Goal: Task Accomplishment & Management: Manage account settings

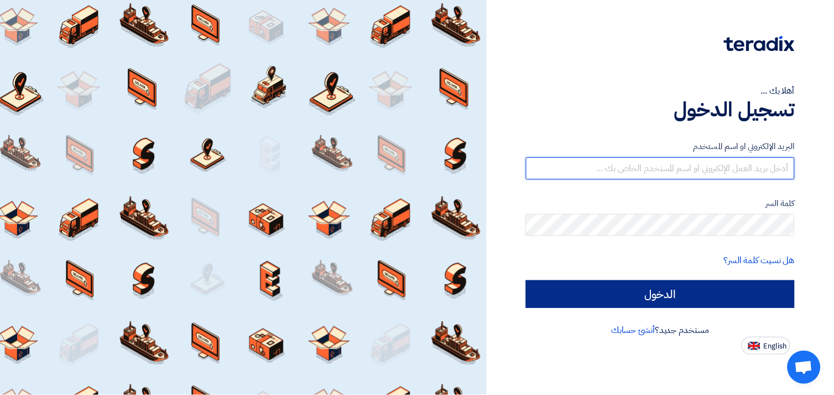
type input "[EMAIL_ADDRESS][DOMAIN_NAME]"
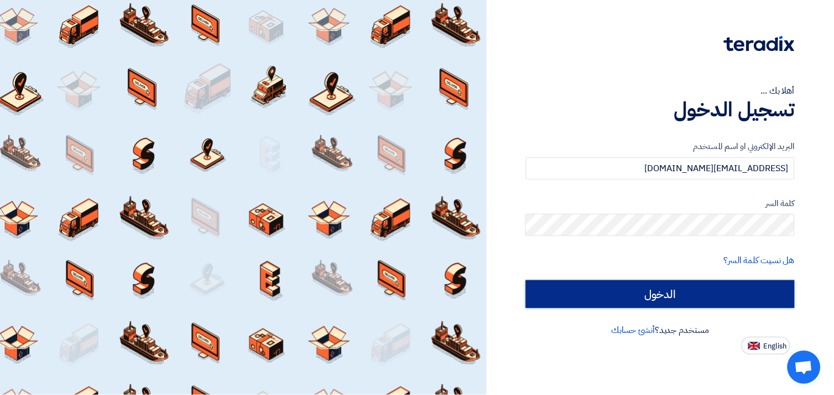
click at [689, 289] on input "الدخول" at bounding box center [660, 294] width 269 height 28
type input "Sign in"
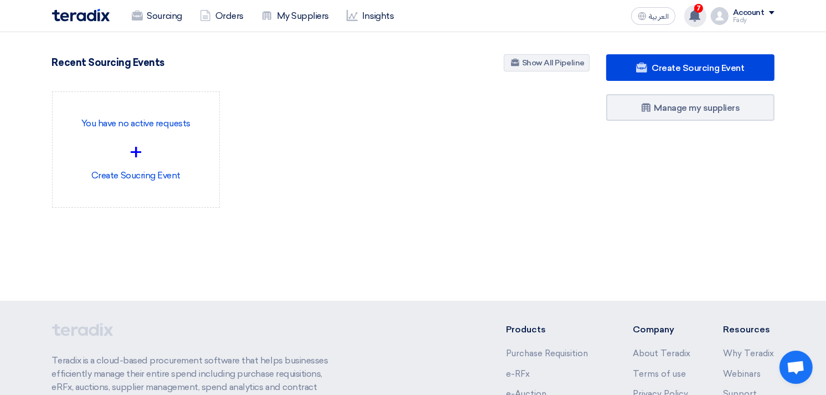
click at [695, 9] on icon at bounding box center [694, 15] width 12 height 12
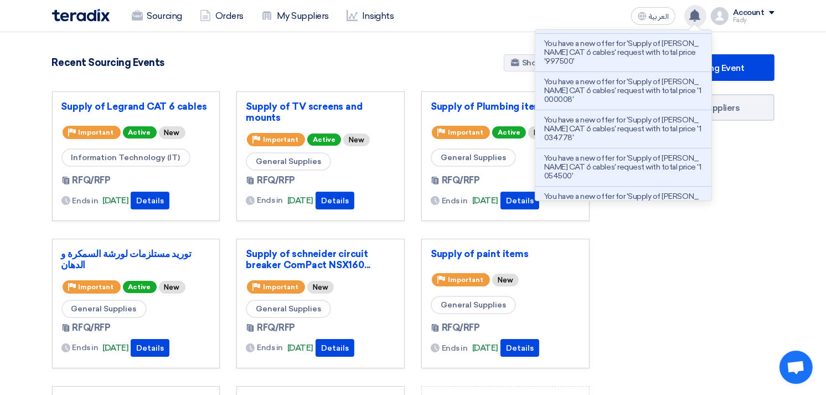
scroll to position [123, 0]
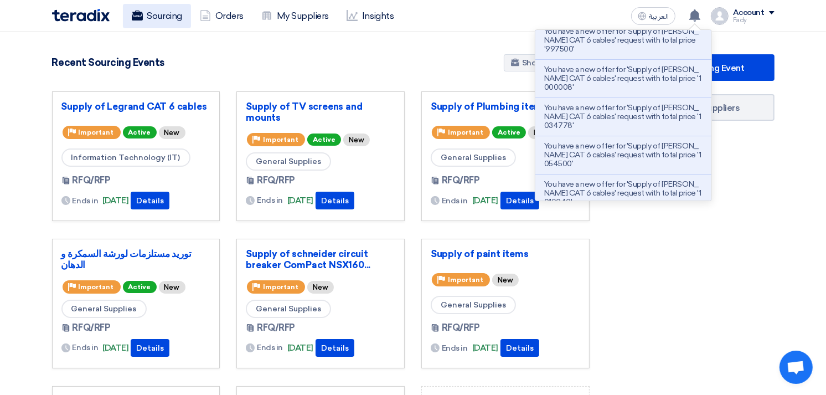
click at [159, 14] on link "Sourcing" at bounding box center [157, 16] width 68 height 24
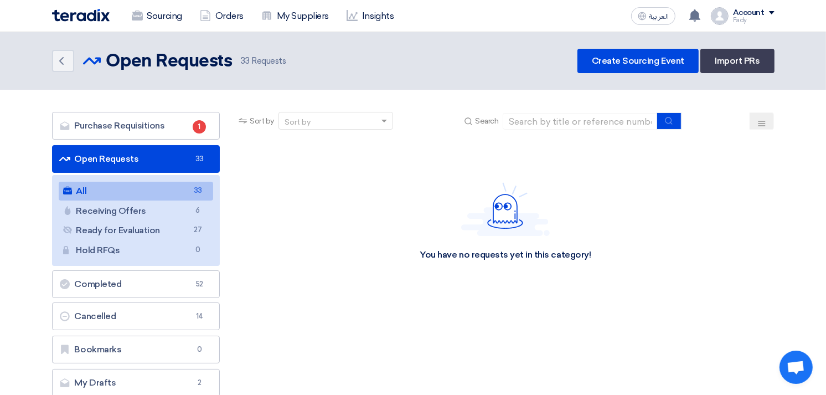
click at [129, 189] on link "All All 33" at bounding box center [136, 191] width 155 height 19
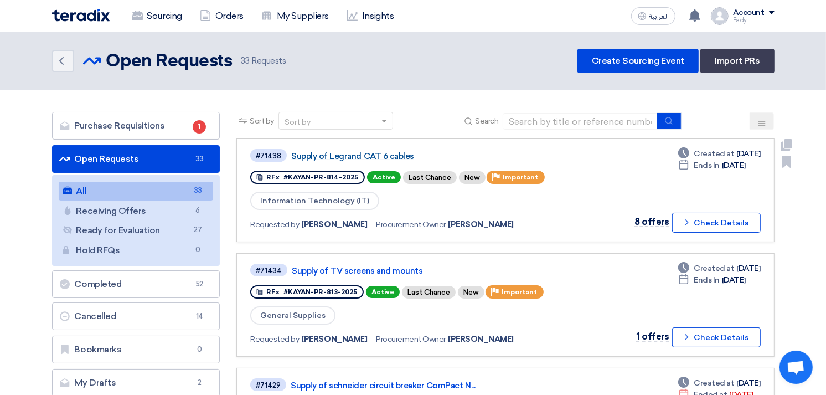
click at [369, 151] on link "Supply of Legrand CAT 6 cables" at bounding box center [429, 156] width 277 height 10
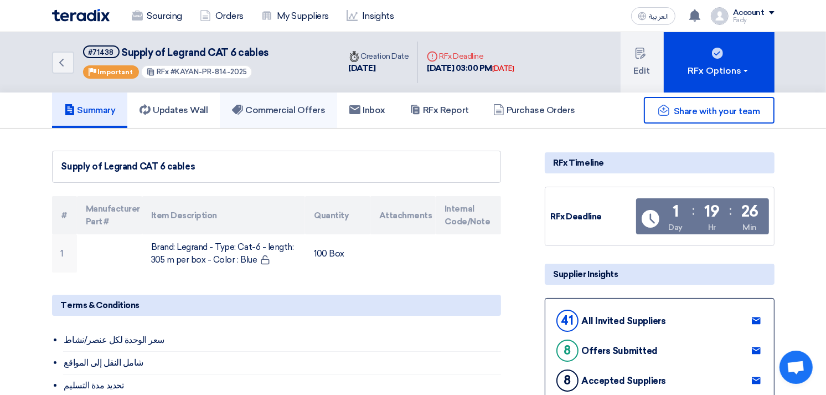
click at [274, 105] on h5 "Commercial Offers" at bounding box center [278, 110] width 93 height 11
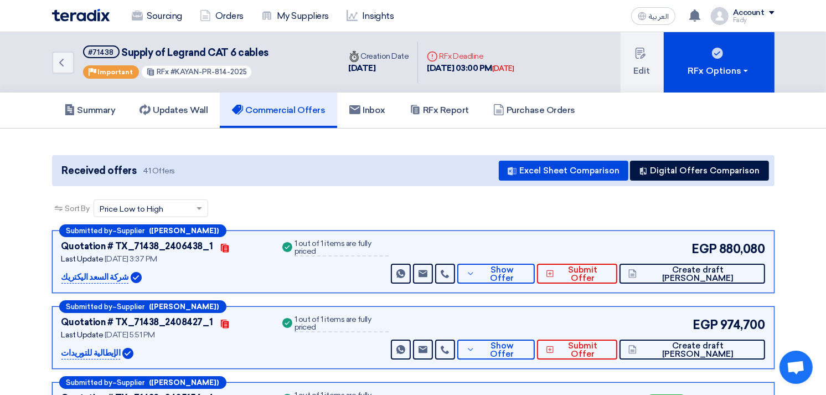
click at [558, 335] on div "EGP 974,700 Send Message Send Message" at bounding box center [576, 337] width 376 height 44
click at [535, 341] on button "Show Offer" at bounding box center [495, 349] width 77 height 20
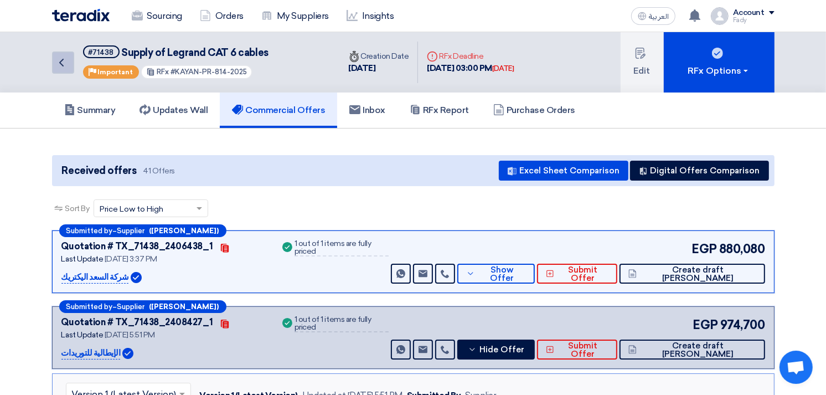
click at [69, 57] on link "Back" at bounding box center [63, 62] width 22 height 22
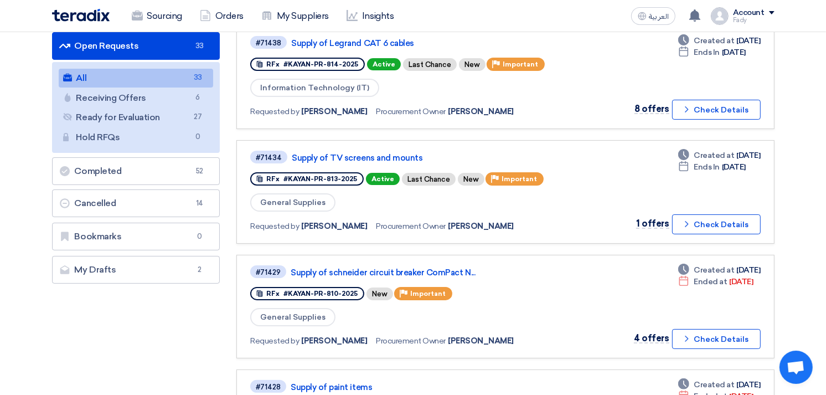
scroll to position [123, 0]
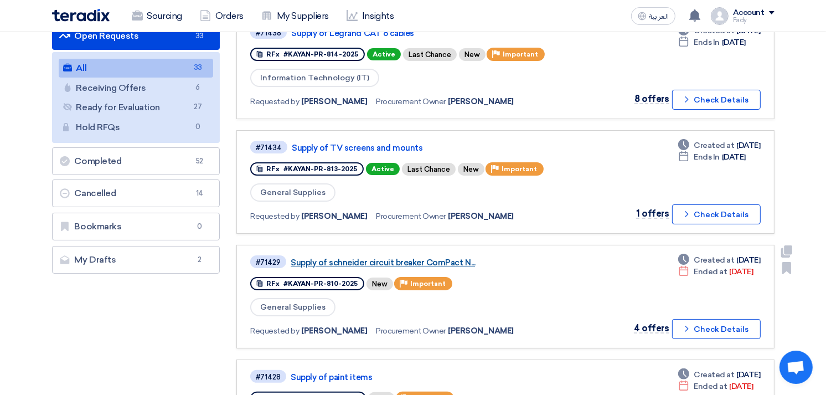
click at [435, 257] on link "Supply of schneider circuit breaker ComPact N..." at bounding box center [429, 262] width 277 height 10
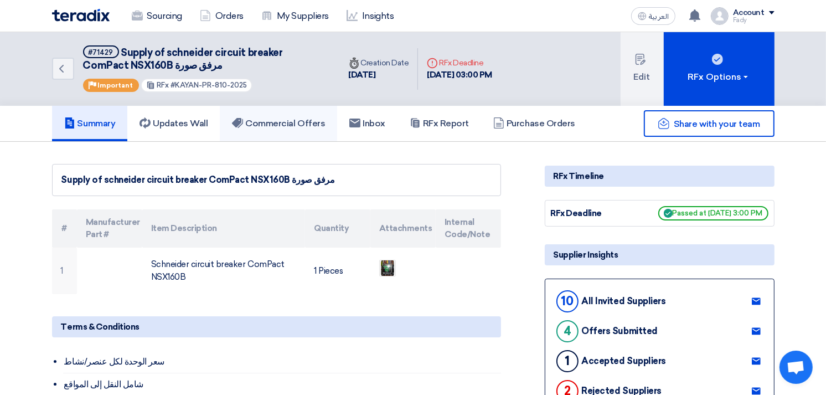
click at [286, 122] on h5 "Commercial Offers" at bounding box center [278, 123] width 93 height 11
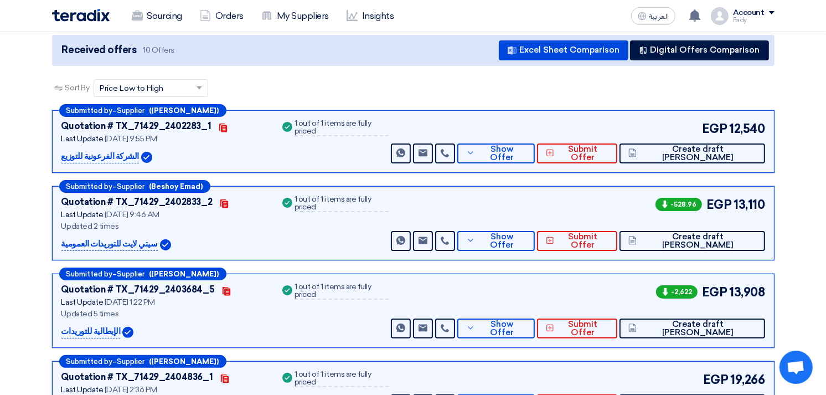
scroll to position [162, 0]
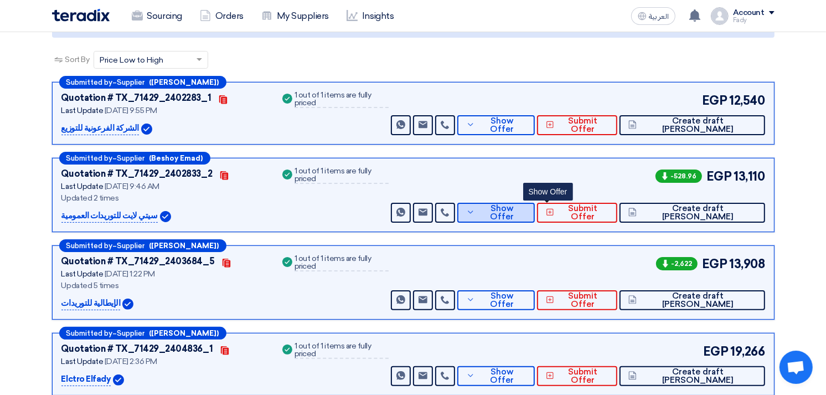
click at [526, 212] on span "Show Offer" at bounding box center [502, 212] width 48 height 17
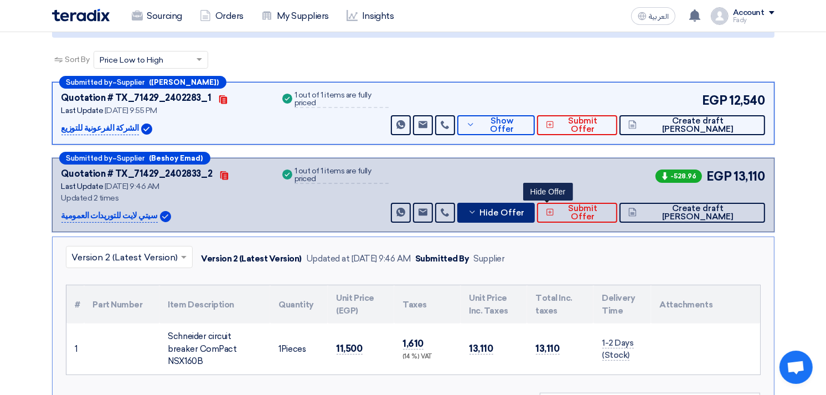
scroll to position [223, 0]
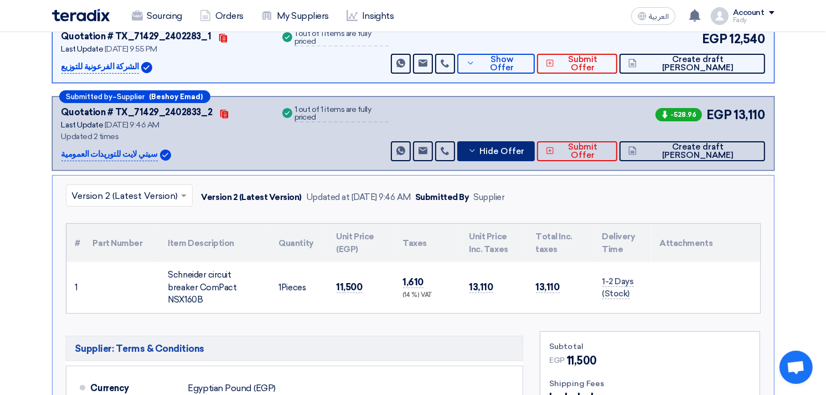
click at [524, 147] on span "Hide Offer" at bounding box center [501, 151] width 45 height 8
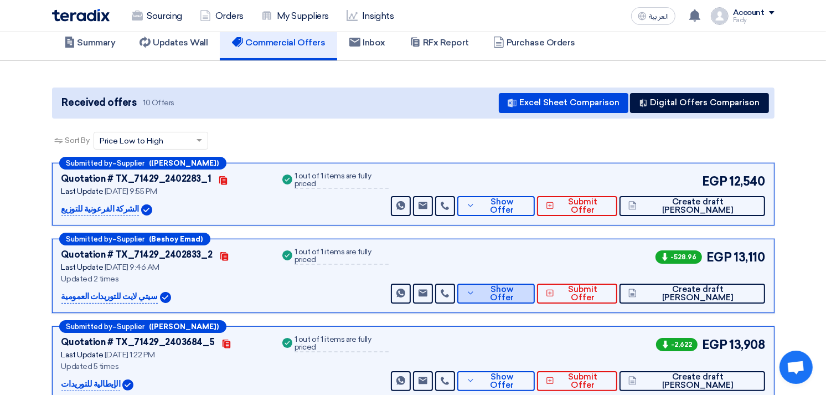
scroll to position [0, 0]
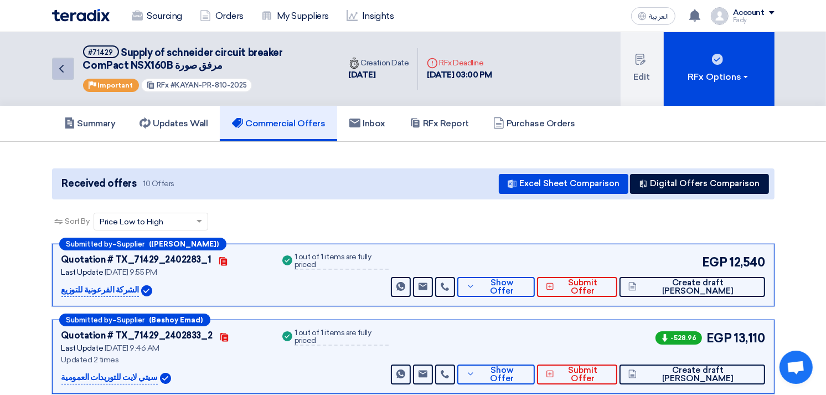
click at [63, 68] on icon "Back" at bounding box center [61, 68] width 13 height 13
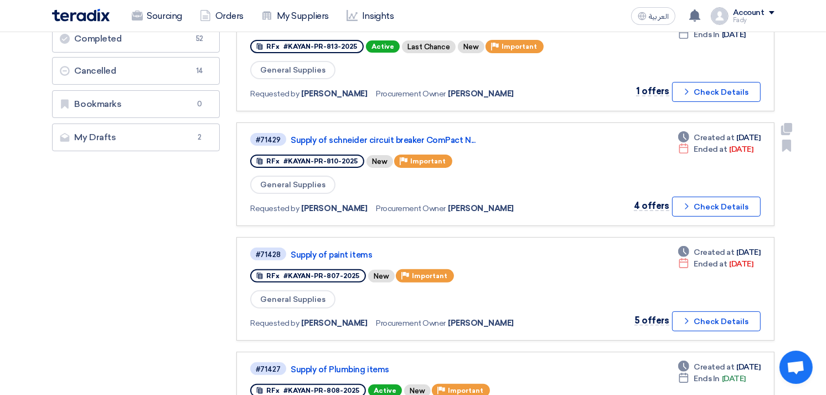
scroll to position [246, 0]
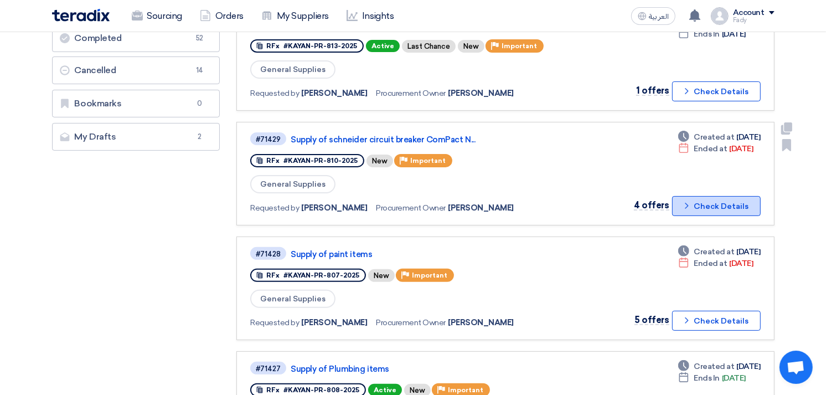
click at [727, 200] on button "Check details Check Details" at bounding box center [716, 206] width 89 height 20
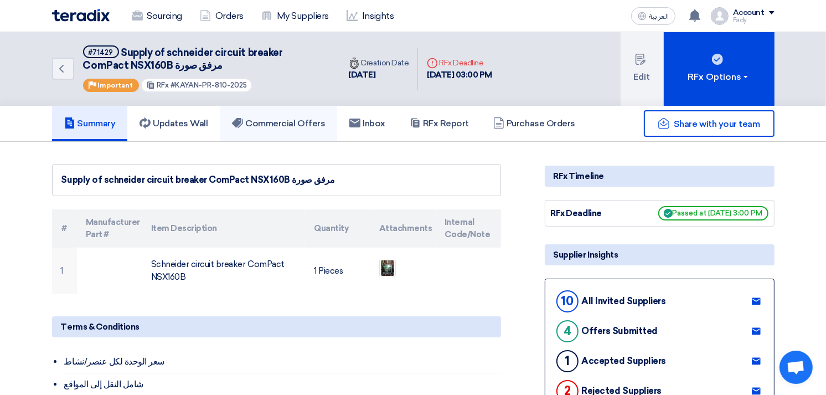
click at [297, 122] on h5 "Commercial Offers" at bounding box center [278, 123] width 93 height 11
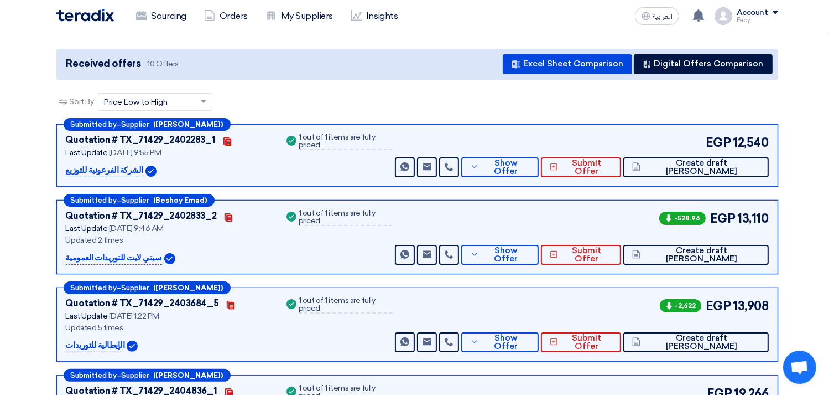
scroll to position [123, 0]
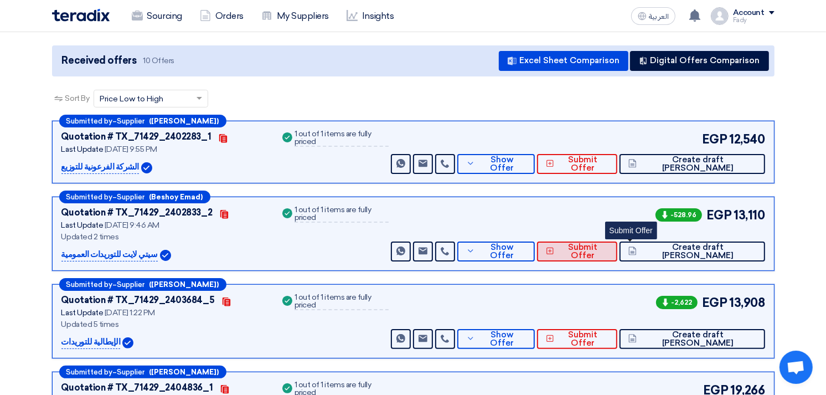
click at [608, 245] on span "Submit Offer" at bounding box center [582, 251] width 51 height 17
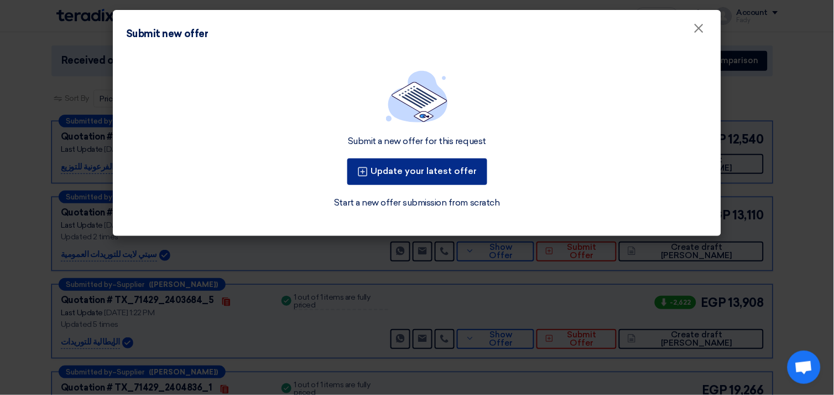
click at [434, 158] on button "Update your latest offer" at bounding box center [418, 171] width 140 height 27
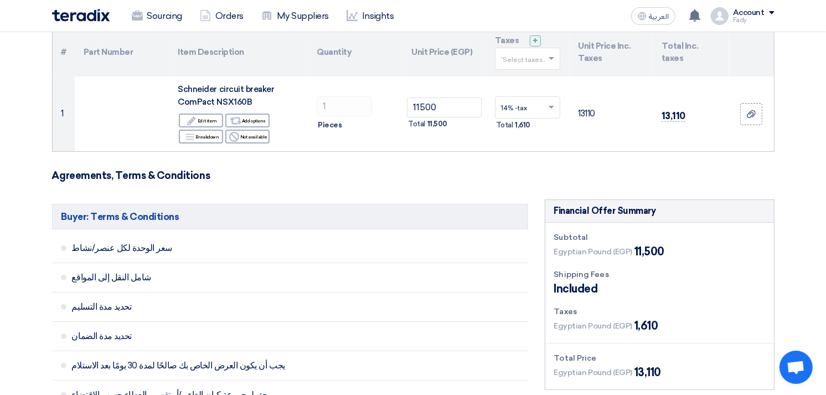
scroll to position [123, 0]
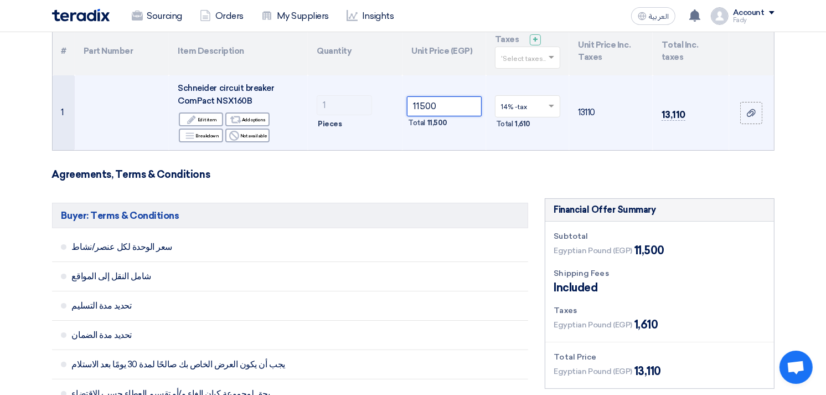
click at [424, 106] on input "11500" at bounding box center [444, 106] width 75 height 20
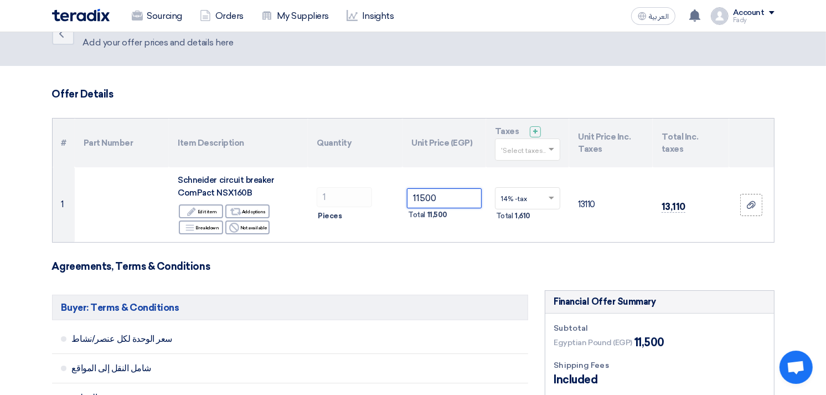
scroll to position [0, 0]
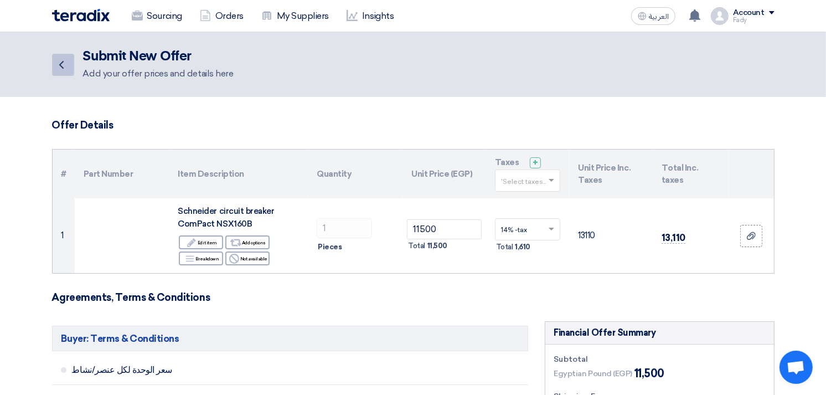
click at [64, 64] on icon "Back" at bounding box center [61, 64] width 13 height 13
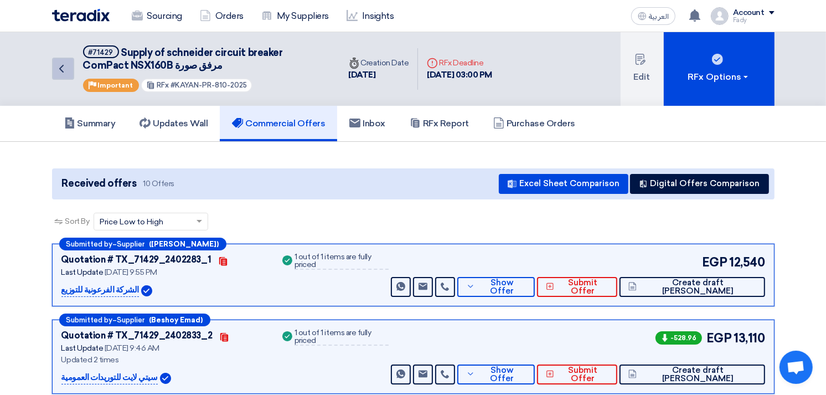
click at [67, 67] on icon "Back" at bounding box center [61, 68] width 13 height 13
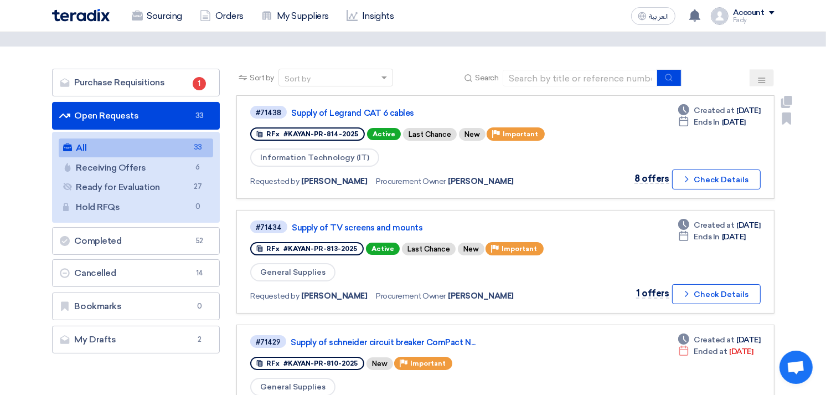
scroll to position [61, 0]
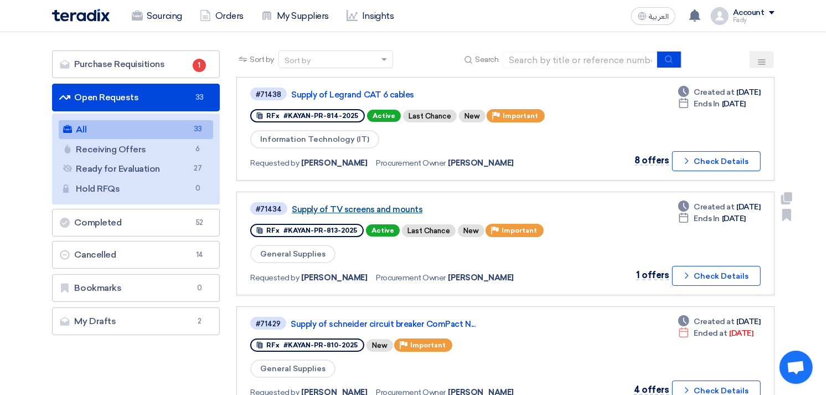
click at [375, 205] on link "Supply of TV screens and mounts" at bounding box center [430, 209] width 277 height 10
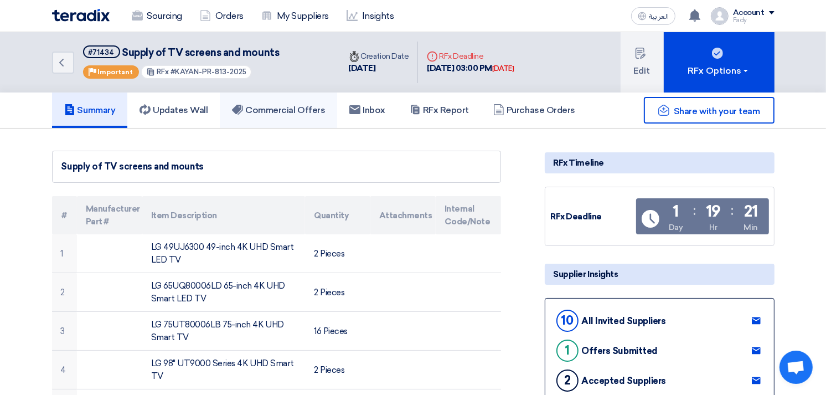
click at [309, 114] on link "Commercial Offers" at bounding box center [278, 109] width 117 height 35
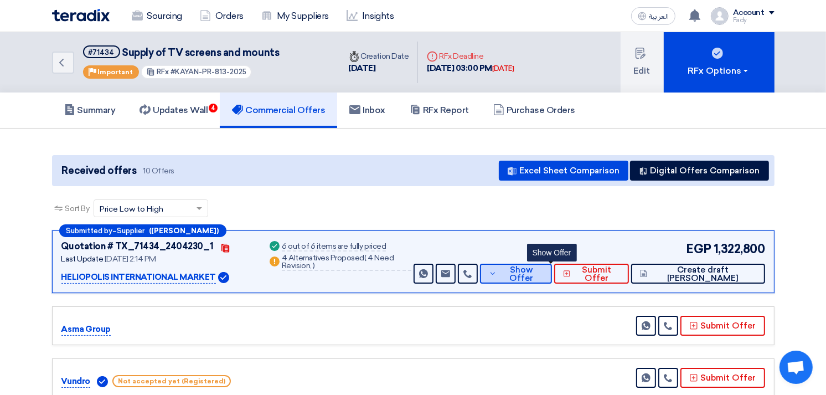
click at [552, 264] on button "Show Offer" at bounding box center [516, 273] width 72 height 20
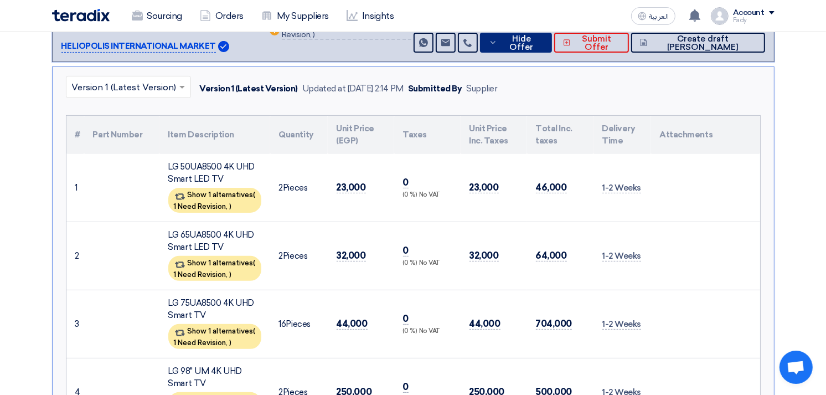
scroll to position [246, 0]
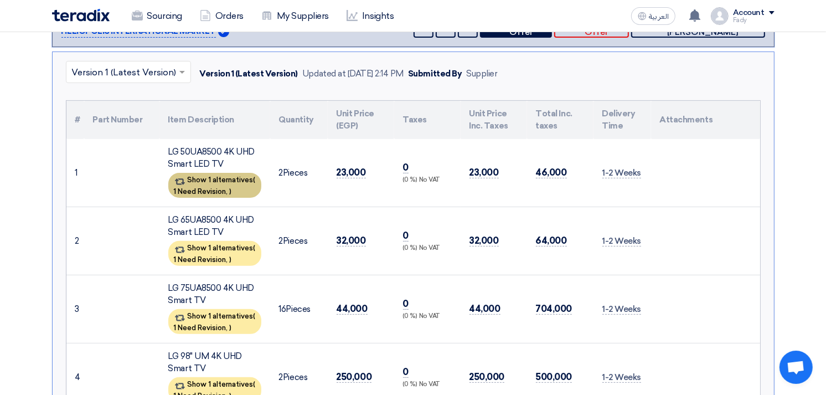
click at [227, 182] on div "Show 1 alternatives ( 1 Need Revision, )" at bounding box center [214, 185] width 93 height 25
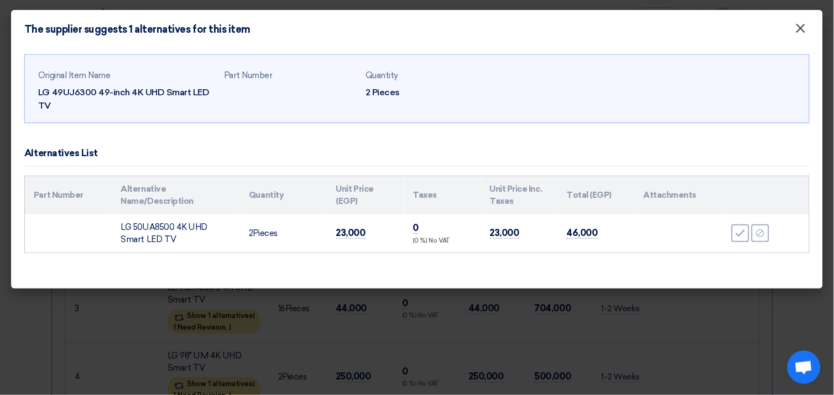
click at [802, 32] on span "×" at bounding box center [801, 31] width 11 height 22
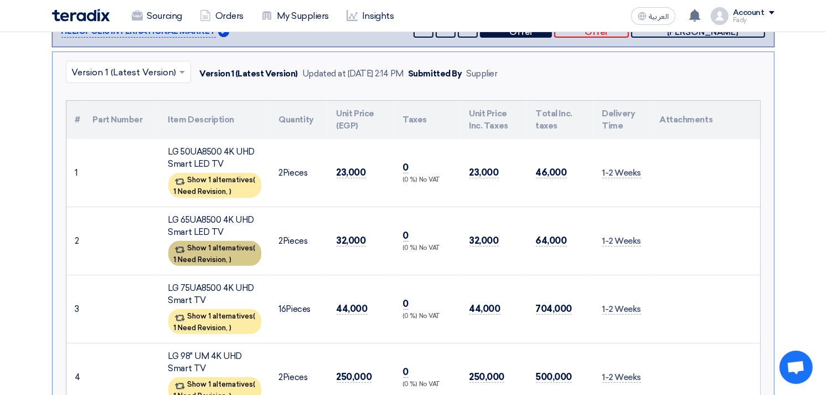
click at [214, 250] on div "Show 1 alternatives ( 1 Need Revision, )" at bounding box center [214, 253] width 93 height 25
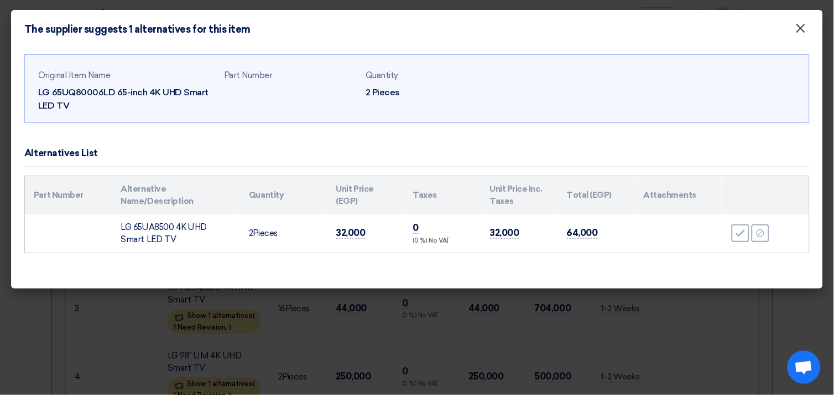
click at [805, 30] on span "×" at bounding box center [801, 31] width 11 height 22
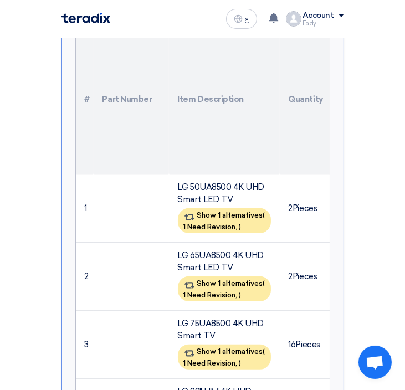
scroll to position [615, 0]
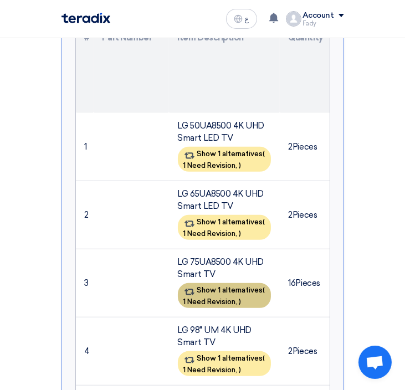
click at [220, 283] on div "Show 1 alternatives ( 1 Need Revision, )" at bounding box center [224, 295] width 93 height 25
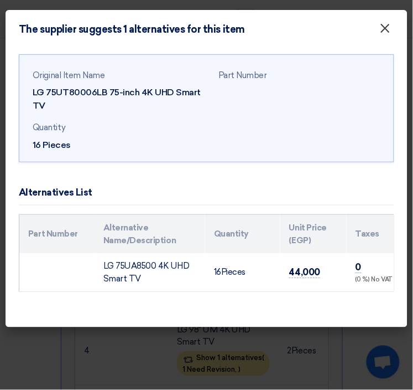
click at [386, 33] on span "×" at bounding box center [385, 31] width 11 height 22
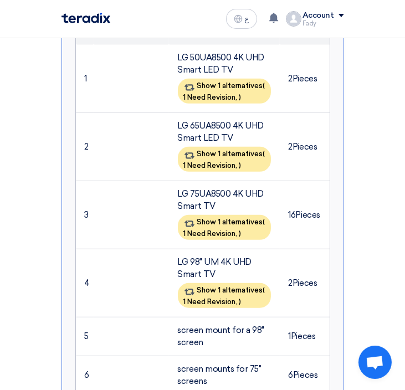
scroll to position [738, 0]
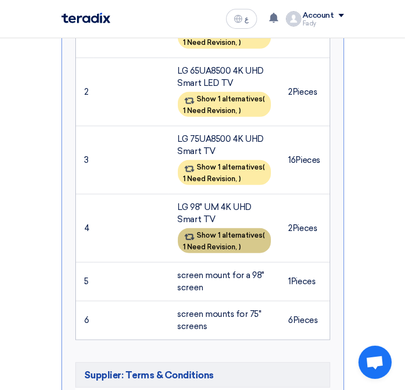
click at [230, 242] on span "1 Need Revision," at bounding box center [210, 246] width 54 height 8
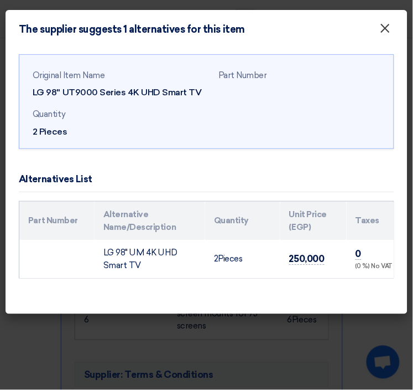
click at [385, 31] on span "×" at bounding box center [385, 31] width 11 height 22
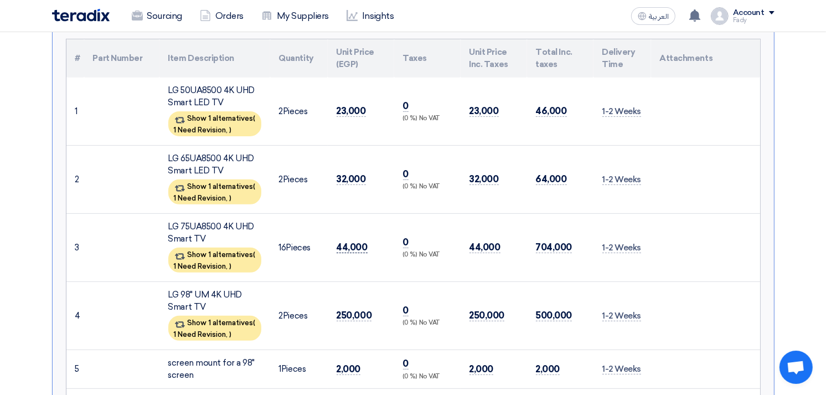
scroll to position [0, 0]
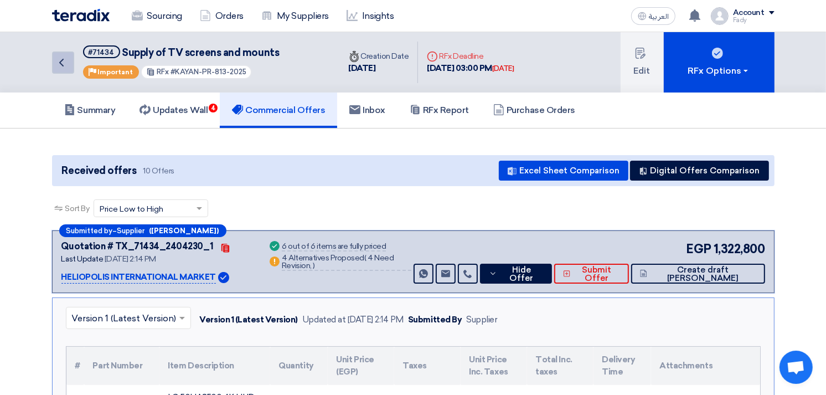
click at [58, 58] on icon "Back" at bounding box center [61, 62] width 13 height 13
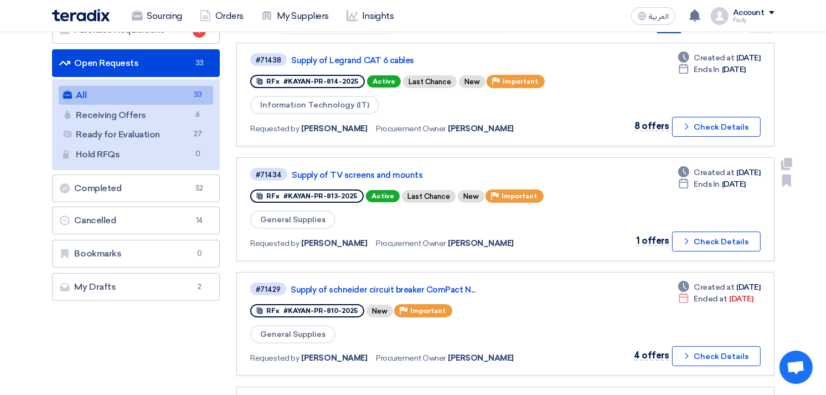
scroll to position [184, 0]
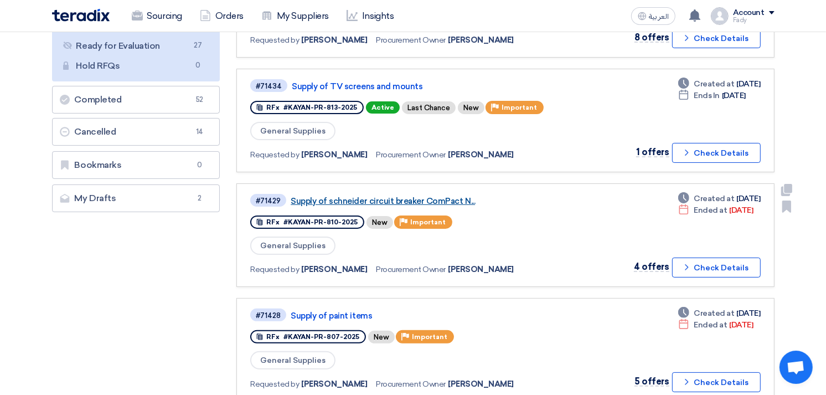
click at [438, 196] on link "Supply of schneider circuit breaker ComPact N..." at bounding box center [429, 201] width 277 height 10
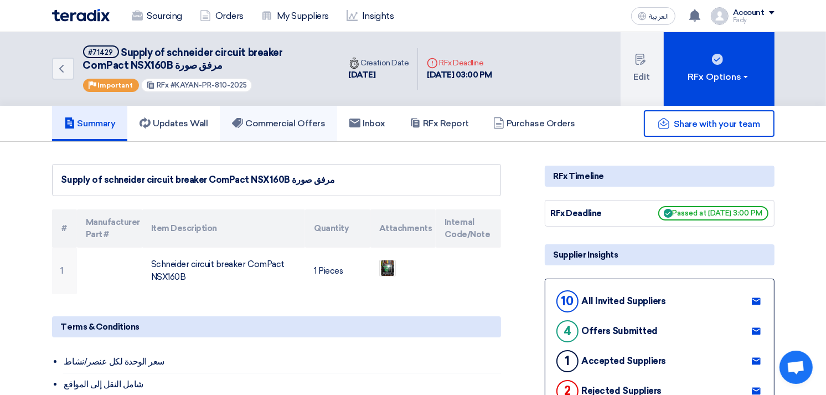
click at [277, 126] on h5 "Commercial Offers" at bounding box center [278, 123] width 93 height 11
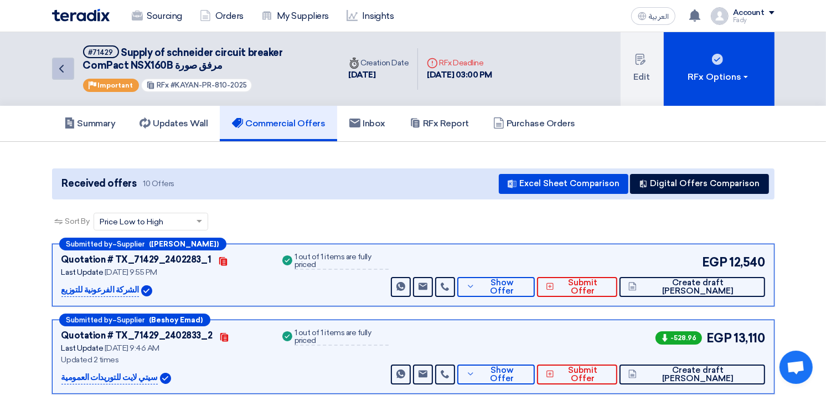
click at [61, 62] on icon "Back" at bounding box center [61, 68] width 13 height 13
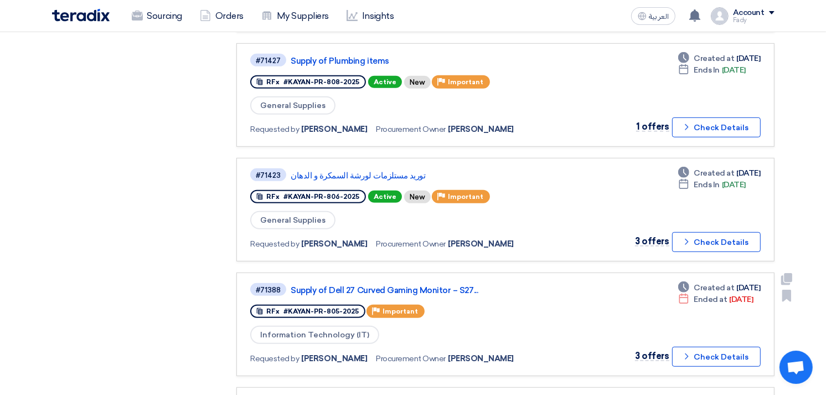
scroll to position [491, 0]
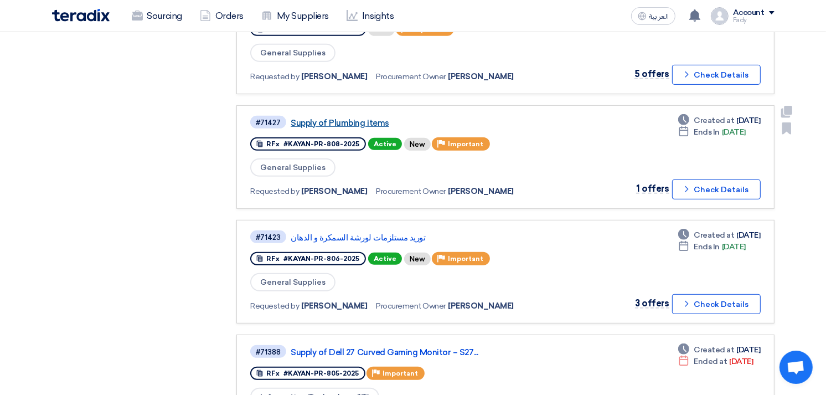
click at [341, 118] on link "Supply of Plumbing items" at bounding box center [429, 123] width 277 height 10
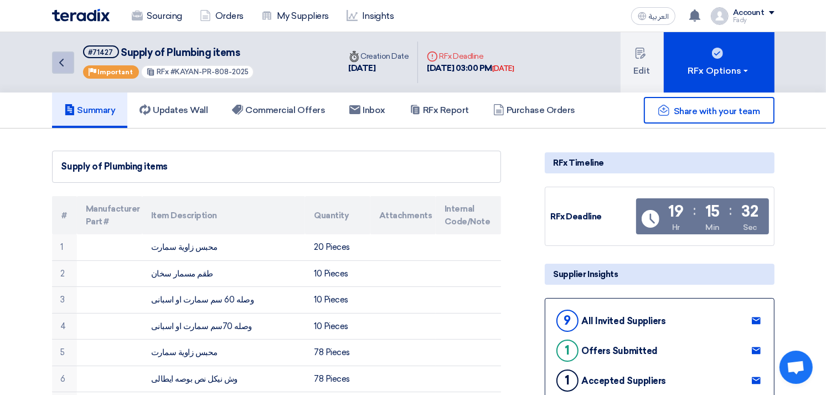
click at [69, 52] on link "Back" at bounding box center [63, 62] width 22 height 22
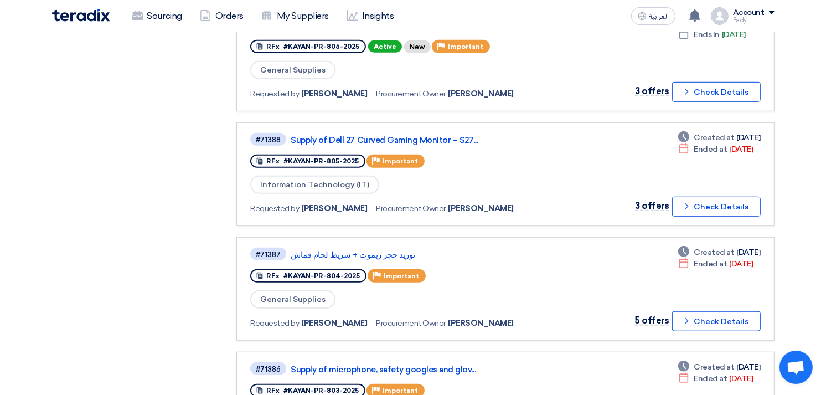
scroll to position [771, 0]
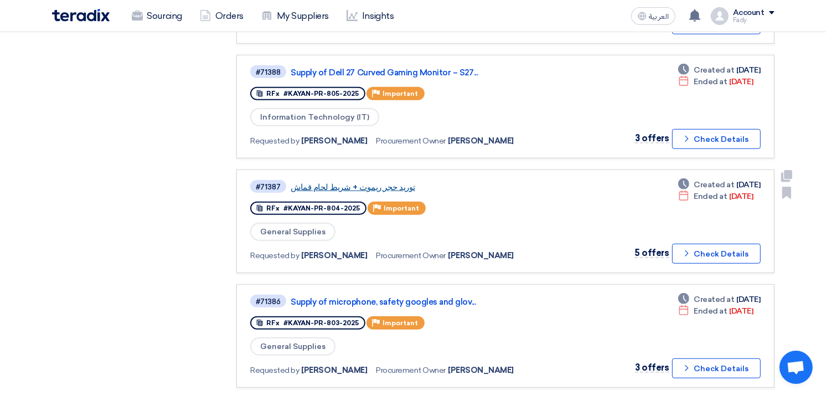
click at [356, 182] on link "توريد حجر ريموت + شريط لحام قماش" at bounding box center [429, 187] width 277 height 10
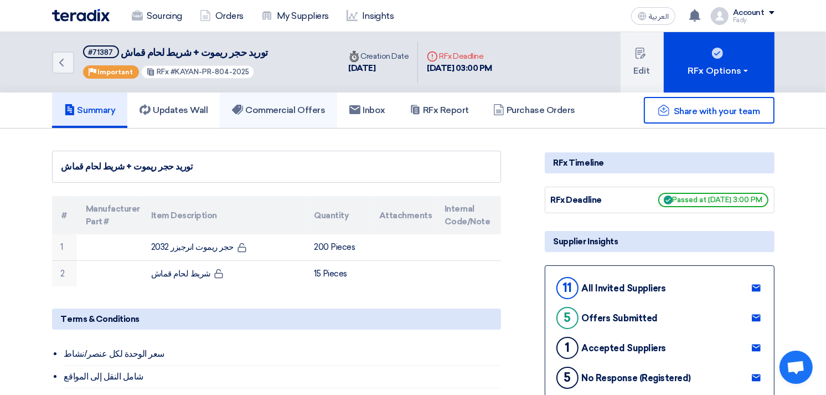
click at [291, 100] on link "Commercial Offers" at bounding box center [278, 109] width 117 height 35
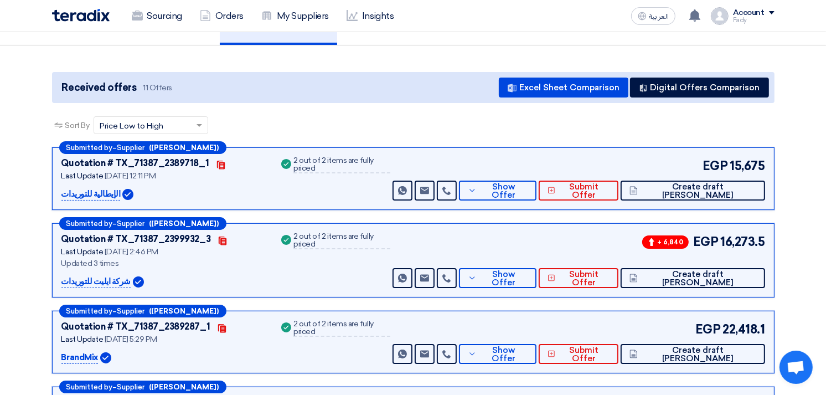
scroll to position [61, 0]
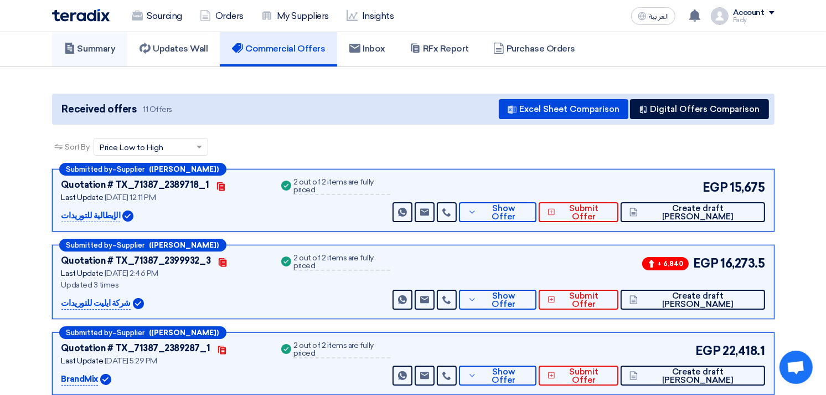
click at [75, 46] on h5 "Summary" at bounding box center [89, 48] width 51 height 11
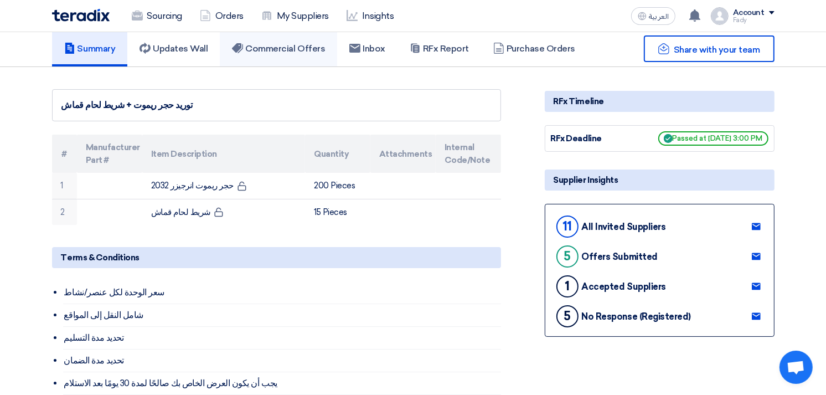
click at [279, 37] on link "Commercial Offers" at bounding box center [278, 48] width 117 height 35
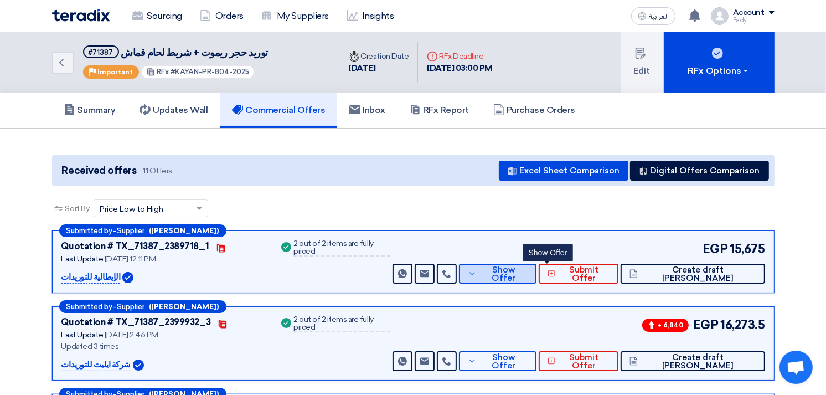
click at [530, 263] on button "Show Offer" at bounding box center [497, 273] width 77 height 20
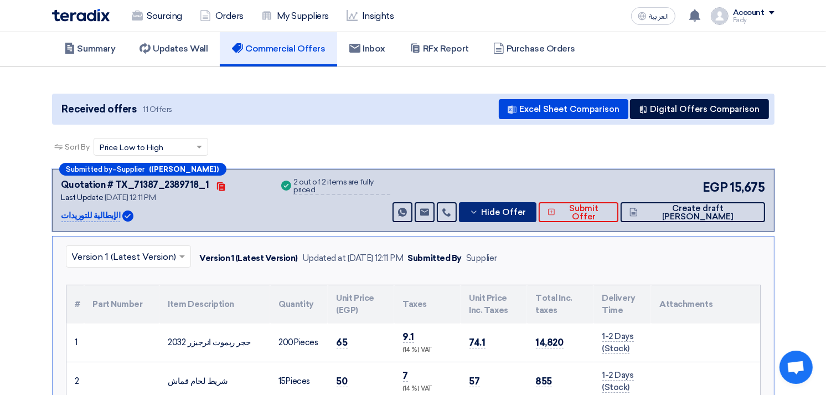
scroll to position [123, 0]
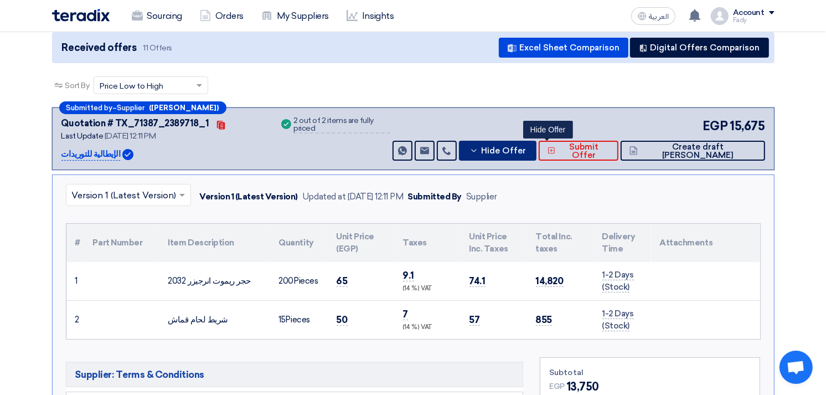
click at [526, 151] on span "Hide Offer" at bounding box center [503, 151] width 45 height 8
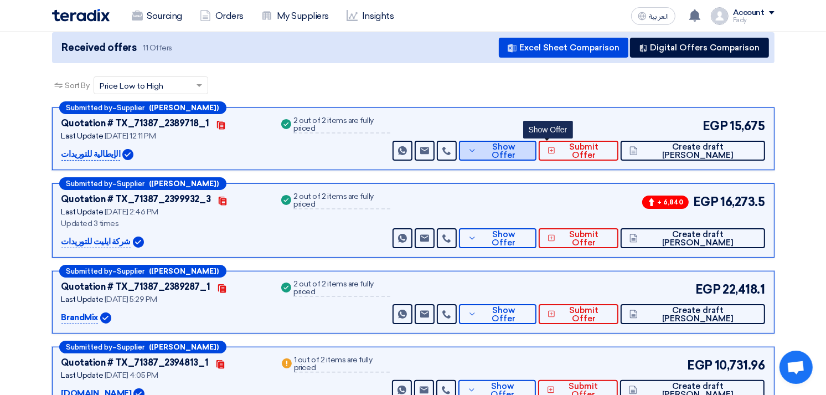
click at [527, 151] on span "Show Offer" at bounding box center [503, 151] width 48 height 17
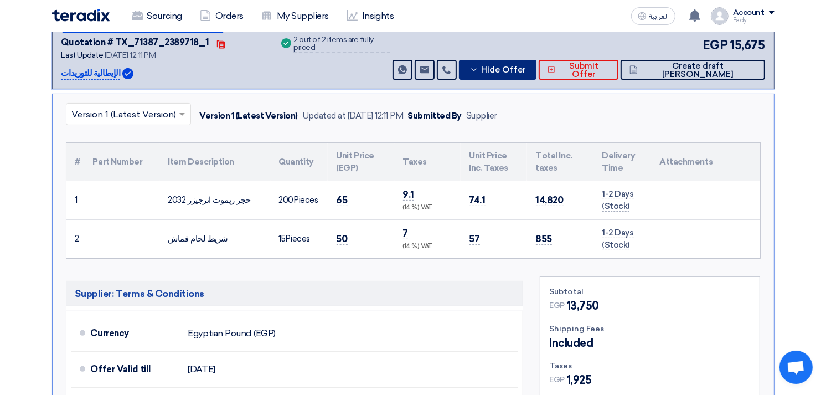
scroll to position [184, 0]
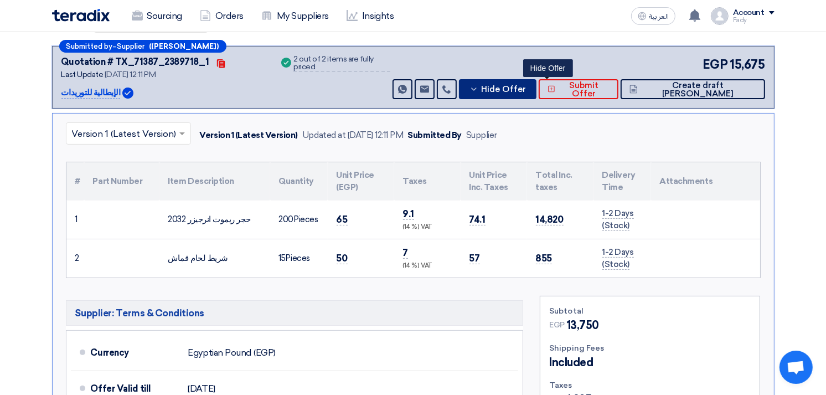
click at [536, 80] on button "Hide Offer" at bounding box center [497, 89] width 77 height 20
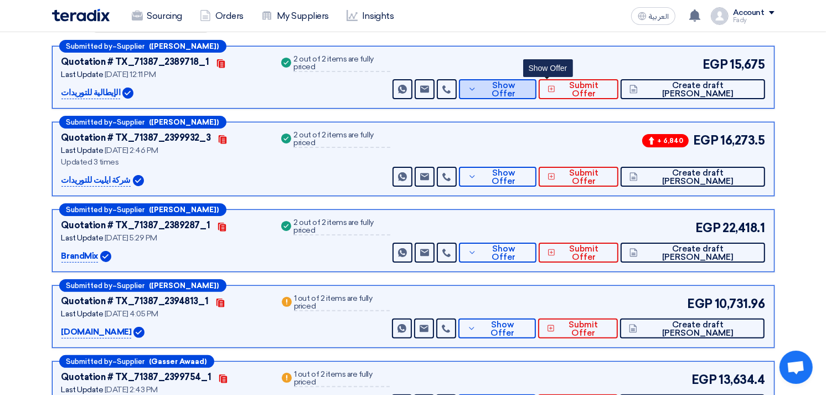
click at [536, 80] on button "Show Offer" at bounding box center [497, 89] width 77 height 20
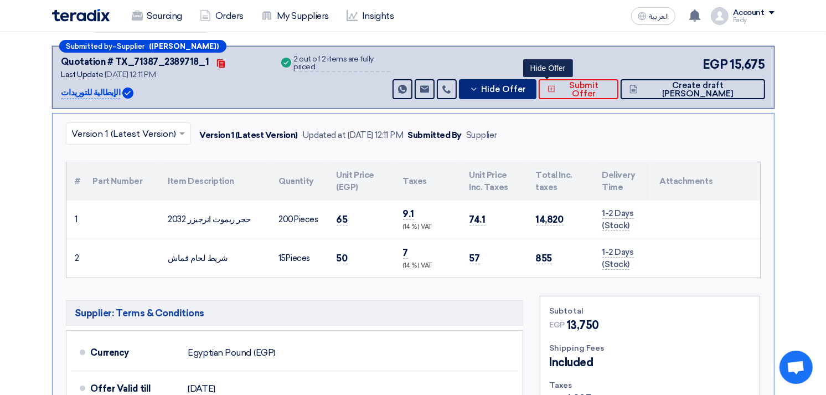
click at [536, 80] on button "Hide Offer" at bounding box center [497, 89] width 77 height 20
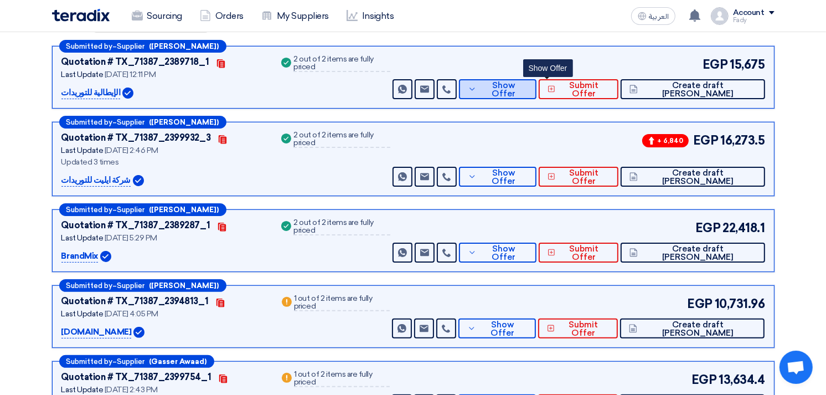
click at [536, 80] on button "Show Offer" at bounding box center [497, 89] width 77 height 20
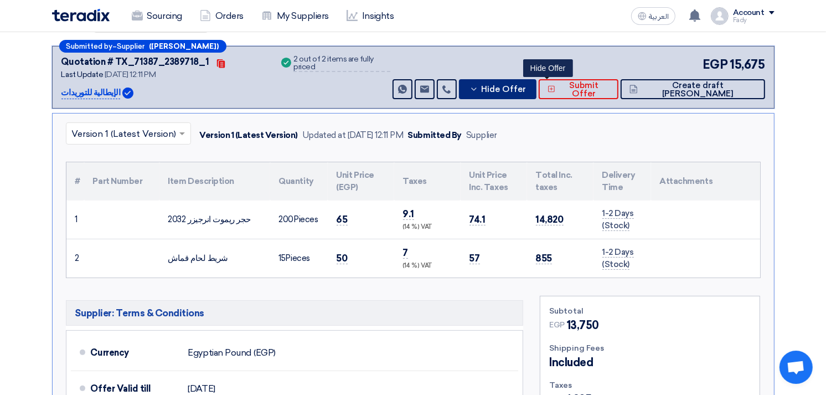
click at [526, 89] on span "Hide Offer" at bounding box center [503, 89] width 45 height 8
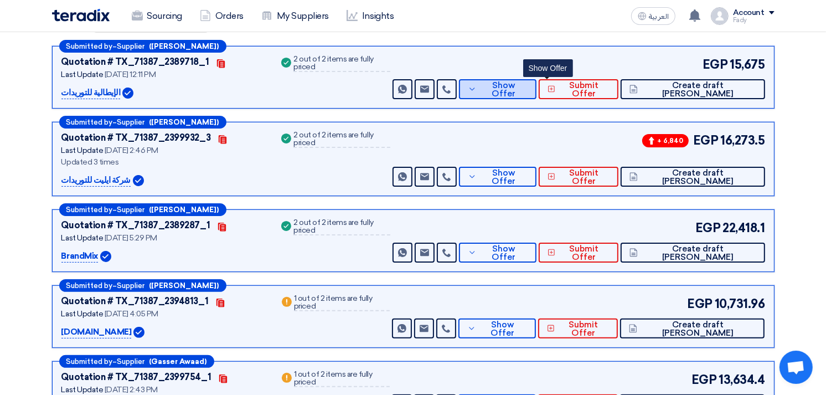
click at [527, 89] on span "Show Offer" at bounding box center [503, 89] width 48 height 17
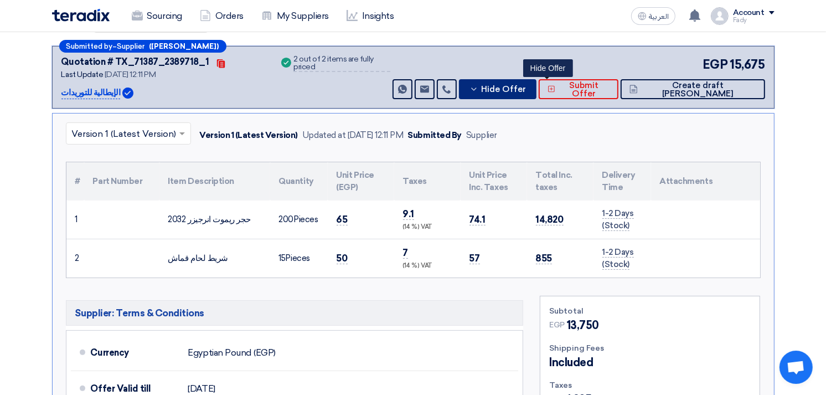
click at [526, 89] on span "Hide Offer" at bounding box center [503, 89] width 45 height 8
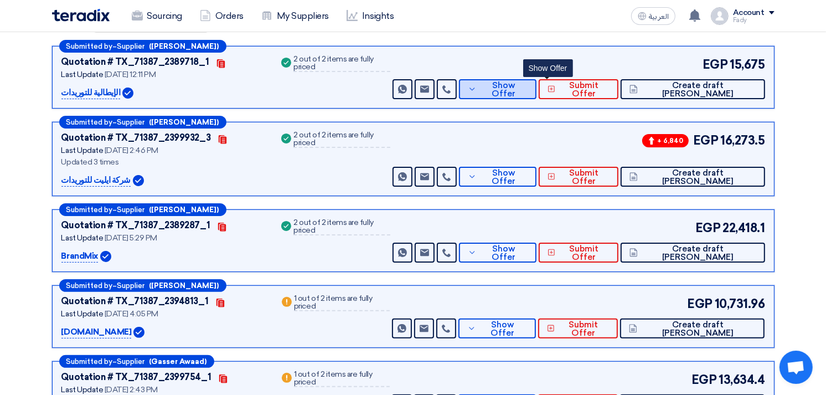
click at [527, 89] on span "Show Offer" at bounding box center [503, 89] width 48 height 17
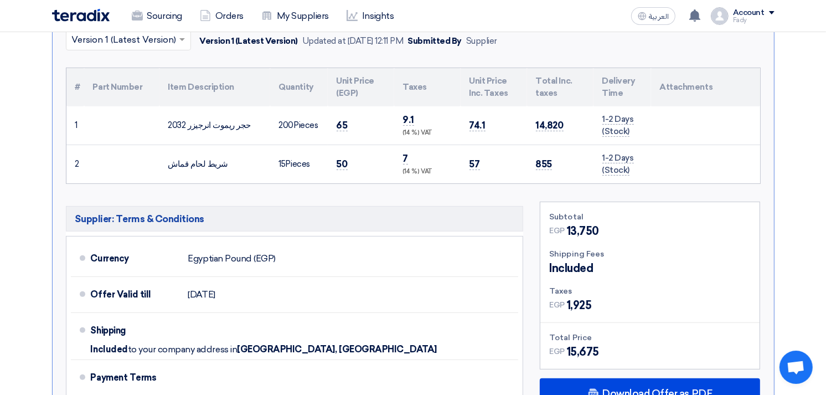
scroll to position [307, 0]
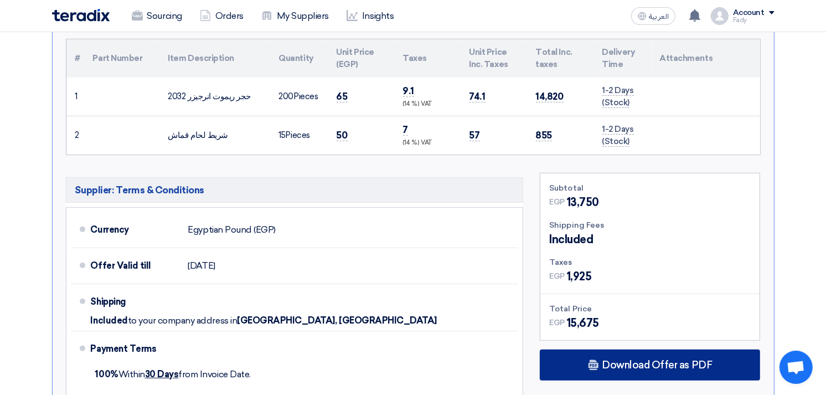
click at [651, 365] on span "Download Offer as PDF" at bounding box center [657, 365] width 110 height 10
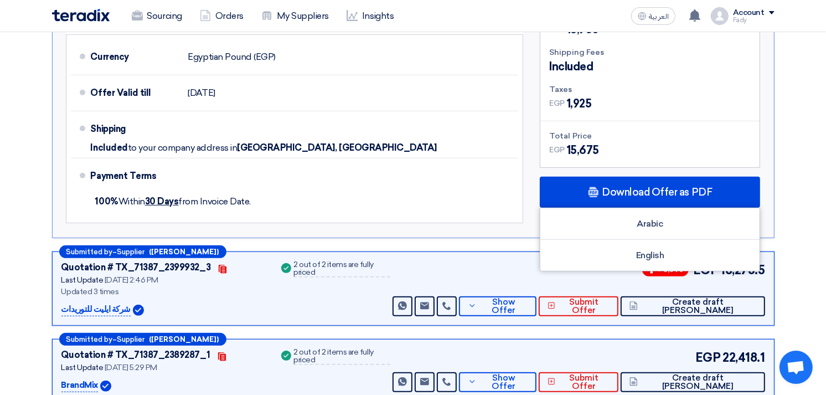
scroll to position [491, 0]
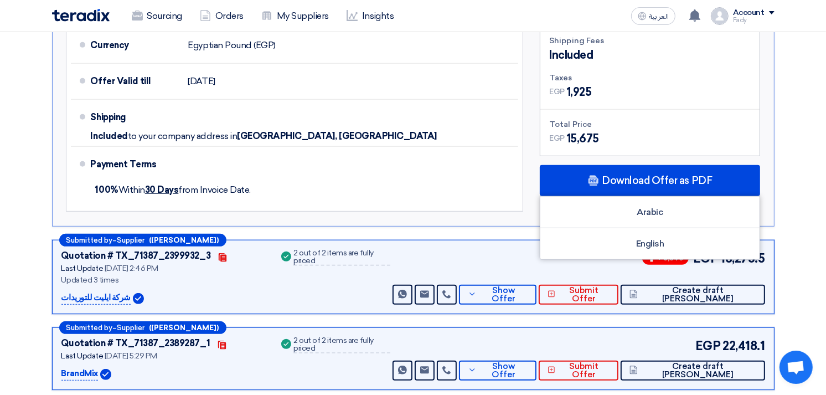
click at [792, 101] on section "Received offers 11 Offers Excel Sheet Comparison Digital Offers Comparison Sort…" at bounding box center [413, 270] width 826 height 1266
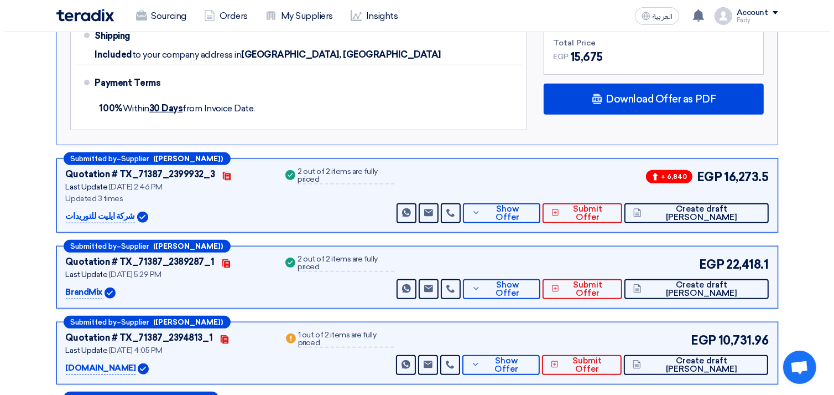
scroll to position [983, 0]
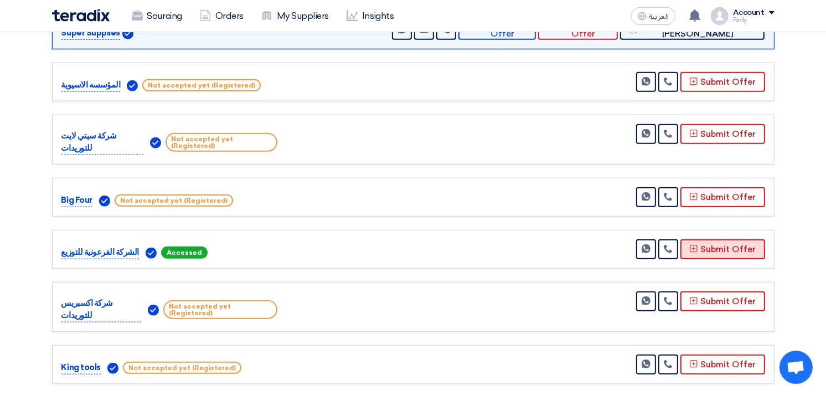
click at [711, 242] on button "Submit Offer" at bounding box center [722, 249] width 85 height 20
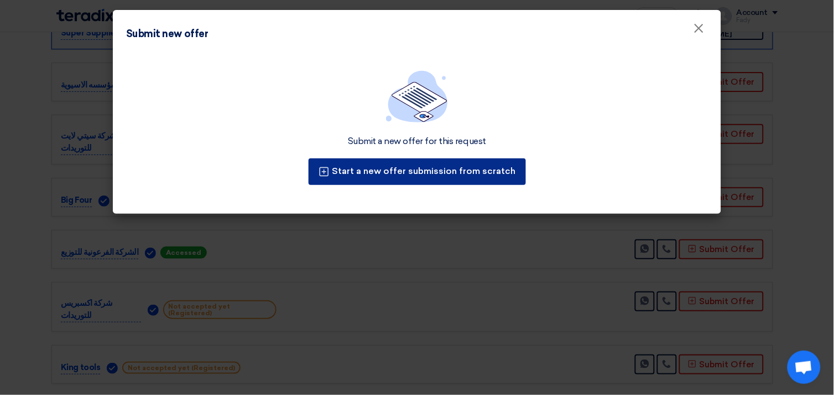
click at [406, 158] on button "Start a new offer submission from scratch" at bounding box center [417, 171] width 217 height 27
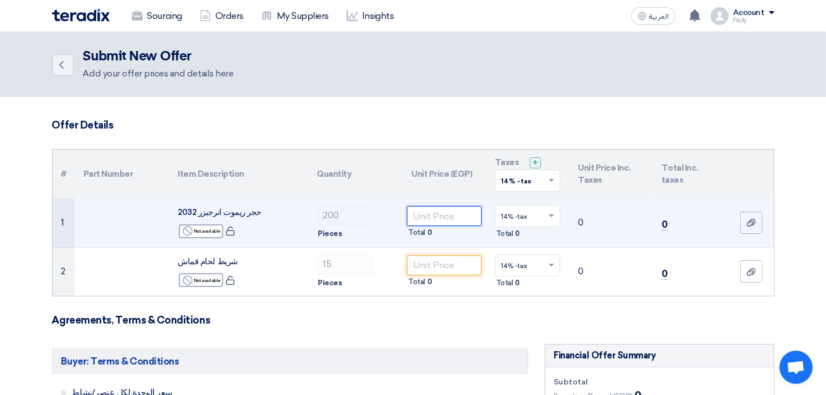
click at [437, 219] on input "number" at bounding box center [444, 216] width 75 height 20
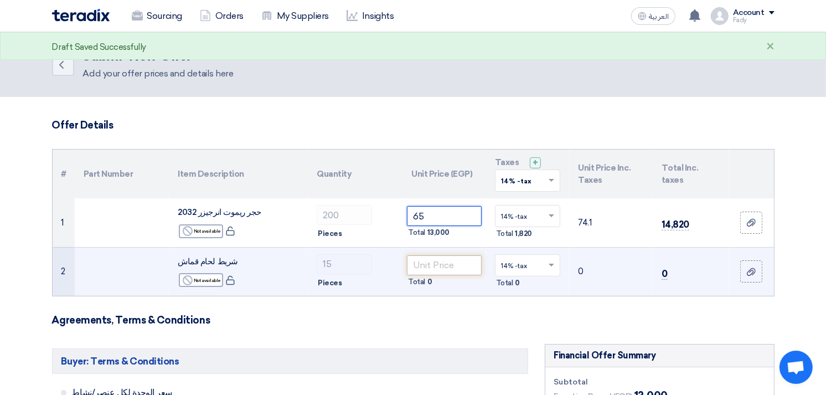
type input "65"
click at [440, 265] on input "number" at bounding box center [444, 265] width 75 height 20
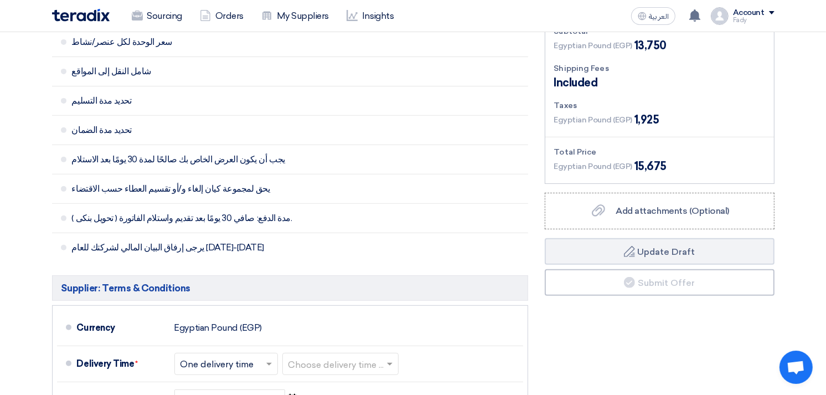
scroll to position [369, 0]
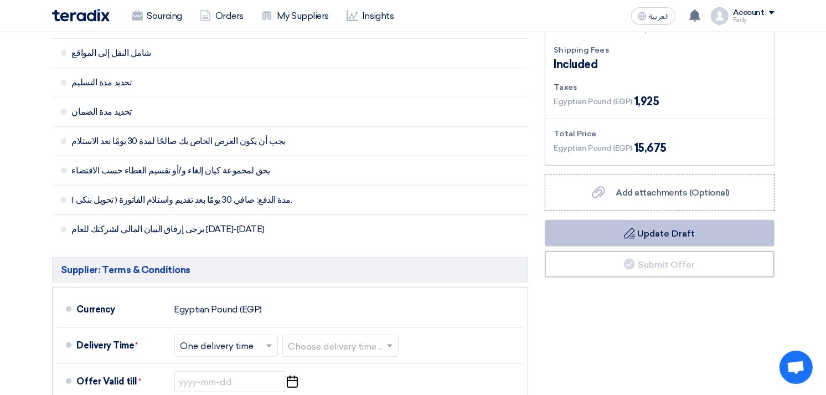
type input "50"
click at [651, 231] on button "Draft Update Draft" at bounding box center [660, 233] width 230 height 27
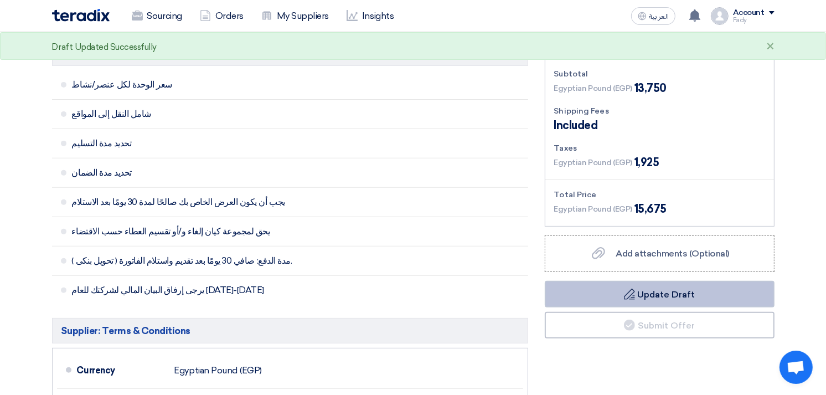
scroll to position [430, 0]
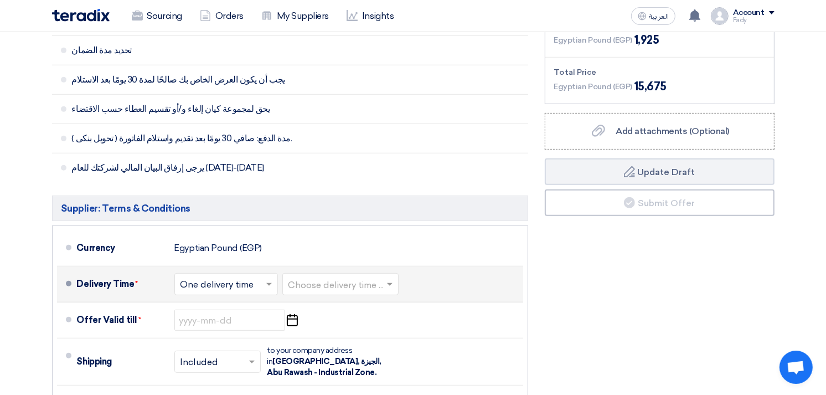
click at [329, 284] on input "text" at bounding box center [340, 285] width 105 height 16
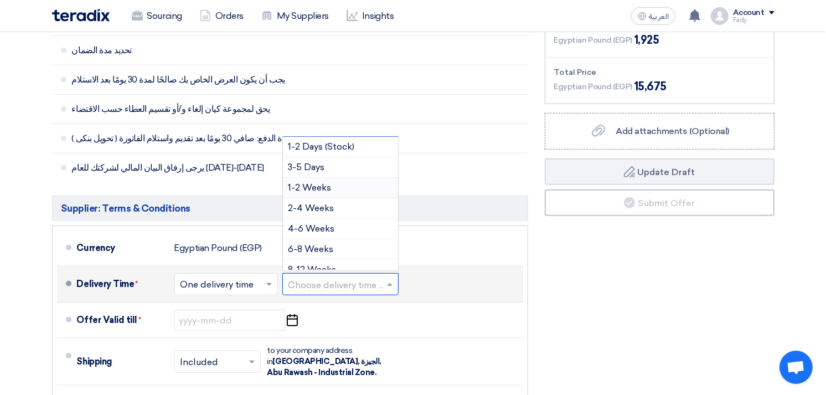
click at [325, 190] on span "1-2 Weeks" at bounding box center [309, 187] width 43 height 11
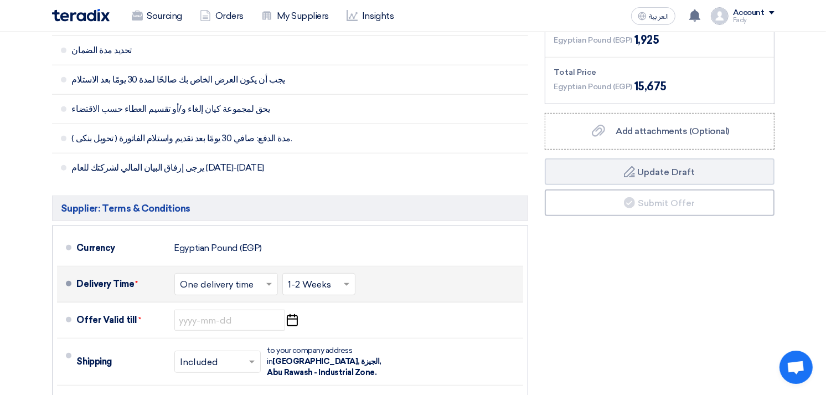
scroll to position [553, 0]
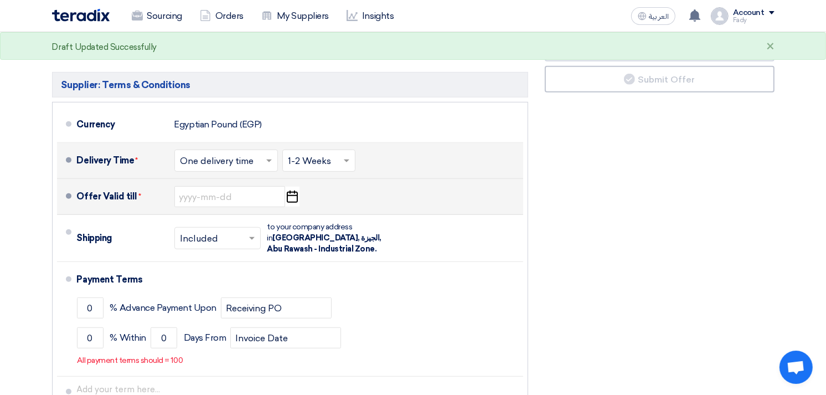
click at [287, 199] on use "button" at bounding box center [292, 196] width 11 height 12
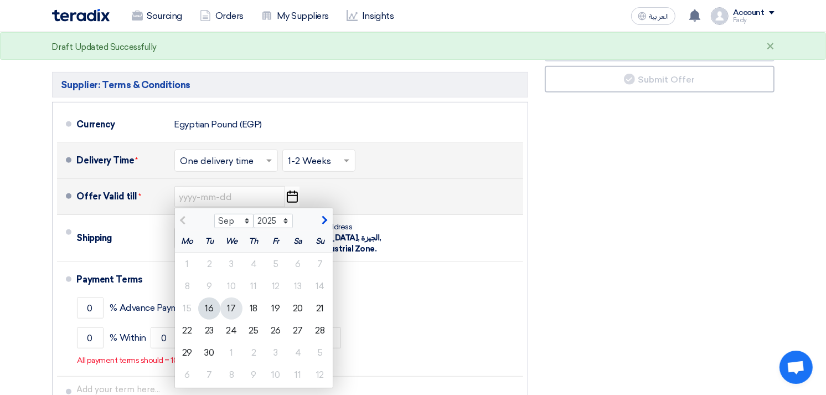
click at [229, 311] on div "17" at bounding box center [231, 308] width 22 height 22
type input "9/17/2025"
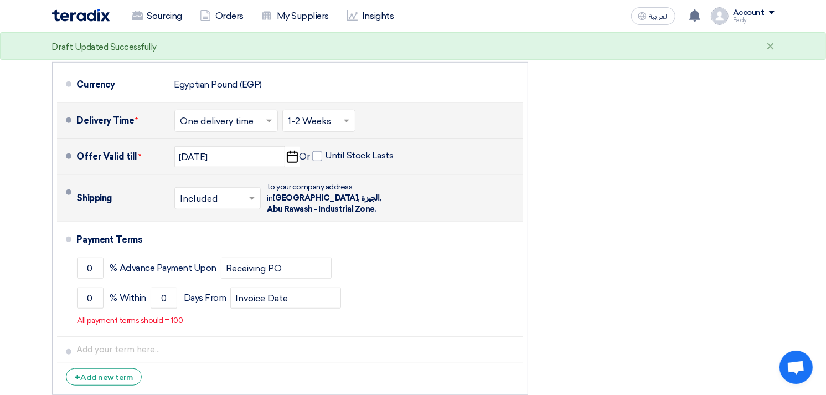
scroll to position [615, 0]
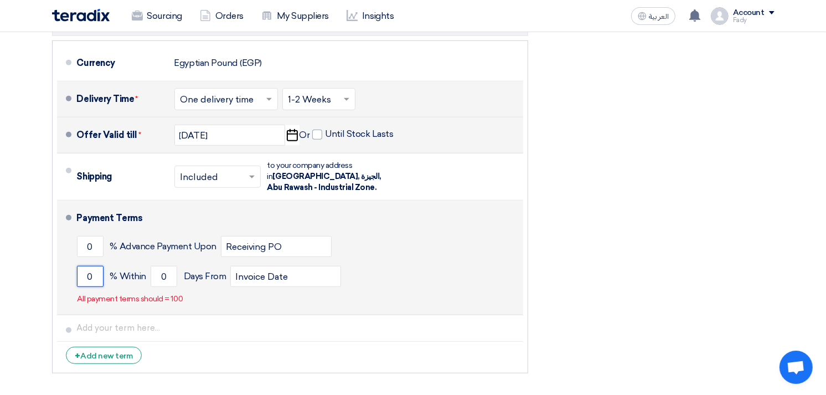
click at [83, 274] on input "0" at bounding box center [90, 276] width 27 height 21
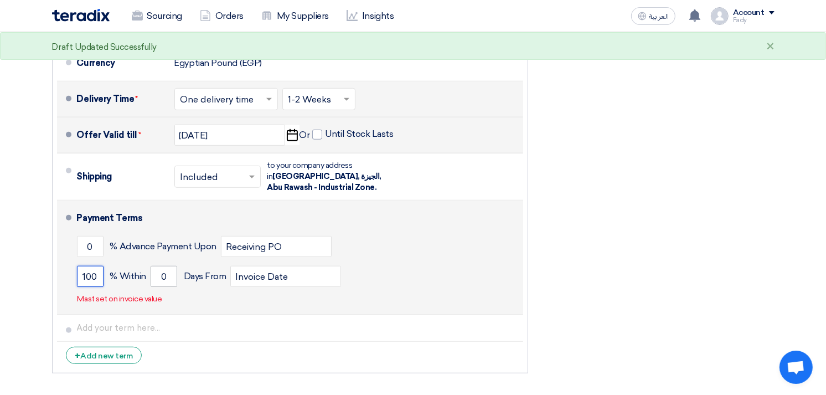
type input "100"
click at [158, 277] on input "0" at bounding box center [164, 276] width 27 height 21
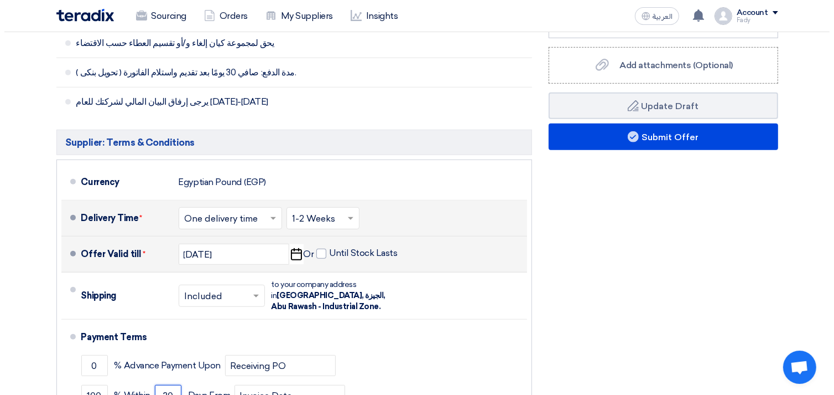
scroll to position [491, 0]
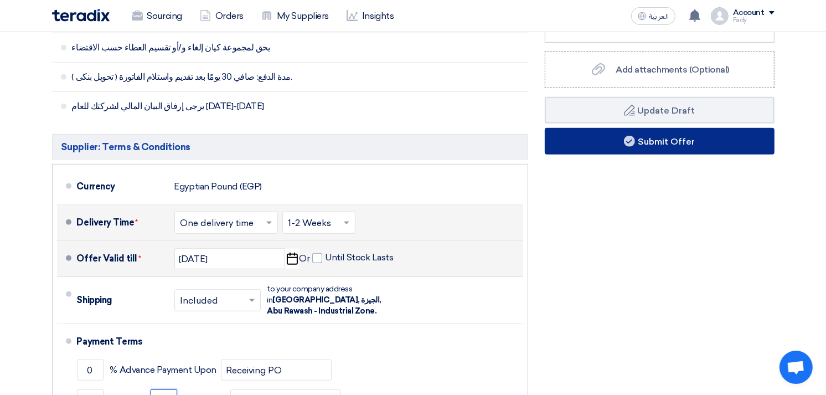
type input "30"
click at [635, 136] on button "Submit Offer" at bounding box center [660, 141] width 230 height 27
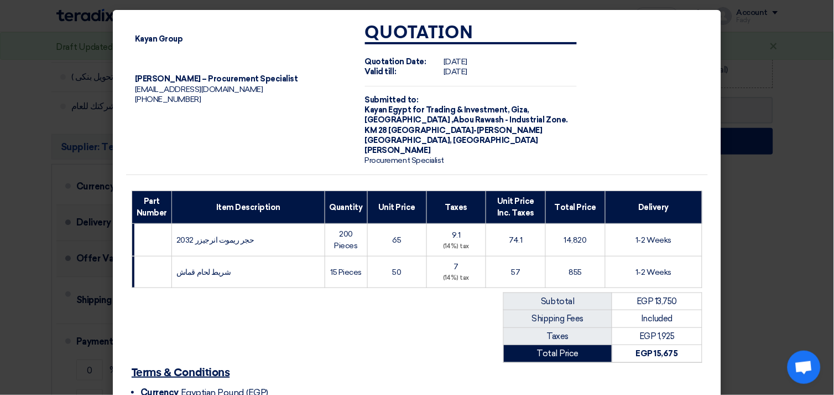
scroll to position [128, 0]
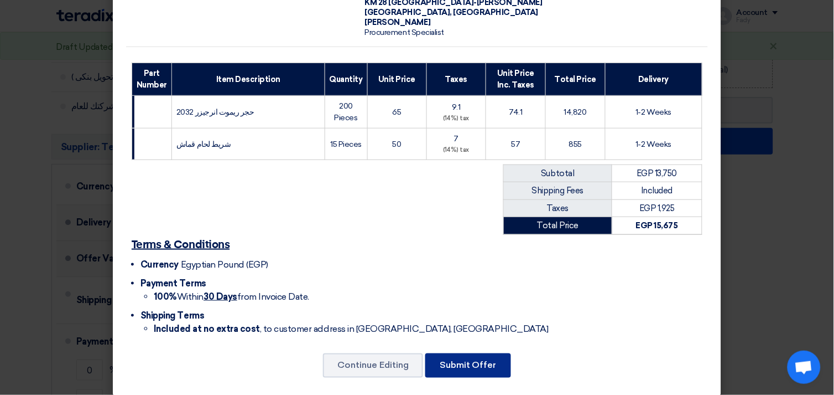
click at [457, 353] on button "Submit Offer" at bounding box center [469, 365] width 86 height 24
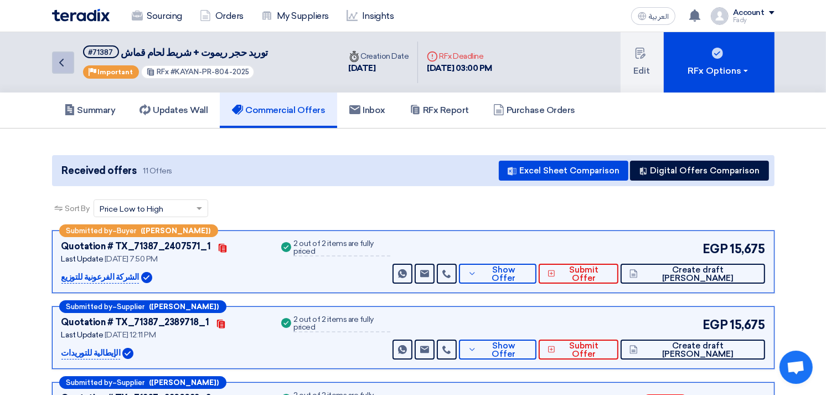
click at [63, 53] on link "Back" at bounding box center [63, 62] width 22 height 22
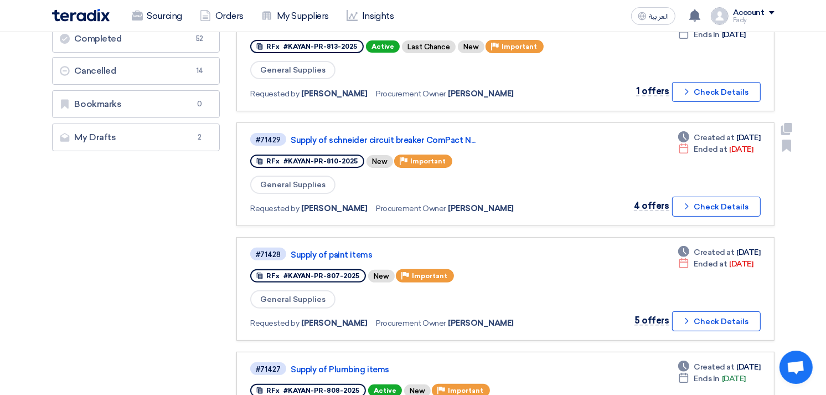
scroll to position [246, 0]
click at [341, 249] on link "Supply of paint items" at bounding box center [429, 254] width 277 height 10
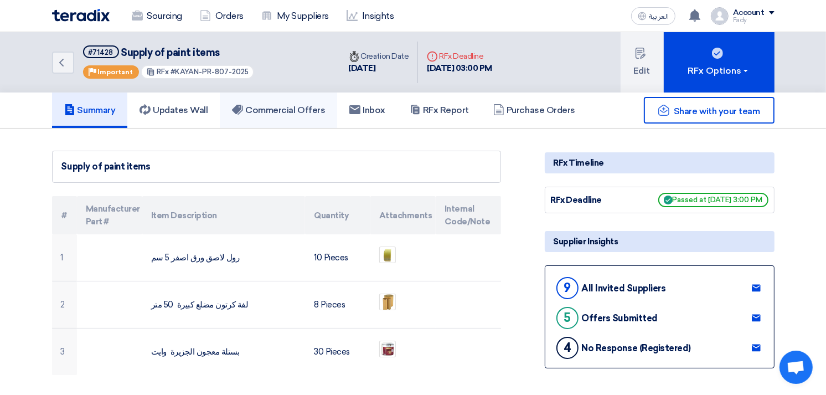
click at [267, 111] on h5 "Commercial Offers" at bounding box center [278, 110] width 93 height 11
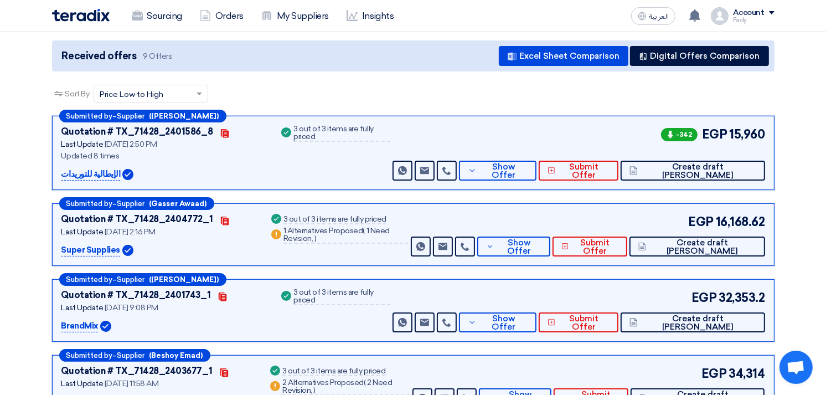
scroll to position [123, 0]
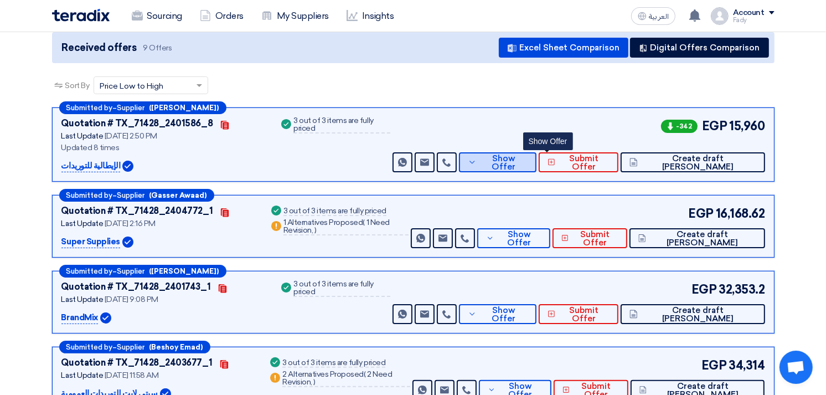
click at [527, 162] on span "Show Offer" at bounding box center [503, 162] width 48 height 17
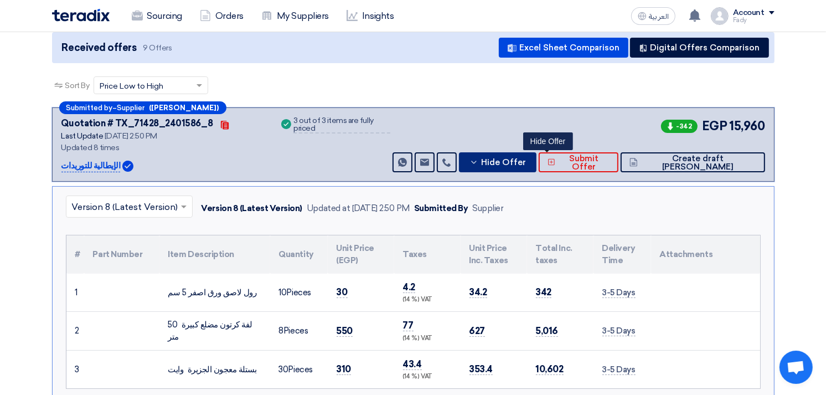
scroll to position [553, 0]
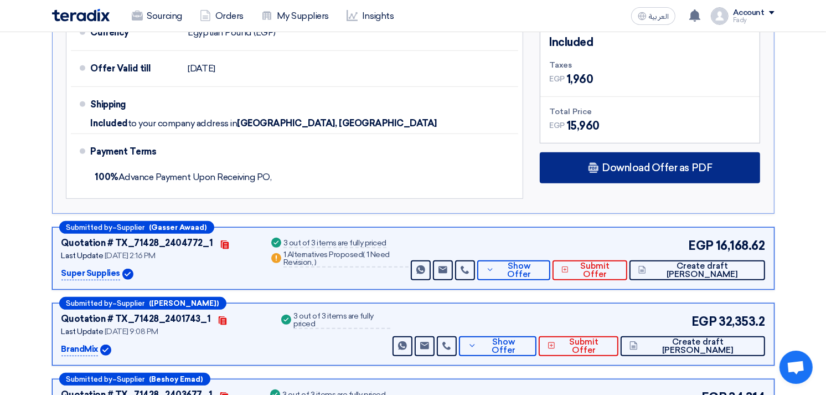
click at [659, 172] on div "Download Offer as PDF" at bounding box center [650, 167] width 220 height 31
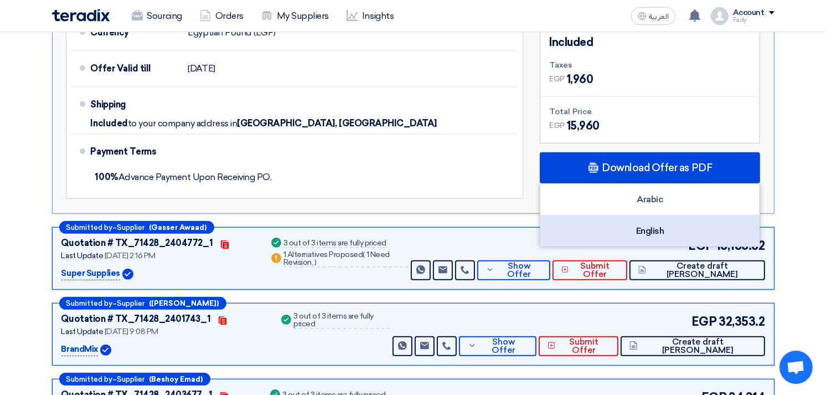
click at [651, 229] on div "English" at bounding box center [649, 230] width 219 height 31
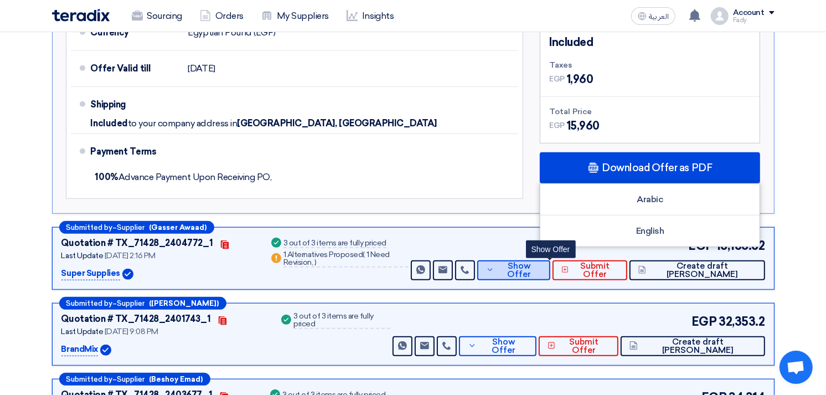
click at [541, 267] on span "Show Offer" at bounding box center [519, 270] width 44 height 17
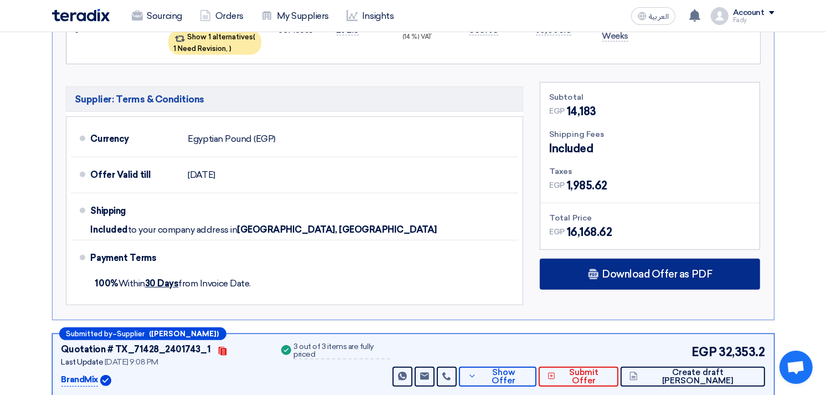
click at [665, 269] on span "Download Offer as PDF" at bounding box center [657, 274] width 110 height 10
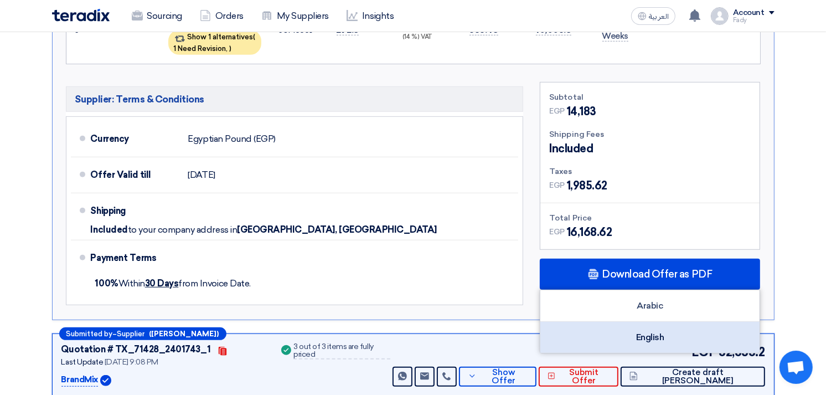
click at [655, 325] on div "English" at bounding box center [649, 337] width 219 height 31
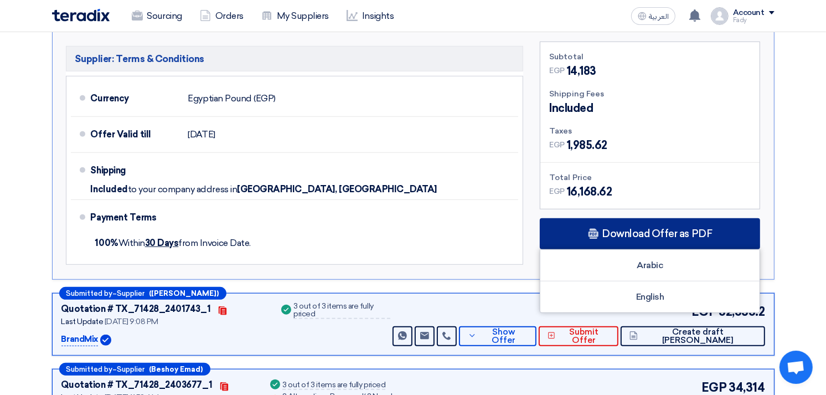
scroll to position [738, 0]
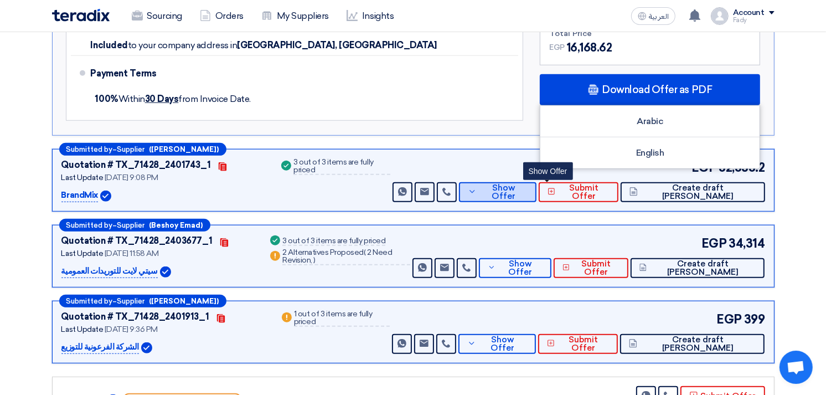
click at [527, 184] on span "Show Offer" at bounding box center [503, 192] width 48 height 17
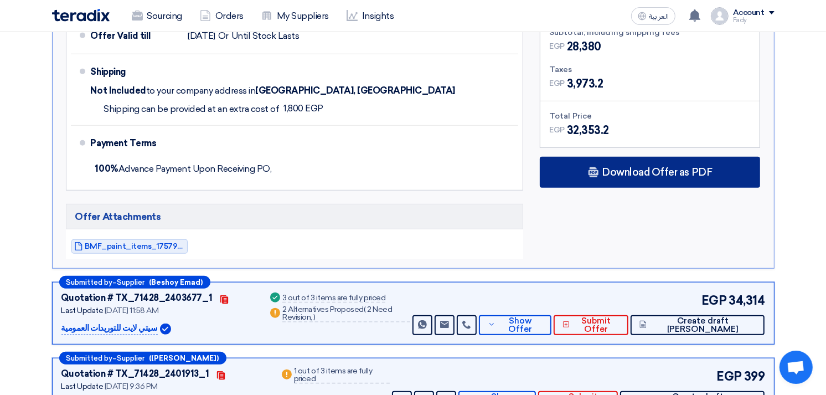
click at [599, 160] on div "Download Offer as PDF" at bounding box center [650, 172] width 220 height 31
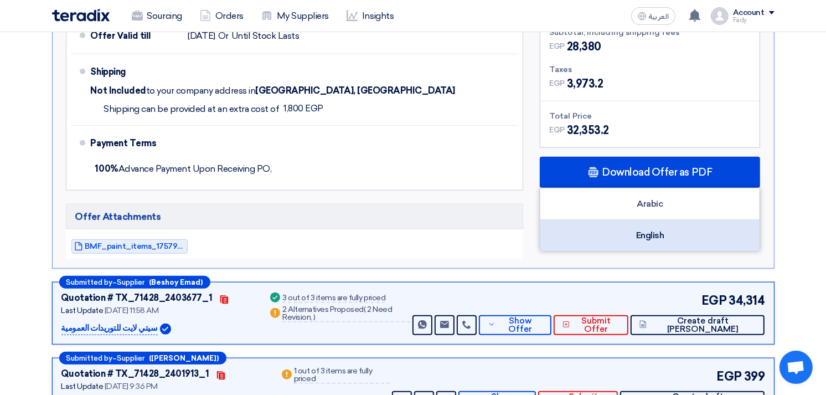
click at [647, 237] on div "English" at bounding box center [649, 235] width 219 height 31
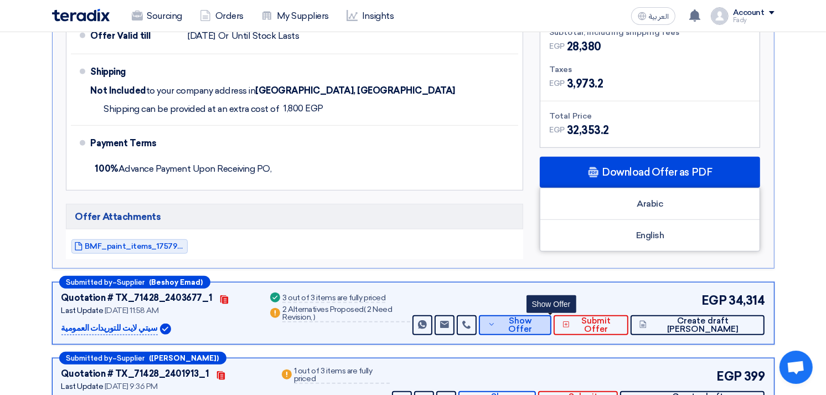
click at [542, 324] on span "Show Offer" at bounding box center [520, 325] width 44 height 17
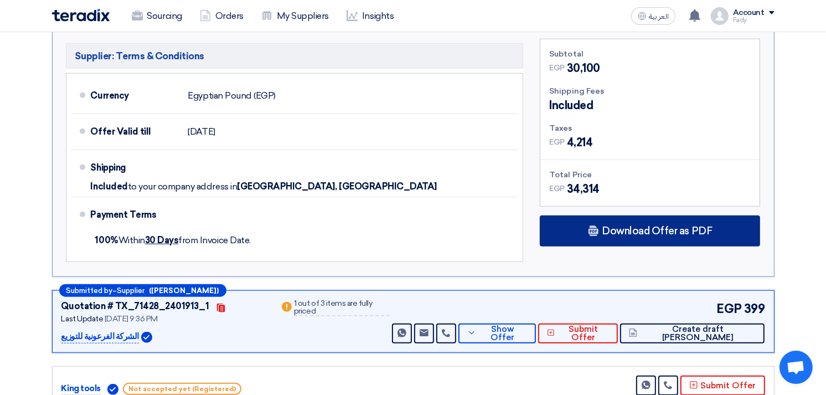
scroll to position [799, 0]
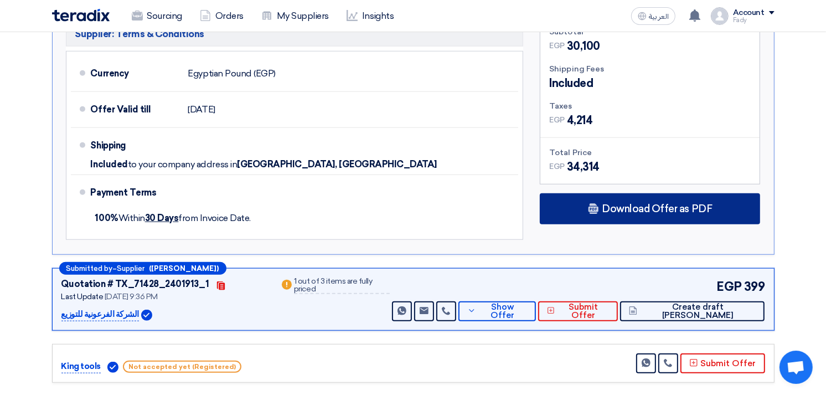
click at [630, 198] on div "Download Offer as PDF" at bounding box center [650, 208] width 220 height 31
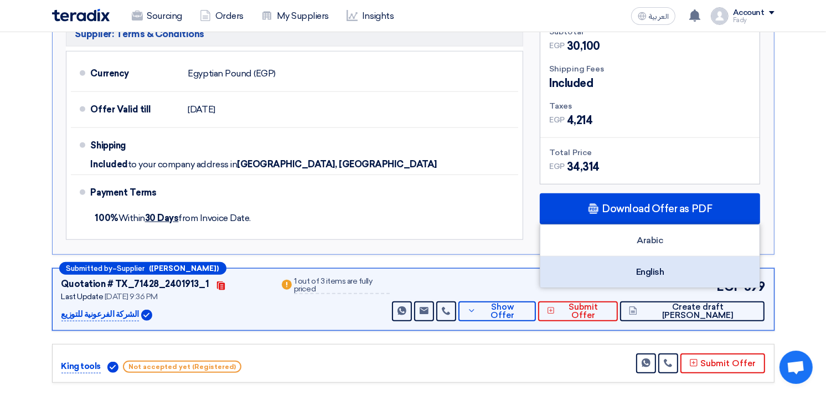
click at [650, 275] on div "English" at bounding box center [649, 271] width 219 height 31
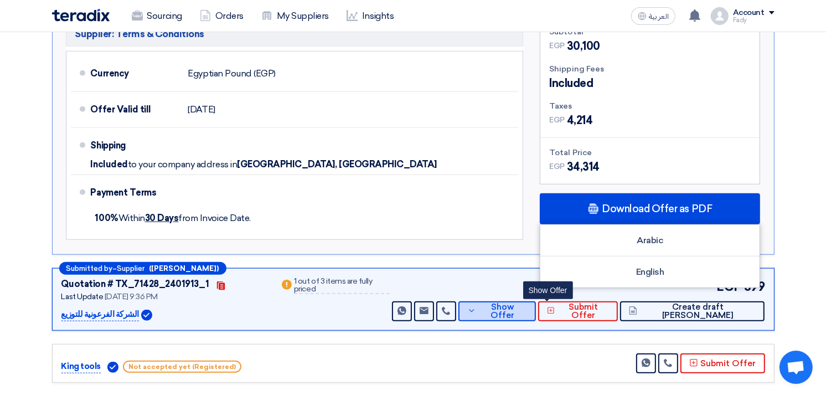
click at [527, 305] on span "Show Offer" at bounding box center [503, 311] width 48 height 17
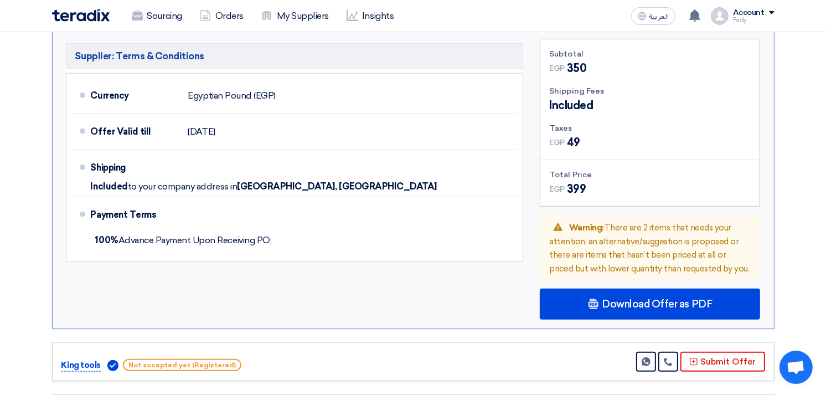
scroll to position [860, 0]
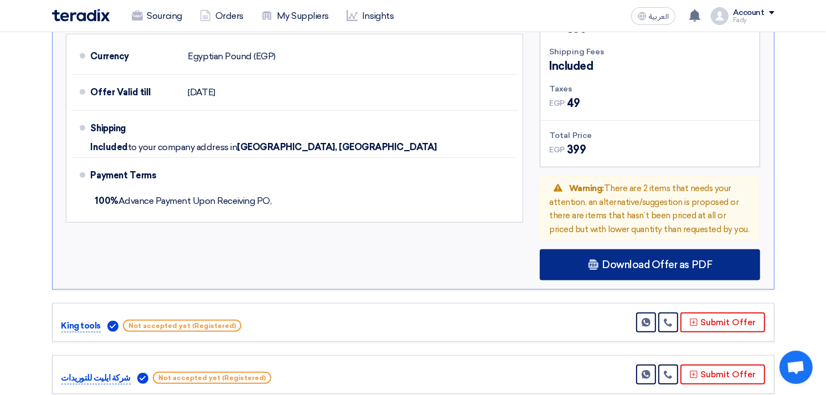
click at [684, 249] on div "Download Offer as PDF" at bounding box center [650, 264] width 220 height 31
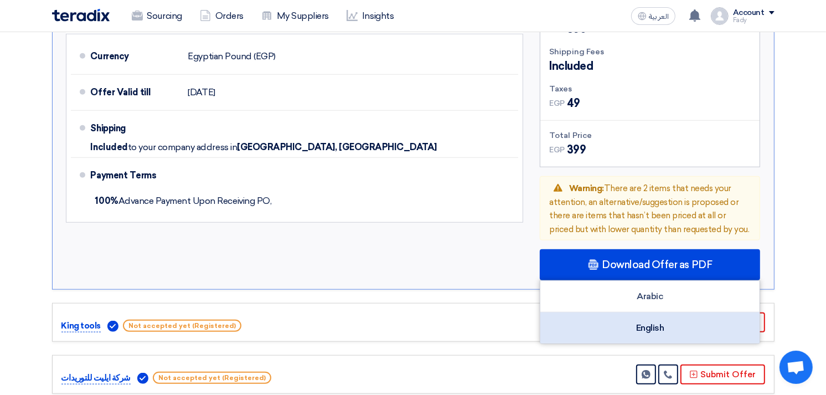
click at [645, 312] on div "English" at bounding box center [649, 327] width 219 height 31
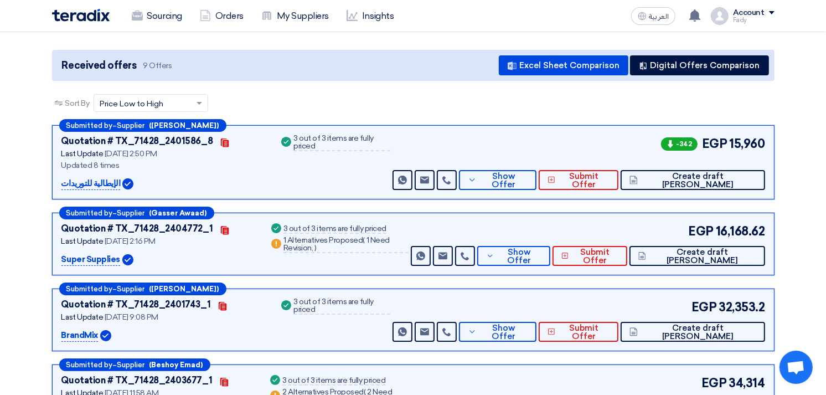
scroll to position [0, 0]
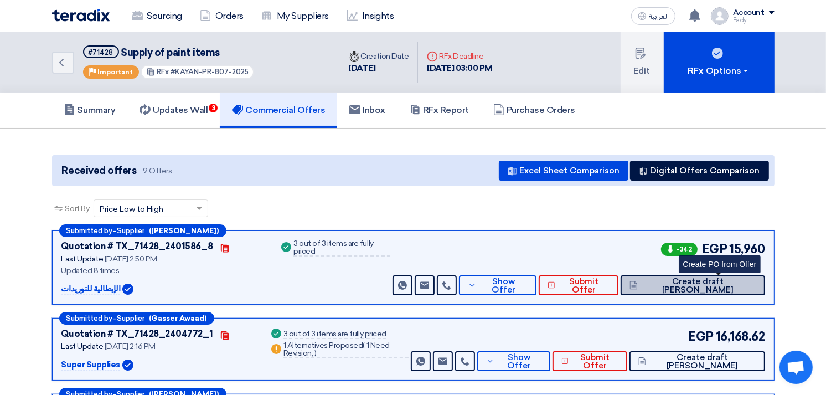
click at [731, 284] on span "Create draft [PERSON_NAME]" at bounding box center [698, 285] width 116 height 17
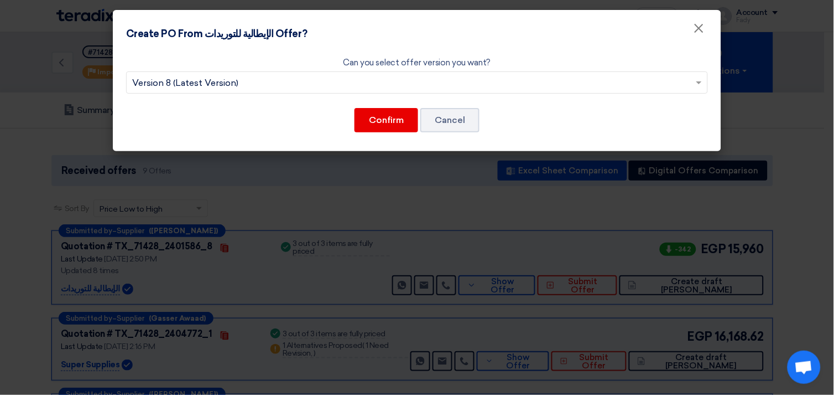
click at [311, 83] on input "text" at bounding box center [411, 84] width 559 height 18
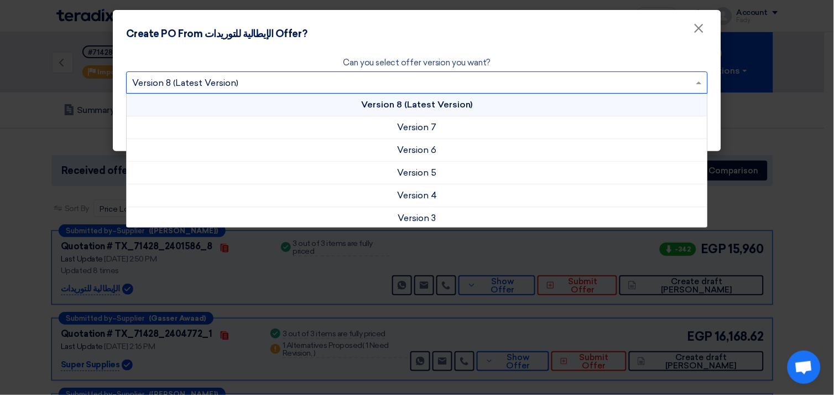
click at [311, 83] on input "text" at bounding box center [411, 84] width 559 height 18
click at [367, 96] on div "Version 8 (Latest Version)" at bounding box center [417, 105] width 581 height 23
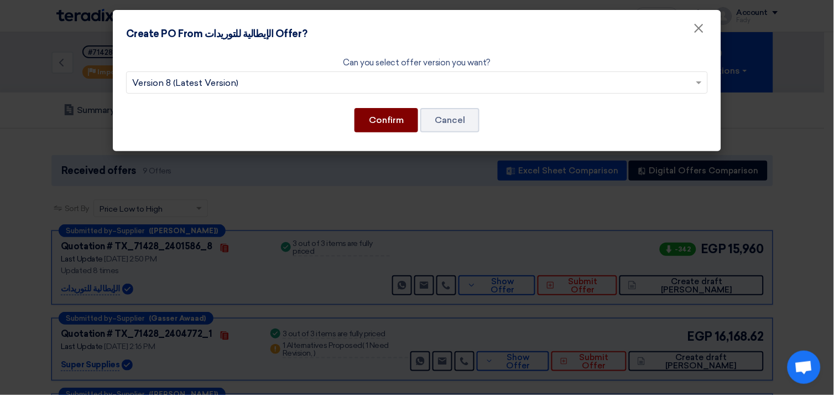
click at [404, 117] on button "Confirm" at bounding box center [387, 120] width 64 height 24
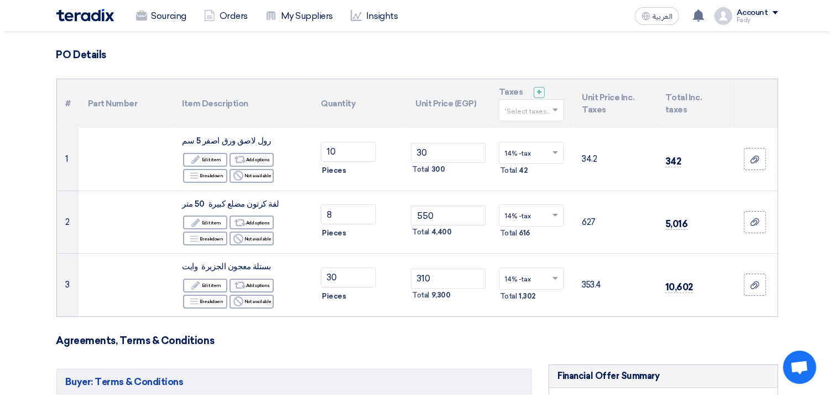
scroll to position [430, 0]
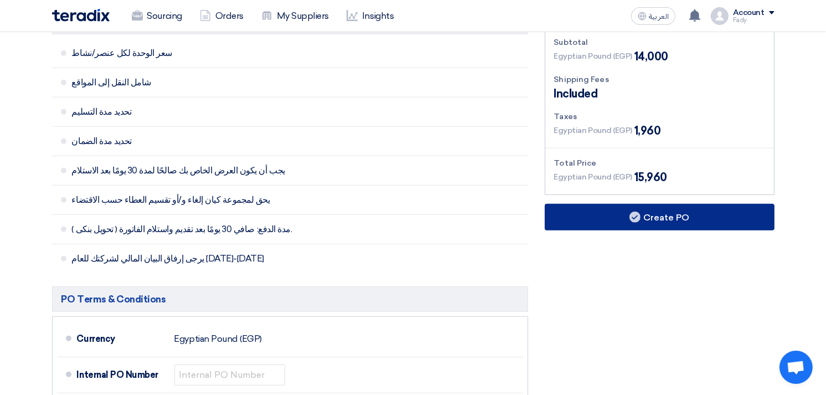
click at [673, 211] on button "Create PO" at bounding box center [660, 217] width 230 height 27
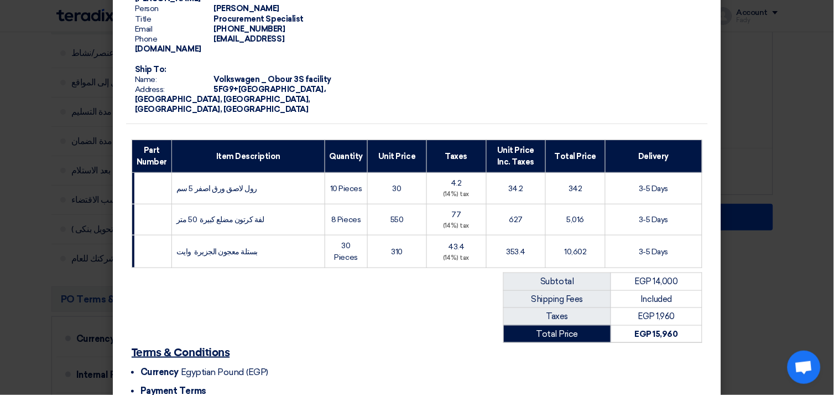
scroll to position [180, 0]
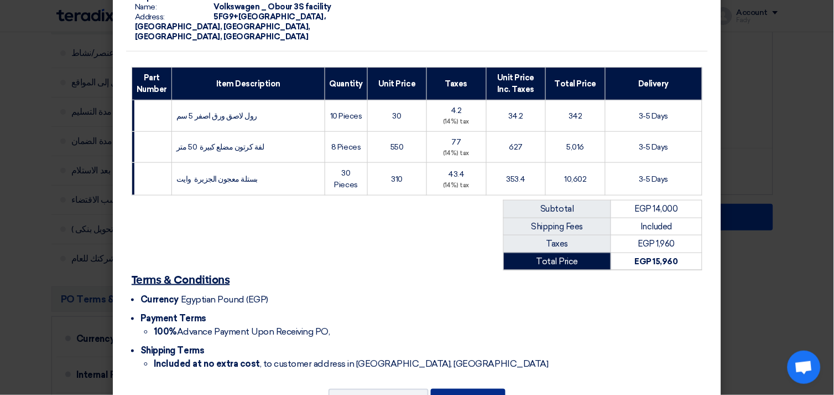
click at [456, 376] on button "Create PO" at bounding box center [468, 400] width 75 height 24
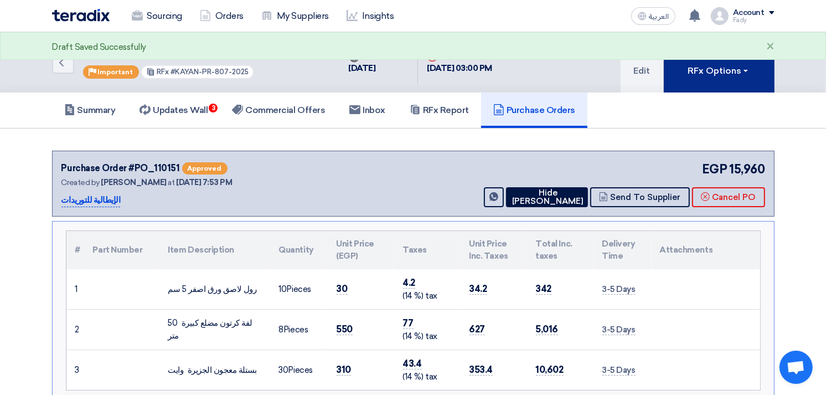
click at [720, 61] on button "RFx Options" at bounding box center [718, 62] width 111 height 60
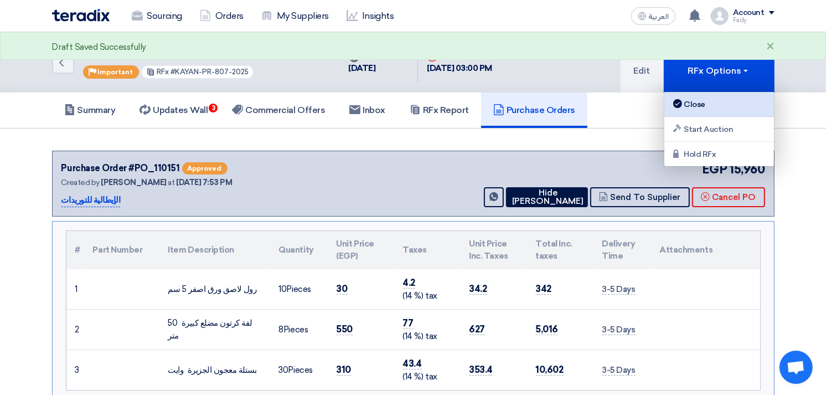
click at [720, 109] on div "Close" at bounding box center [719, 103] width 96 height 13
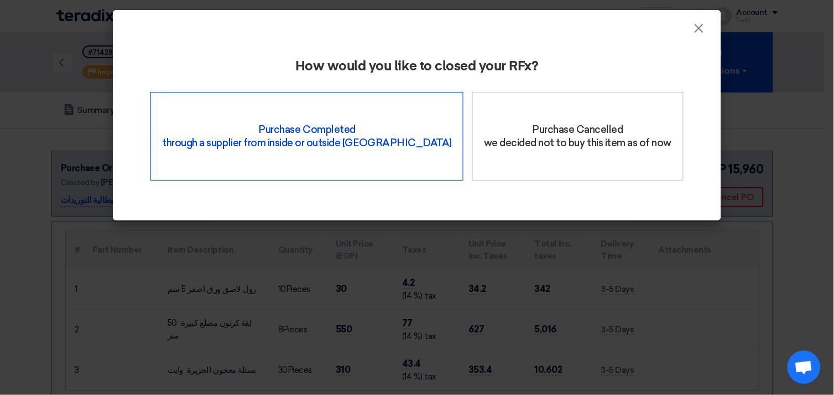
click at [311, 161] on div "Purchase Completed through a supplier from inside or outside Teradix" at bounding box center [307, 136] width 313 height 89
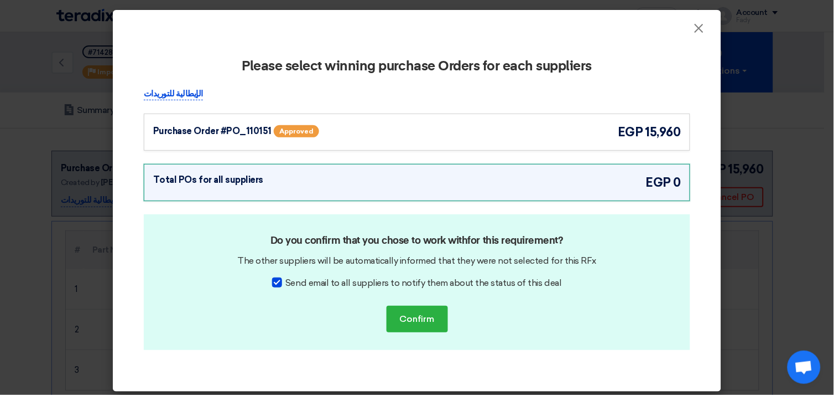
click at [501, 123] on div "Purchase Order #PO_110151 Approved egp 15,960" at bounding box center [417, 132] width 528 height 18
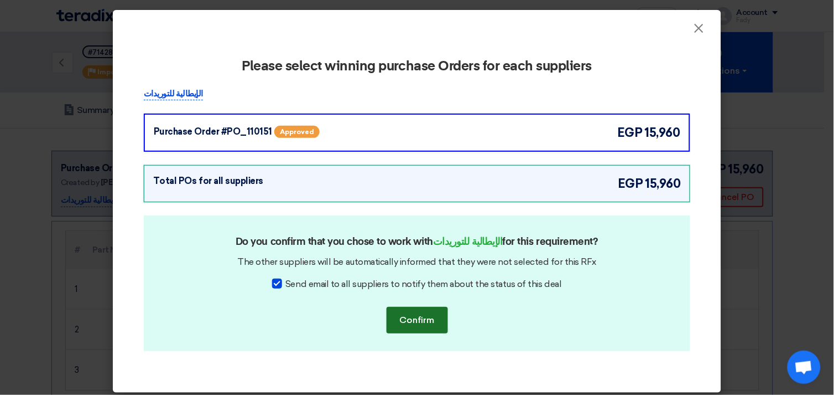
click at [427, 311] on button "Confirm" at bounding box center [417, 320] width 61 height 27
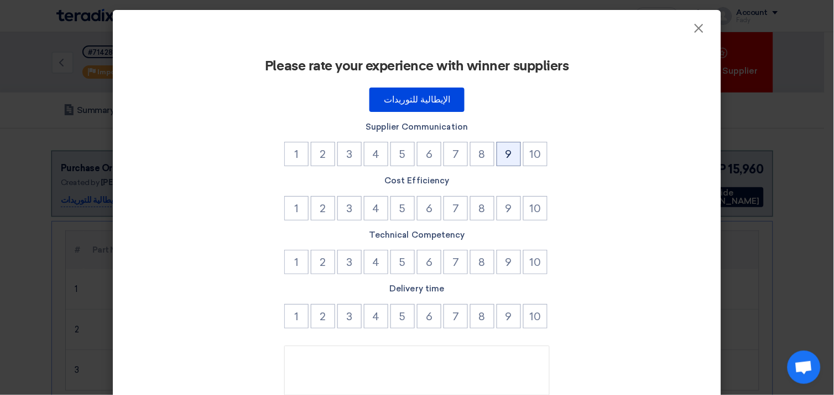
click at [507, 162] on button "9" at bounding box center [509, 154] width 24 height 24
click at [507, 202] on button "9" at bounding box center [509, 208] width 24 height 24
click at [502, 268] on button "9" at bounding box center [509, 262] width 24 height 24
click at [508, 307] on button "9" at bounding box center [509, 316] width 24 height 24
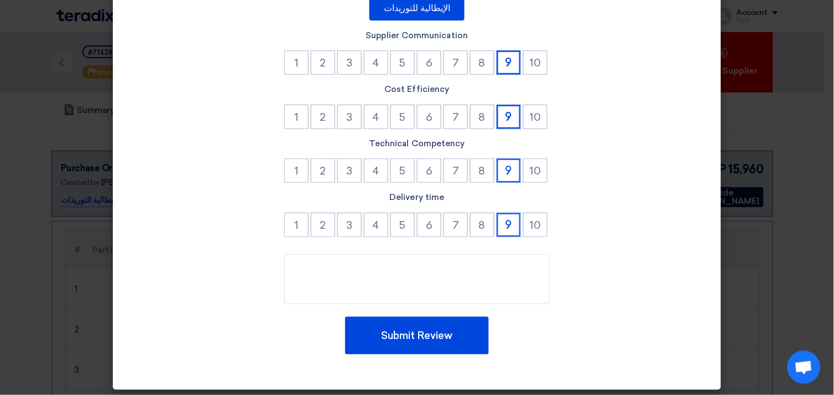
scroll to position [94, 0]
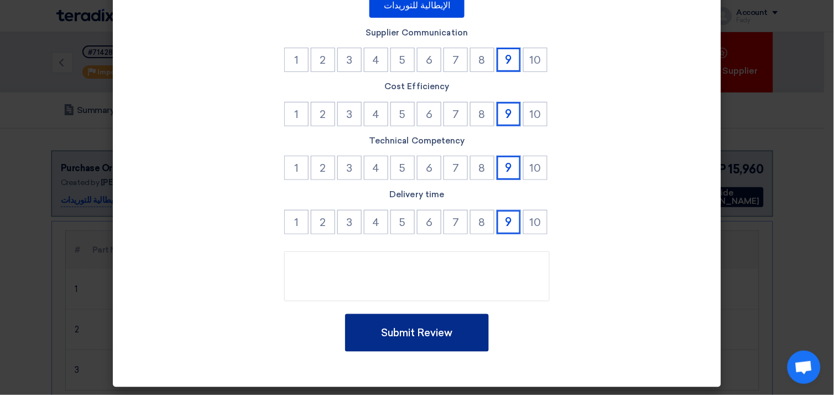
click at [418, 343] on button "Submit Review" at bounding box center [417, 333] width 144 height 38
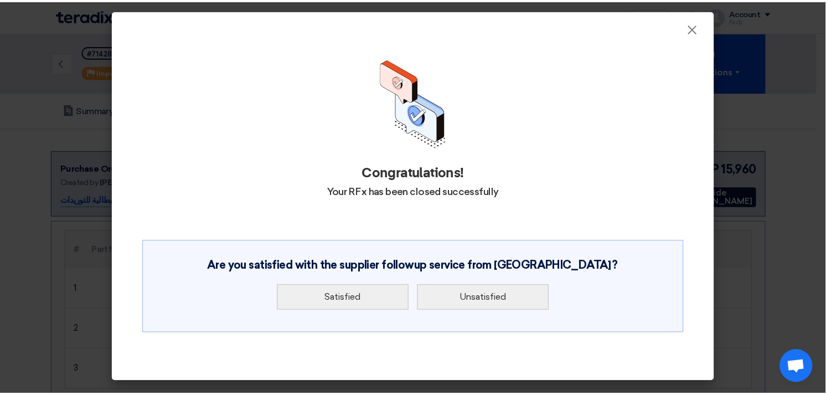
scroll to position [0, 0]
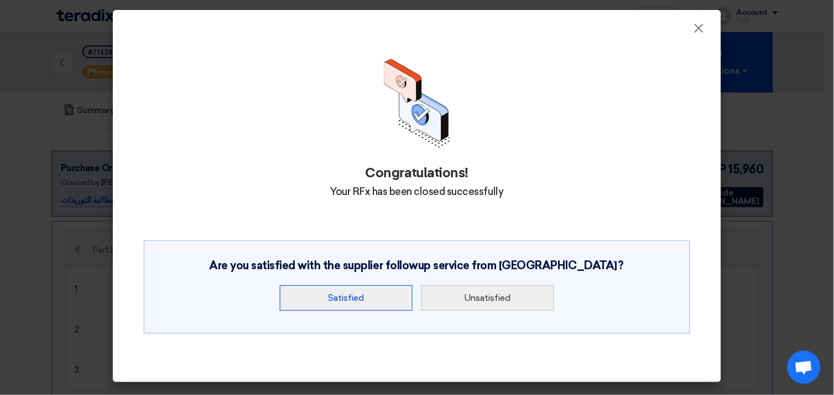
click at [345, 308] on button "Satisfied" at bounding box center [346, 297] width 133 height 25
click at [345, 297] on button "Satisfied" at bounding box center [346, 297] width 133 height 25
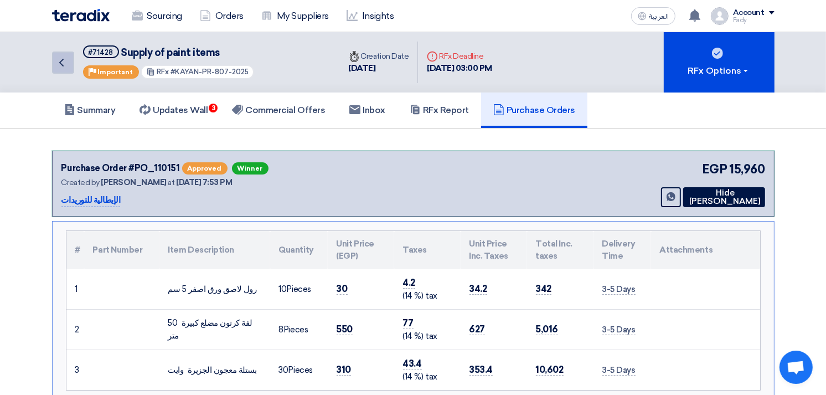
click at [60, 56] on icon "Back" at bounding box center [61, 62] width 13 height 13
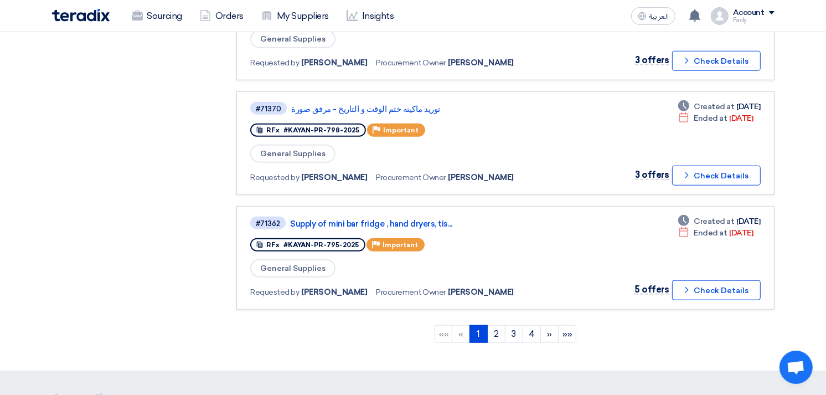
scroll to position [983, 0]
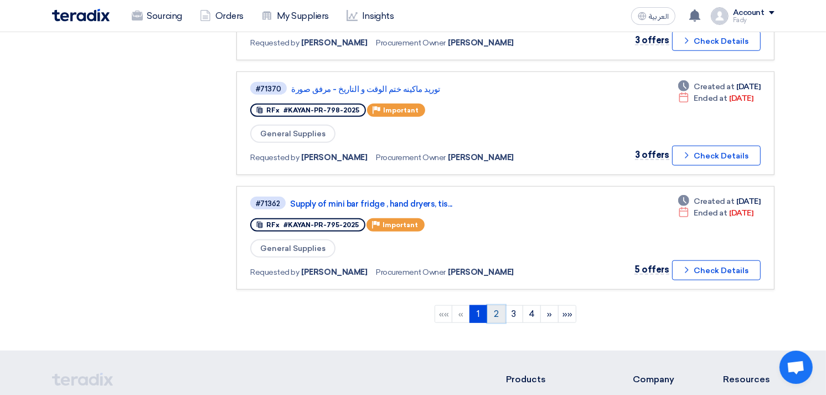
click at [501, 305] on link "2" at bounding box center [496, 314] width 18 height 18
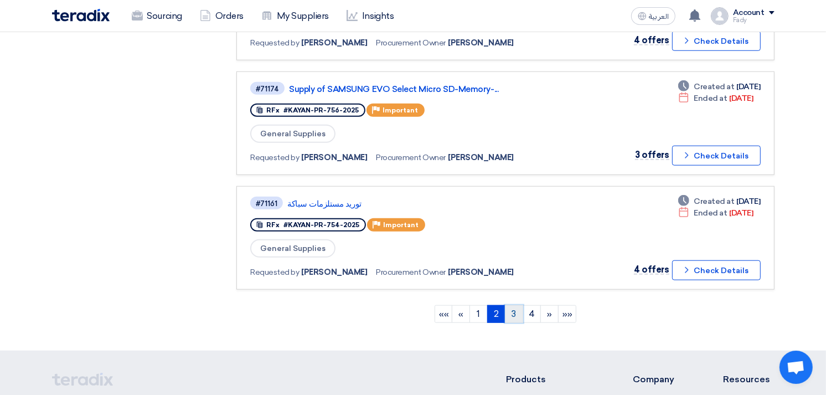
click at [516, 305] on link "3" at bounding box center [514, 314] width 18 height 18
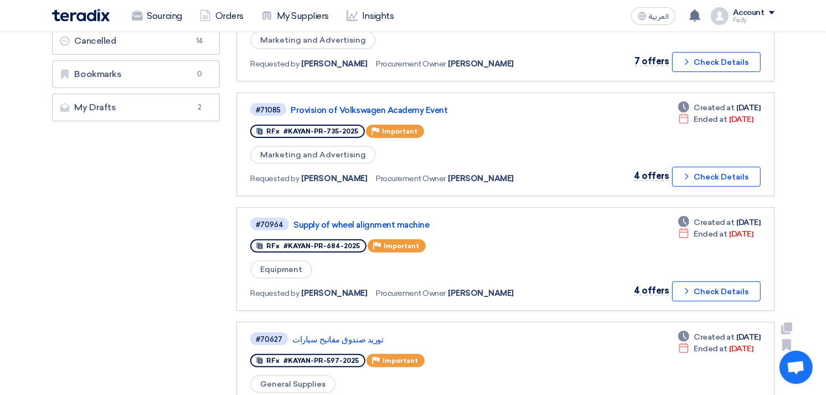
scroll to position [246, 0]
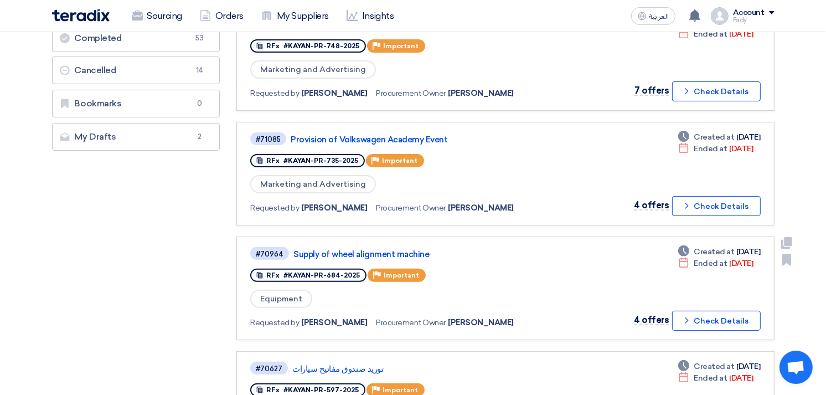
click at [516, 288] on div "Equipment" at bounding box center [411, 298] width 322 height 20
click at [382, 134] on link "Provision of Volkswagen Academy Event" at bounding box center [429, 139] width 277 height 10
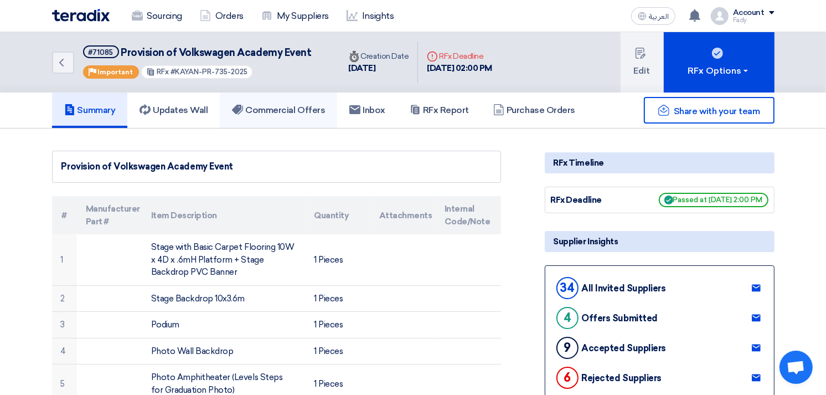
click at [280, 108] on h5 "Commercial Offers" at bounding box center [278, 110] width 93 height 11
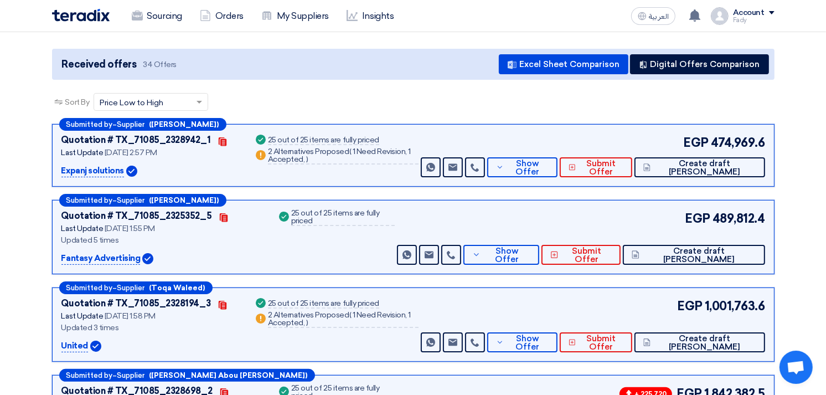
scroll to position [123, 0]
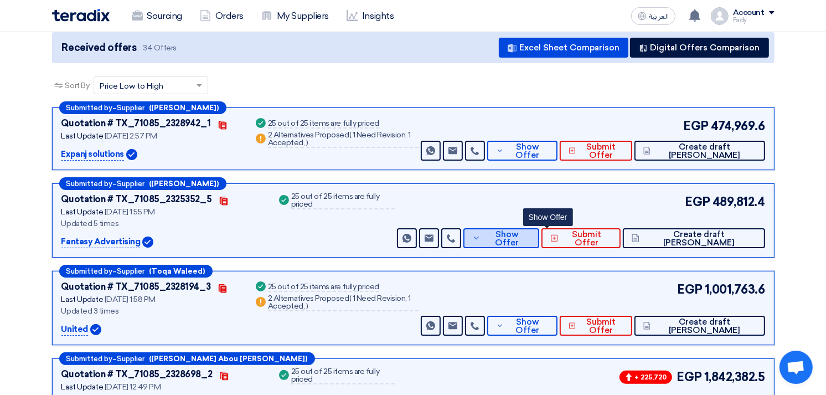
click at [528, 234] on button "Show Offer" at bounding box center [501, 238] width 76 height 20
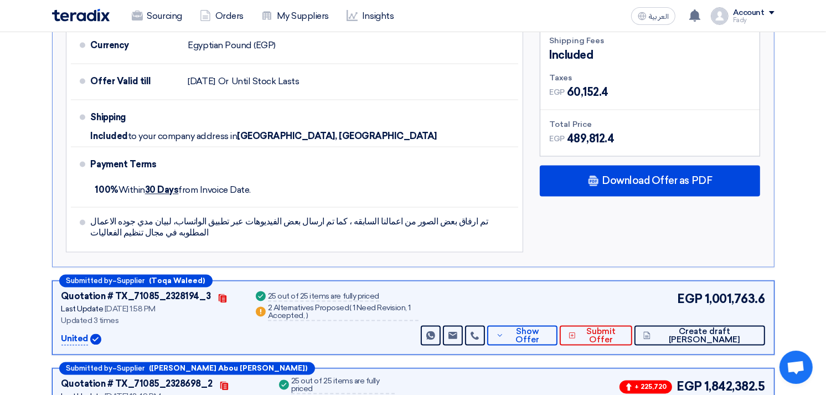
scroll to position [2029, 0]
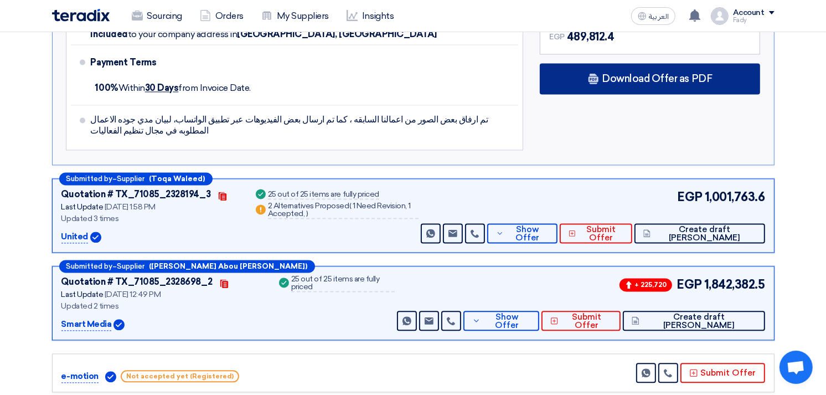
click at [654, 74] on span "Download Offer as PDF" at bounding box center [657, 79] width 110 height 10
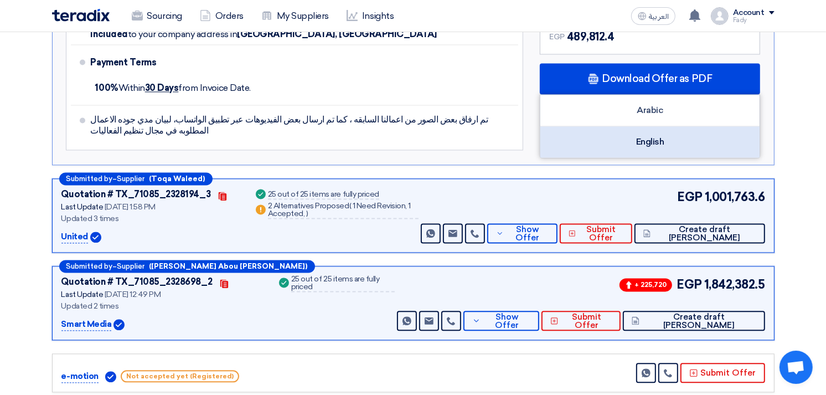
click at [651, 126] on div "English" at bounding box center [649, 141] width 219 height 31
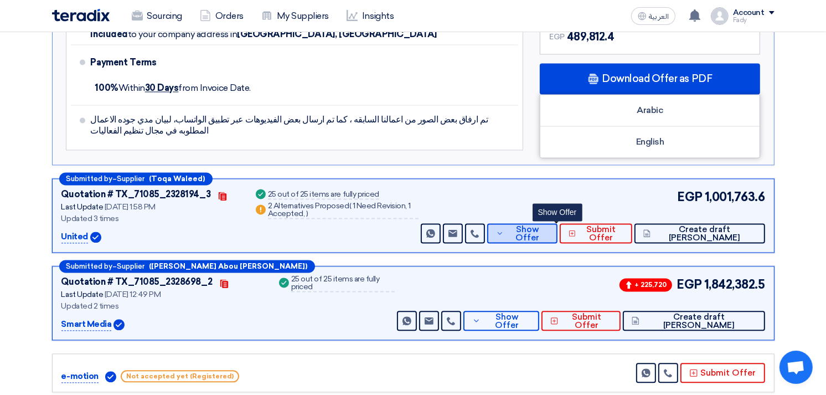
click at [548, 225] on span "Show Offer" at bounding box center [527, 233] width 42 height 17
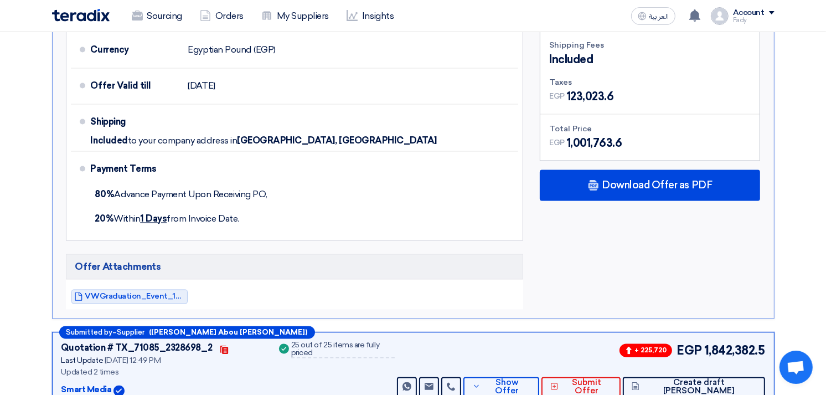
scroll to position [1906, 0]
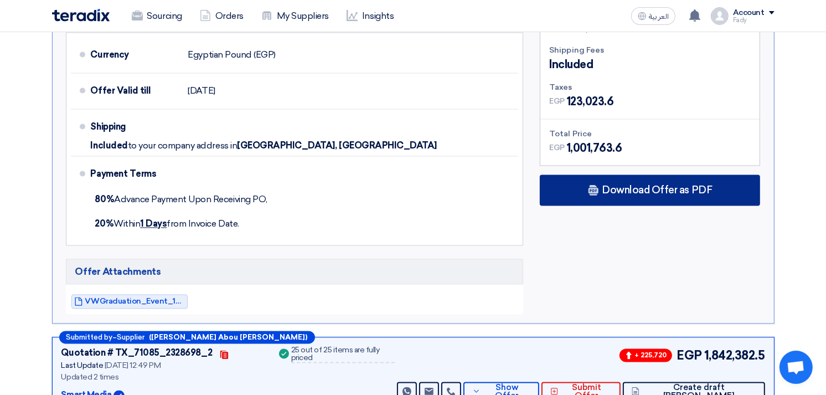
click at [635, 185] on span "Download Offer as PDF" at bounding box center [657, 190] width 110 height 10
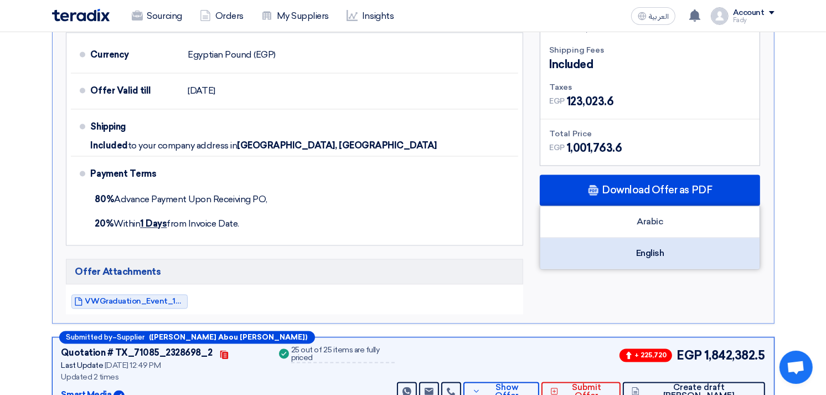
click at [644, 237] on div "English" at bounding box center [649, 252] width 219 height 31
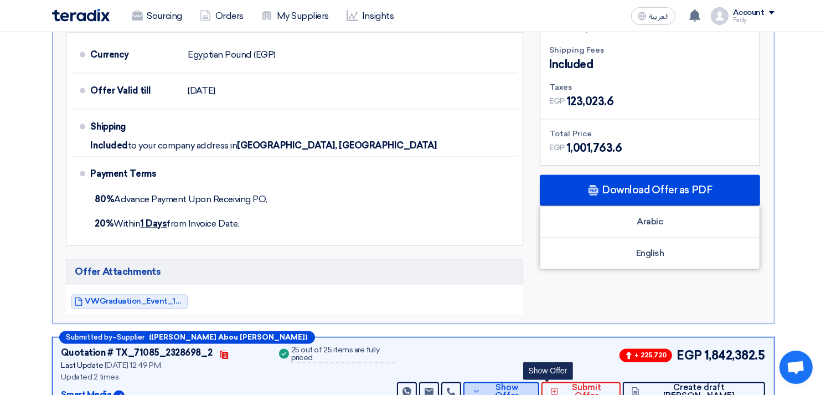
click at [530, 376] on span "Show Offer" at bounding box center [506, 391] width 47 height 17
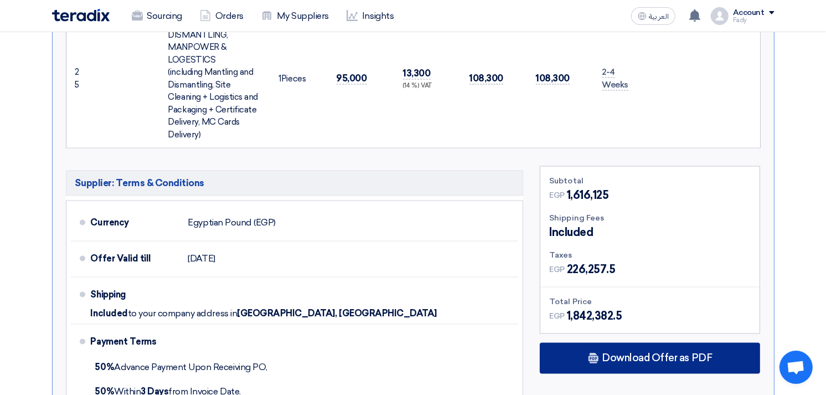
click at [613, 352] on span "Download Offer as PDF" at bounding box center [657, 357] width 110 height 10
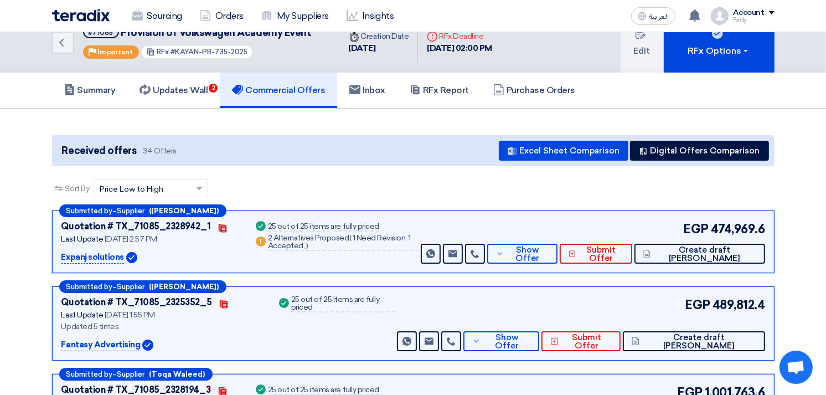
scroll to position [0, 0]
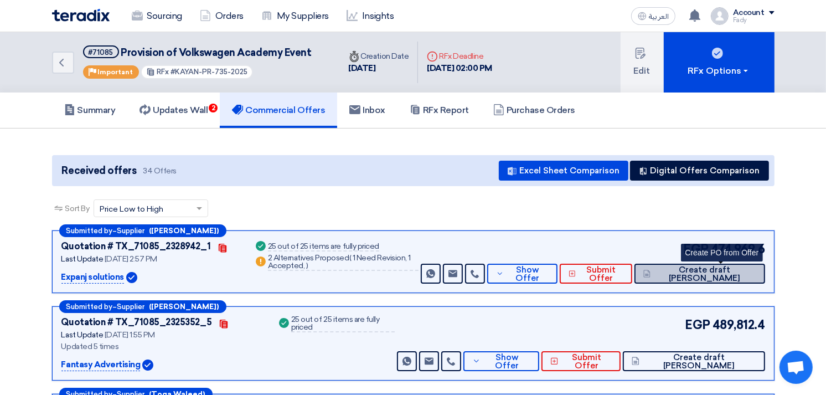
click at [729, 269] on span "Create draft [PERSON_NAME]" at bounding box center [705, 274] width 102 height 17
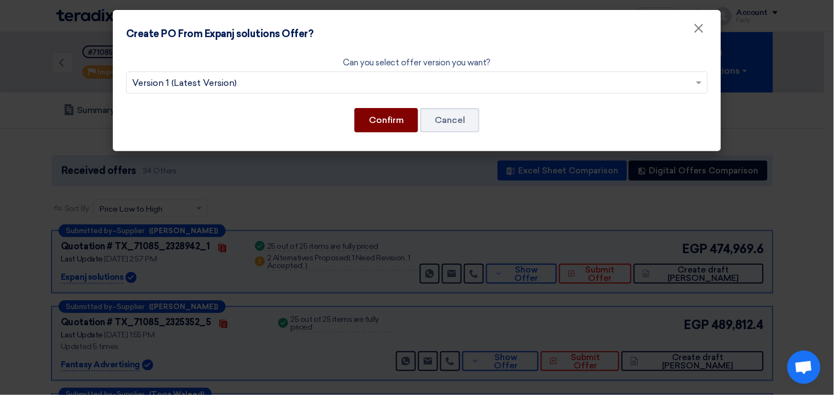
click at [385, 113] on button "Confirm" at bounding box center [387, 120] width 64 height 24
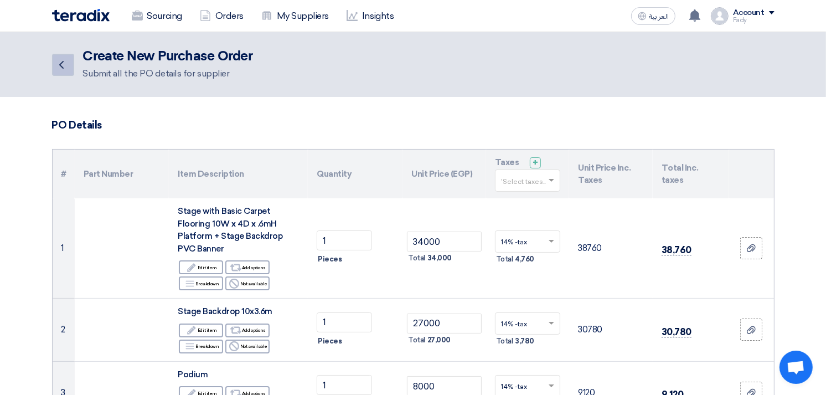
click at [67, 64] on icon "Back" at bounding box center [61, 64] width 13 height 13
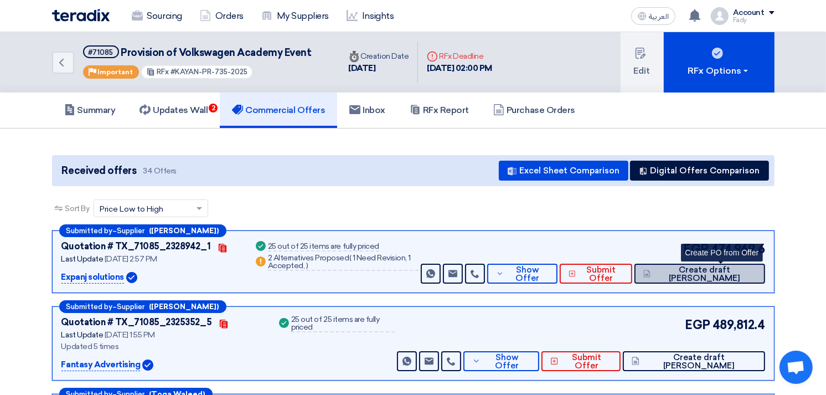
click at [740, 266] on span "Create draft [PERSON_NAME]" at bounding box center [705, 274] width 102 height 17
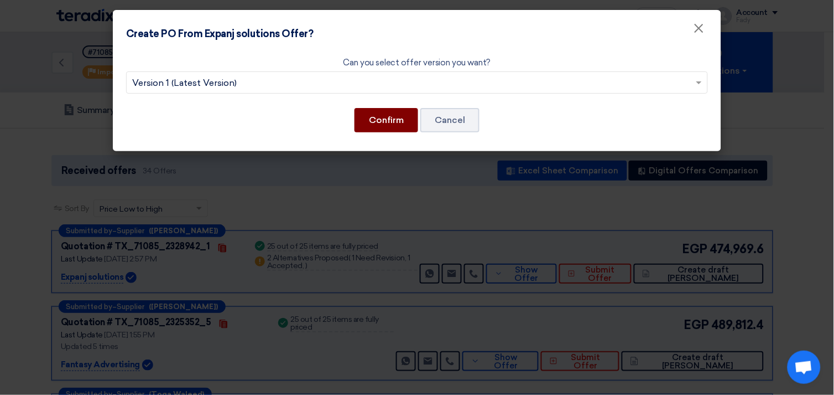
click at [396, 116] on button "Confirm" at bounding box center [387, 120] width 64 height 24
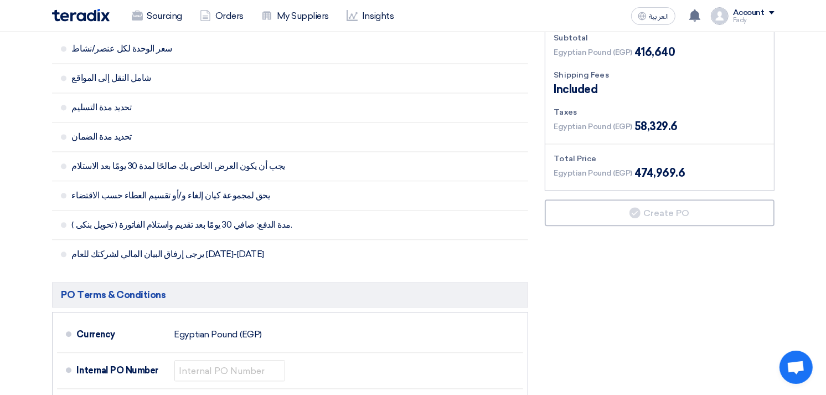
scroll to position [2151, 0]
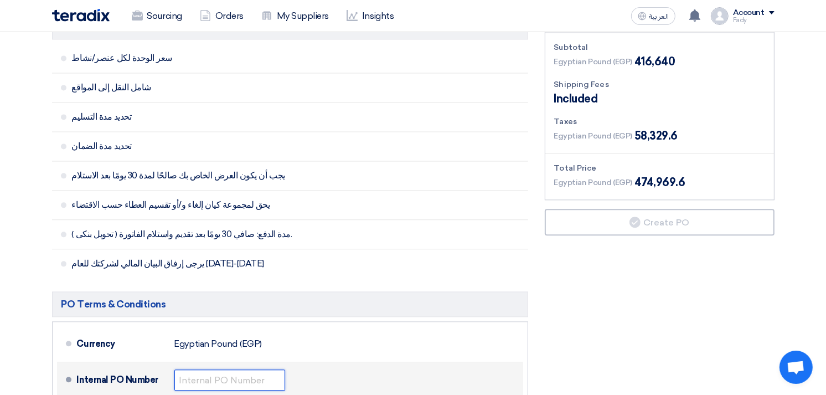
click at [241, 369] on input "text" at bounding box center [229, 379] width 111 height 21
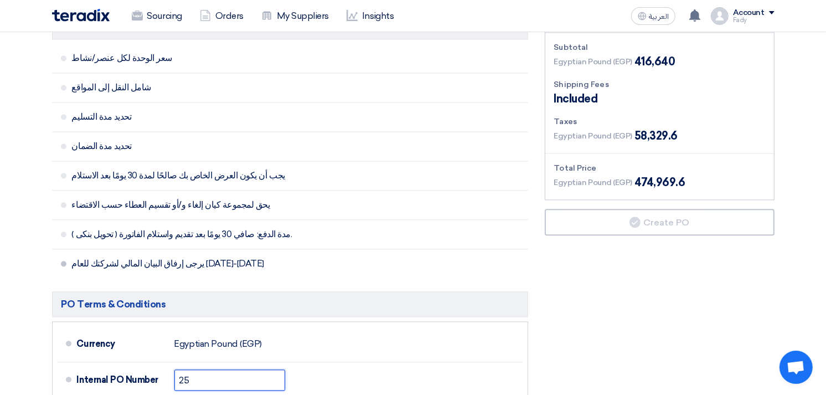
type input "25"
click at [400, 258] on span "يرجى إرفاق البيان المالي لشركتك للعام [DATE]-[DATE]" at bounding box center [254, 263] width 364 height 11
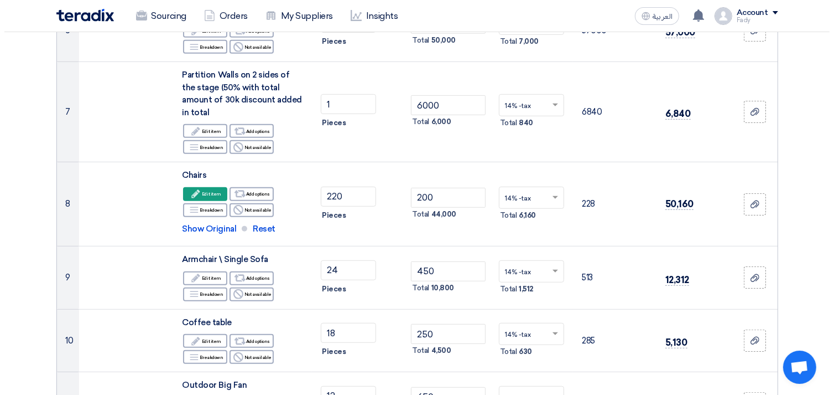
scroll to position [553, 0]
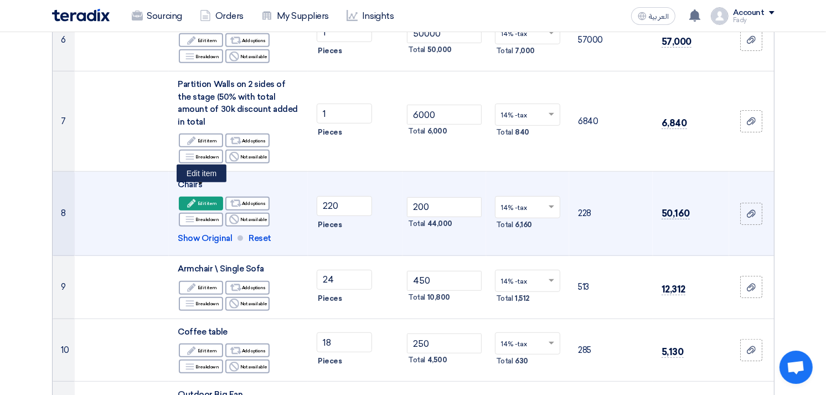
click at [213, 196] on div "Edit Edit item" at bounding box center [201, 203] width 44 height 14
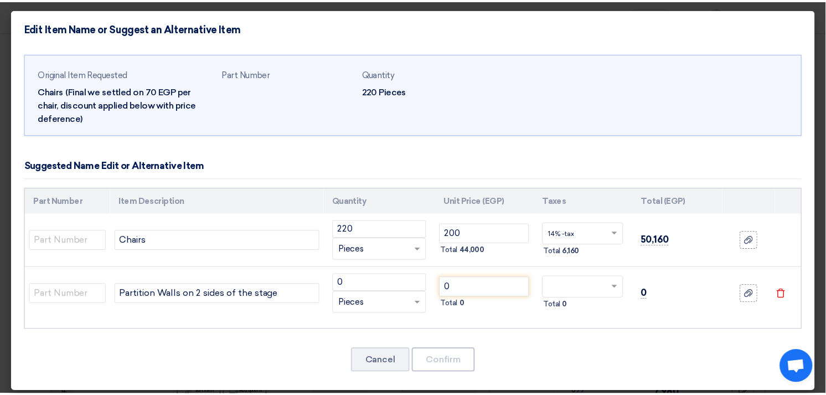
scroll to position [0, 0]
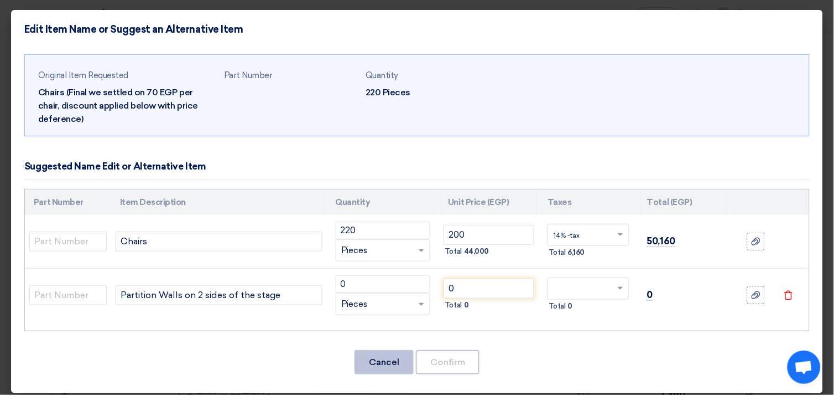
click at [391, 356] on button "Cancel" at bounding box center [384, 362] width 59 height 24
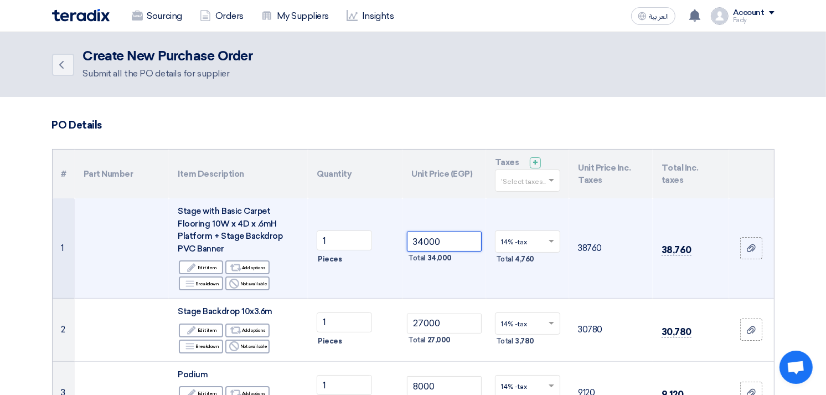
click at [423, 241] on input "34000" at bounding box center [444, 241] width 75 height 20
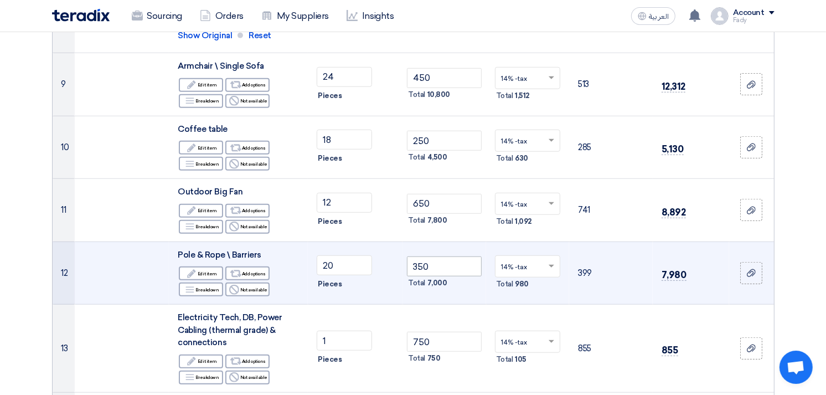
scroll to position [676, 0]
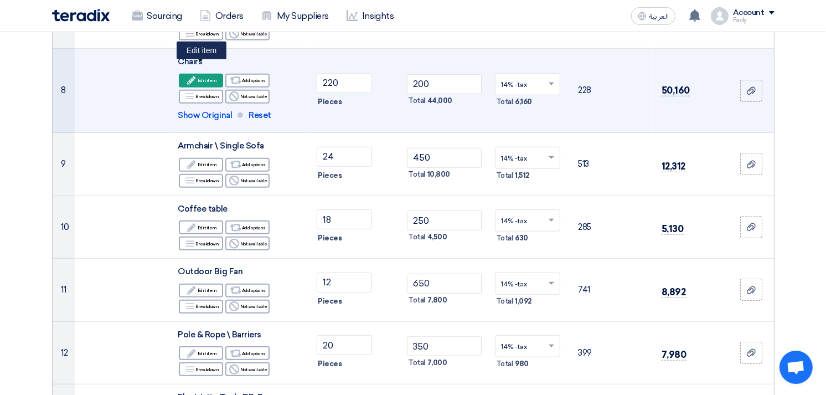
click at [205, 74] on div "Edit Edit item" at bounding box center [201, 81] width 44 height 14
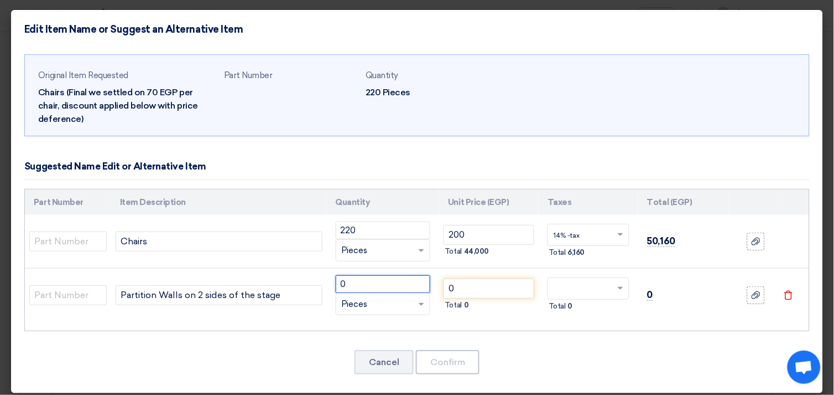
drag, startPoint x: 354, startPoint y: 283, endPoint x: 335, endPoint y: 284, distance: 19.4
click at [336, 284] on input "0" at bounding box center [383, 284] width 95 height 18
type input "2"
click at [473, 289] on input "0" at bounding box center [489, 288] width 91 height 20
type input "0"
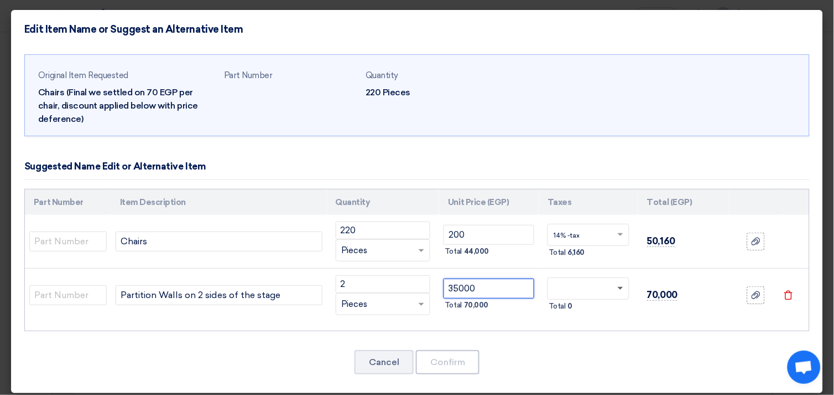
type input "35000"
click at [618, 288] on span at bounding box center [621, 289] width 6 height 4
click at [594, 311] on div "14% -tax" at bounding box center [588, 308] width 81 height 19
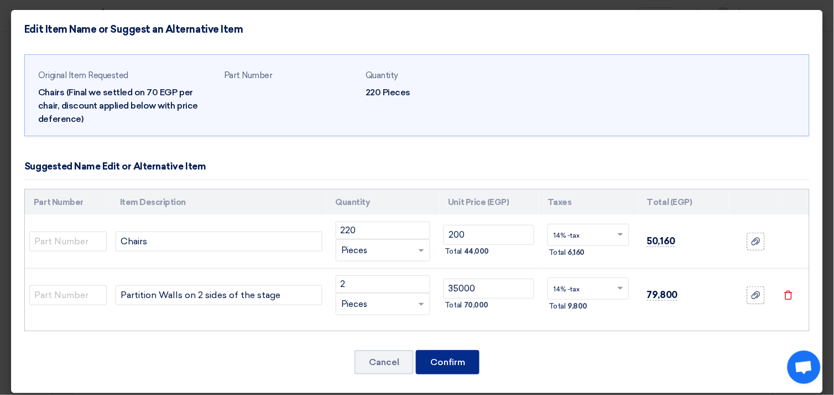
click at [446, 358] on button "Confirm" at bounding box center [448, 362] width 64 height 24
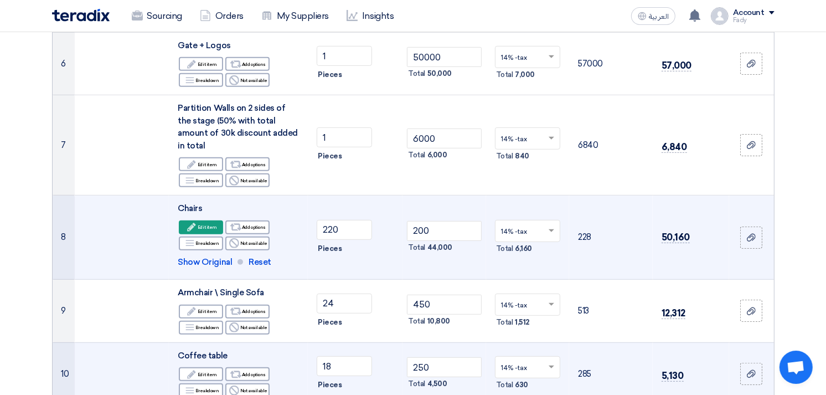
scroll to position [491, 0]
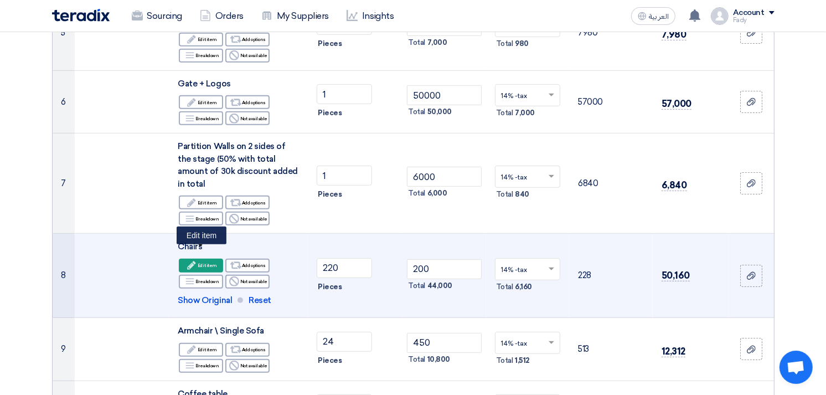
click at [201, 258] on div "Edit Edit item" at bounding box center [201, 265] width 44 height 14
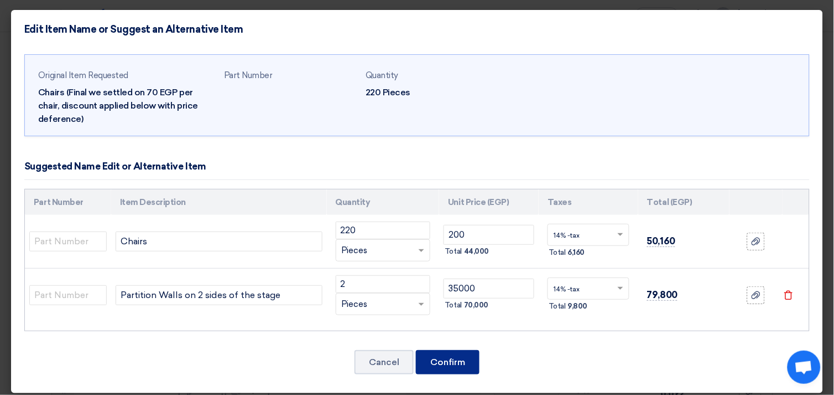
click at [455, 361] on button "Confirm" at bounding box center [448, 362] width 64 height 24
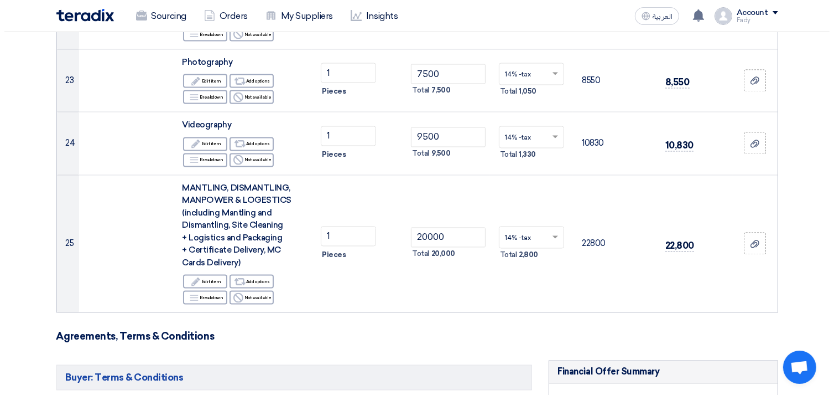
scroll to position [2029, 0]
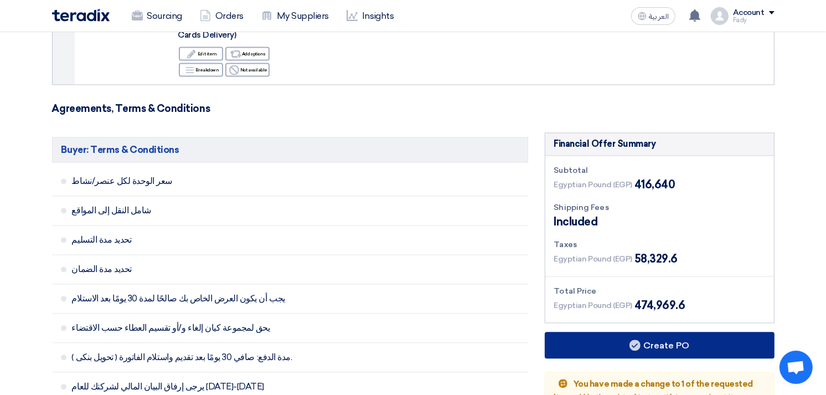
click at [676, 331] on button "Create PO" at bounding box center [660, 344] width 230 height 27
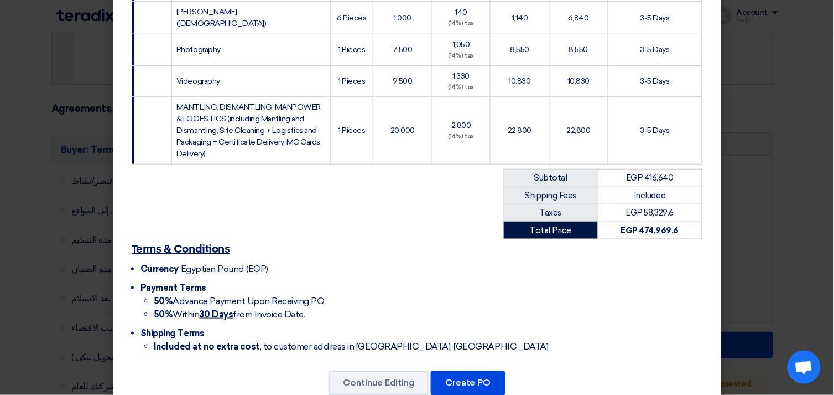
scroll to position [1060, 0]
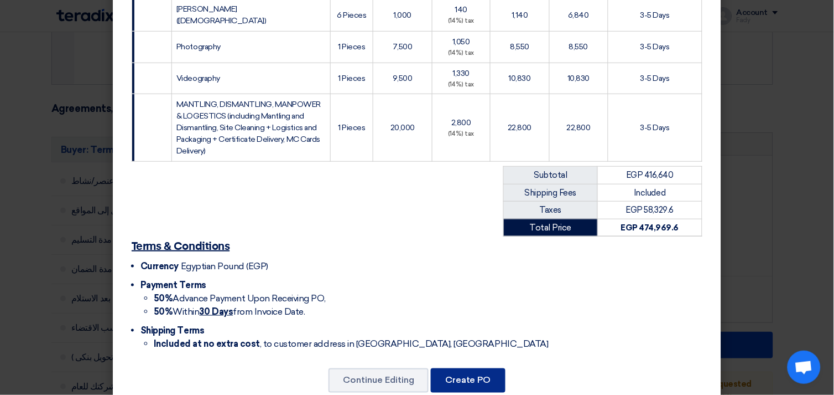
click at [462, 368] on button "Create PO" at bounding box center [468, 380] width 75 height 24
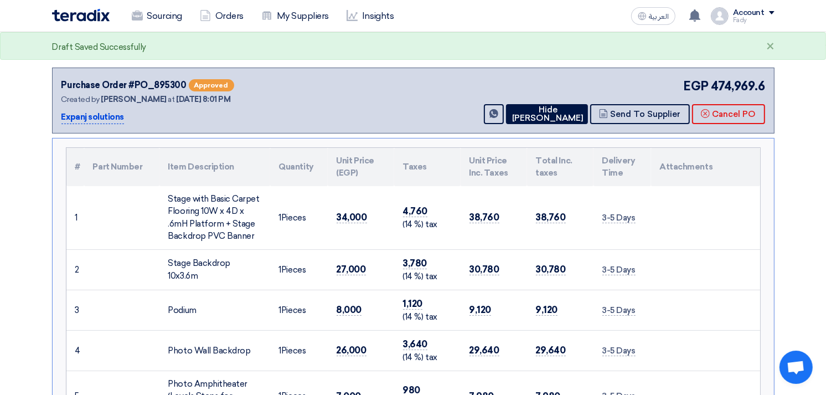
scroll to position [1816, 0]
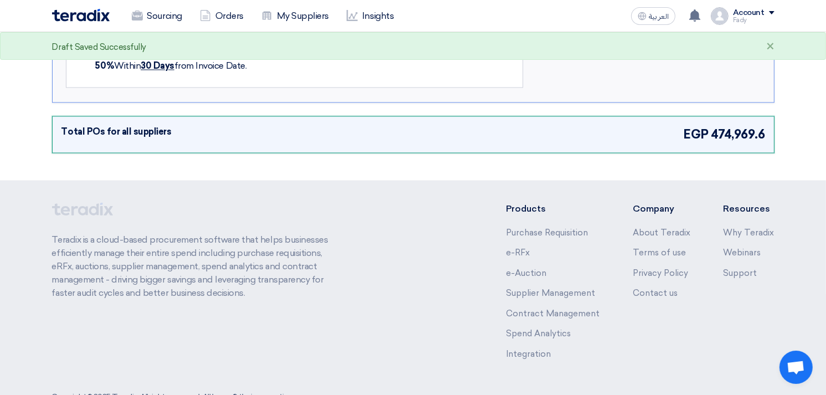
click at [552, 126] on div "Total POs for all suppliers EGP 474,969.6" at bounding box center [412, 135] width 703 height 18
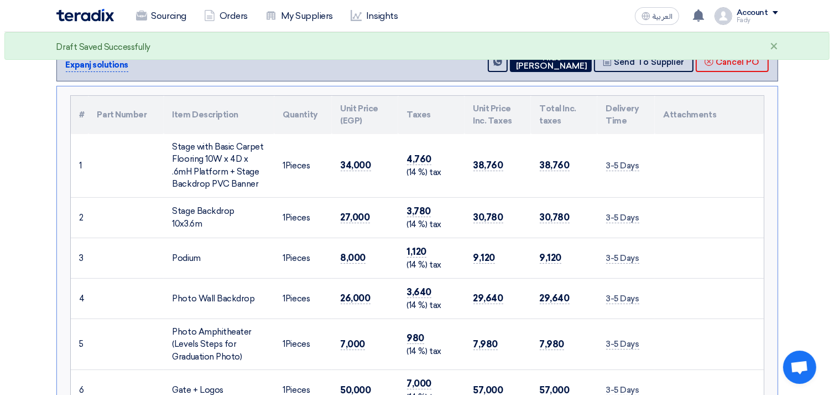
scroll to position [0, 0]
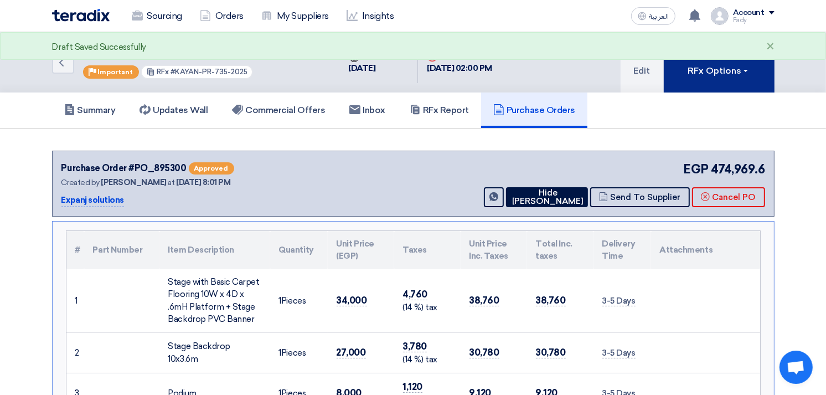
click at [699, 72] on div "RFx Options" at bounding box center [718, 70] width 63 height 13
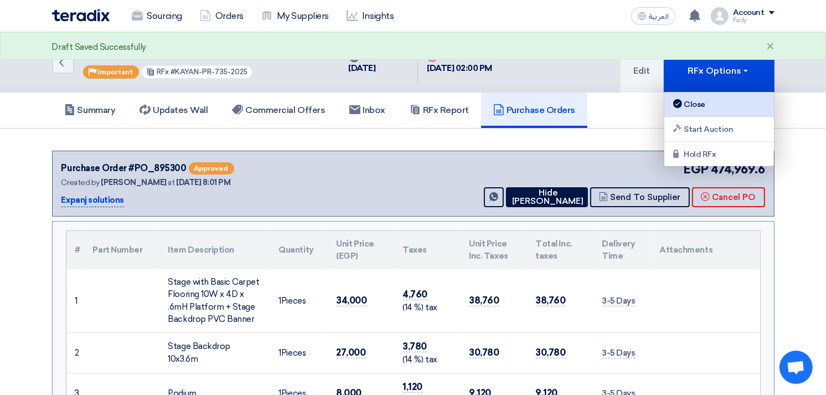
click at [689, 98] on div "Close" at bounding box center [719, 103] width 96 height 13
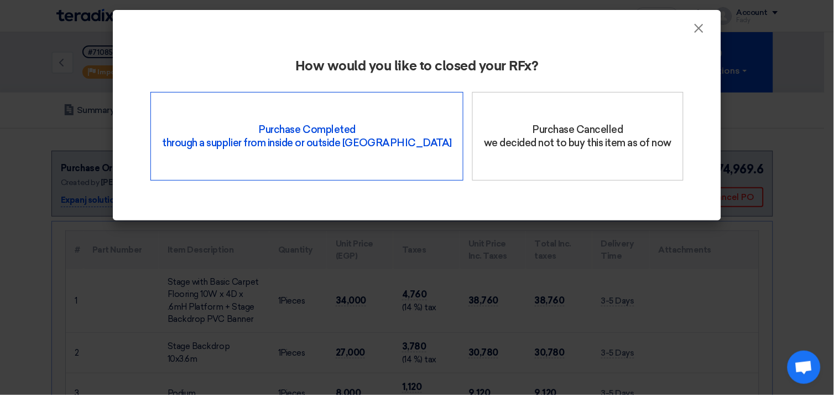
click at [313, 121] on div "Purchase Completed through a supplier from inside or outside Teradix" at bounding box center [307, 136] width 313 height 89
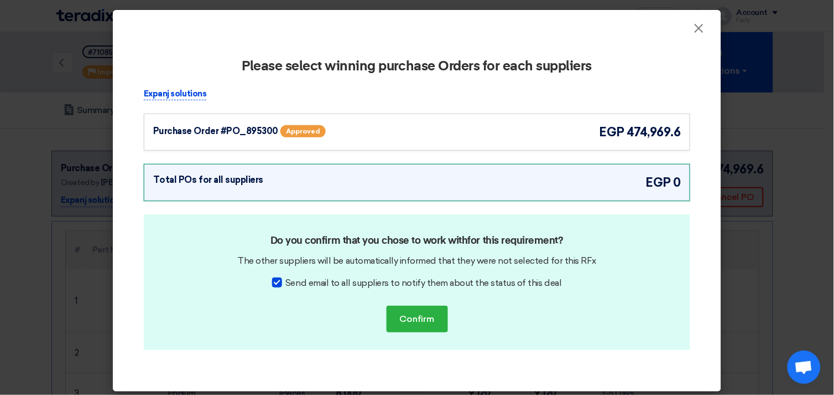
click at [529, 112] on div "Expanj solutions Purchase Order #PO_895300 Approved egp 474,969.6" at bounding box center [417, 119] width 547 height 64
click at [524, 129] on div "Purchase Order #PO_895300 Approved egp 474,969.6" at bounding box center [417, 132] width 528 height 18
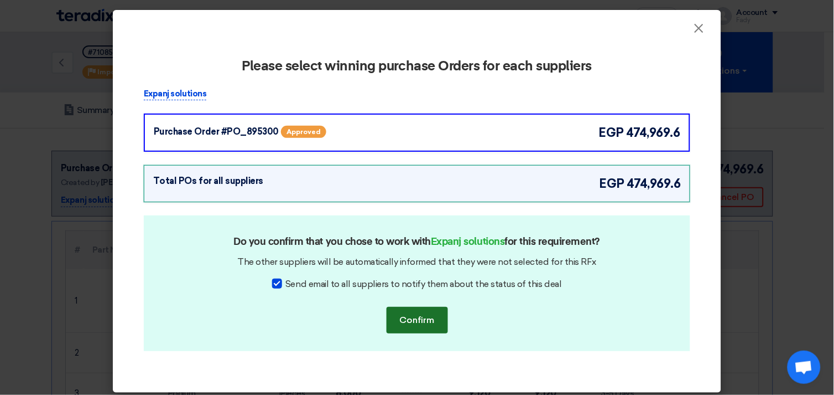
click at [411, 327] on button "Confirm" at bounding box center [417, 320] width 61 height 27
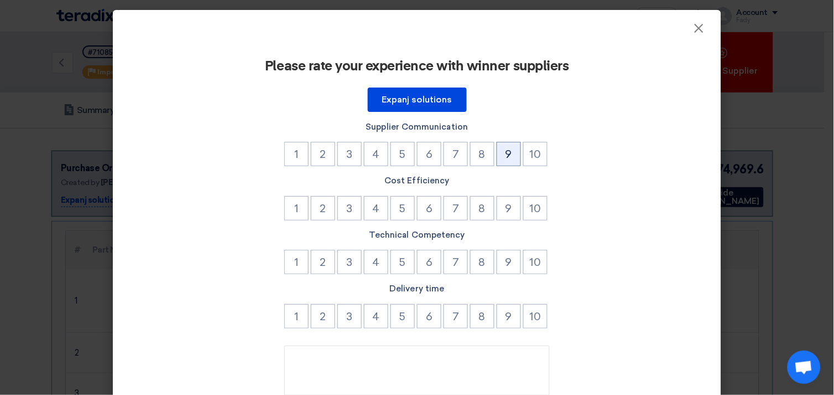
click at [504, 146] on button "9" at bounding box center [509, 154] width 24 height 24
click at [507, 198] on button "9" at bounding box center [509, 208] width 24 height 24
click at [497, 260] on button "9" at bounding box center [509, 262] width 24 height 24
click at [502, 305] on button "9" at bounding box center [509, 316] width 24 height 24
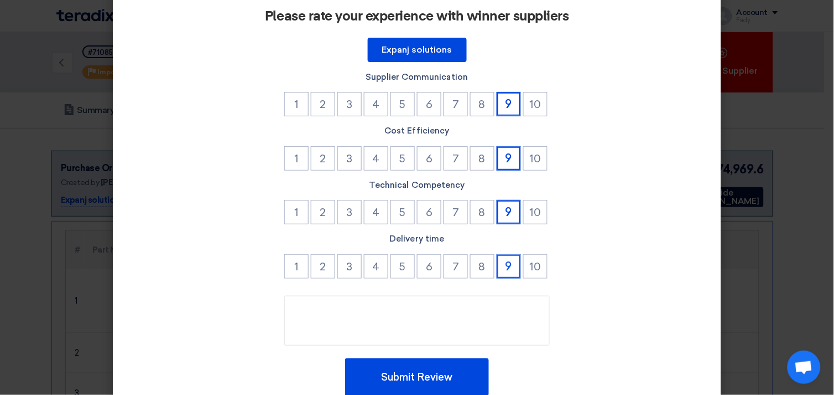
scroll to position [94, 0]
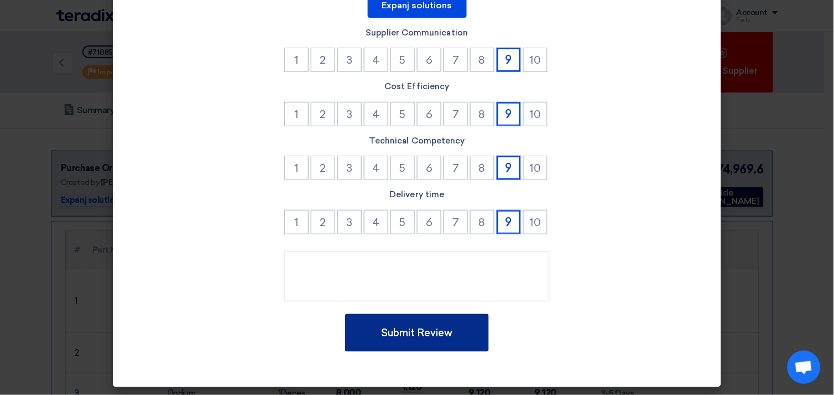
click at [419, 330] on button "Submit Review" at bounding box center [417, 333] width 144 height 38
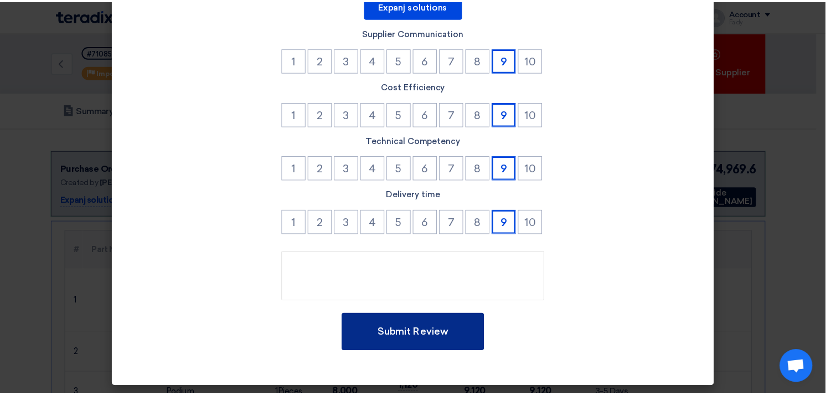
scroll to position [0, 0]
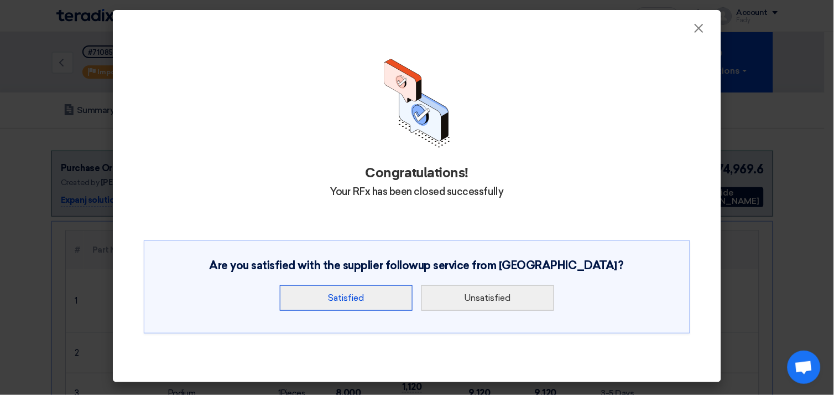
click at [335, 287] on button "Satisfied" at bounding box center [346, 297] width 133 height 25
click at [349, 298] on button "Satisfied" at bounding box center [346, 297] width 133 height 25
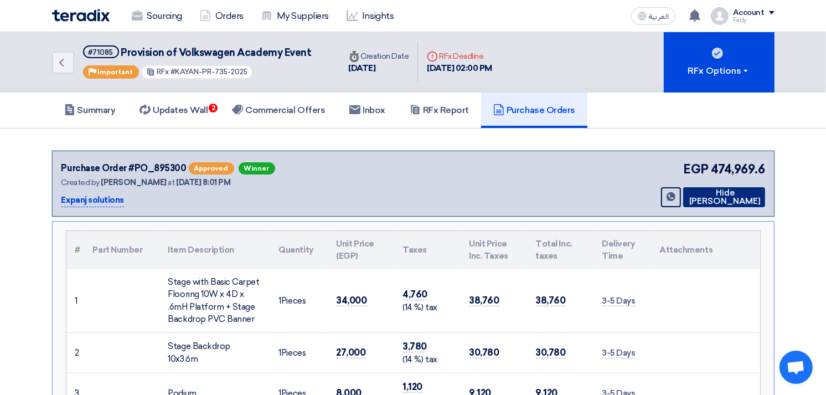
click at [755, 193] on button "Hide [PERSON_NAME]" at bounding box center [724, 197] width 82 height 20
click at [58, 63] on icon "Back" at bounding box center [61, 62] width 13 height 13
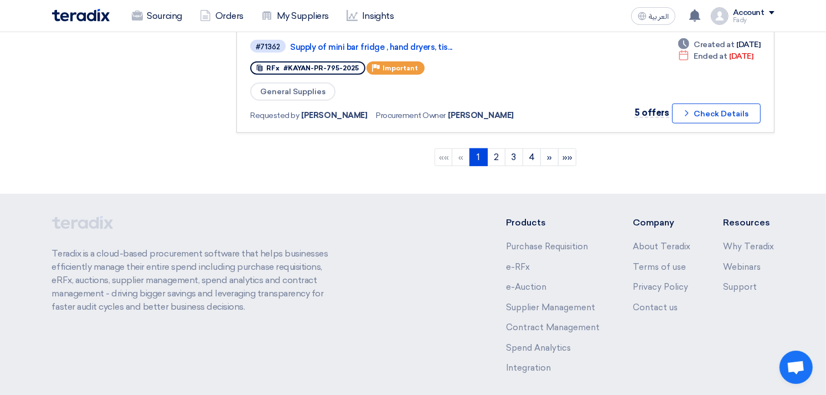
scroll to position [1169, 0]
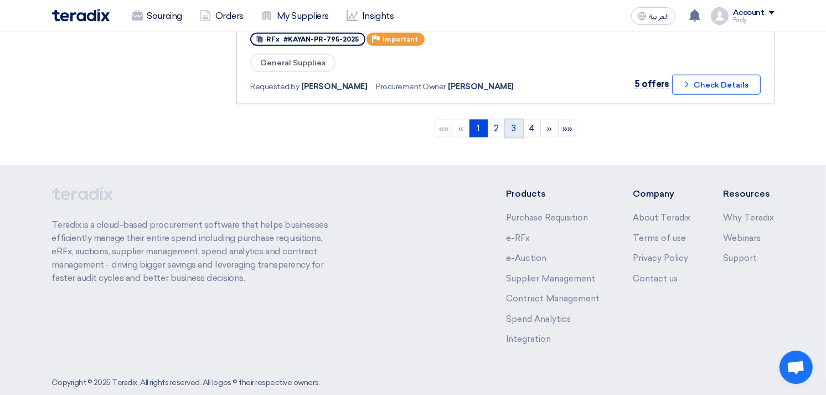
click at [516, 120] on link "3" at bounding box center [514, 129] width 18 height 18
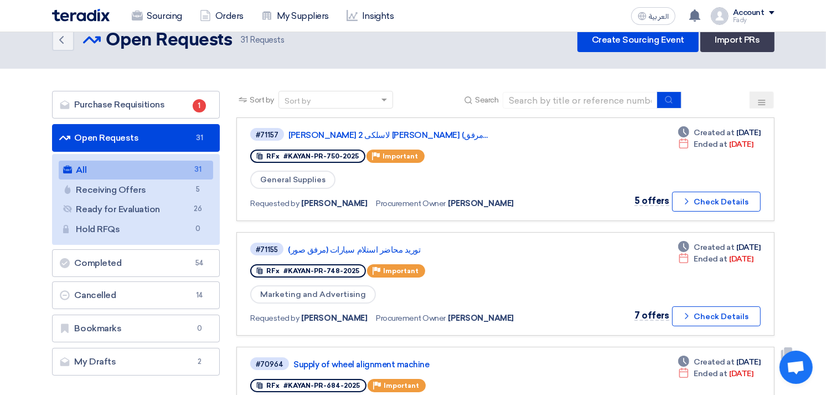
scroll to position [0, 0]
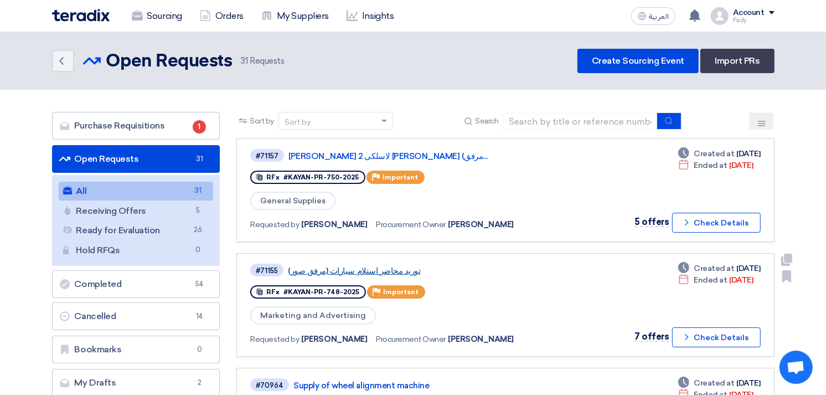
click at [390, 266] on link "توريد محاضر استلام سيارات (مرفق صور)" at bounding box center [426, 271] width 277 height 10
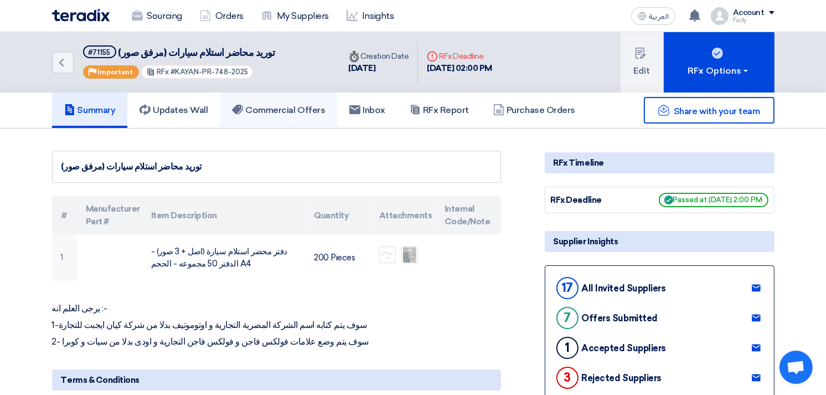
click at [308, 101] on link "Commercial Offers" at bounding box center [278, 109] width 117 height 35
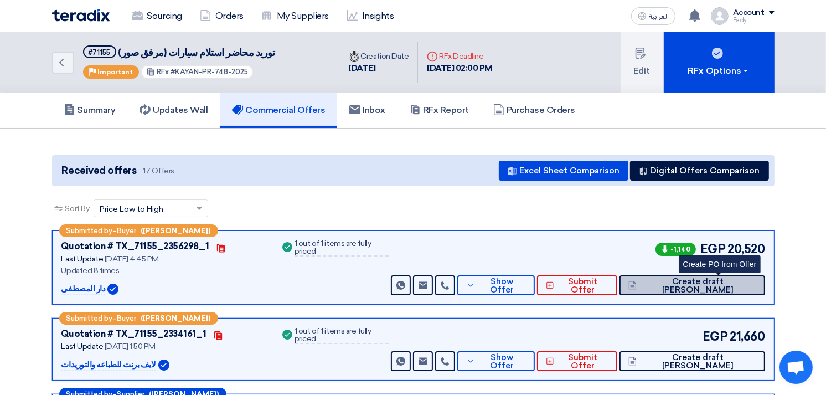
click at [737, 282] on span "Create draft [PERSON_NAME]" at bounding box center [697, 285] width 116 height 17
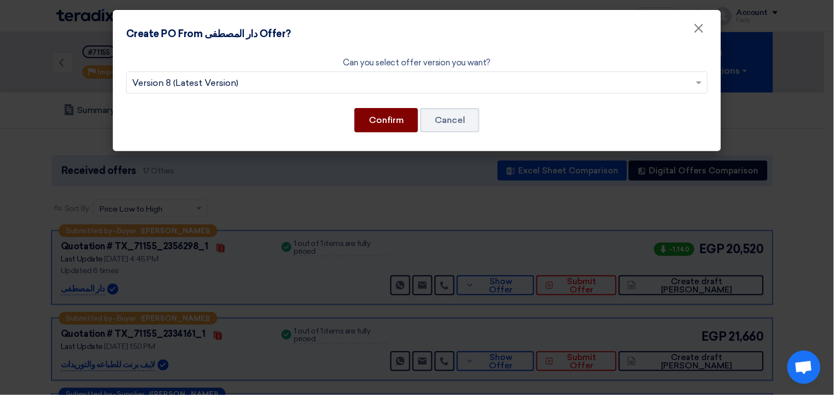
click at [374, 115] on button "Confirm" at bounding box center [387, 120] width 64 height 24
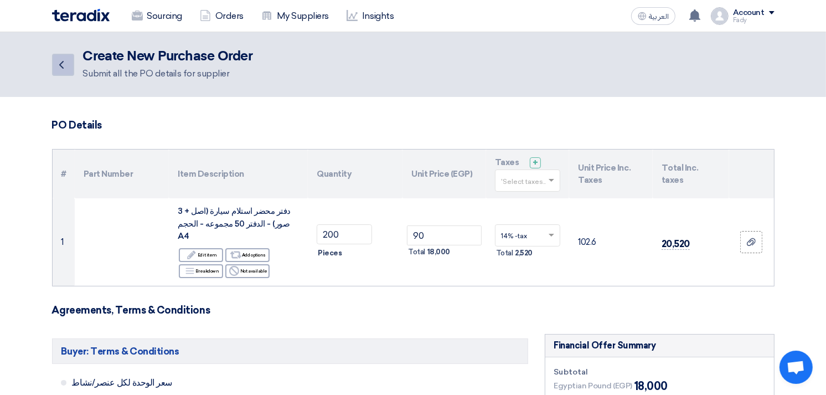
click at [68, 66] on link "Back" at bounding box center [63, 65] width 22 height 22
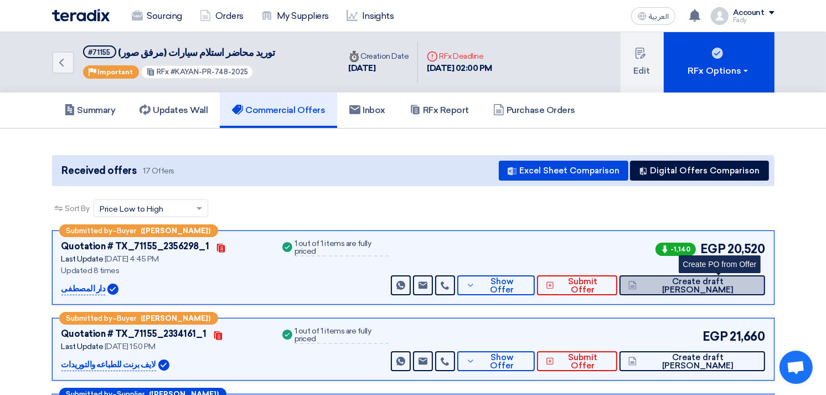
click at [734, 280] on span "Create draft [PERSON_NAME]" at bounding box center [697, 285] width 116 height 17
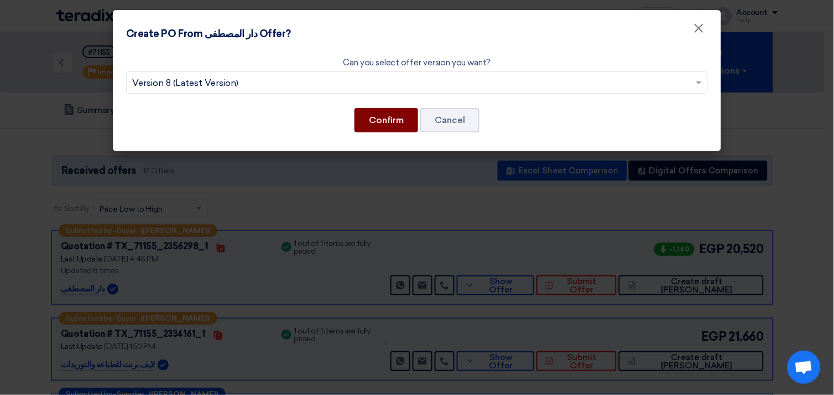
click at [392, 119] on button "Confirm" at bounding box center [387, 120] width 64 height 24
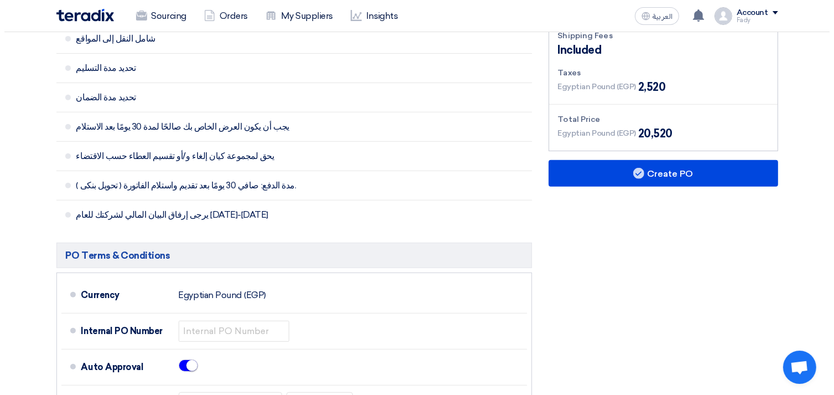
scroll to position [491, 0]
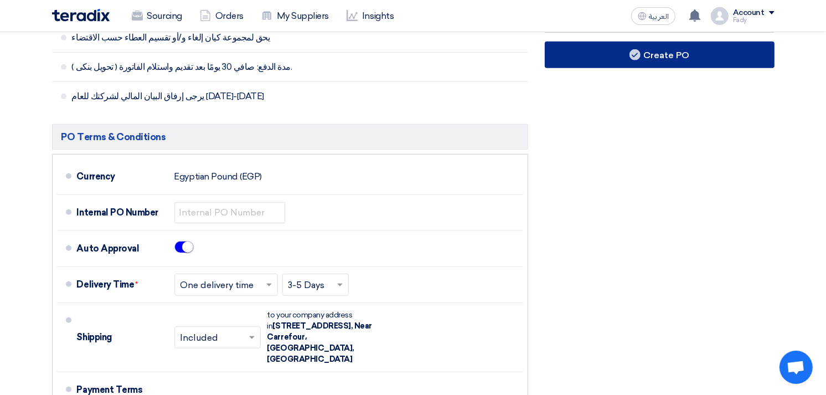
click at [674, 46] on button "Create PO" at bounding box center [660, 55] width 230 height 27
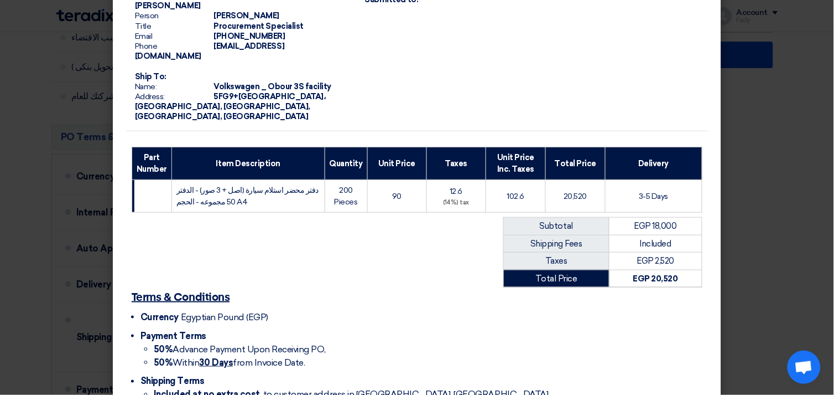
scroll to position [157, 0]
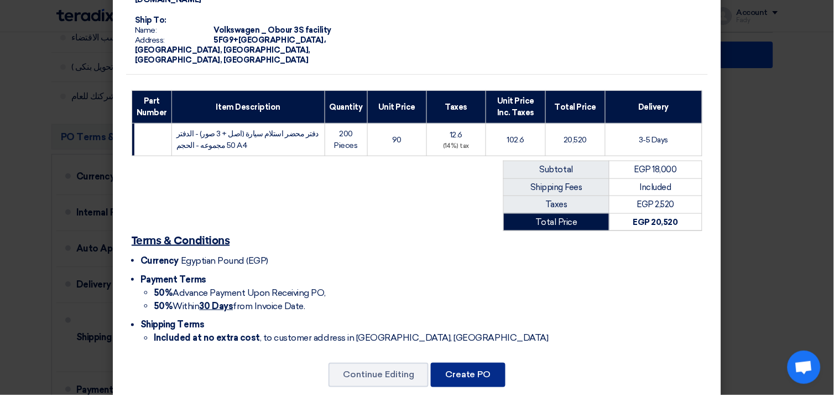
click at [471, 362] on button "Create PO" at bounding box center [468, 374] width 75 height 24
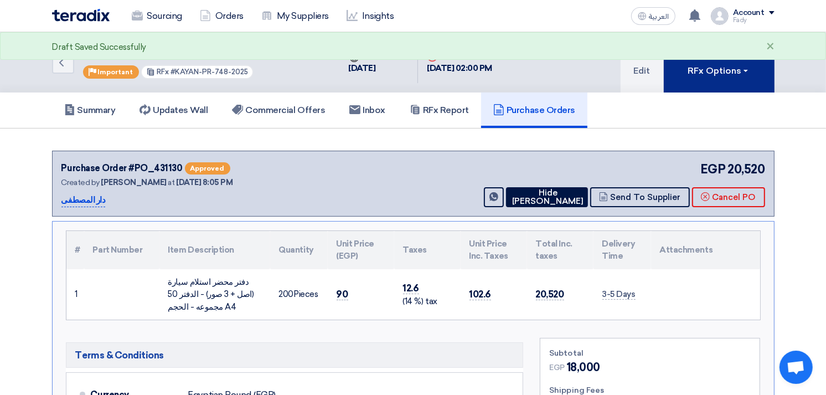
click at [738, 76] on div "RFx Options" at bounding box center [718, 70] width 63 height 13
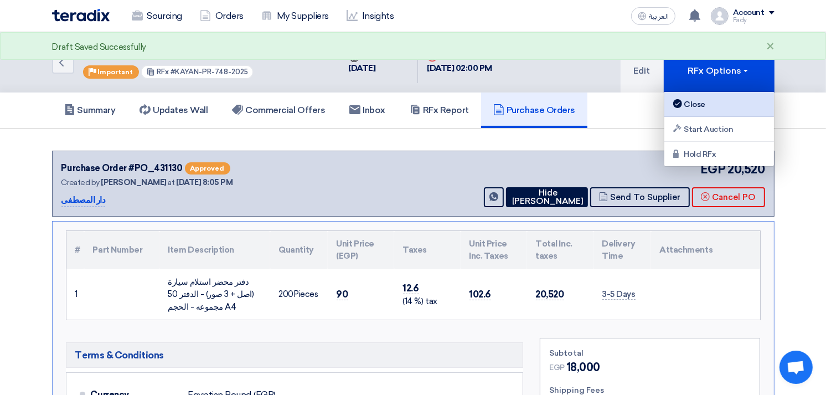
click at [702, 113] on link "Close" at bounding box center [719, 104] width 110 height 25
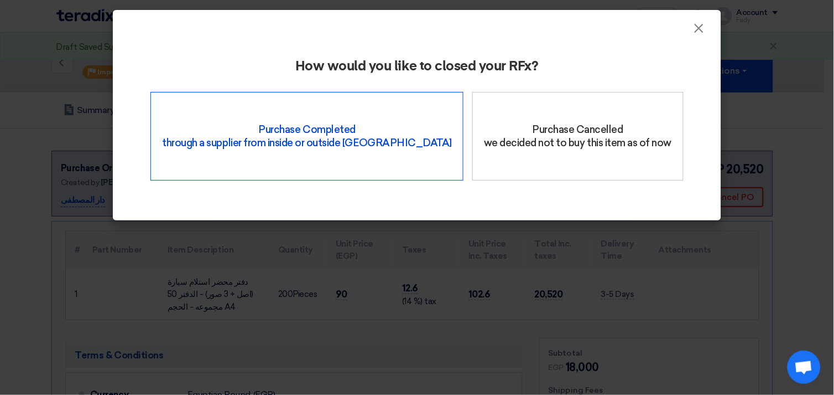
click at [236, 92] on div "Purchase Completed through a supplier from inside or outside Teradix" at bounding box center [307, 136] width 313 height 89
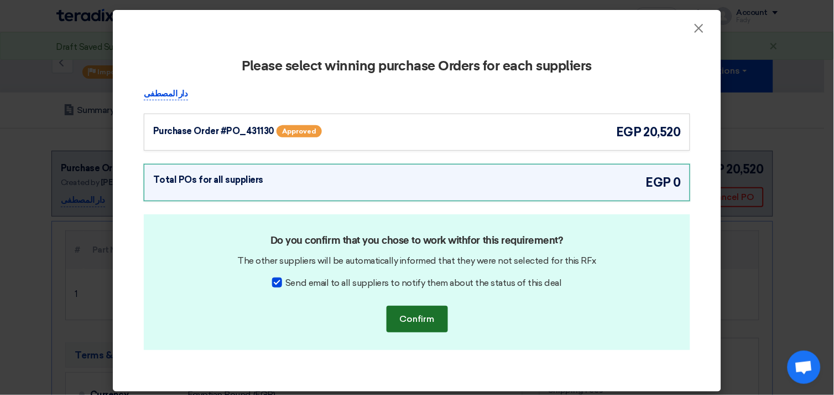
click at [413, 325] on button "Confirm" at bounding box center [417, 318] width 61 height 27
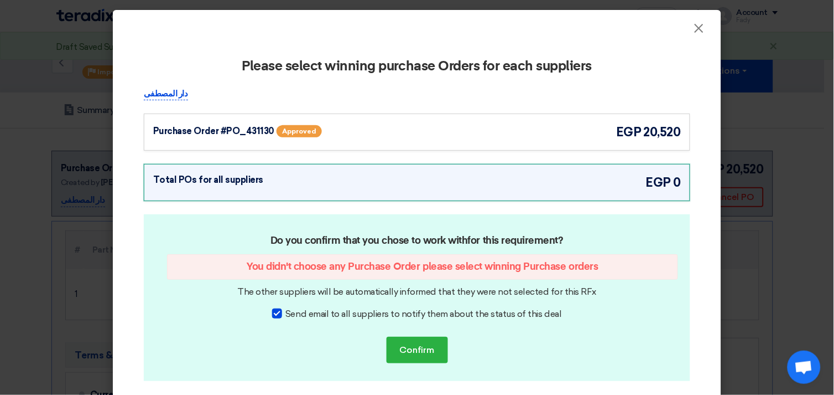
click at [548, 129] on div "Purchase Order #PO_431130 Approved egp 20,520" at bounding box center [417, 132] width 528 height 18
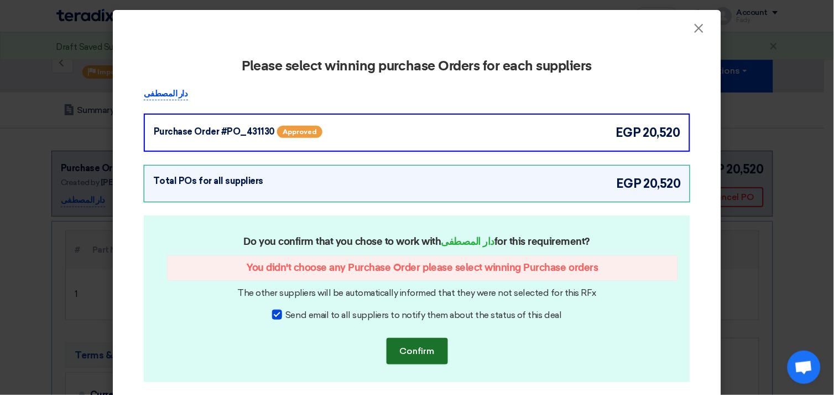
click at [427, 350] on button "Confirm" at bounding box center [417, 351] width 61 height 27
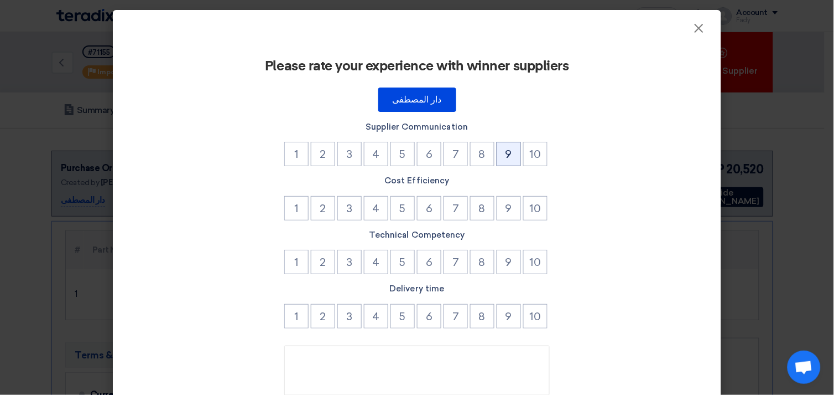
click at [508, 151] on button "9" at bounding box center [509, 154] width 24 height 24
click at [504, 206] on button "9" at bounding box center [509, 208] width 24 height 24
click at [507, 256] on button "9" at bounding box center [509, 262] width 24 height 24
click at [501, 304] on button "9" at bounding box center [509, 316] width 24 height 24
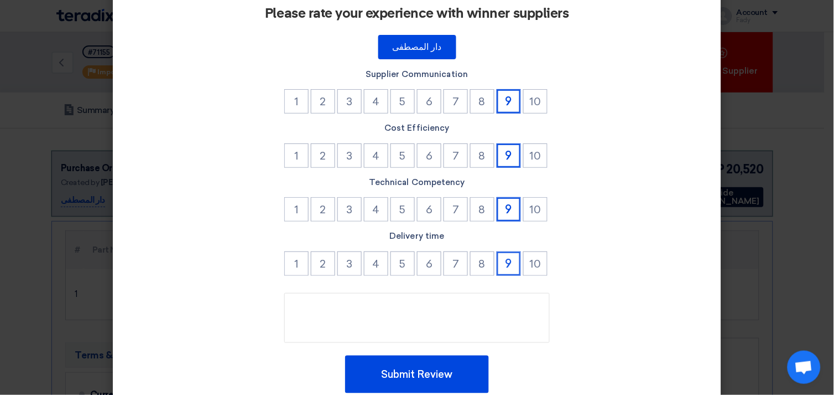
scroll to position [94, 0]
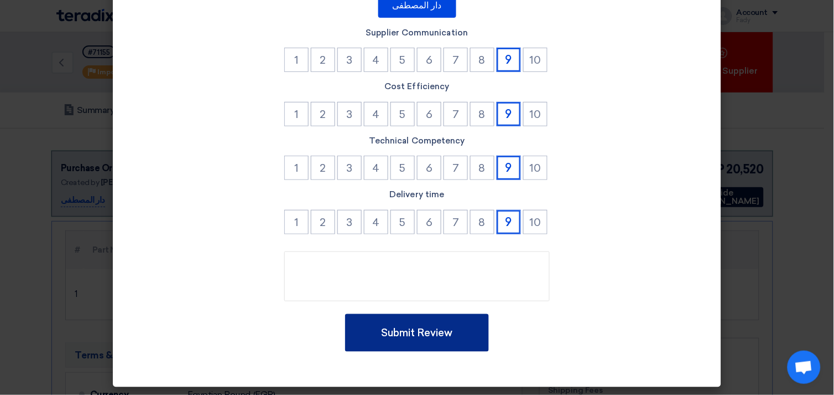
click at [429, 334] on button "Submit Review" at bounding box center [417, 333] width 144 height 38
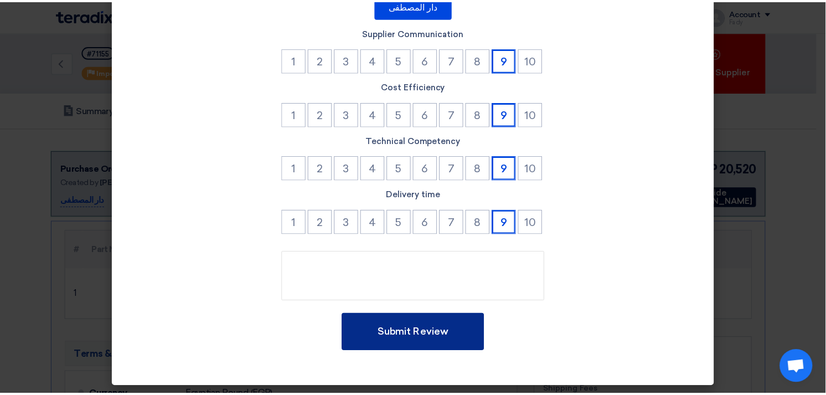
scroll to position [0, 0]
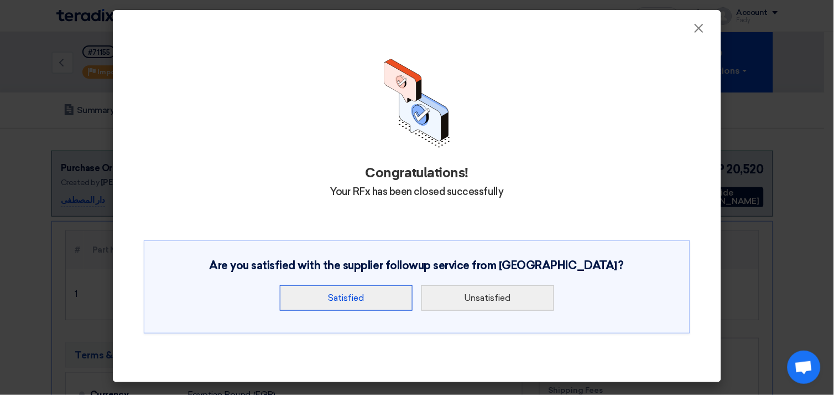
click at [379, 296] on button "Satisfied" at bounding box center [346, 297] width 133 height 25
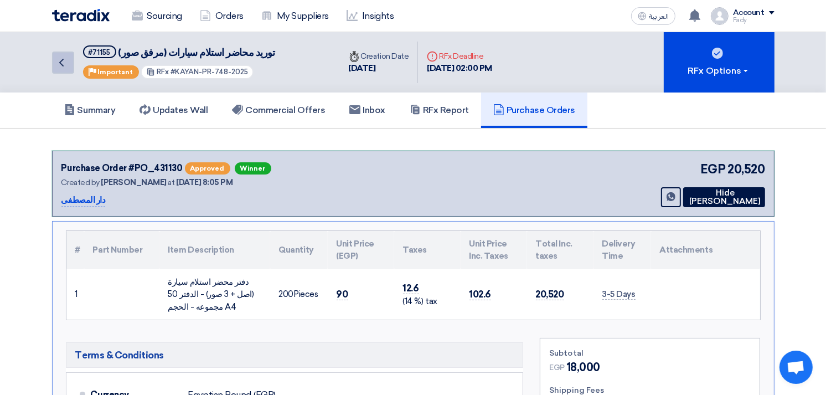
click at [63, 60] on icon "Back" at bounding box center [61, 62] width 13 height 13
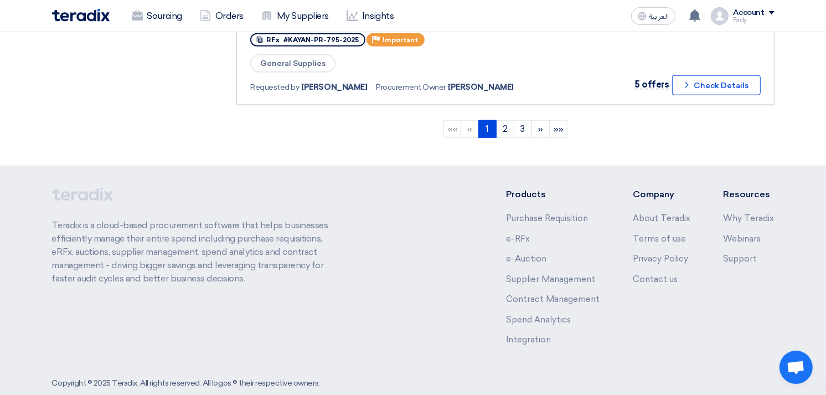
scroll to position [1169, 0]
click at [519, 120] on link "3" at bounding box center [523, 129] width 18 height 18
click at [518, 120] on link "3 (current)" at bounding box center [523, 129] width 18 height 18
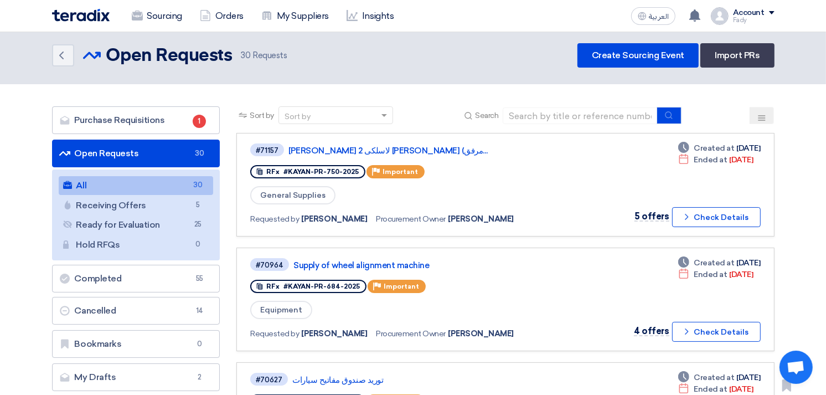
scroll to position [0, 0]
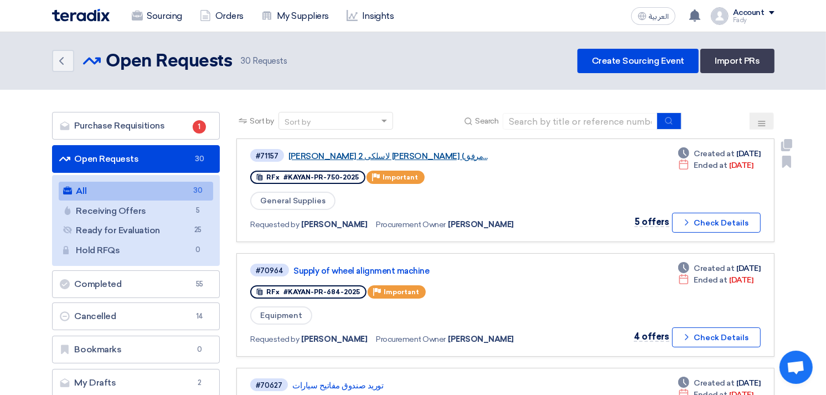
click at [402, 155] on link "توريد مايكروفون لاسلكى 2 هاند ماركو شور (مرفق..." at bounding box center [426, 156] width 277 height 10
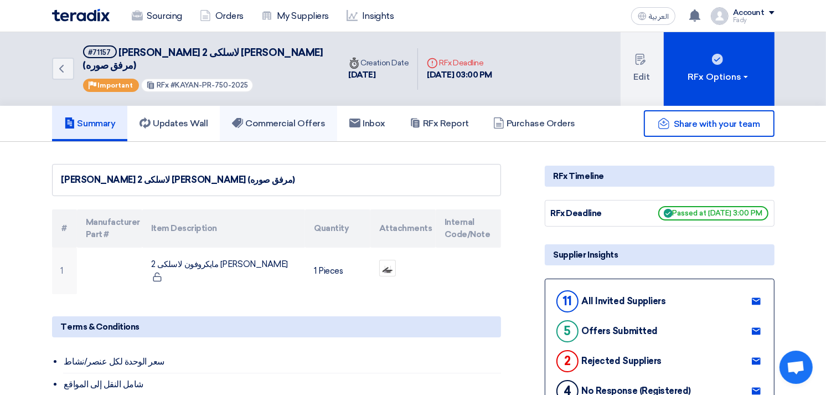
click at [300, 118] on h5 "Commercial Offers" at bounding box center [278, 123] width 93 height 11
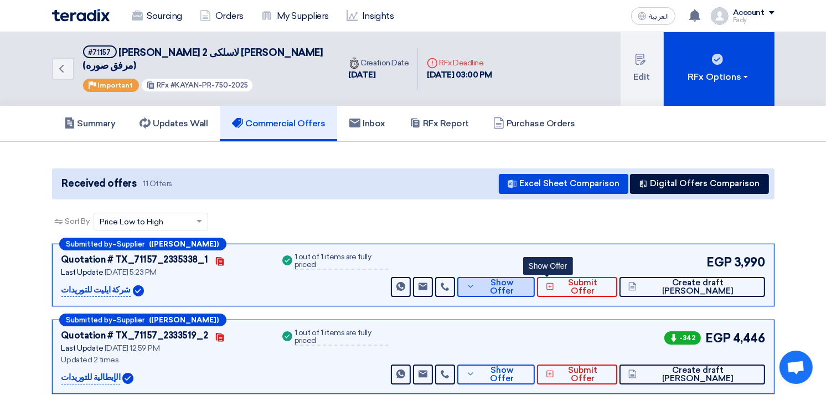
click at [526, 278] on span "Show Offer" at bounding box center [502, 286] width 48 height 17
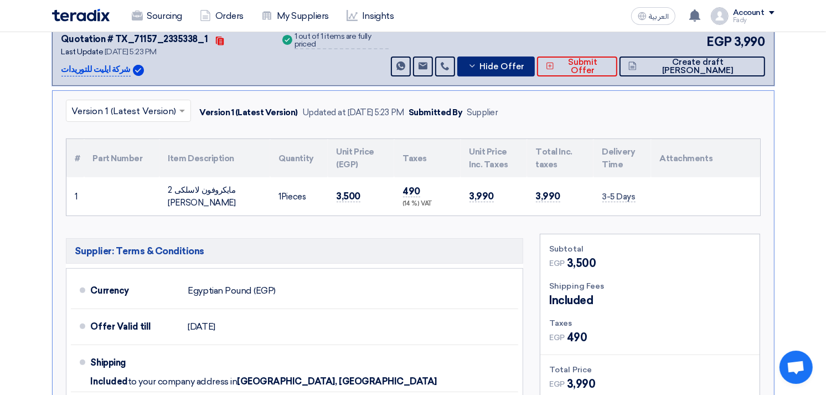
scroll to position [123, 0]
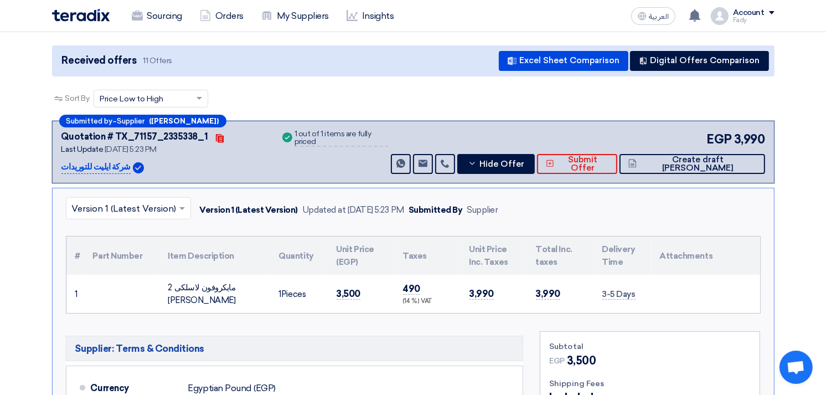
click at [402, 293] on td "490 (14 %) VAT" at bounding box center [427, 293] width 66 height 38
click at [405, 295] on td "490 (14 %) VAT" at bounding box center [427, 293] width 66 height 38
click at [535, 157] on button "Hide Offer" at bounding box center [495, 164] width 77 height 20
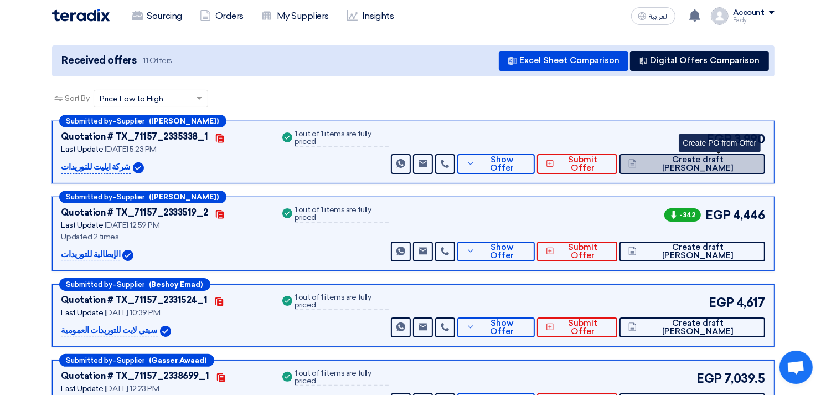
click at [724, 154] on button "Create draft [PERSON_NAME]" at bounding box center [691, 164] width 145 height 20
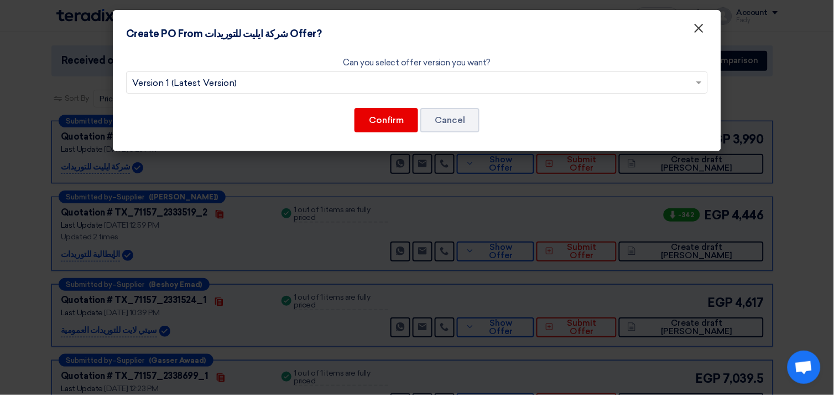
click at [694, 28] on span "×" at bounding box center [699, 31] width 11 height 22
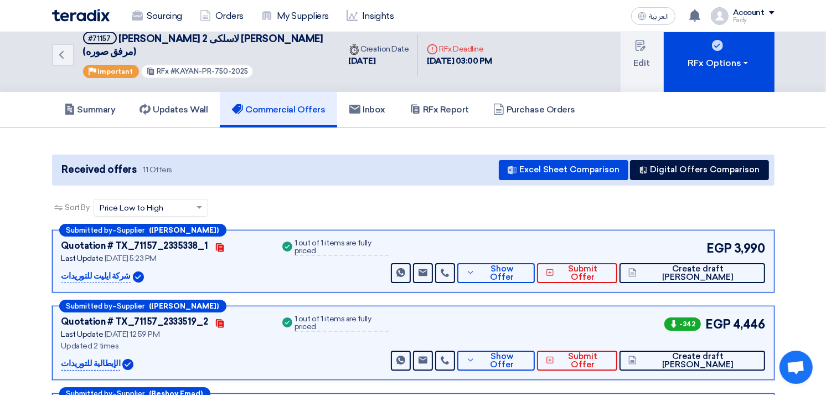
scroll to position [0, 0]
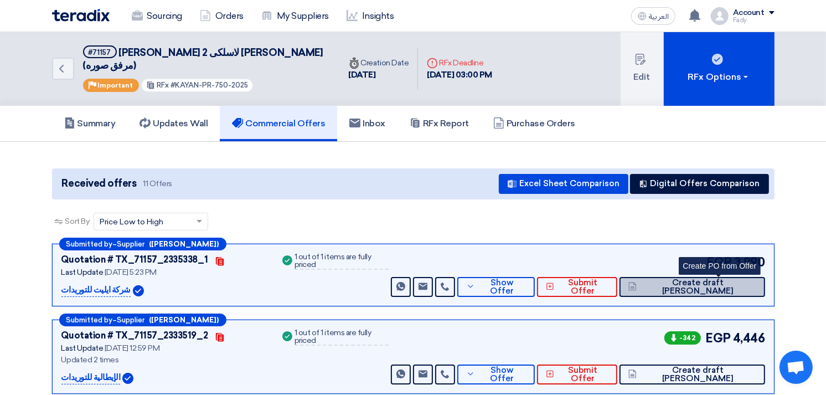
click at [754, 278] on span "Create draft [PERSON_NAME]" at bounding box center [697, 286] width 116 height 17
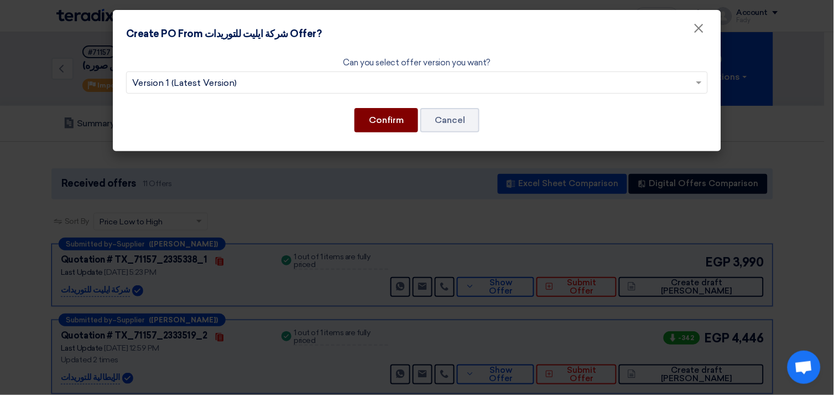
click at [385, 115] on button "Confirm" at bounding box center [387, 120] width 64 height 24
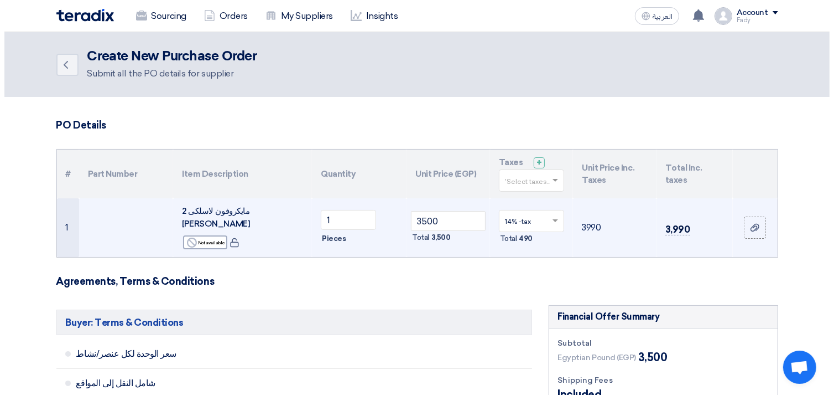
scroll to position [369, 0]
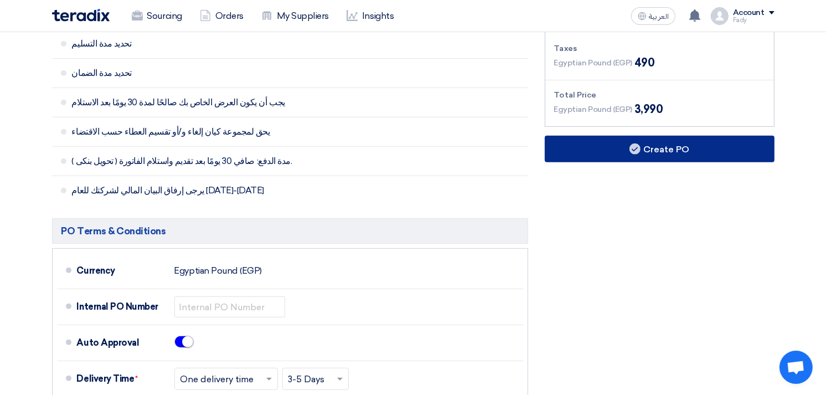
click at [652, 141] on button "Create PO" at bounding box center [660, 149] width 230 height 27
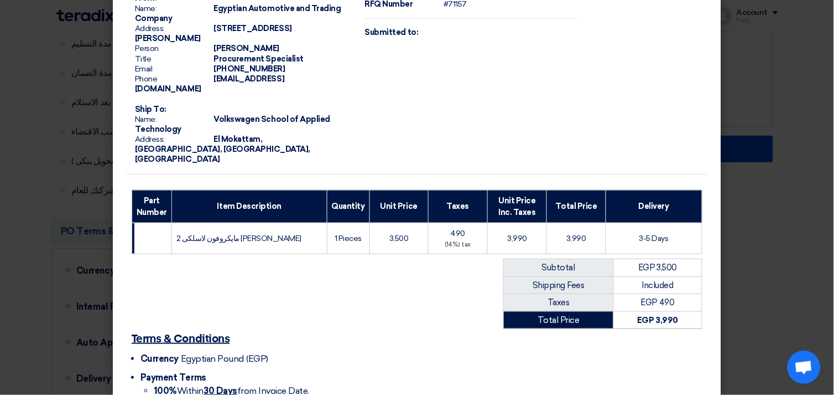
scroll to position [142, 0]
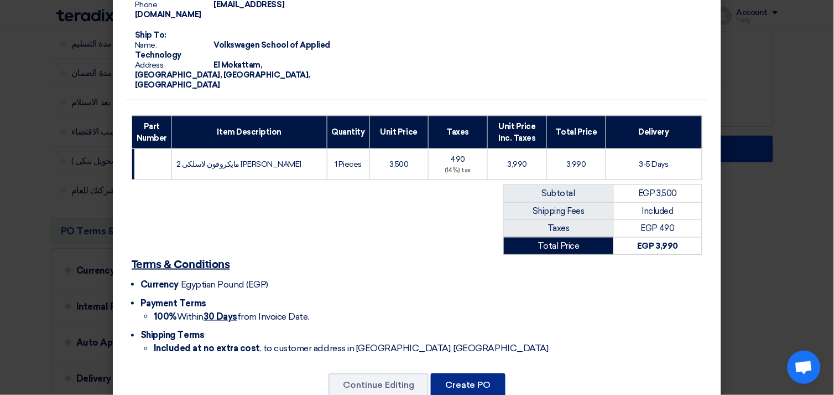
click at [494, 373] on button "Create PO" at bounding box center [468, 385] width 75 height 24
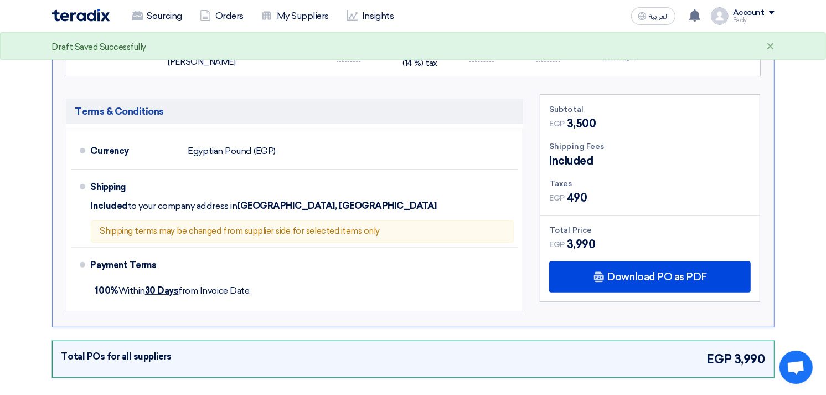
scroll to position [245, 0]
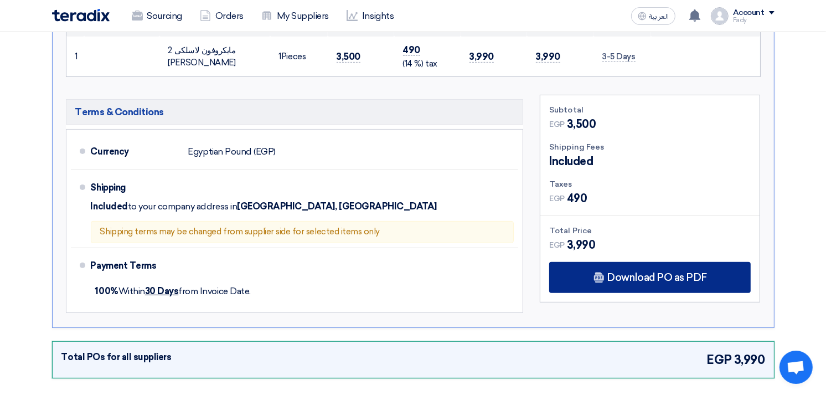
click at [646, 272] on span "Download PO as PDF" at bounding box center [657, 277] width 100 height 10
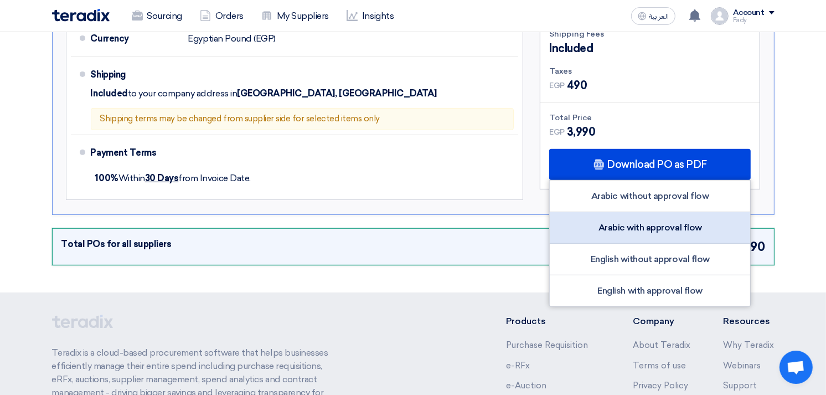
scroll to position [368, 0]
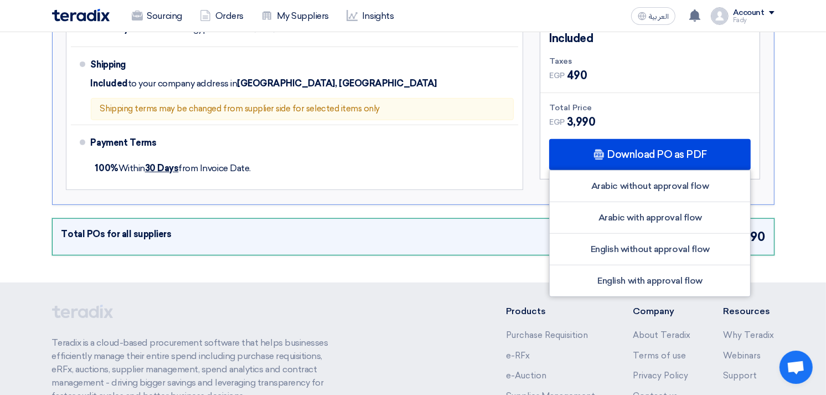
click at [351, 197] on div "Purchase Order #PO_879104 Approved Created by Fady Mahmoud at 16 Sep 2025, 8:09…" at bounding box center [413, 28] width 739 height 464
click at [388, 189] on div "Purchase Order #PO_879104 Approved Created by Fady Mahmoud at 16 Sep 2025, 8:09…" at bounding box center [413, 28] width 739 height 464
click at [811, 107] on section "Purchase Order #PO_879104 Approved Created by Fady Mahmoud at 16 Sep 2025, 8:09…" at bounding box center [413, 28] width 826 height 509
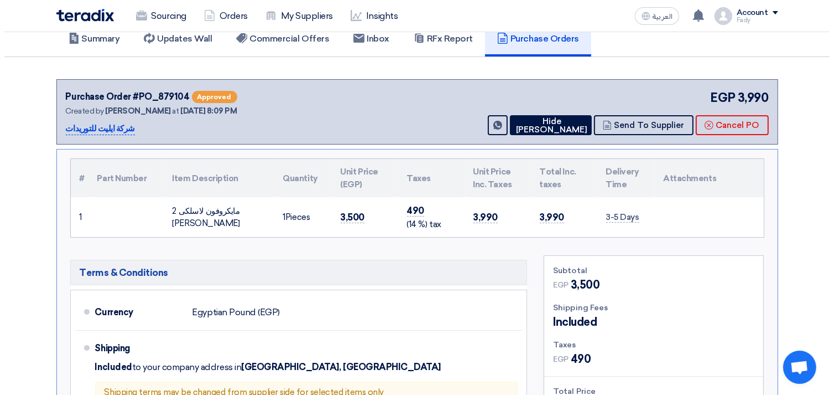
scroll to position [0, 0]
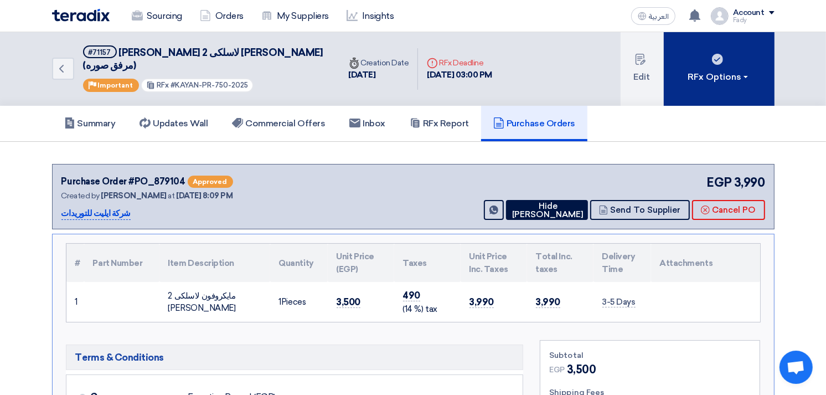
click at [701, 70] on div "RFx Options" at bounding box center [718, 76] width 63 height 13
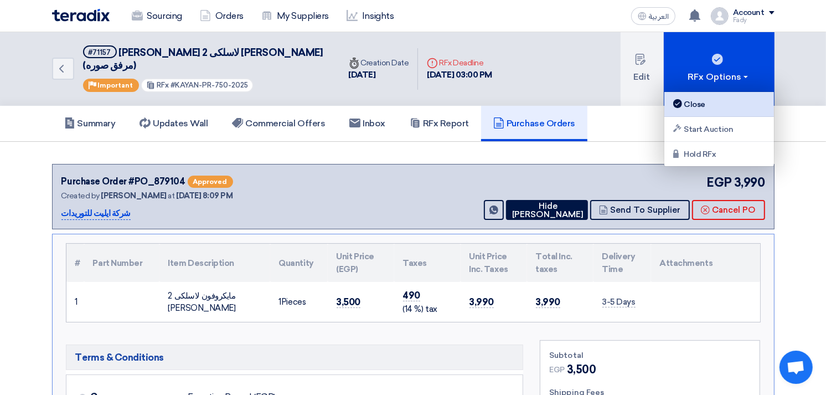
click at [699, 104] on div "Close" at bounding box center [719, 103] width 96 height 13
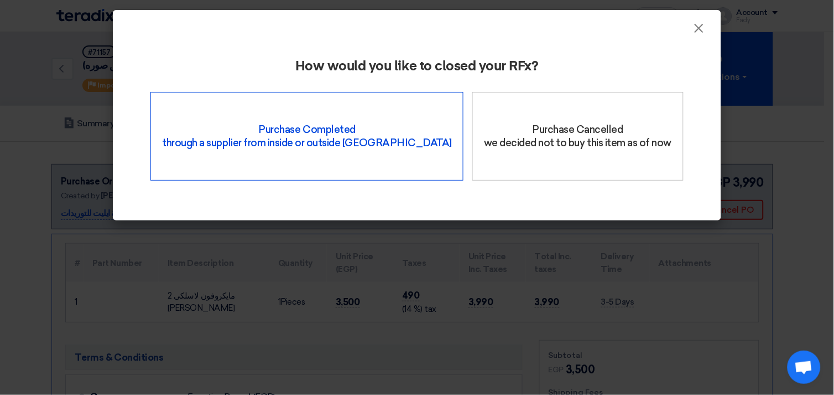
click at [314, 127] on div "Purchase Completed through a supplier from inside or outside Teradix" at bounding box center [307, 136] width 313 height 89
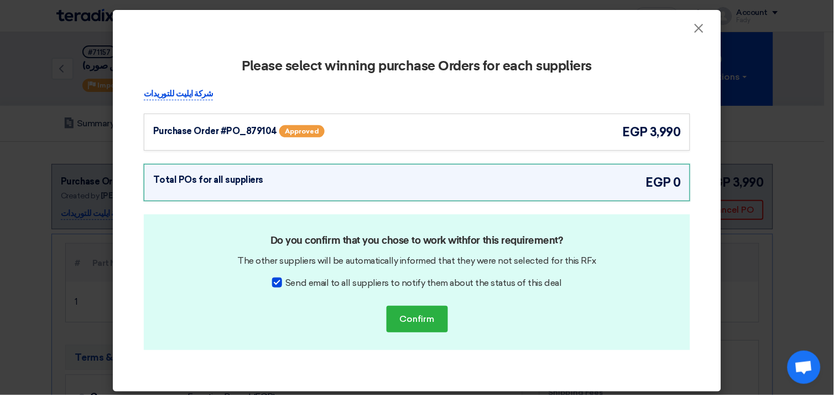
click at [345, 132] on div "Purchase Order #PO_879104 Approved" at bounding box center [261, 131] width 216 height 17
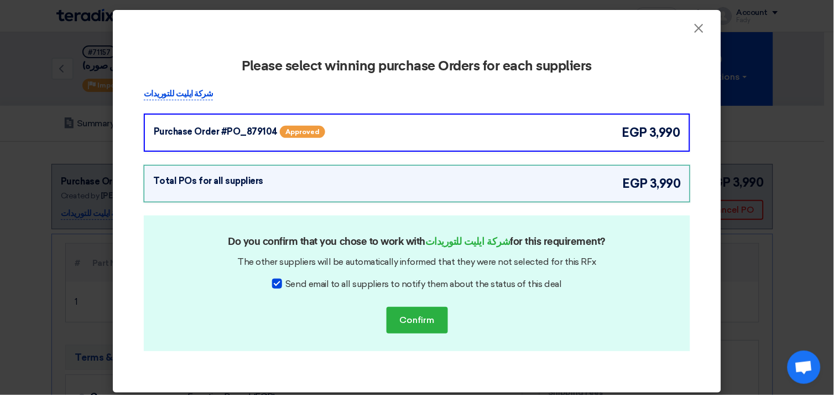
click at [417, 335] on div "Do you confirm that you chose to work with شركة ايليت للتوريدات for this requir…" at bounding box center [417, 283] width 547 height 136
click at [422, 310] on button "Confirm" at bounding box center [417, 320] width 61 height 27
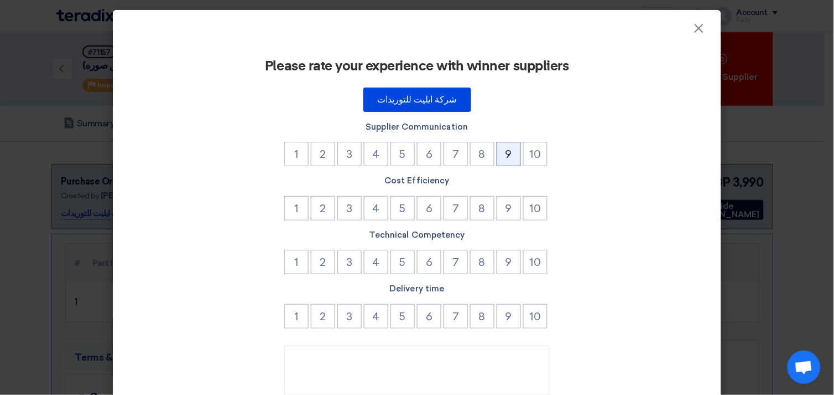
drag, startPoint x: 512, startPoint y: 146, endPoint x: 512, endPoint y: 157, distance: 10.5
click at [512, 146] on button "9" at bounding box center [509, 154] width 24 height 24
click at [512, 209] on button "9" at bounding box center [509, 208] width 24 height 24
click at [508, 264] on button "9" at bounding box center [509, 262] width 24 height 24
click at [505, 289] on label "Delivery time" at bounding box center [417, 288] width 547 height 13
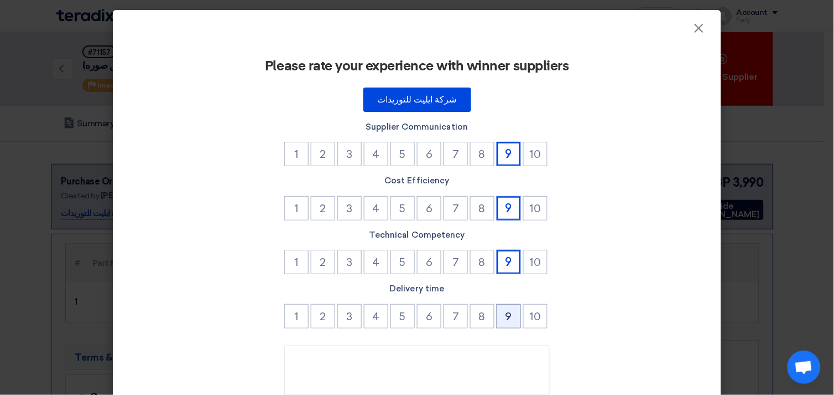
click at [505, 305] on button "9" at bounding box center [509, 316] width 24 height 24
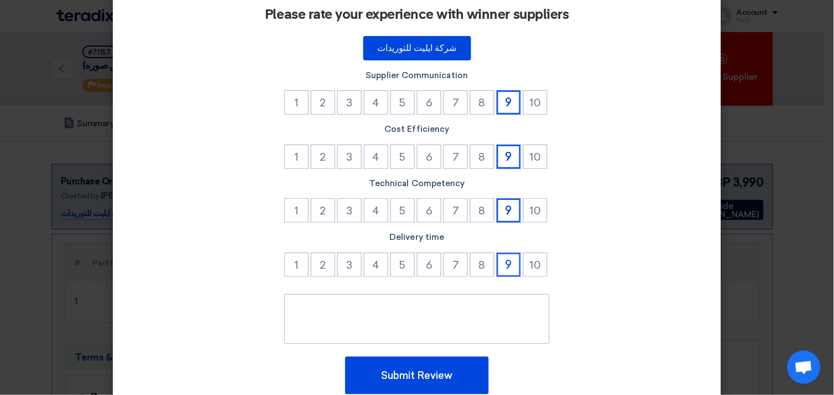
scroll to position [94, 0]
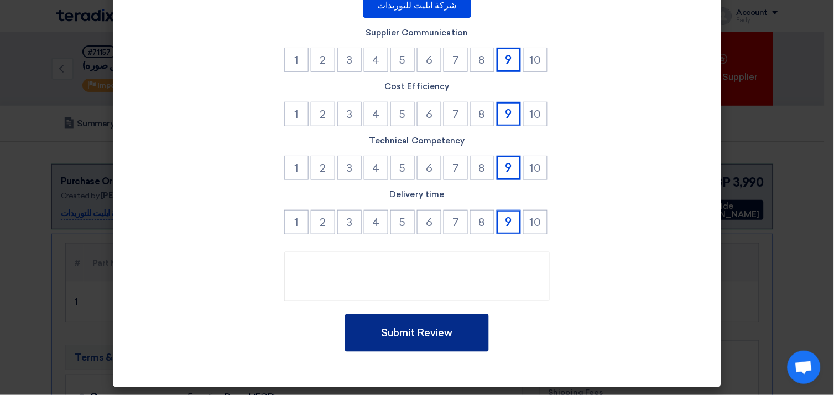
click at [433, 320] on button "Submit Review" at bounding box center [417, 333] width 144 height 38
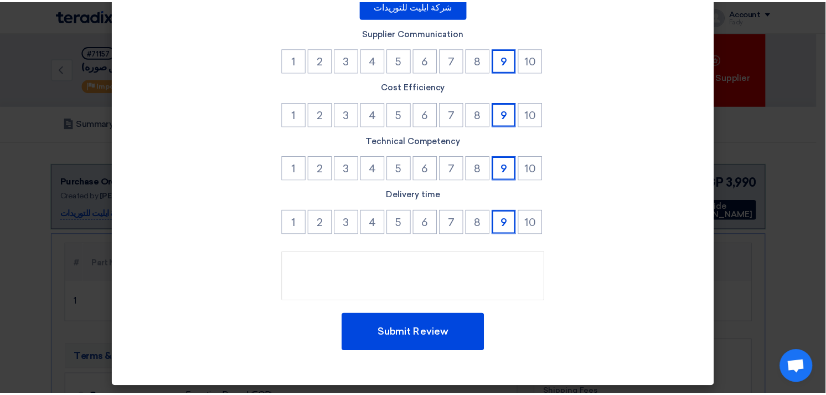
scroll to position [0, 0]
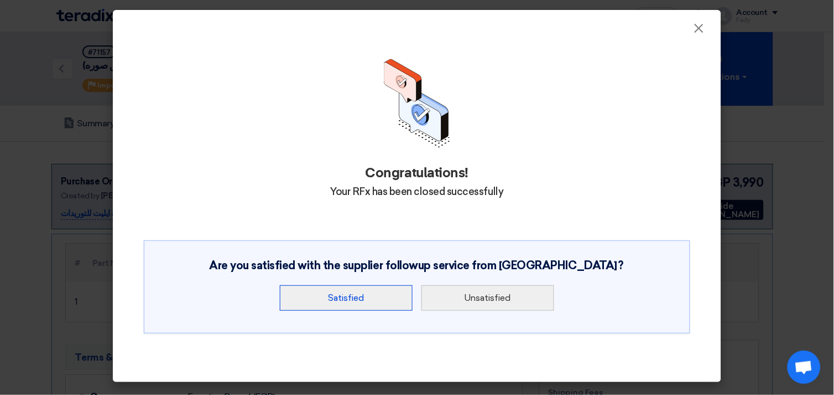
click at [344, 300] on button "Satisfied" at bounding box center [346, 297] width 133 height 25
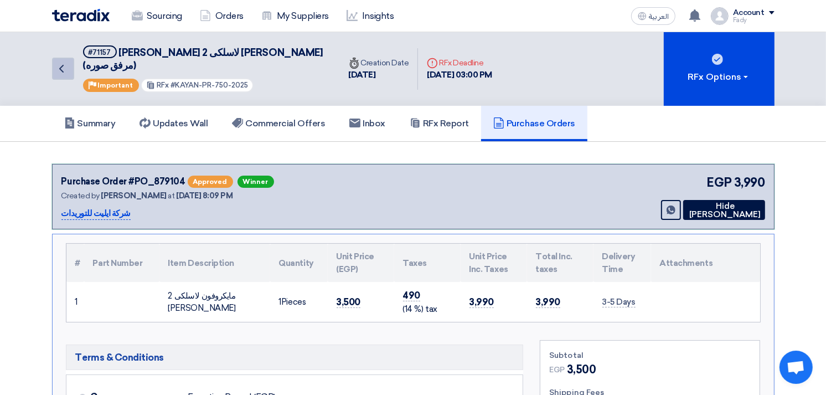
click at [58, 64] on icon "Back" at bounding box center [61, 68] width 13 height 13
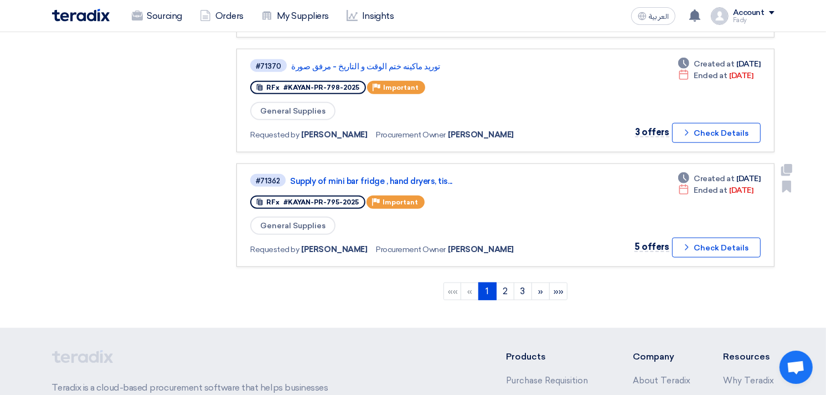
scroll to position [1045, 0]
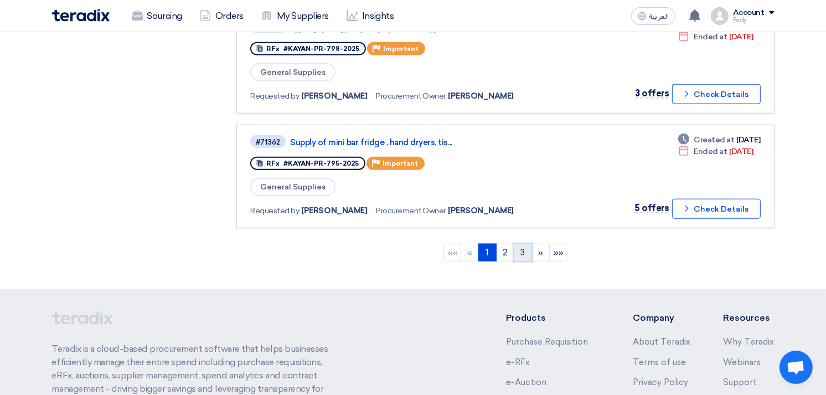
click at [520, 243] on link "3" at bounding box center [523, 252] width 18 height 18
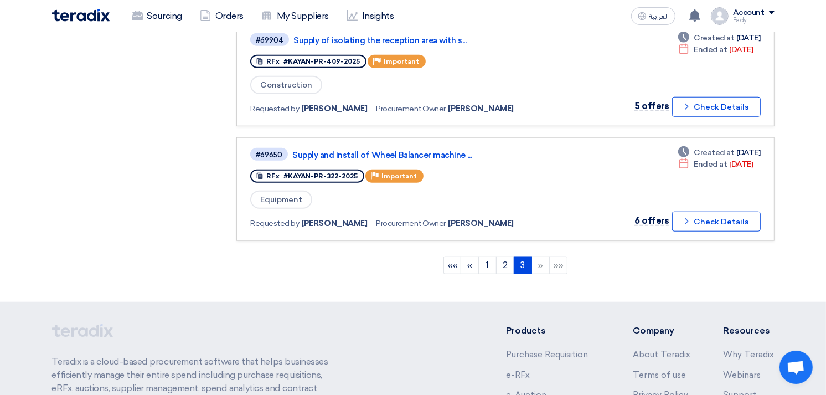
scroll to position [922, 0]
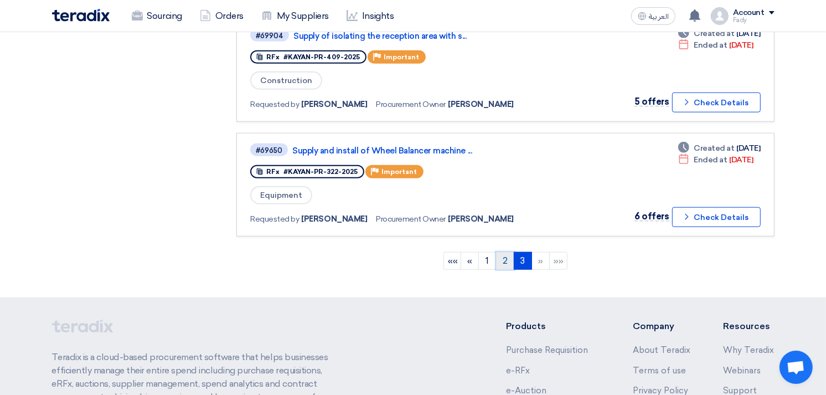
click at [506, 252] on link "2" at bounding box center [505, 261] width 18 height 18
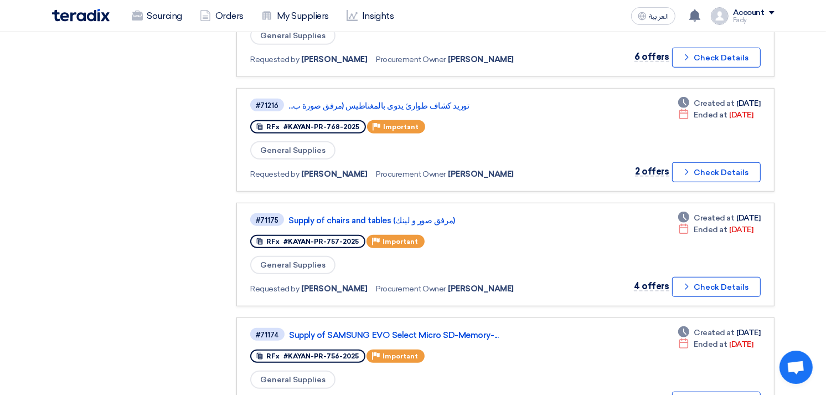
scroll to position [1045, 0]
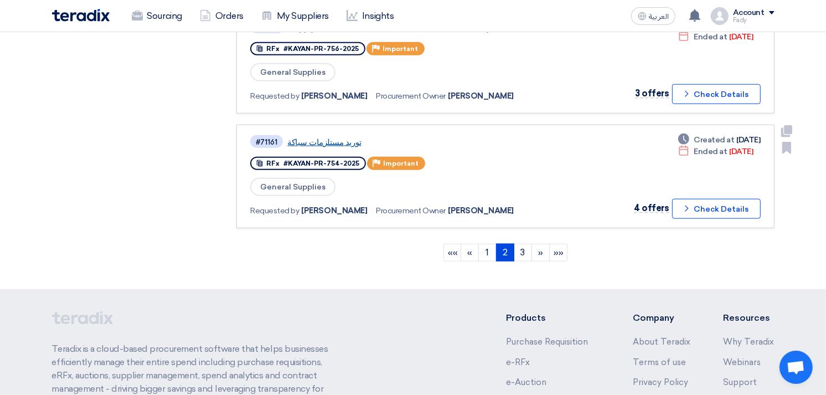
click at [323, 137] on link "توريد مستلزمات سباكة" at bounding box center [425, 142] width 277 height 10
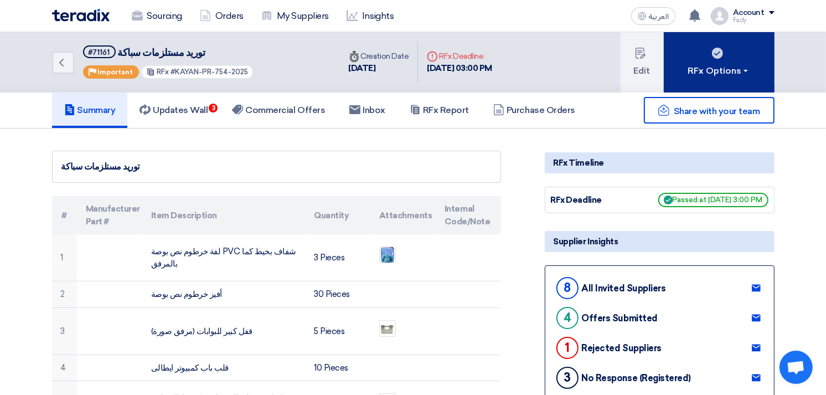
click at [709, 64] on div "RFx Options" at bounding box center [718, 70] width 63 height 13
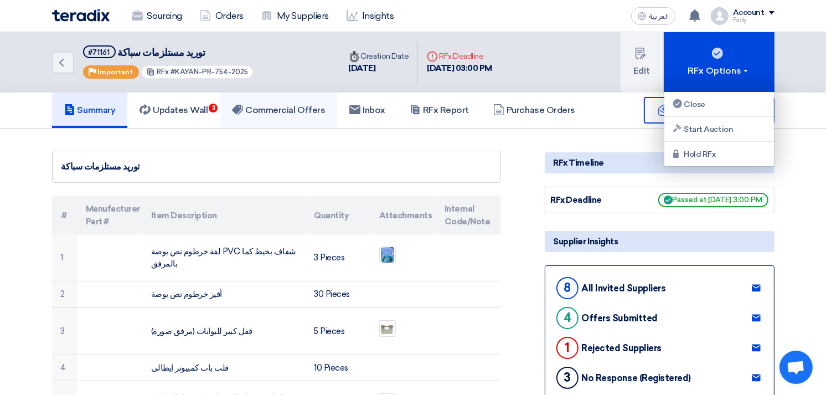
click at [276, 105] on h5 "Commercial Offers" at bounding box center [278, 110] width 93 height 11
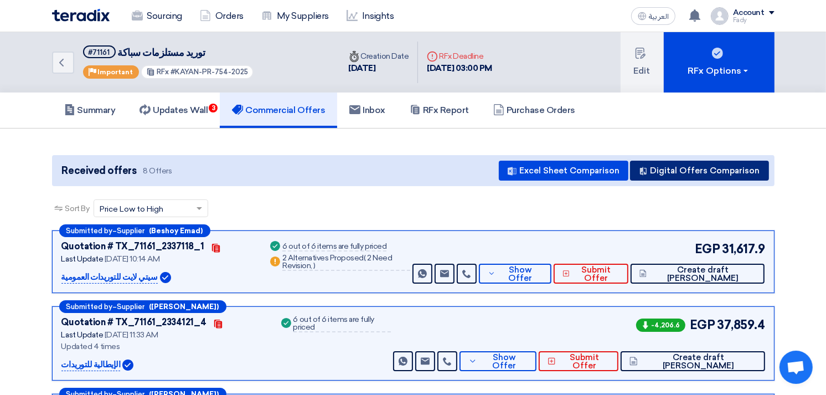
click at [729, 160] on button "Digital Offers Comparison" at bounding box center [699, 170] width 139 height 20
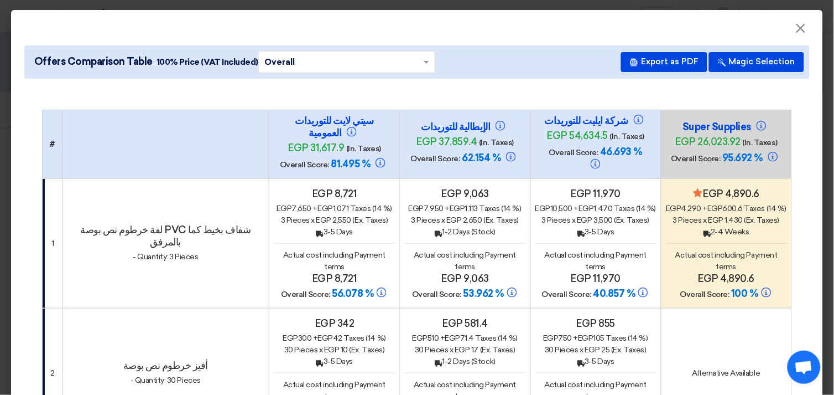
click at [330, 212] on div "egp 7,650 + egp 1,071 Taxes (14 %)" at bounding box center [334, 209] width 121 height 12
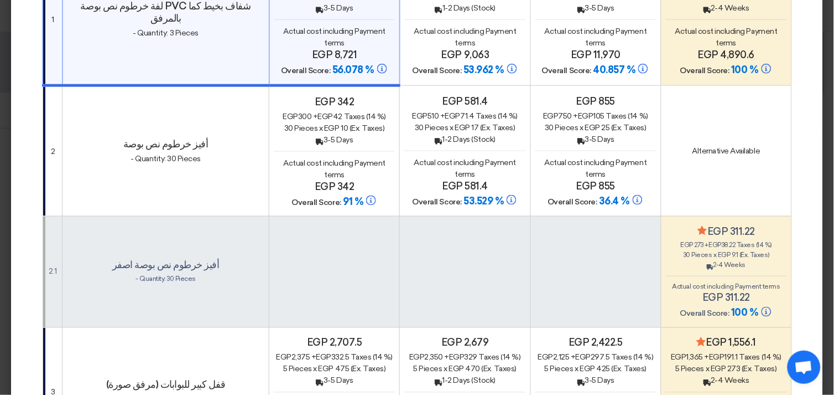
scroll to position [246, 0]
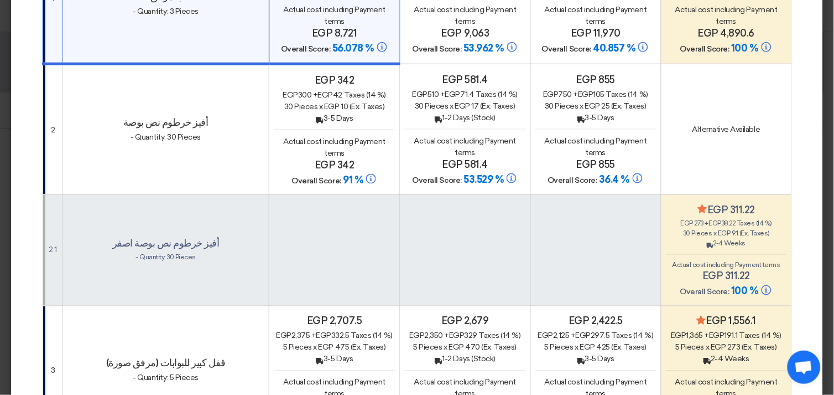
click at [735, 219] on div "egp 273 + egp 38.22 Taxes (14 %)" at bounding box center [726, 224] width 121 height 10
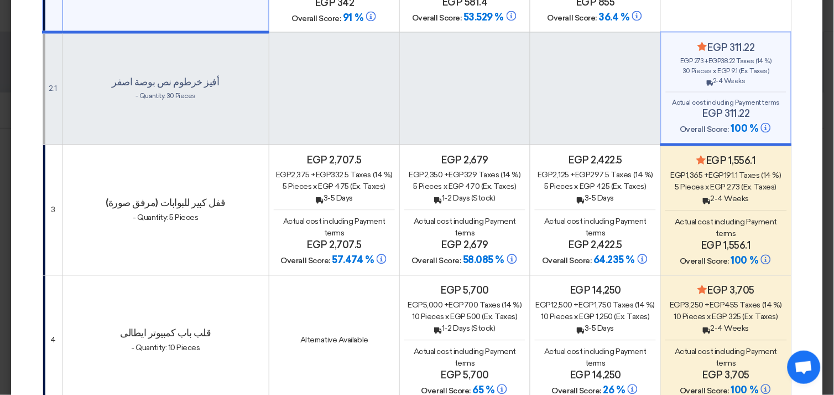
scroll to position [430, 0]
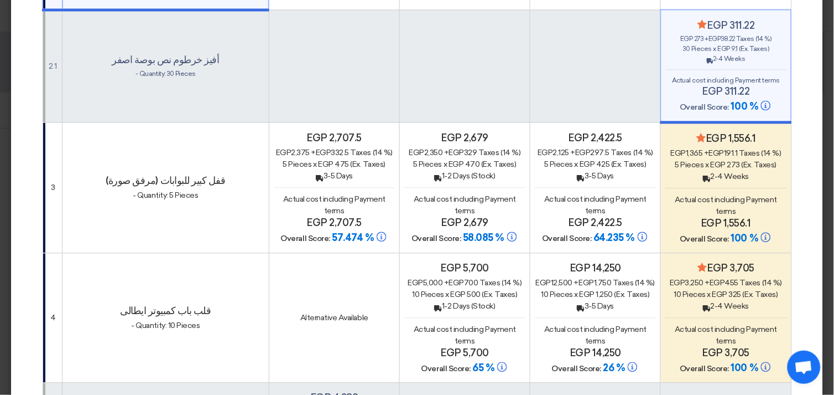
click at [719, 161] on div "Minimize/Maximize Category egp 1,556.1 egp 1,365 + egp 191.1 Taxes (14 %) 5 Pie…" at bounding box center [726, 189] width 121 height 113
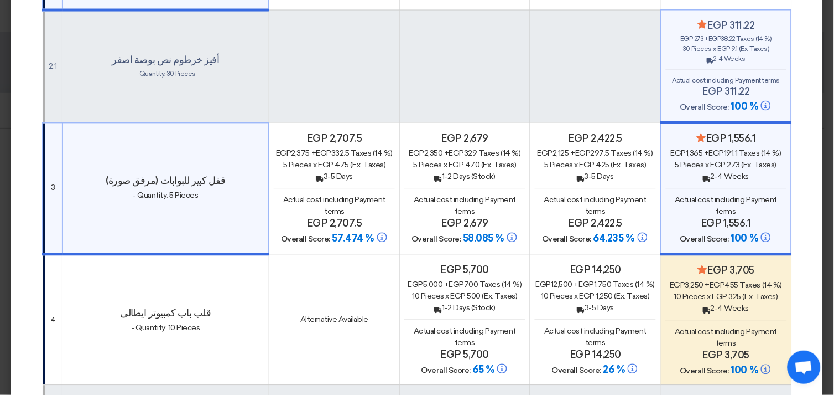
click at [720, 283] on div "Minimize/Maximize Category egp 3,705 egp 3,250 + egp 455 Taxes (14 %) 10 Pieces…" at bounding box center [726, 321] width 121 height 113
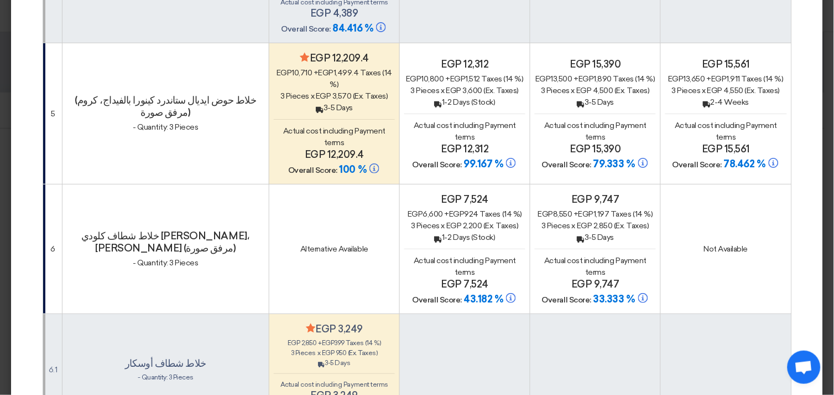
scroll to position [799, 0]
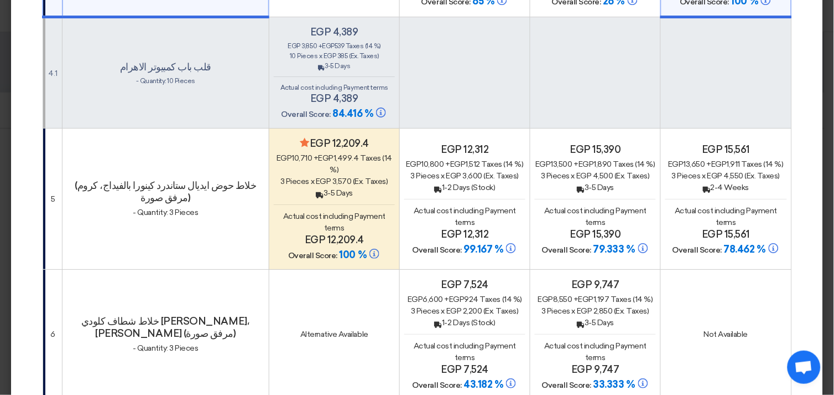
click at [468, 305] on div "3 Pieces x egp 2,200 (Ex. Taxes)" at bounding box center [465, 311] width 121 height 12
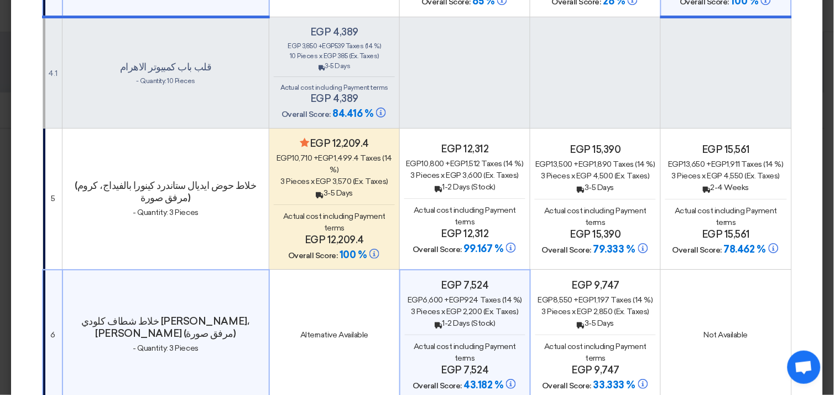
click at [474, 146] on div "egp 12,312 egp 10,800 + egp 1,512 Taxes (14 %) 3 Pieces x egp 3,600 (Ex. Taxes)…" at bounding box center [465, 199] width 121 height 113
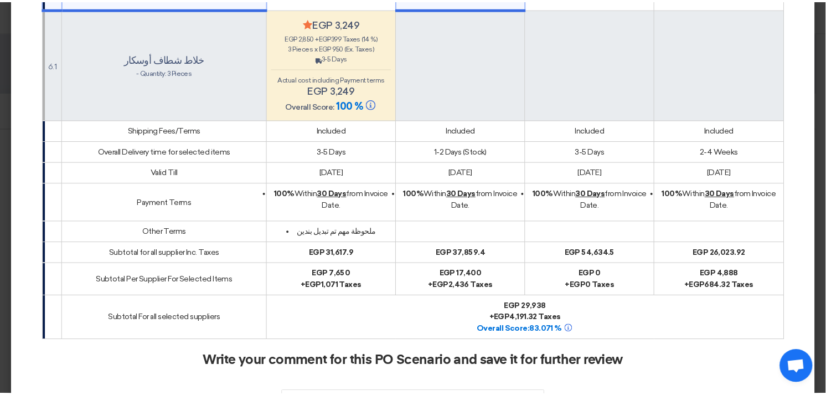
scroll to position [1271, 0]
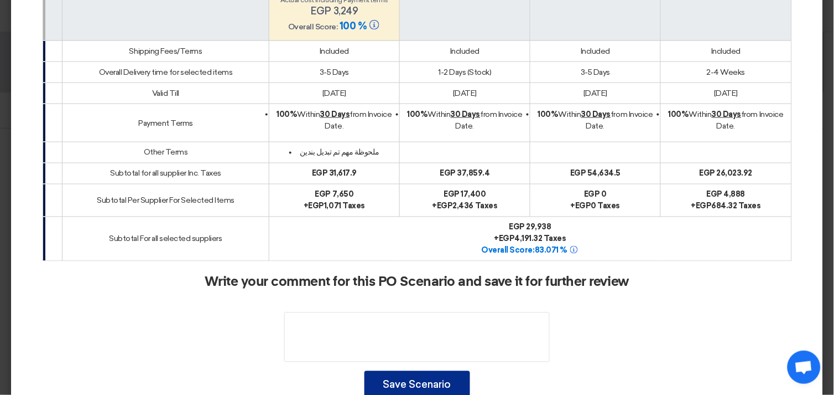
click at [442, 371] on button "Save Scenario" at bounding box center [418, 385] width 106 height 28
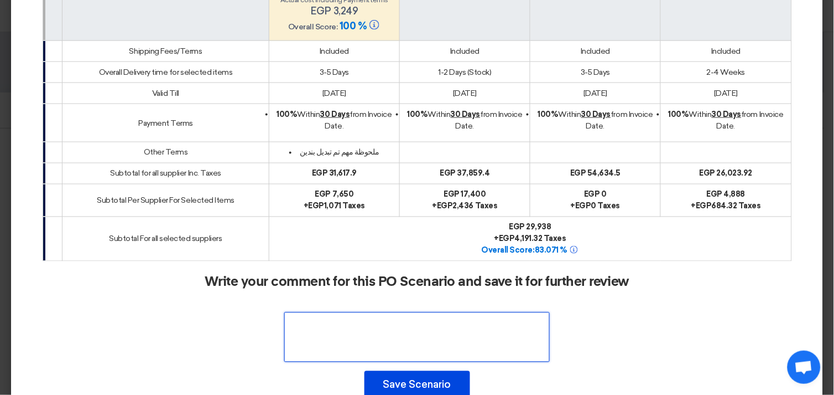
click at [436, 312] on textarea at bounding box center [417, 337] width 266 height 50
type textarea "o"
type textarea "PO"
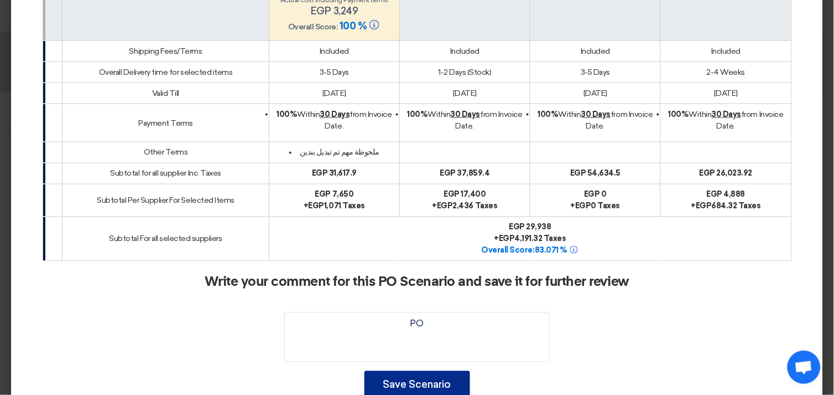
click at [416, 371] on button "Save Scenario" at bounding box center [418, 385] width 106 height 28
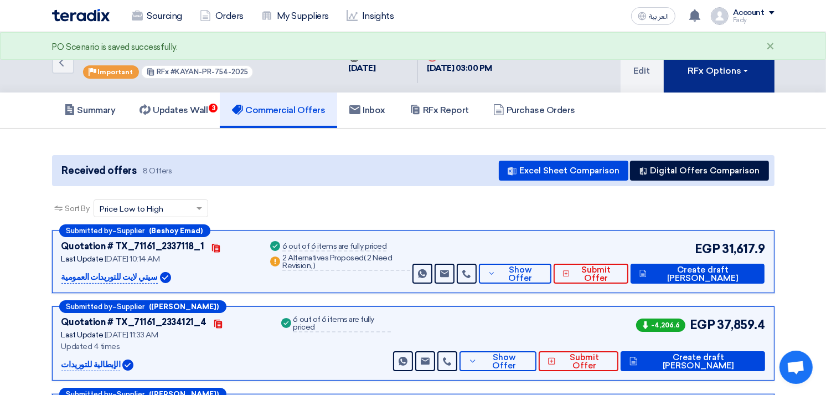
click at [716, 75] on div "RFx Options" at bounding box center [718, 70] width 63 height 13
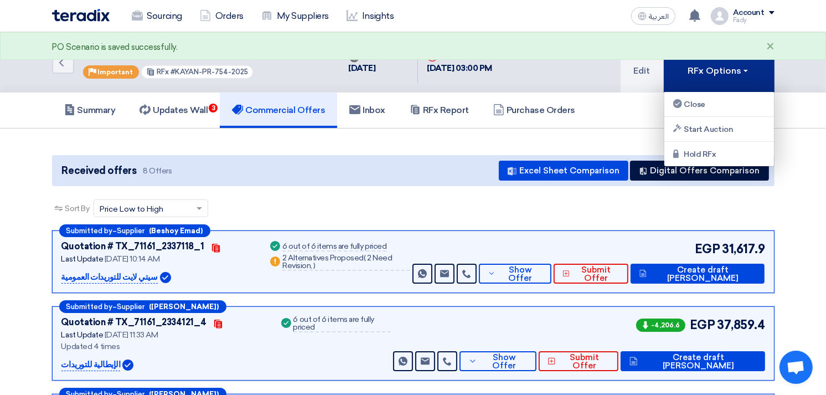
drag, startPoint x: 716, startPoint y: 76, endPoint x: 695, endPoint y: 83, distance: 21.5
click at [716, 76] on button "RFx Options" at bounding box center [718, 62] width 111 height 60
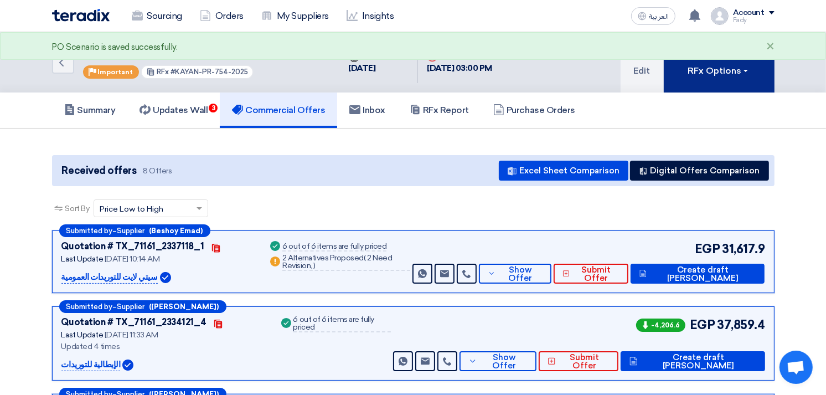
click at [728, 81] on button "RFx Options" at bounding box center [718, 62] width 111 height 60
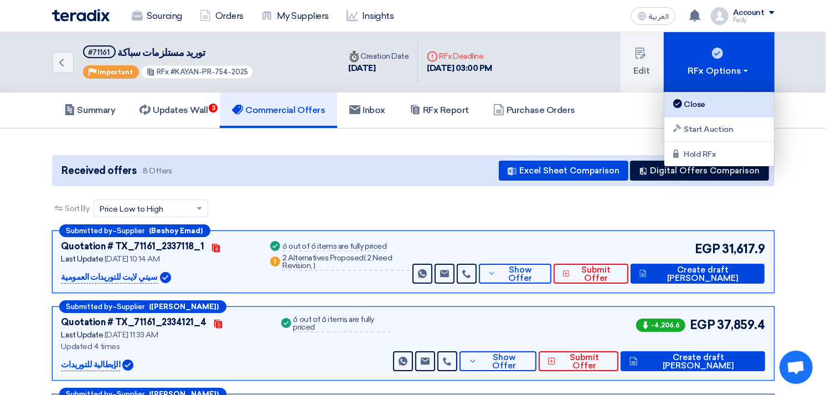
click at [687, 103] on div "Close" at bounding box center [719, 103] width 96 height 13
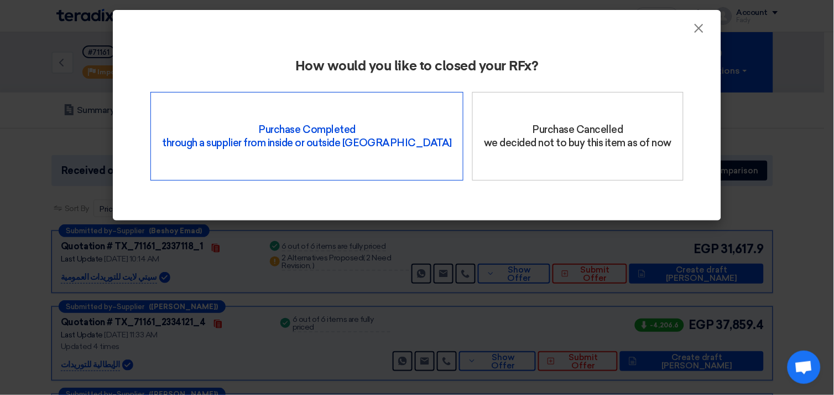
click at [314, 120] on div "Purchase Completed through a supplier from inside or outside Teradix" at bounding box center [307, 136] width 313 height 89
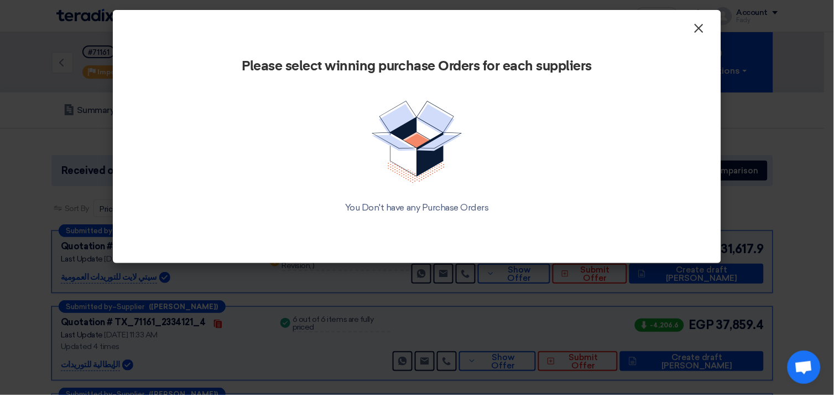
click at [700, 26] on span "×" at bounding box center [699, 31] width 11 height 22
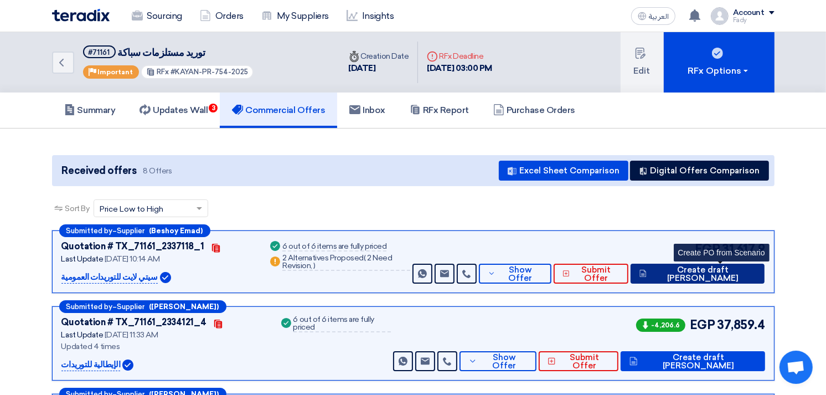
click at [740, 267] on span "Create draft [PERSON_NAME]" at bounding box center [702, 274] width 106 height 17
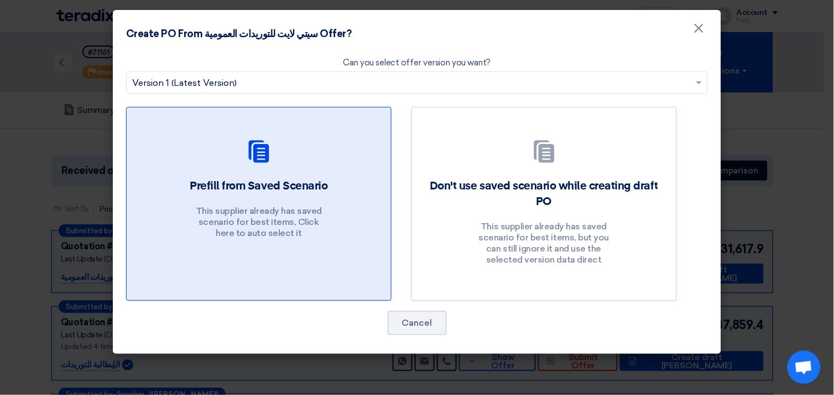
click at [261, 185] on h2 "Prefill from Saved Scenario" at bounding box center [259, 185] width 138 height 15
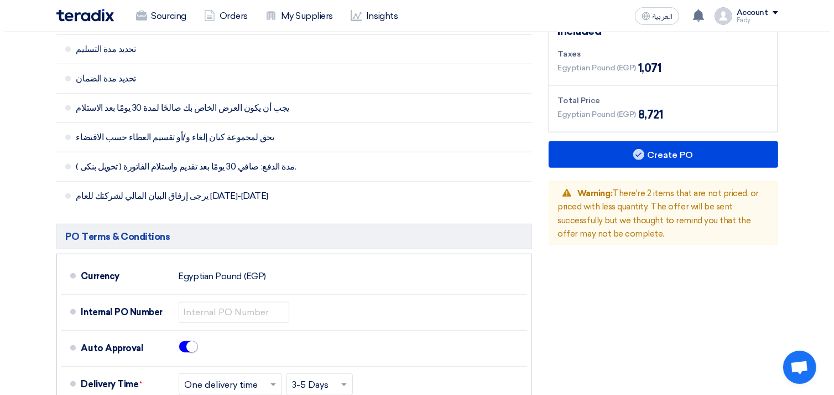
scroll to position [799, 0]
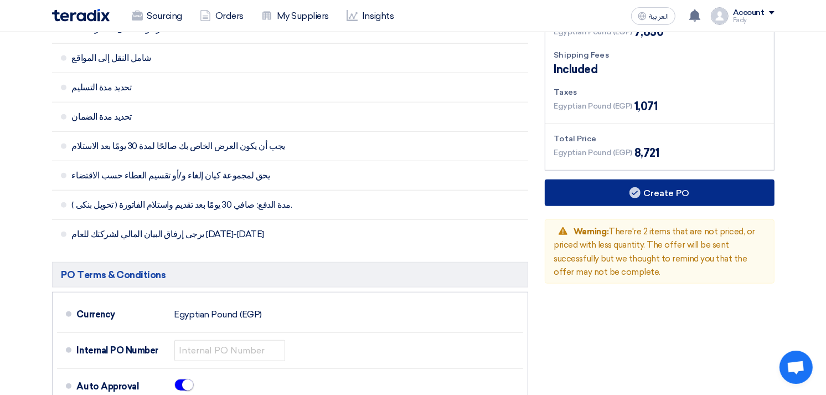
click at [653, 179] on button "Create PO" at bounding box center [660, 192] width 230 height 27
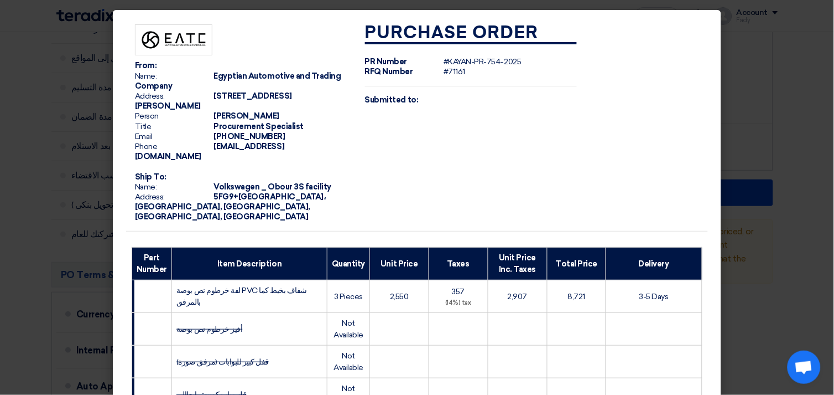
scroll to position [324, 0]
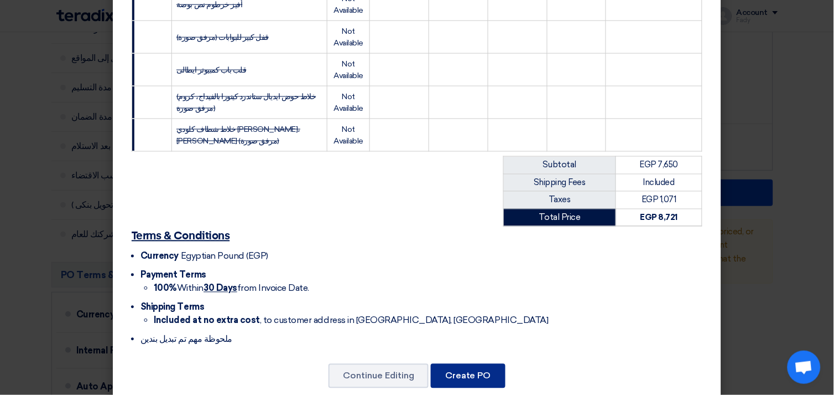
click at [473, 364] on button "Create PO" at bounding box center [468, 376] width 75 height 24
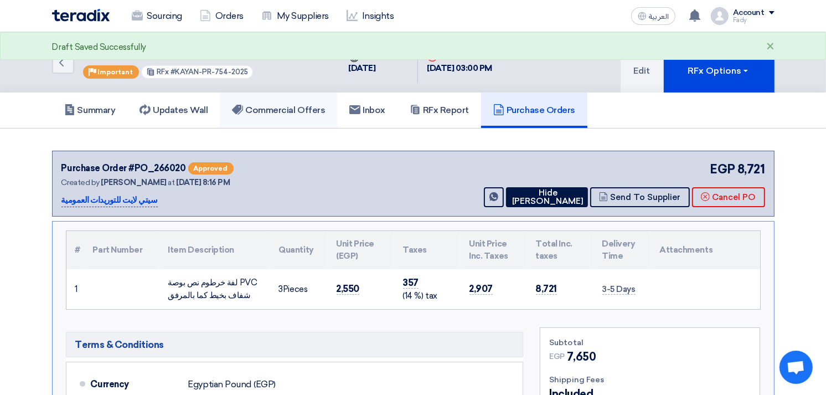
click at [276, 106] on h5 "Commercial Offers" at bounding box center [278, 110] width 93 height 11
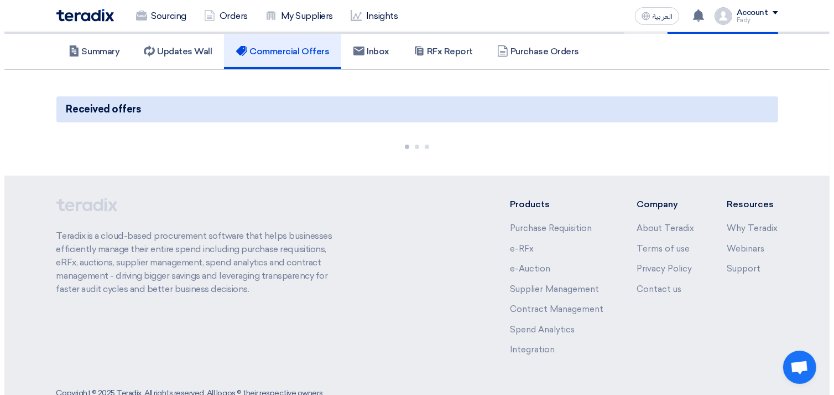
scroll to position [61, 0]
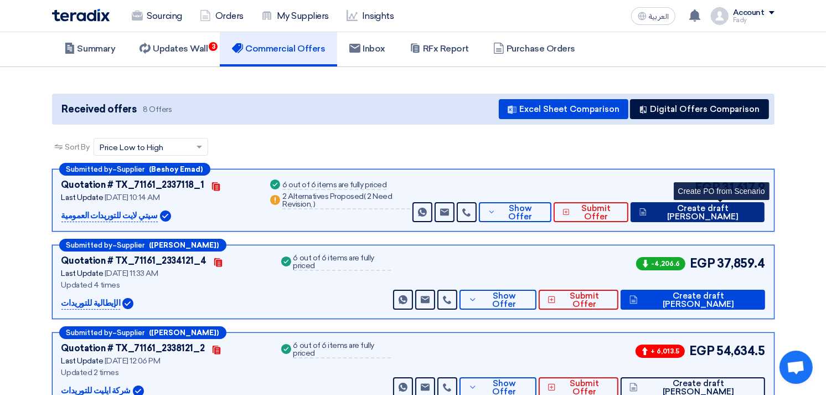
click at [740, 206] on span "Create draft [PERSON_NAME]" at bounding box center [702, 212] width 106 height 17
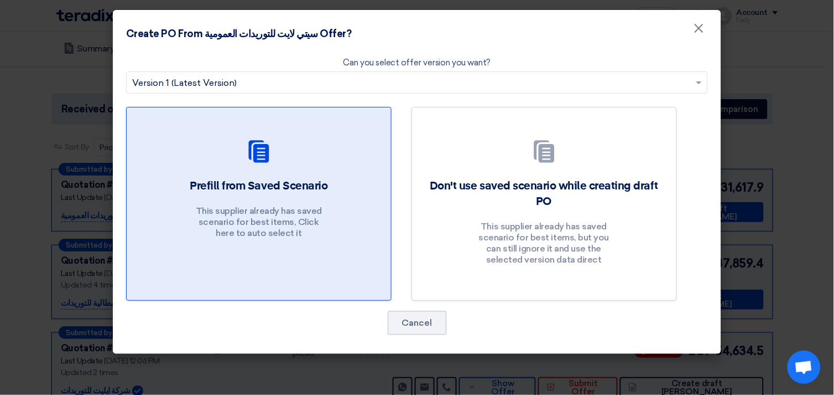
click at [239, 169] on link "Prefill from Saved Scenario This supplier already has saved scenario for best i…" at bounding box center [259, 204] width 266 height 194
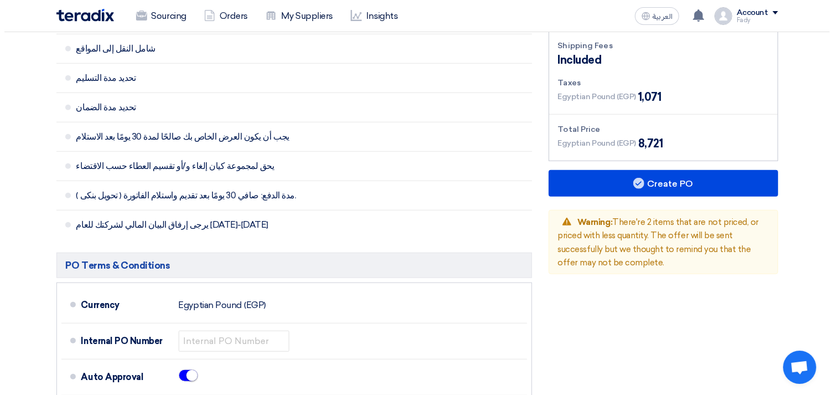
scroll to position [860, 0]
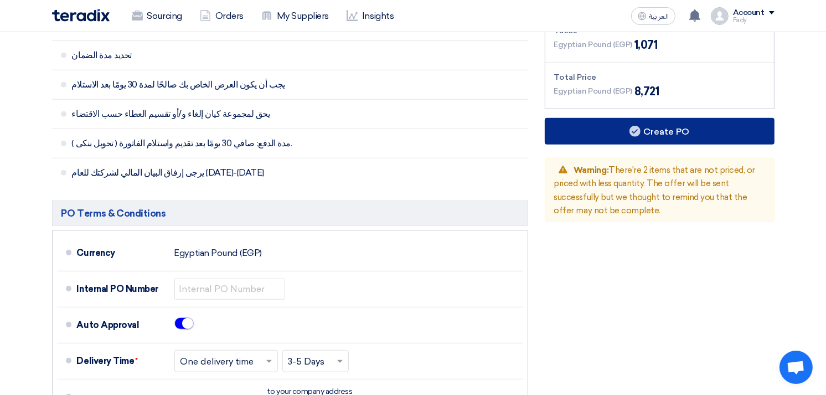
click at [657, 120] on button "Create PO" at bounding box center [660, 131] width 230 height 27
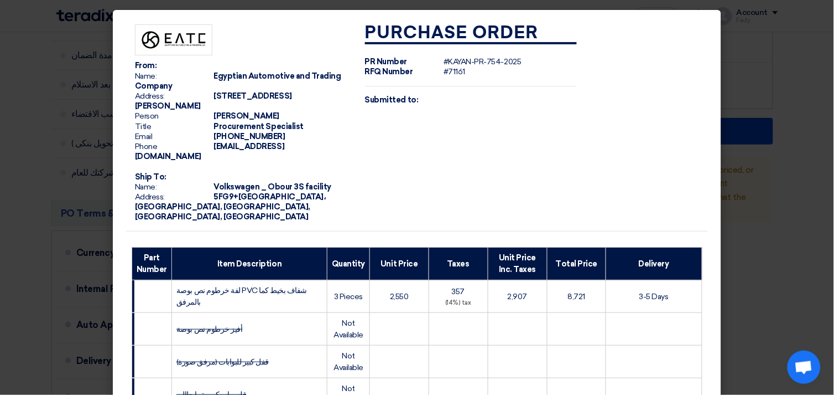
scroll to position [324, 0]
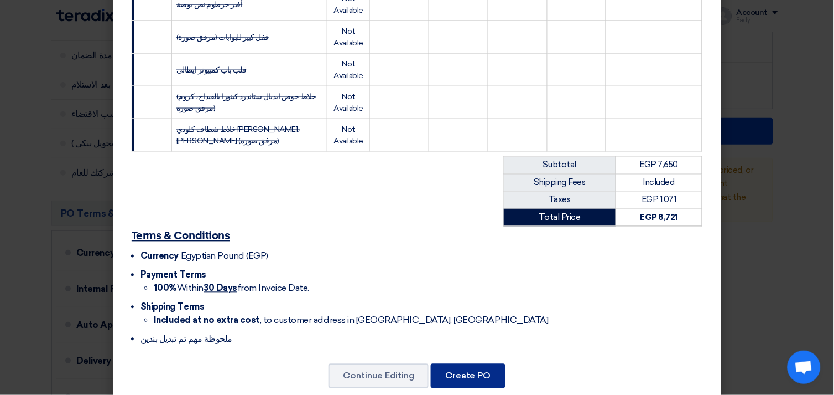
click at [468, 364] on button "Create PO" at bounding box center [468, 376] width 75 height 24
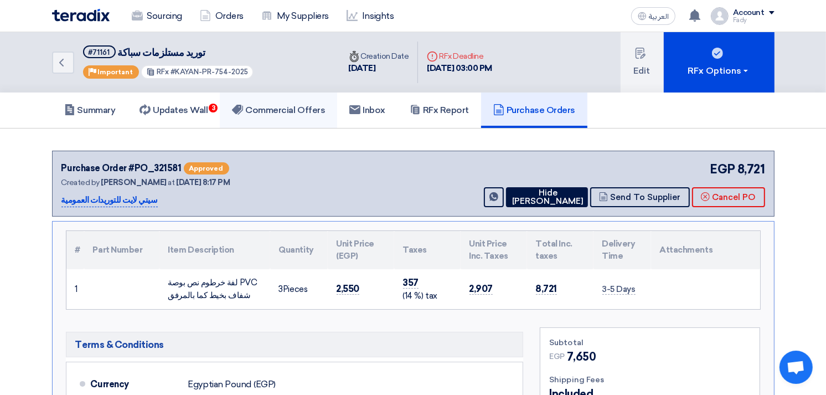
click at [273, 107] on h5 "Commercial Offers" at bounding box center [278, 110] width 93 height 11
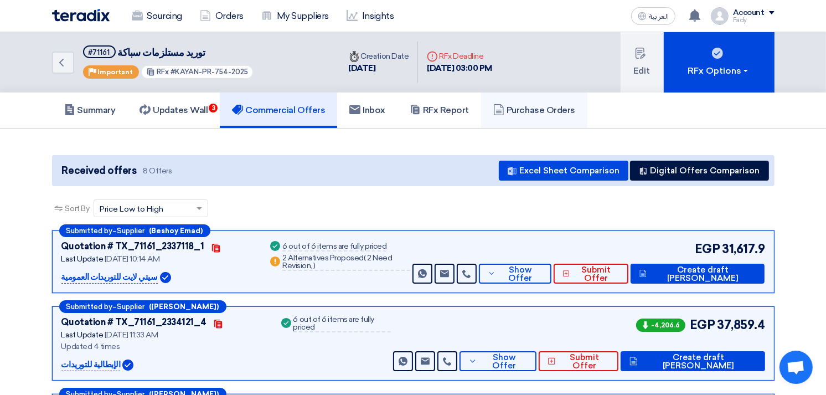
click at [518, 105] on h5 "Purchase Orders" at bounding box center [534, 110] width 82 height 11
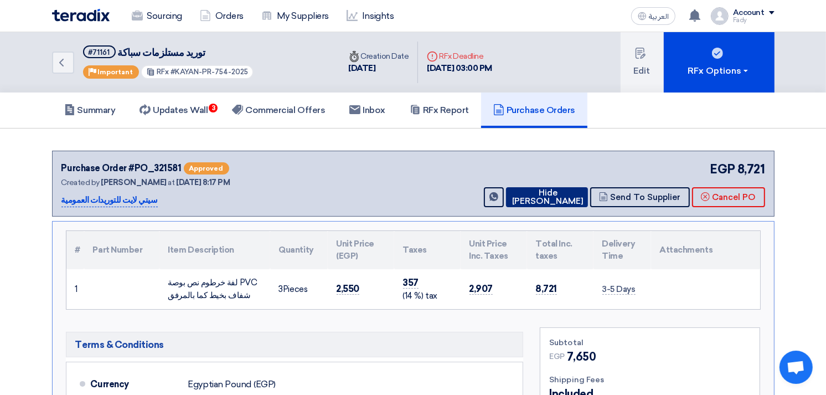
click at [558, 197] on button "Hide [PERSON_NAME]" at bounding box center [547, 197] width 82 height 20
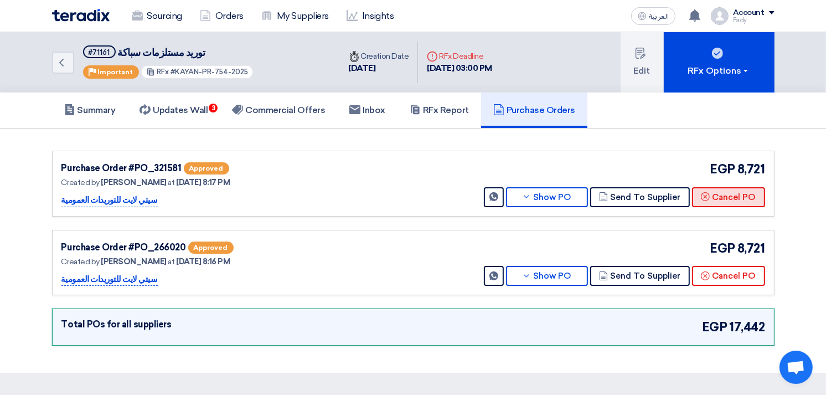
click at [737, 195] on button "Cancel PO" at bounding box center [728, 197] width 73 height 20
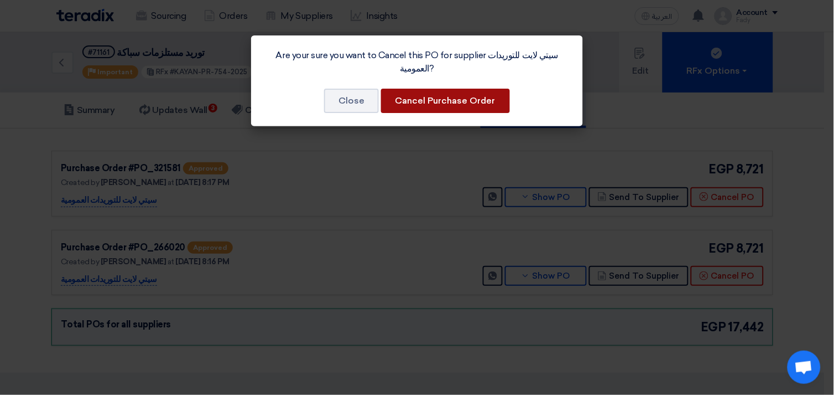
click at [458, 89] on button "Cancel Purchase Order" at bounding box center [445, 101] width 129 height 24
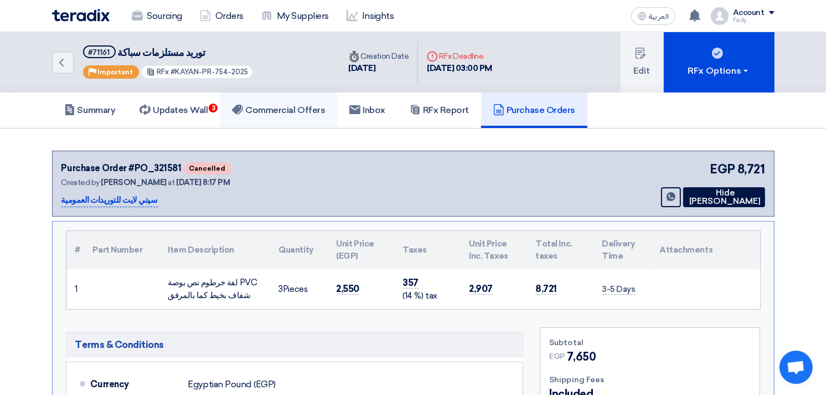
click at [266, 115] on link "Commercial Offers" at bounding box center [278, 109] width 117 height 35
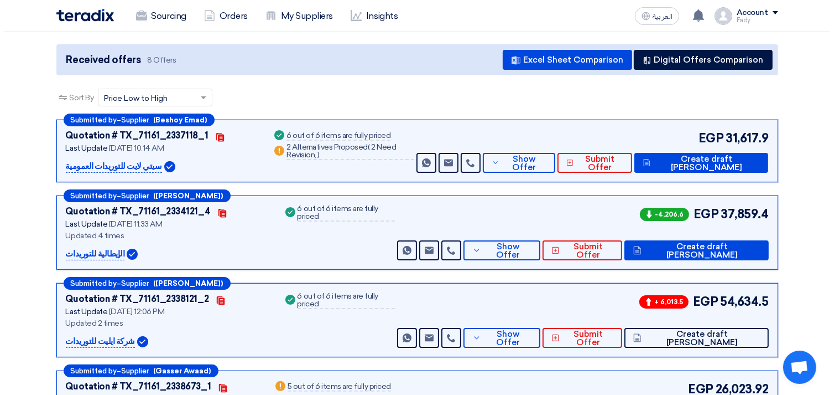
scroll to position [123, 0]
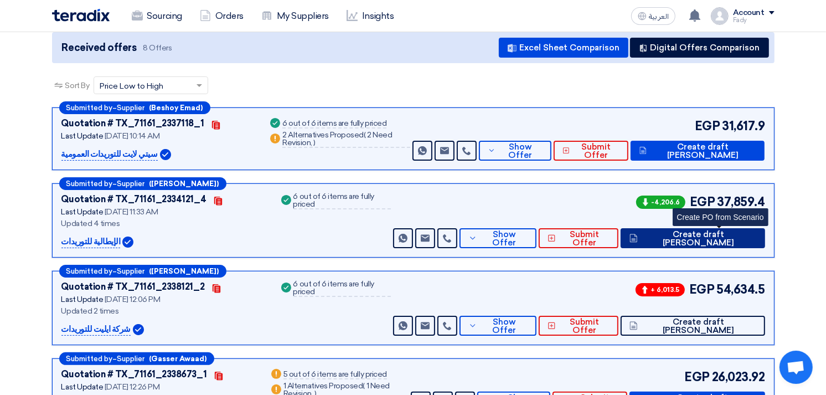
click at [729, 239] on span "Create draft [PERSON_NAME]" at bounding box center [697, 238] width 115 height 17
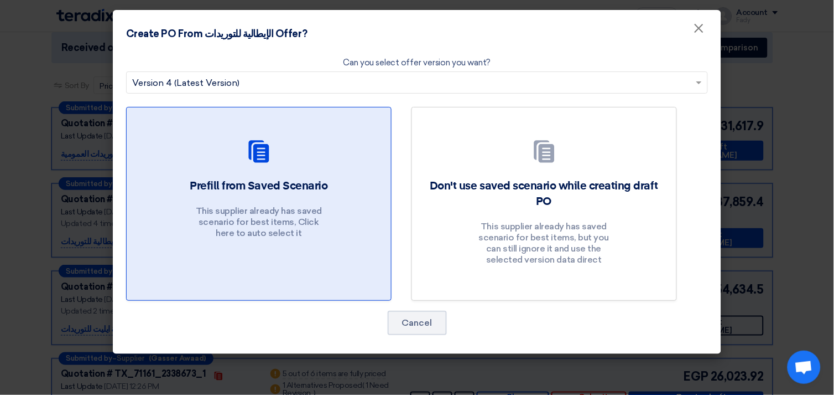
click at [214, 144] on div at bounding box center [259, 153] width 238 height 31
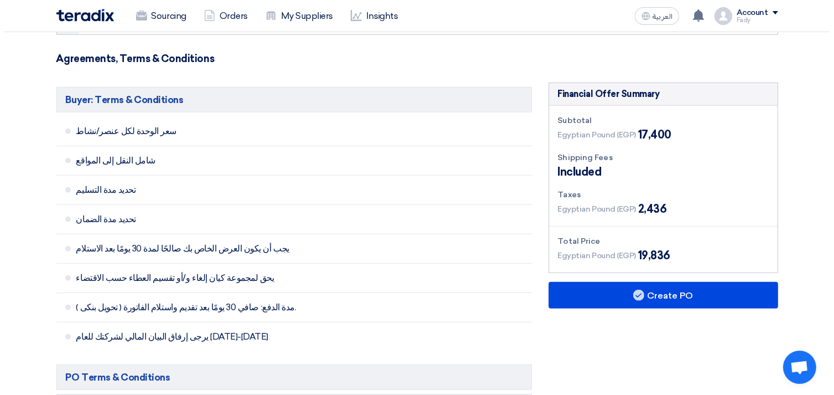
scroll to position [860, 0]
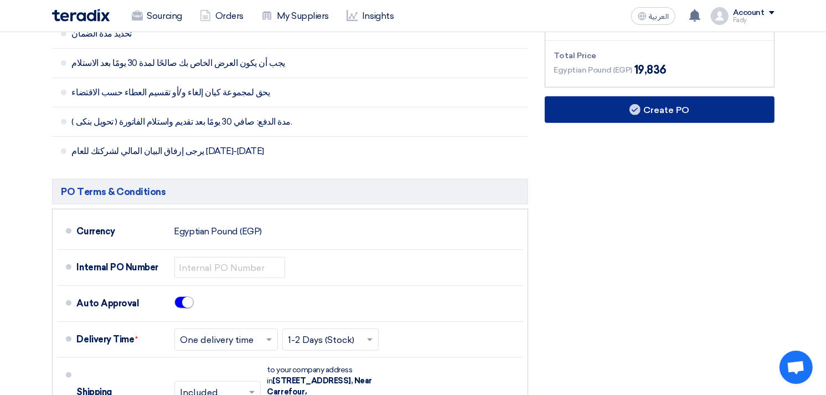
click at [655, 96] on button "Create PO" at bounding box center [660, 109] width 230 height 27
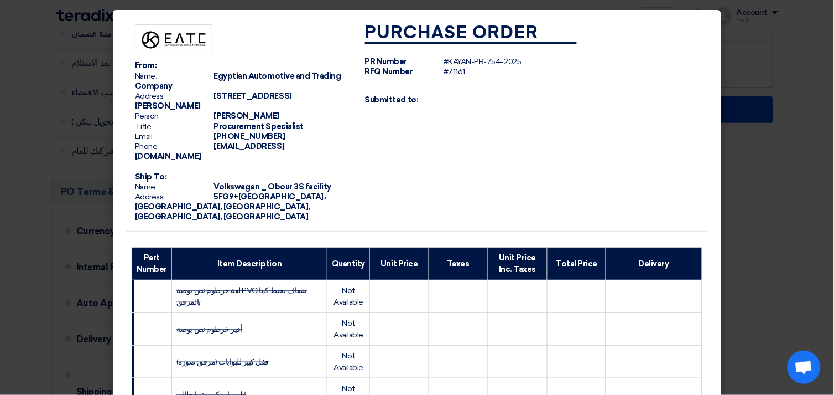
scroll to position [305, 0]
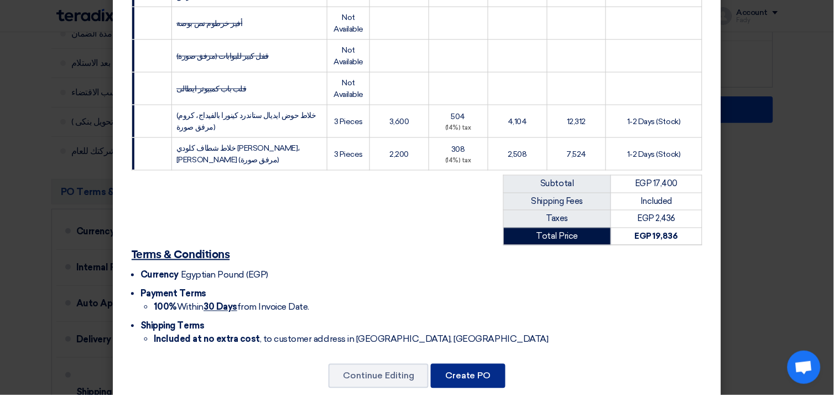
click at [483, 364] on button "Create PO" at bounding box center [468, 376] width 75 height 24
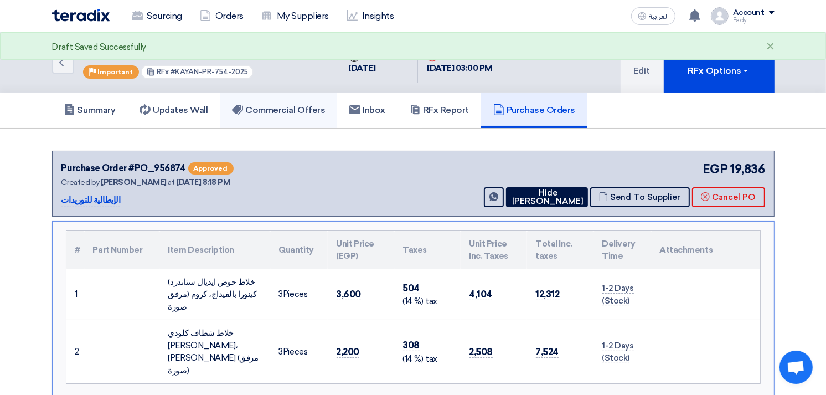
click at [271, 107] on h5 "Commercial Offers" at bounding box center [278, 110] width 93 height 11
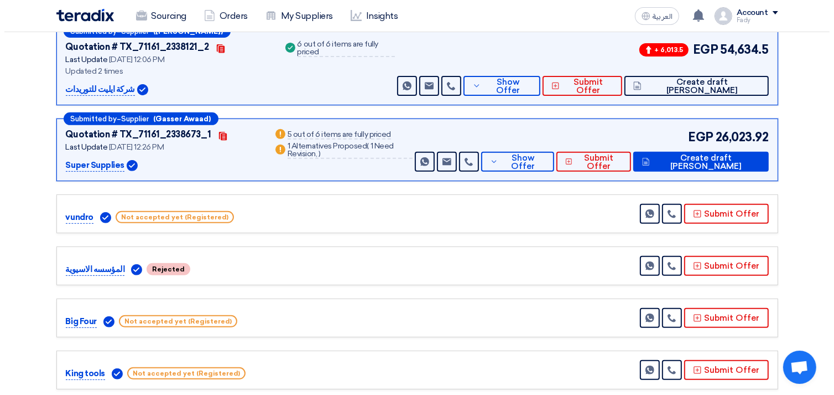
scroll to position [307, 0]
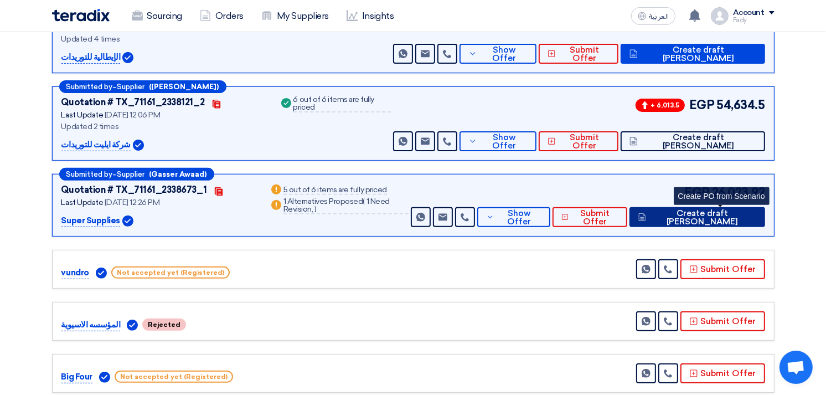
click at [727, 216] on span "Create draft [PERSON_NAME]" at bounding box center [702, 217] width 107 height 17
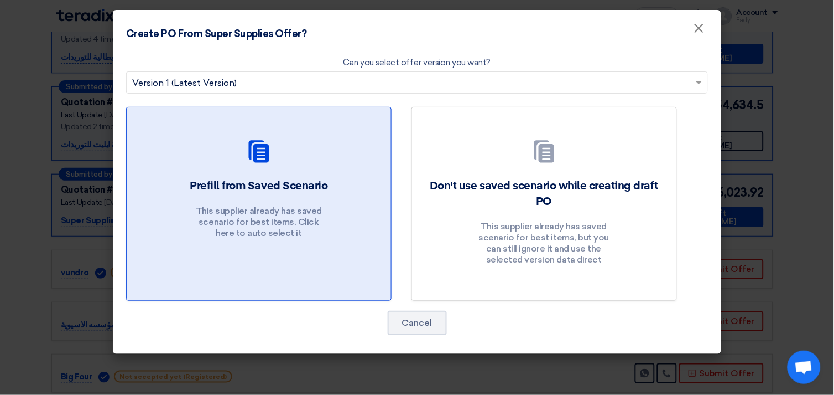
click at [266, 152] on use at bounding box center [259, 151] width 20 height 22
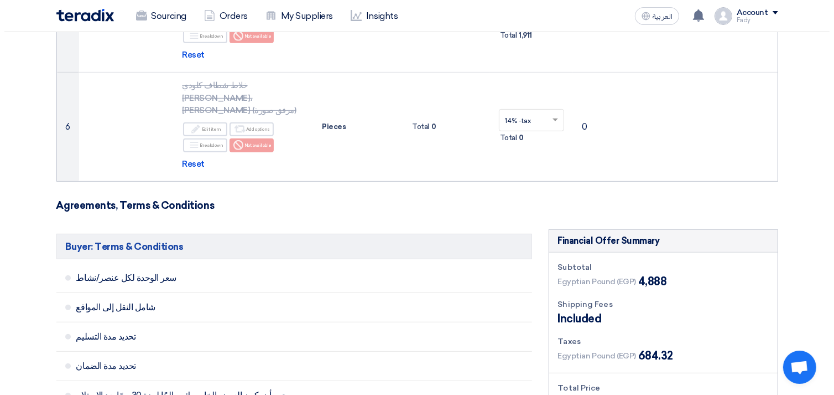
scroll to position [799, 0]
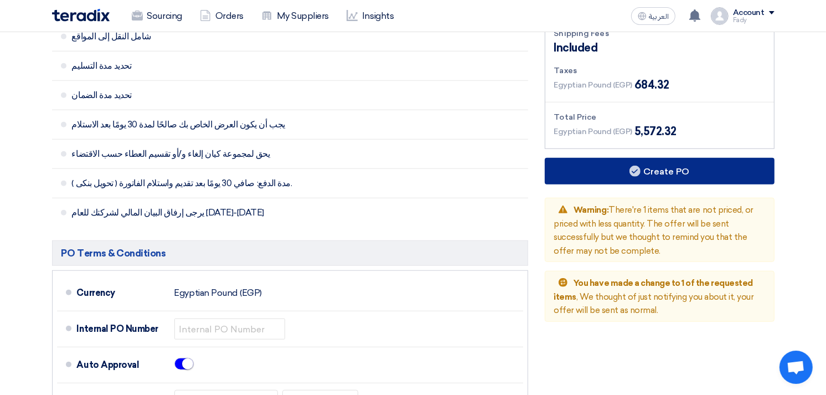
click at [677, 163] on button "Create PO" at bounding box center [660, 171] width 230 height 27
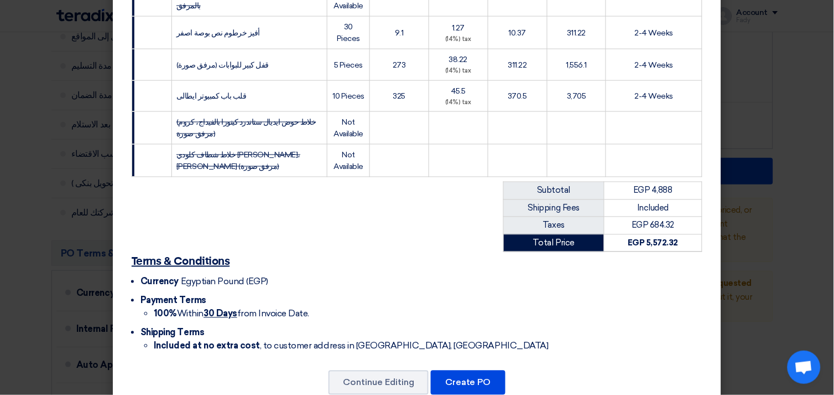
scroll to position [305, 0]
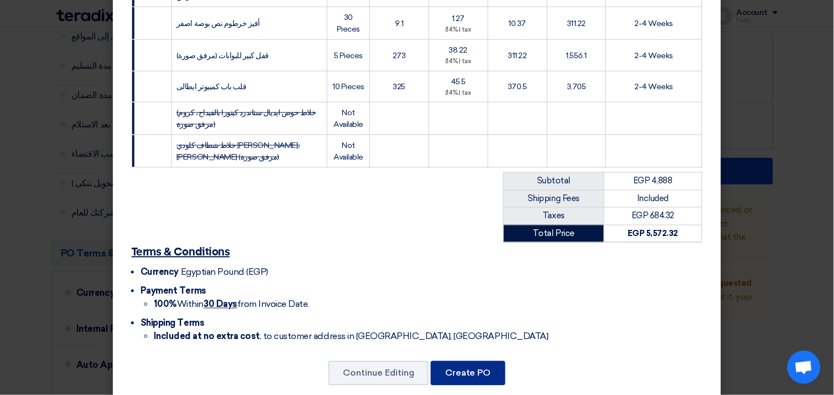
click at [462, 361] on button "Create PO" at bounding box center [468, 373] width 75 height 24
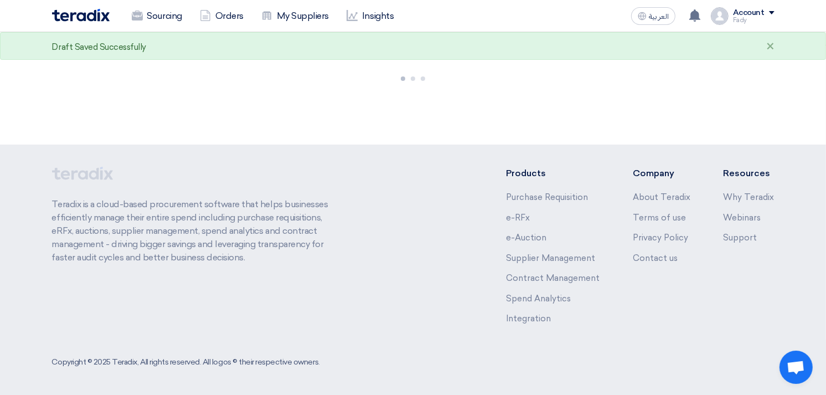
scroll to position [811, 0]
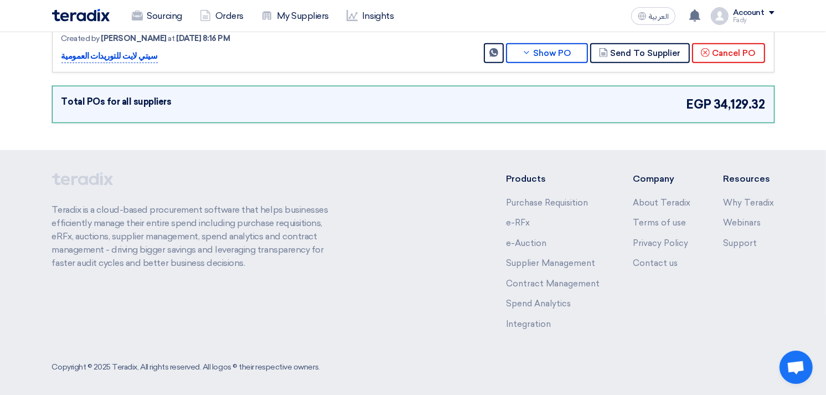
click at [457, 360] on div "Copyright © 2025 Teradix, All rights reserved. All logos © their respective own…" at bounding box center [413, 366] width 722 height 23
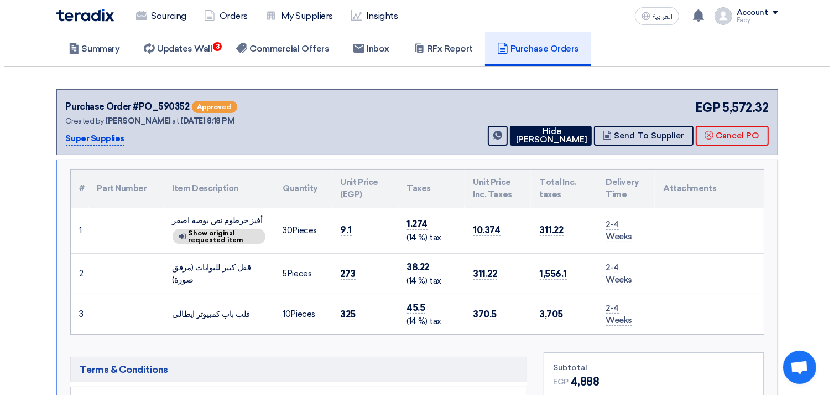
scroll to position [0, 0]
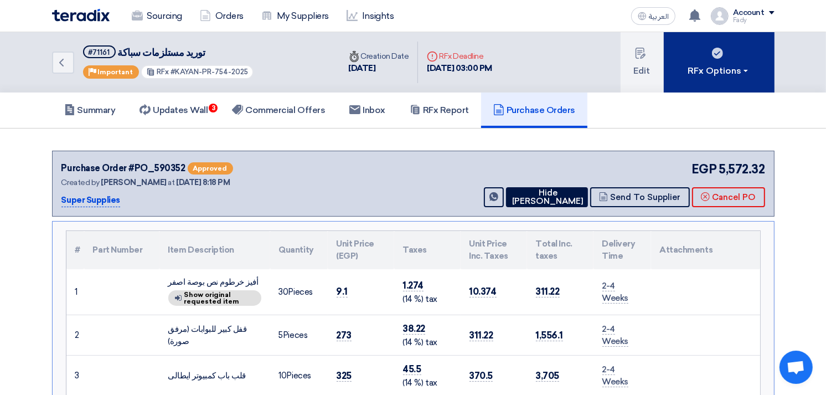
click at [744, 70] on span at bounding box center [745, 71] width 4 height 2
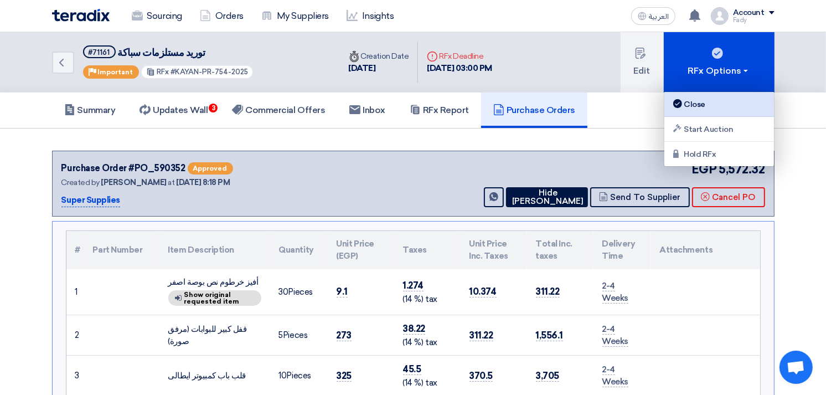
click at [699, 103] on div "Close" at bounding box center [719, 103] width 96 height 13
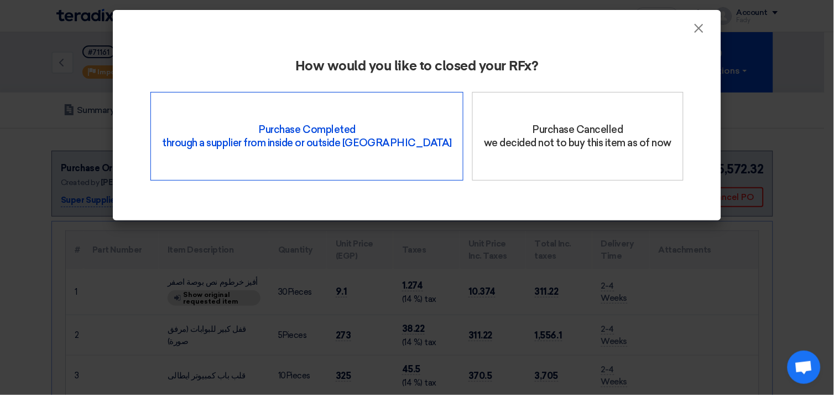
click at [305, 147] on div "Purchase Completed through a supplier from inside or outside Teradix" at bounding box center [307, 136] width 313 height 89
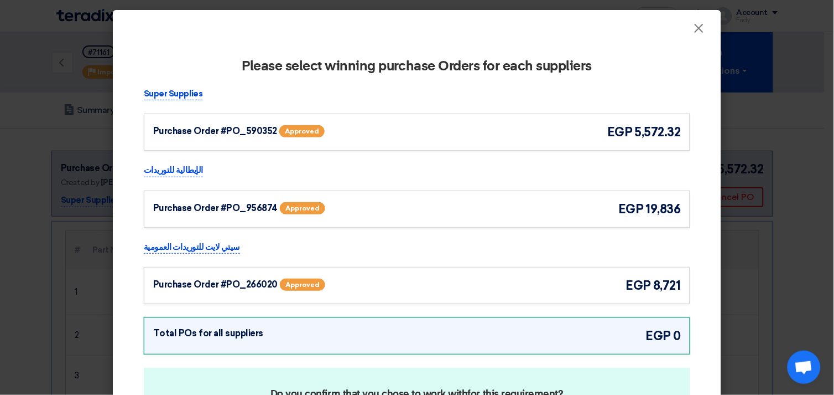
click at [598, 134] on div "Purchase Order #PO_590352 Approved egp 5,572.32" at bounding box center [417, 132] width 528 height 18
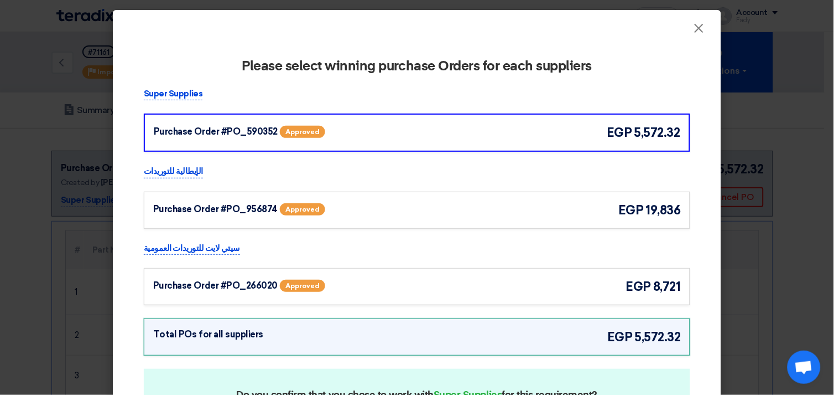
click at [607, 204] on div "Purchase Order #PO_956874 Approved egp 19,836" at bounding box center [417, 210] width 528 height 18
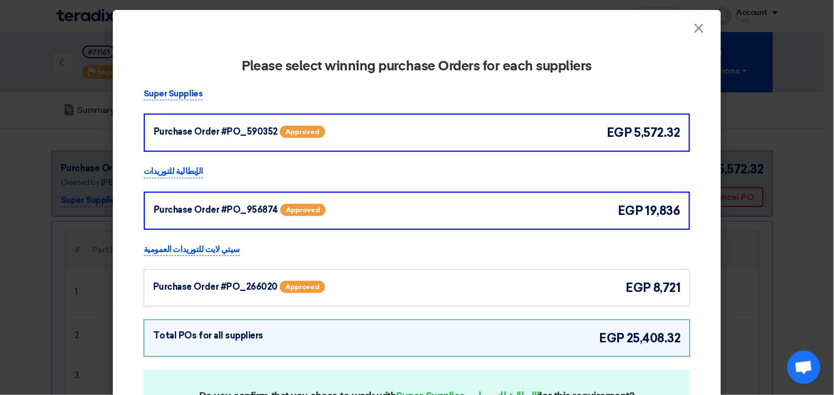
click at [615, 288] on div "Purchase Order #PO_266020 Approved egp 8,721" at bounding box center [417, 287] width 528 height 18
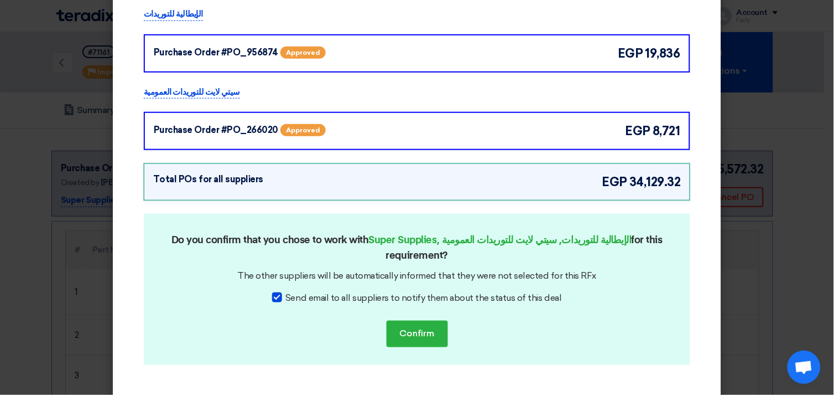
scroll to position [175, 0]
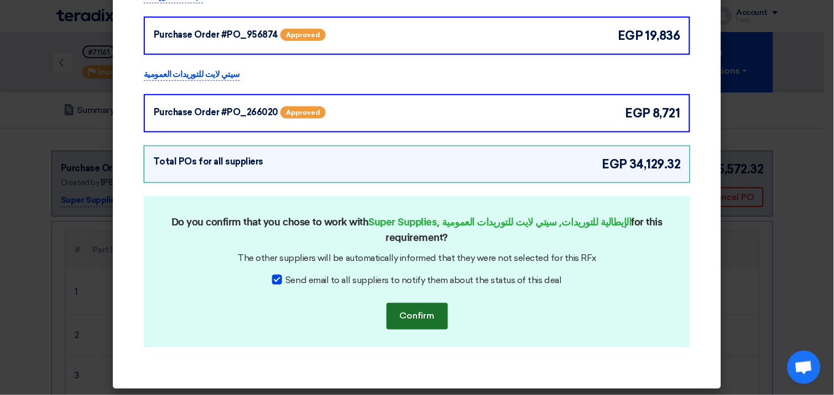
click at [434, 311] on button "Confirm" at bounding box center [417, 316] width 61 height 27
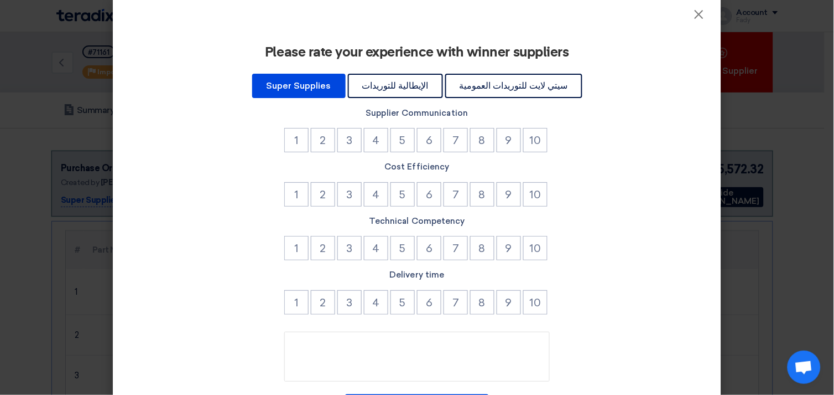
scroll to position [0, 0]
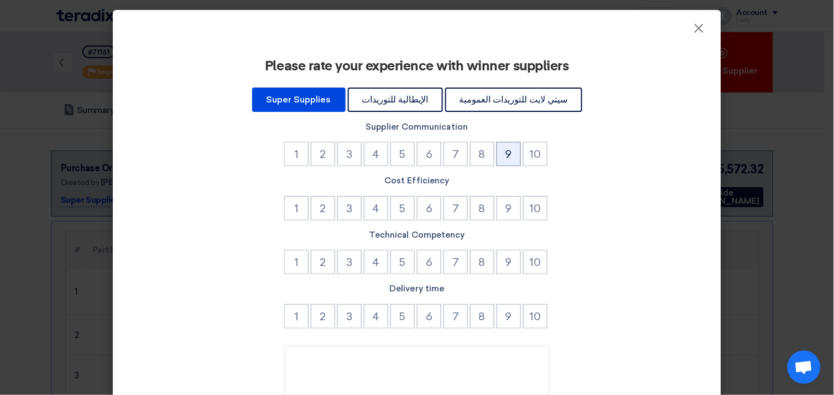
click at [501, 148] on button "9" at bounding box center [509, 154] width 24 height 24
click at [422, 148] on button "6" at bounding box center [429, 154] width 24 height 24
click at [428, 213] on button "6" at bounding box center [429, 208] width 24 height 24
click at [424, 268] on button "6" at bounding box center [429, 262] width 24 height 24
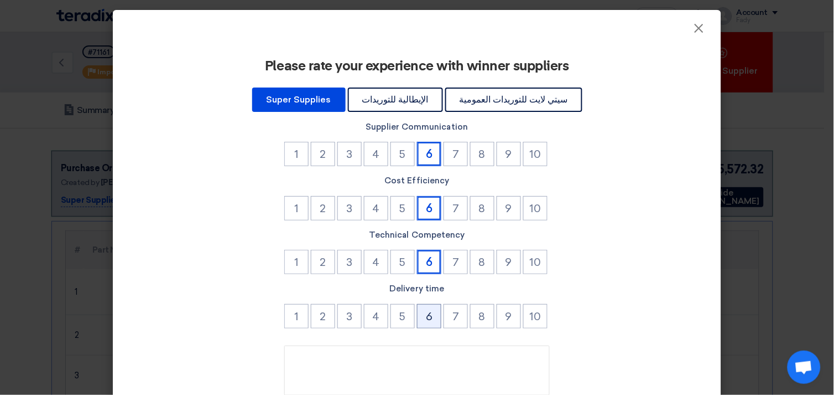
click at [418, 316] on button "6" at bounding box center [429, 316] width 24 height 24
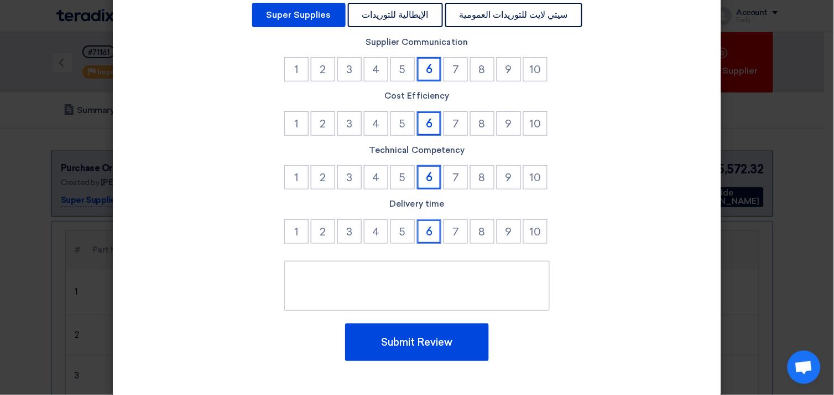
scroll to position [94, 0]
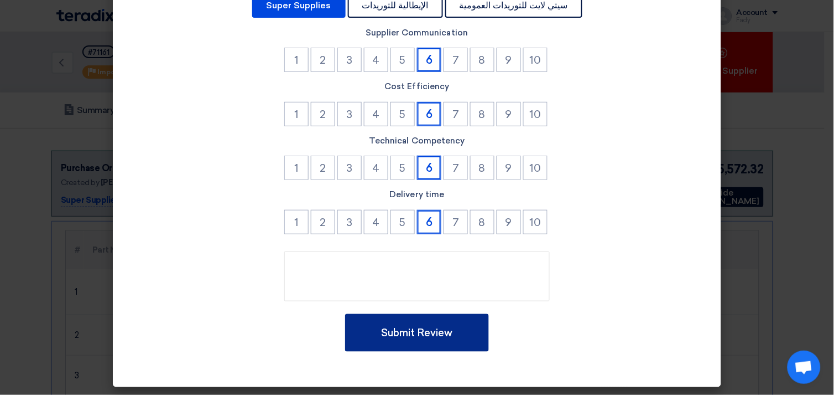
click at [418, 336] on button "Submit Review" at bounding box center [417, 333] width 144 height 38
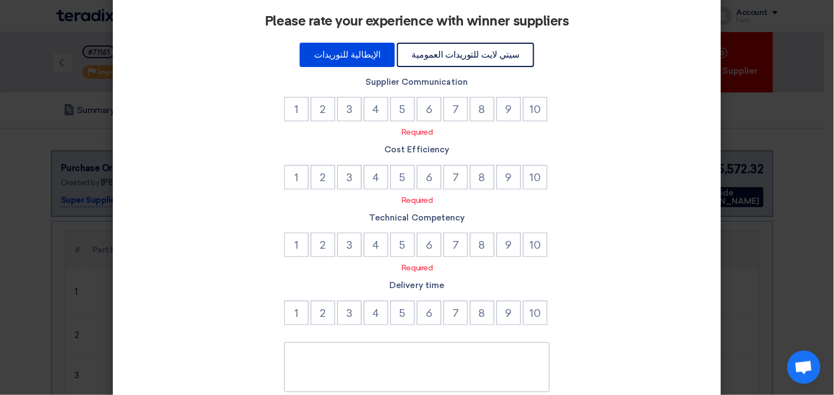
scroll to position [0, 0]
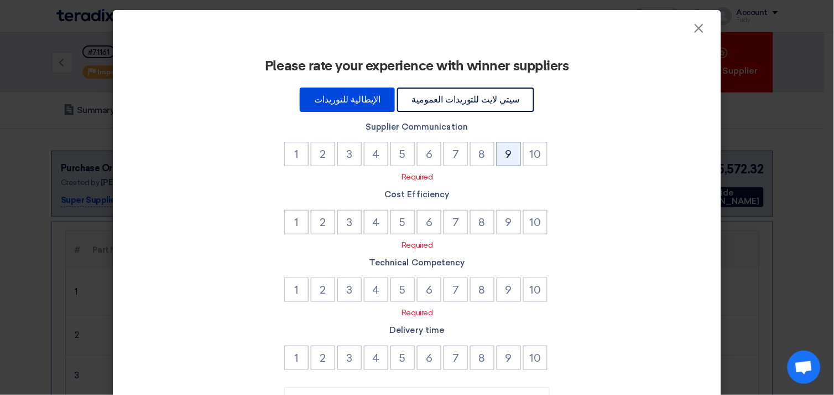
click at [502, 153] on button "9" at bounding box center [509, 154] width 24 height 24
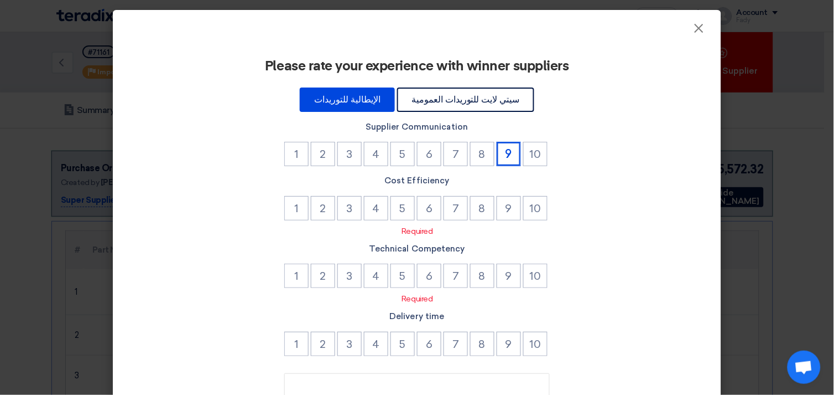
click at [510, 221] on li "9" at bounding box center [510, 209] width 27 height 27
click at [508, 209] on button "9" at bounding box center [509, 208] width 24 height 24
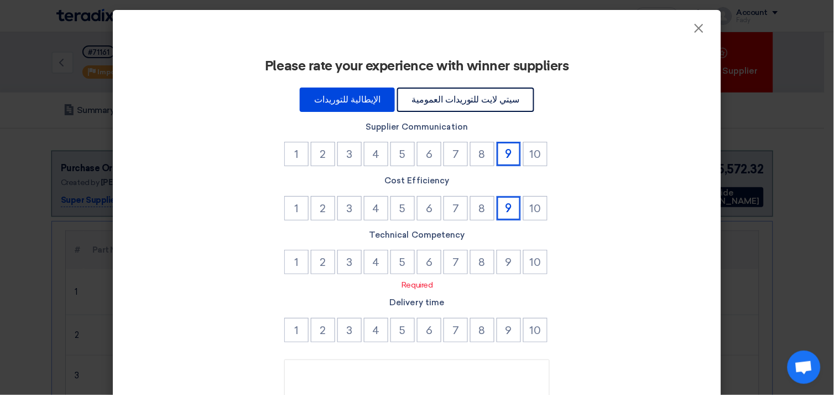
click at [510, 279] on p "Required" at bounding box center [417, 285] width 546 height 12
click at [506, 258] on button "9" at bounding box center [509, 262] width 24 height 24
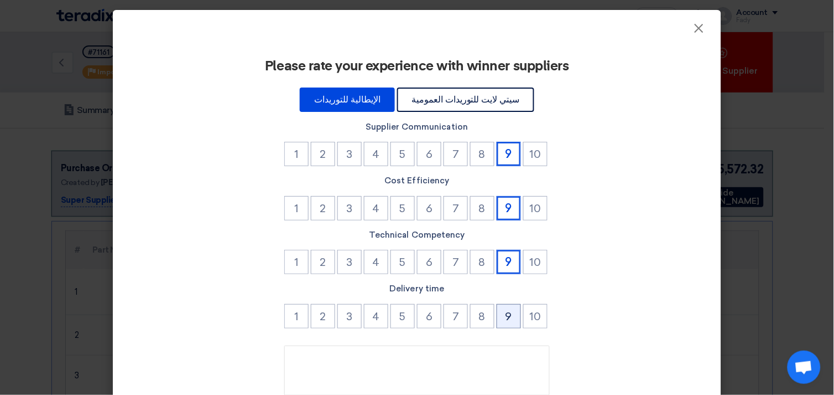
click at [504, 322] on button "9" at bounding box center [509, 316] width 24 height 24
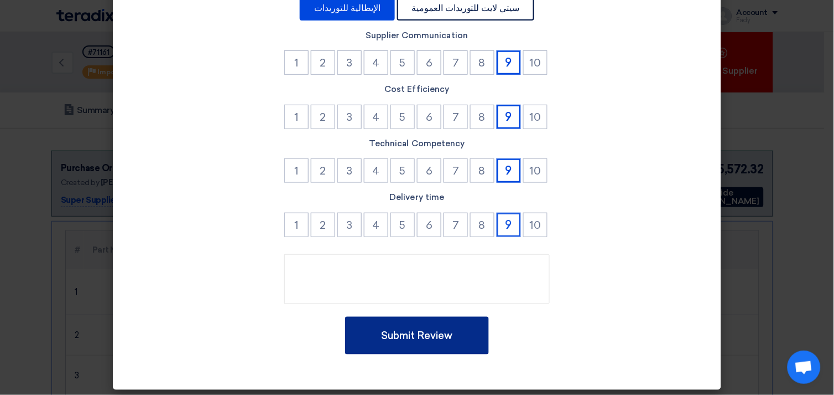
scroll to position [94, 0]
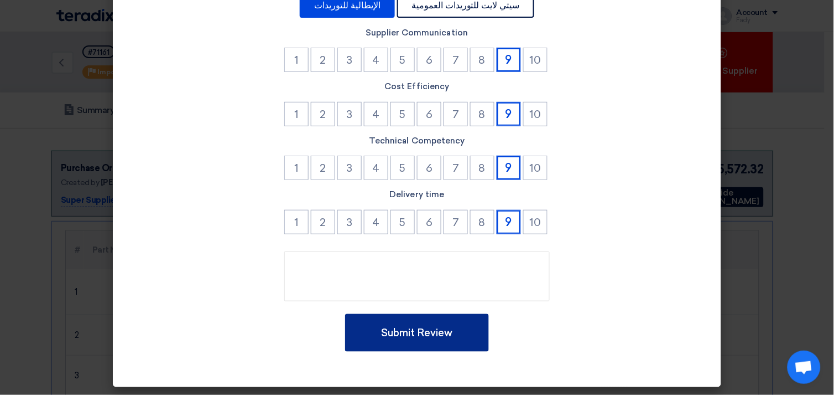
click at [444, 317] on button "Submit Review" at bounding box center [417, 333] width 144 height 38
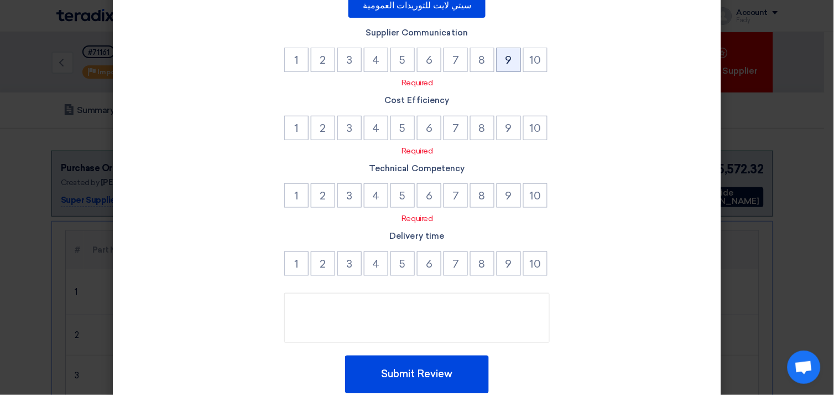
click at [508, 50] on button "9" at bounding box center [509, 60] width 24 height 24
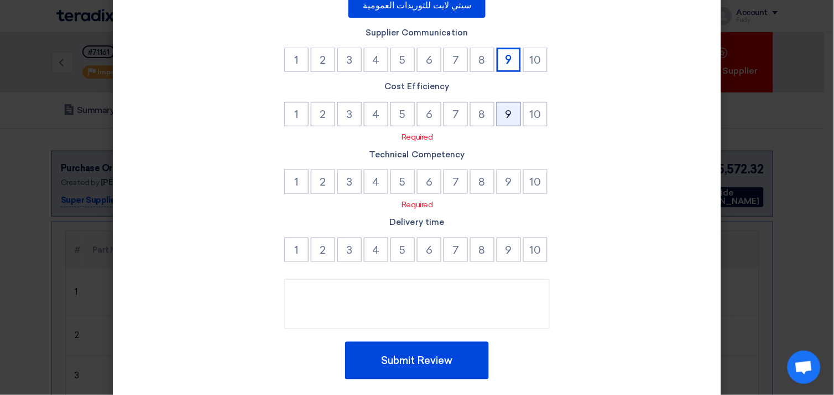
click at [504, 106] on button "9" at bounding box center [509, 114] width 24 height 24
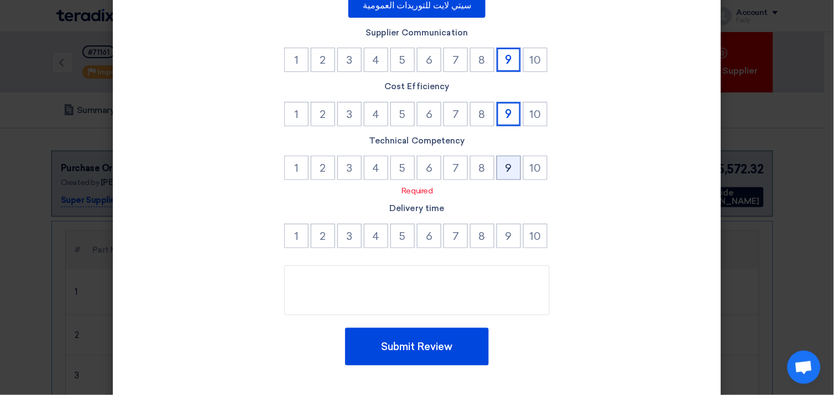
click at [505, 165] on button "9" at bounding box center [509, 167] width 24 height 24
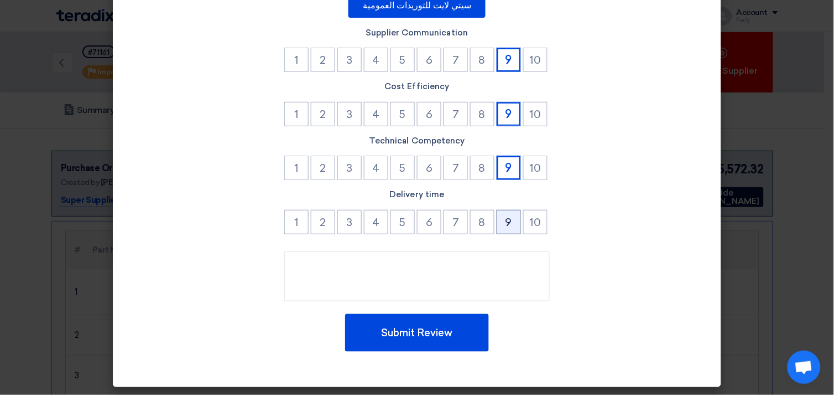
click at [507, 219] on button "9" at bounding box center [509, 222] width 24 height 24
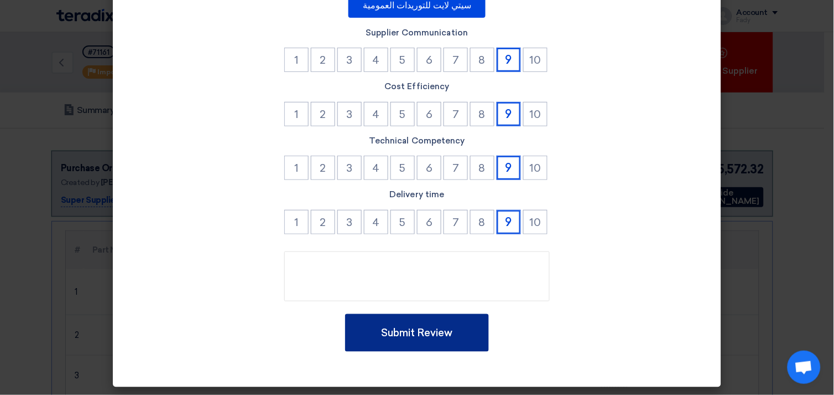
click at [450, 339] on button "Submit Review" at bounding box center [417, 333] width 144 height 38
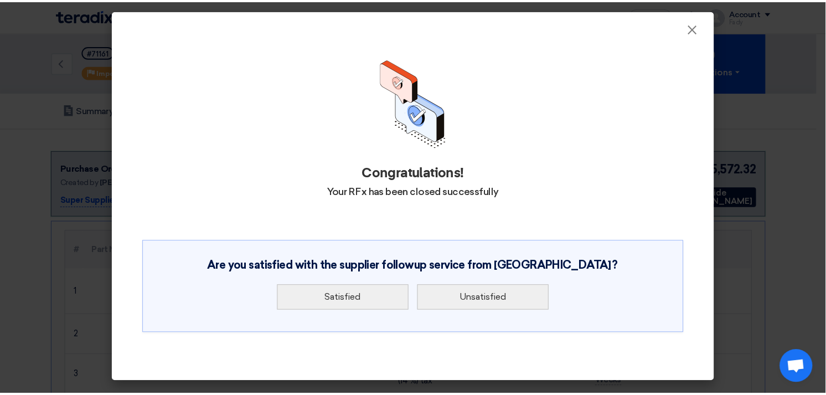
scroll to position [0, 0]
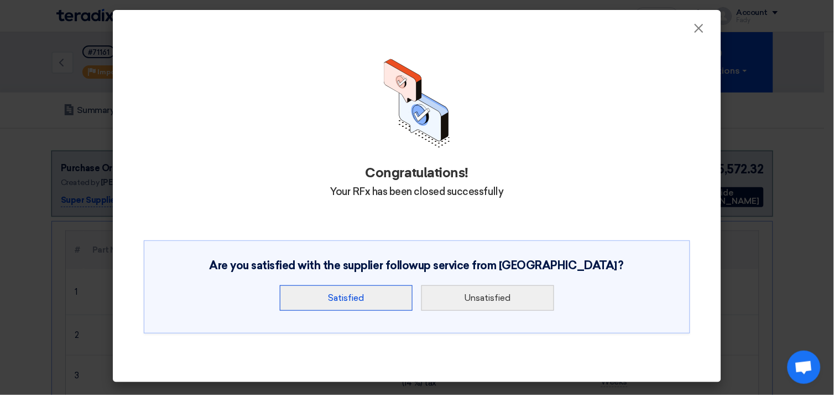
click at [378, 296] on button "Satisfied" at bounding box center [346, 297] width 133 height 25
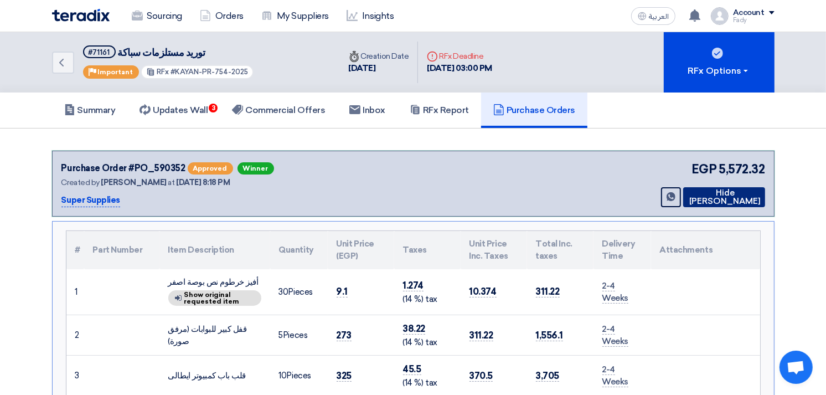
click at [736, 190] on button "Hide [PERSON_NAME]" at bounding box center [724, 197] width 82 height 20
click at [67, 53] on link "Back" at bounding box center [63, 62] width 22 height 22
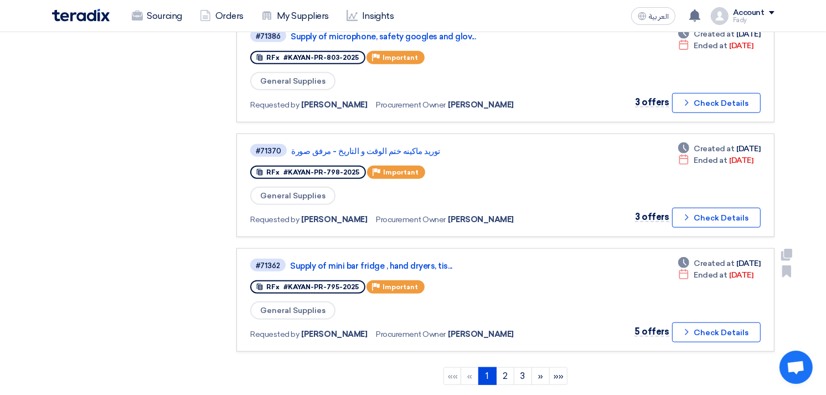
scroll to position [922, 0]
click at [507, 366] on link "2" at bounding box center [505, 375] width 18 height 18
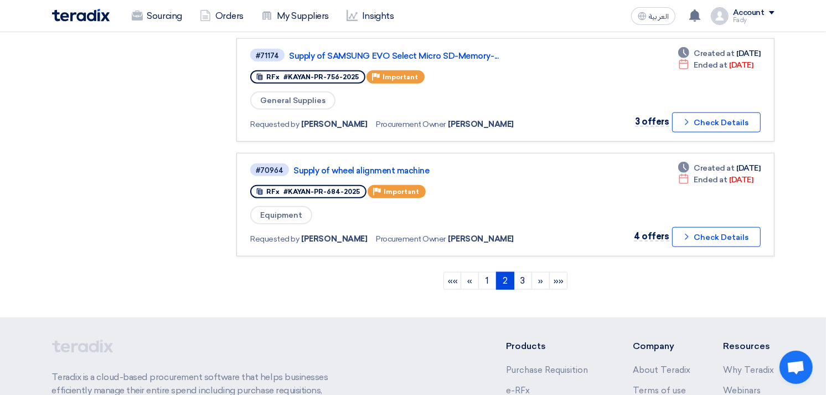
scroll to position [983, 0]
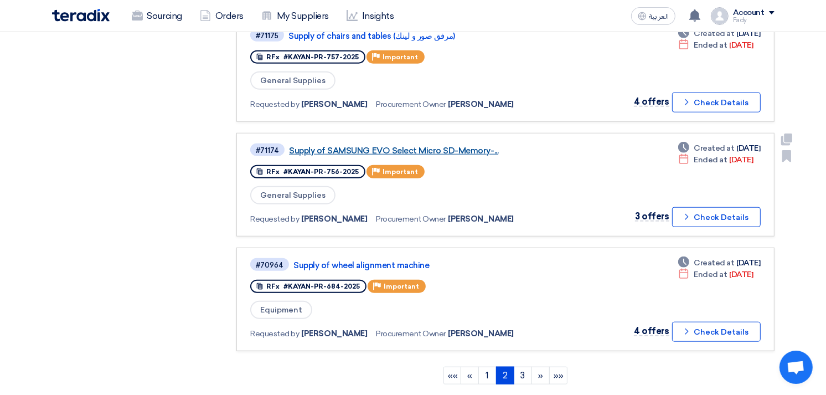
click at [391, 146] on link "Supply of SAMSUNG EVO Select Micro SD-Memory-..." at bounding box center [427, 151] width 277 height 10
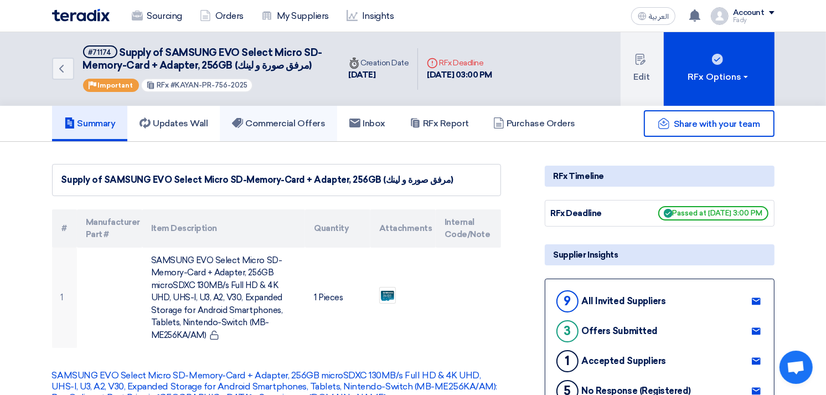
click at [302, 125] on h5 "Commercial Offers" at bounding box center [278, 123] width 93 height 11
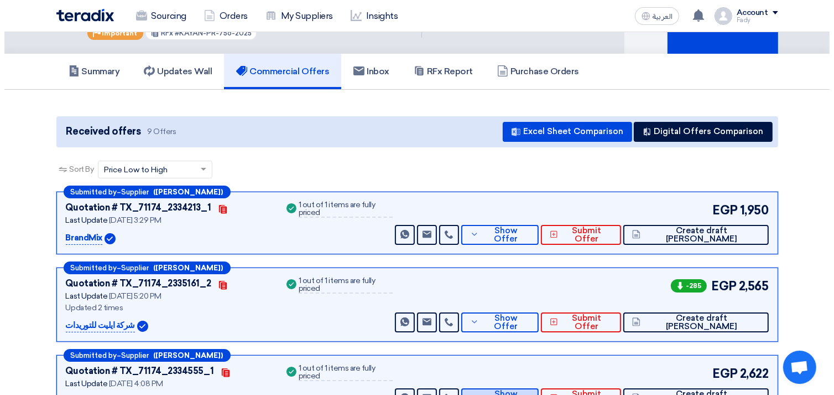
scroll to position [123, 0]
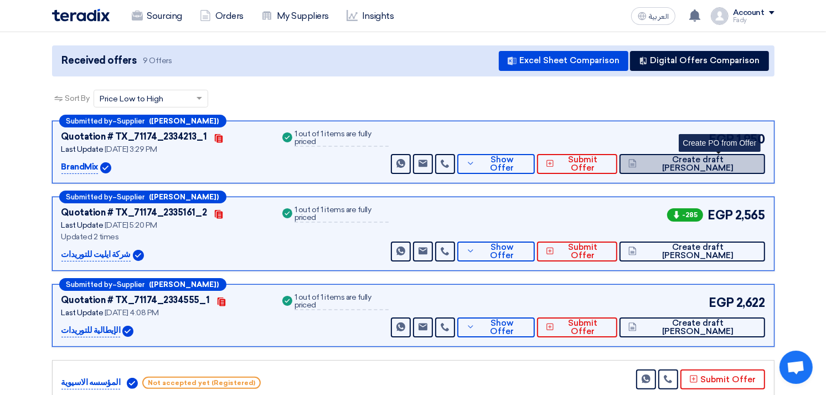
click at [742, 169] on button "Create draft [PERSON_NAME]" at bounding box center [691, 164] width 145 height 20
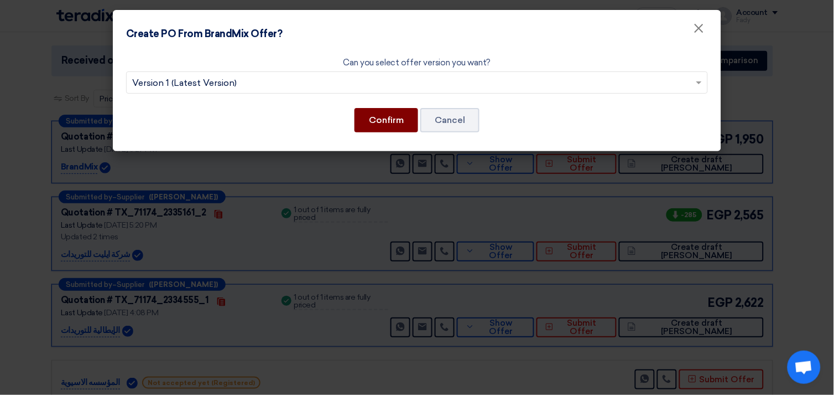
click at [377, 108] on button "Confirm" at bounding box center [387, 120] width 64 height 24
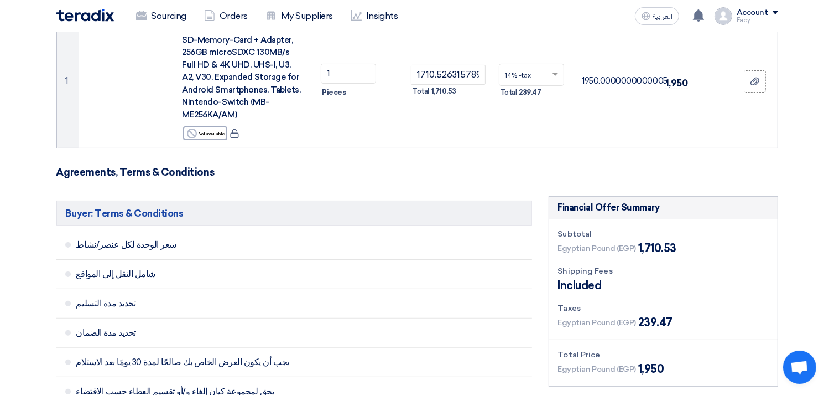
scroll to position [307, 0]
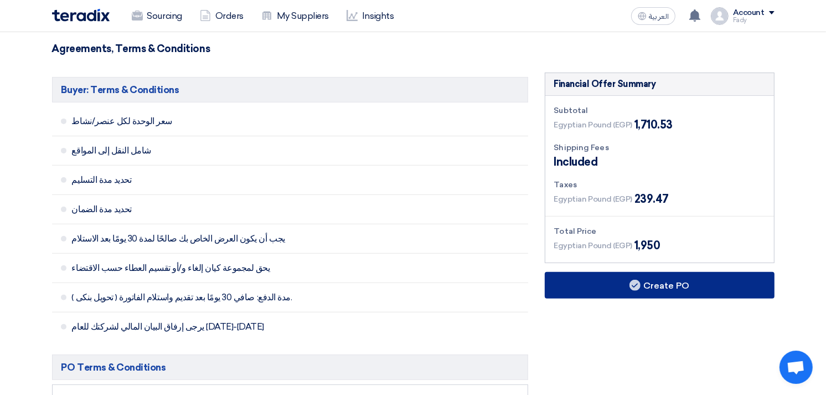
click at [693, 288] on button "Create PO" at bounding box center [660, 285] width 230 height 27
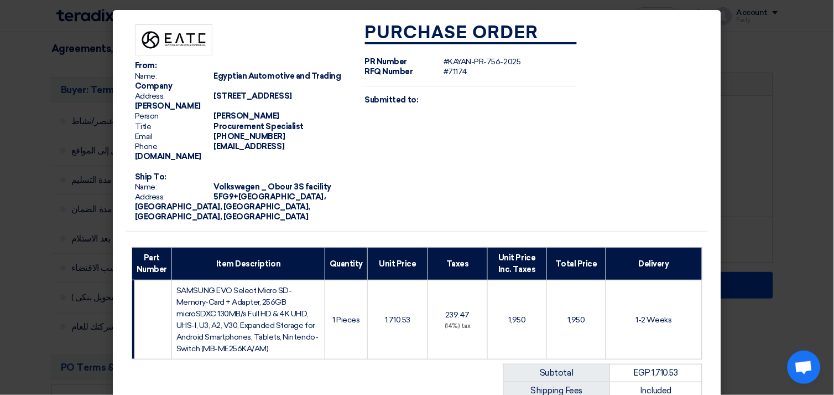
scroll to position [190, 0]
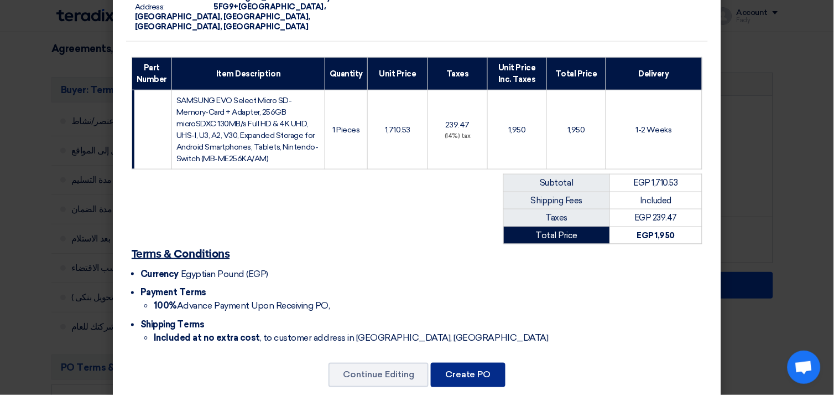
click at [480, 362] on button "Create PO" at bounding box center [468, 374] width 75 height 24
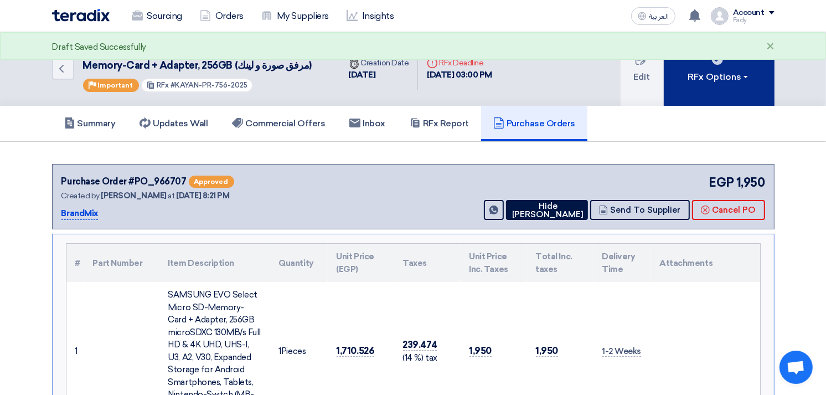
click at [718, 68] on button "RFx Options" at bounding box center [718, 69] width 111 height 74
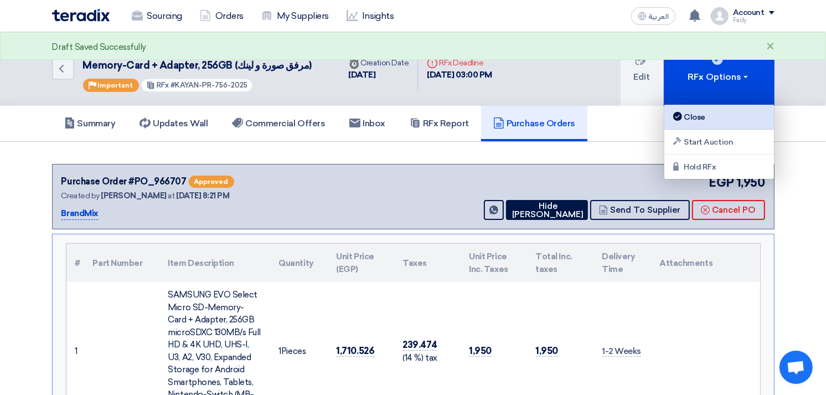
click at [700, 116] on div "Close" at bounding box center [719, 116] width 96 height 13
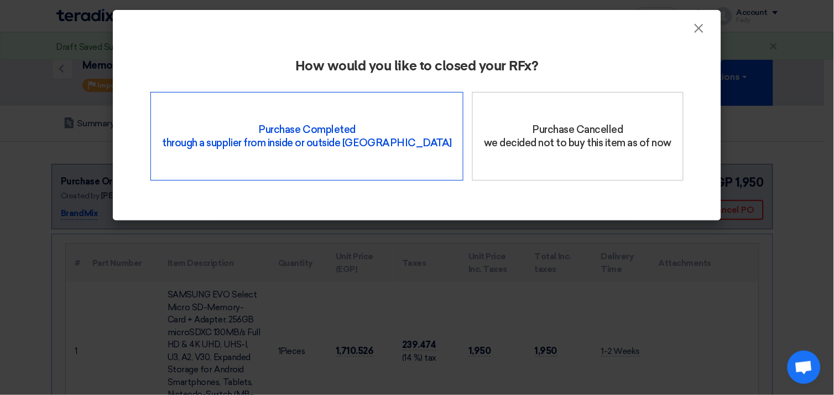
click at [341, 131] on div "Purchase Completed through a supplier from inside or outside Teradix" at bounding box center [307, 136] width 313 height 89
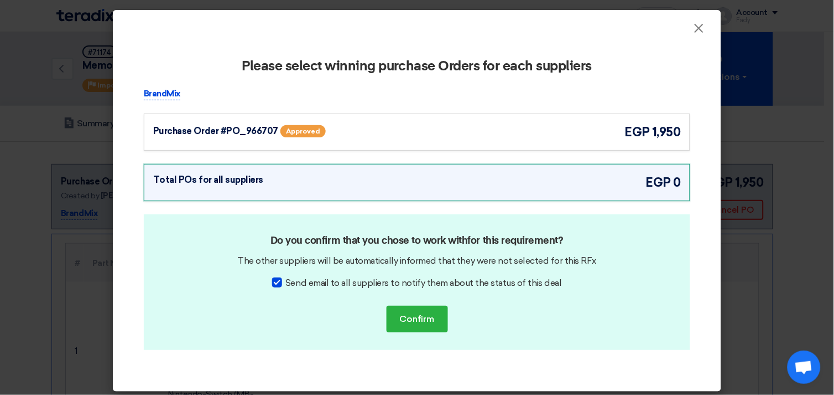
click at [552, 123] on div "Purchase Order #PO_966707 Approved egp 1,950" at bounding box center [417, 132] width 528 height 18
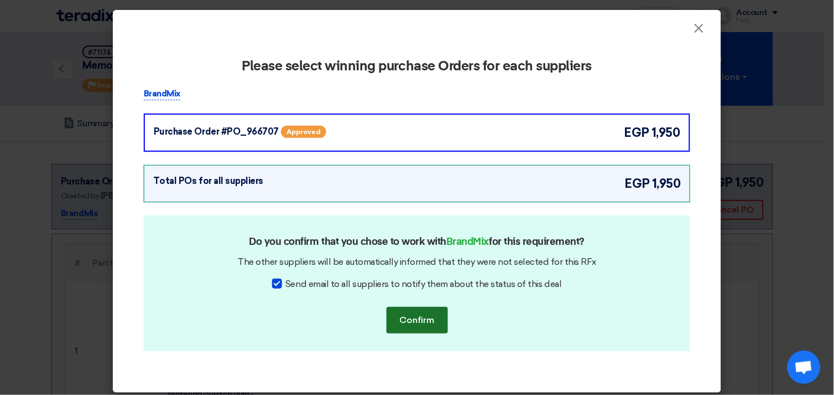
click at [422, 320] on button "Confirm" at bounding box center [417, 320] width 61 height 27
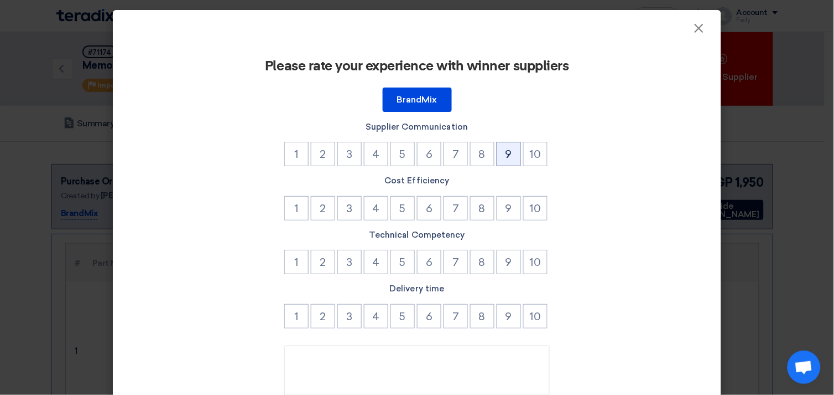
click at [499, 155] on button "9" at bounding box center [509, 154] width 24 height 24
click at [508, 206] on button "9" at bounding box center [509, 208] width 24 height 24
click at [508, 257] on button "9" at bounding box center [509, 262] width 24 height 24
click at [502, 292] on label "Delivery time" at bounding box center [417, 288] width 547 height 13
click at [502, 304] on button "9" at bounding box center [509, 316] width 24 height 24
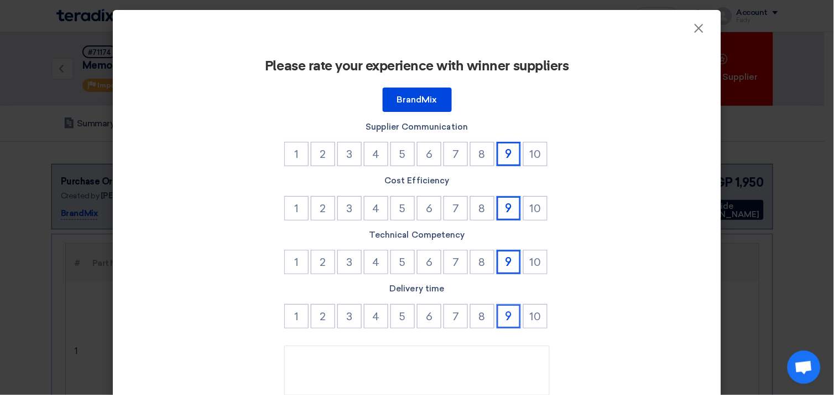
scroll to position [94, 0]
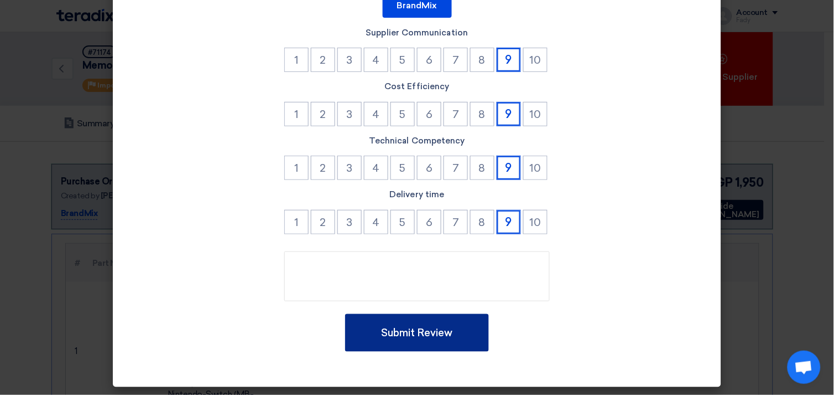
click at [439, 325] on button "Submit Review" at bounding box center [417, 333] width 144 height 38
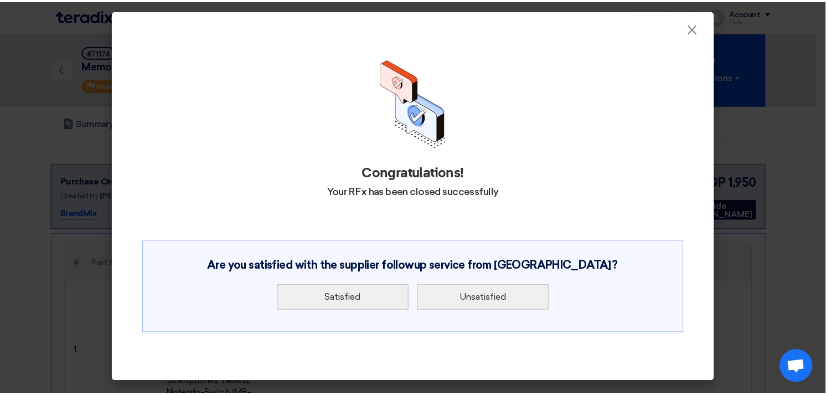
scroll to position [0, 0]
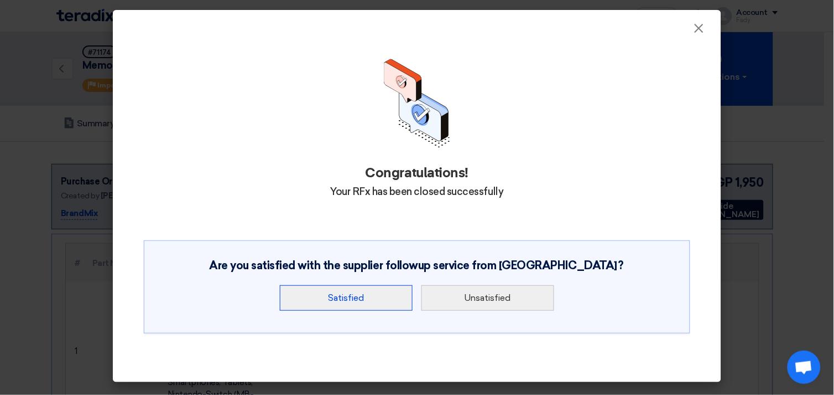
click at [357, 295] on button "Satisfied" at bounding box center [346, 297] width 133 height 25
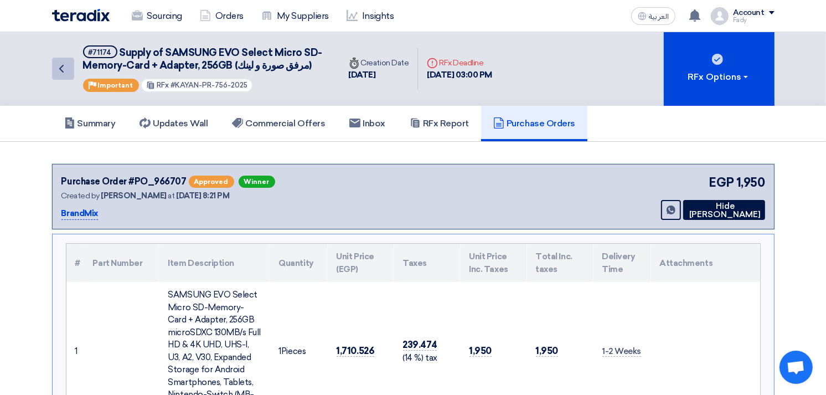
click at [58, 67] on icon "Back" at bounding box center [61, 68] width 13 height 13
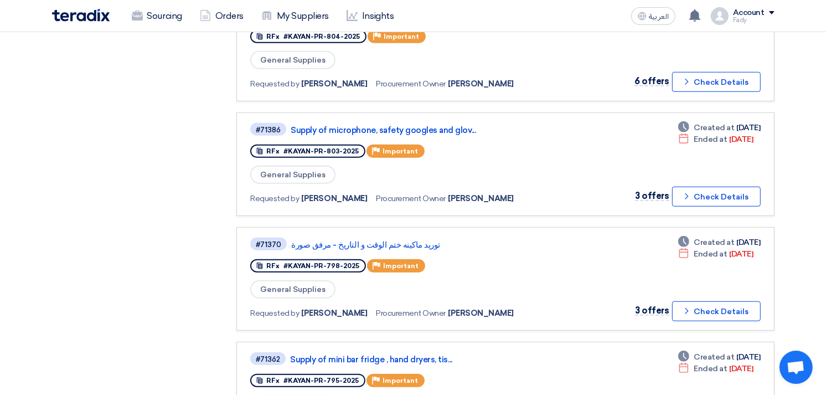
scroll to position [860, 0]
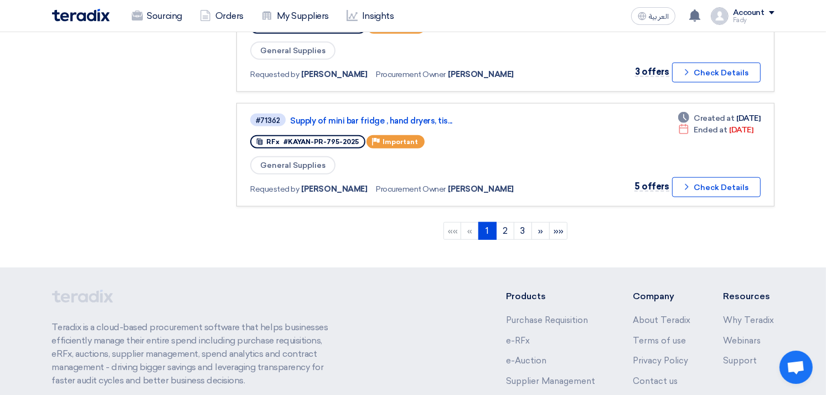
scroll to position [1169, 0]
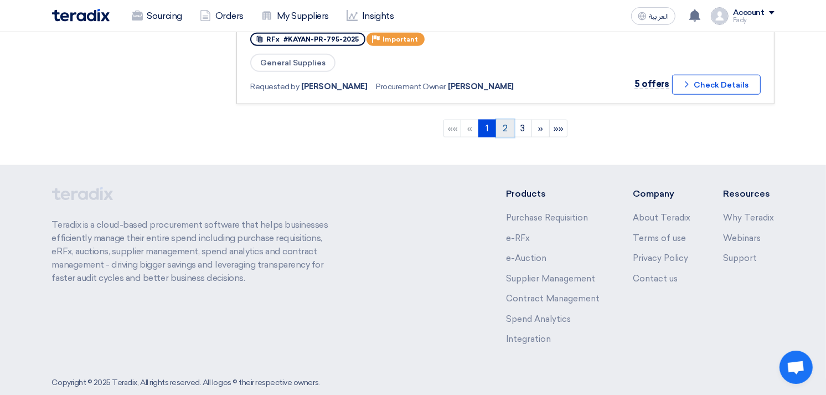
click at [501, 120] on link "2" at bounding box center [505, 129] width 18 height 18
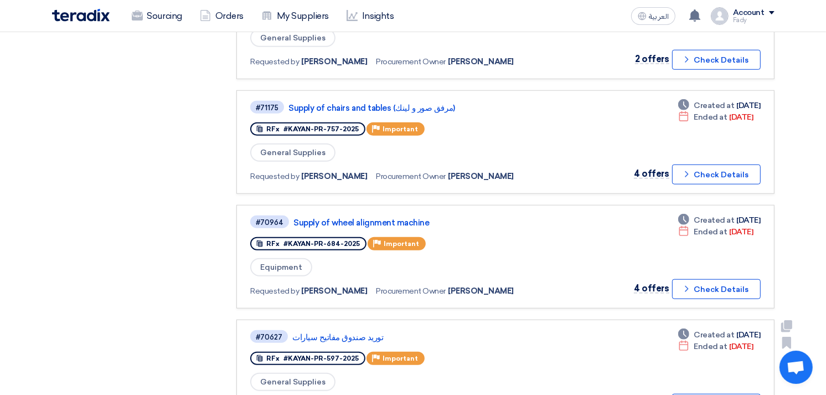
scroll to position [799, 0]
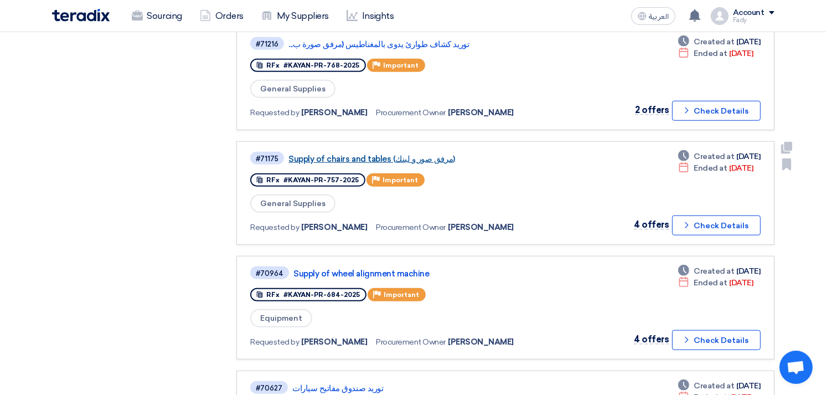
click at [382, 154] on link "Supply of chairs and tables (مرفق صور و لينك)" at bounding box center [426, 159] width 277 height 10
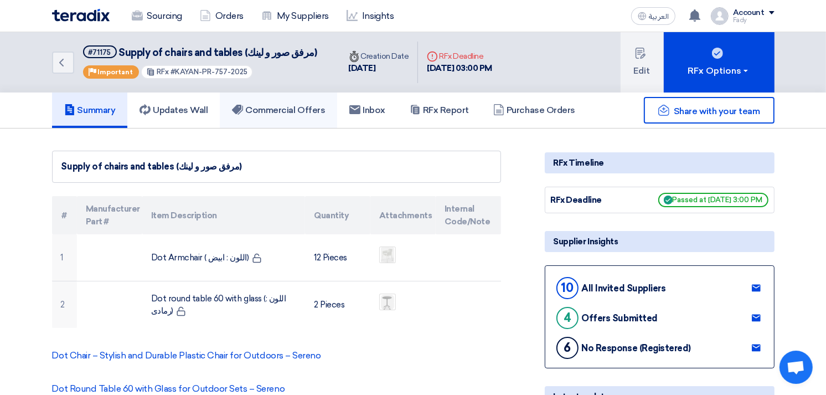
click at [314, 107] on h5 "Commercial Offers" at bounding box center [278, 110] width 93 height 11
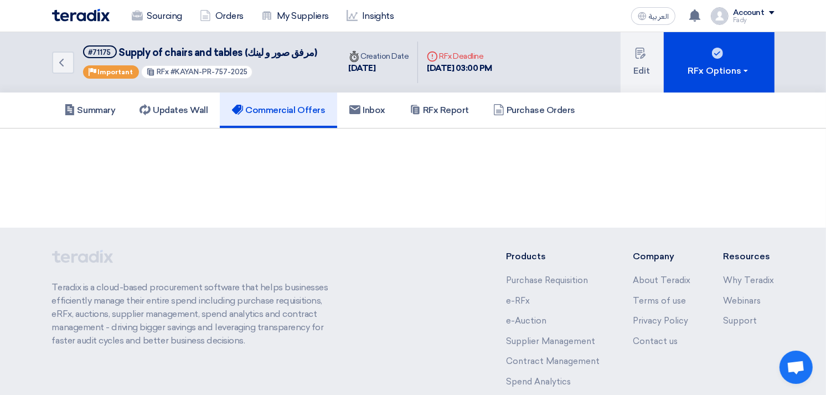
click at [291, 111] on h5 "Commercial Offers" at bounding box center [278, 110] width 93 height 11
click at [106, 105] on h5 "Summary" at bounding box center [89, 110] width 51 height 11
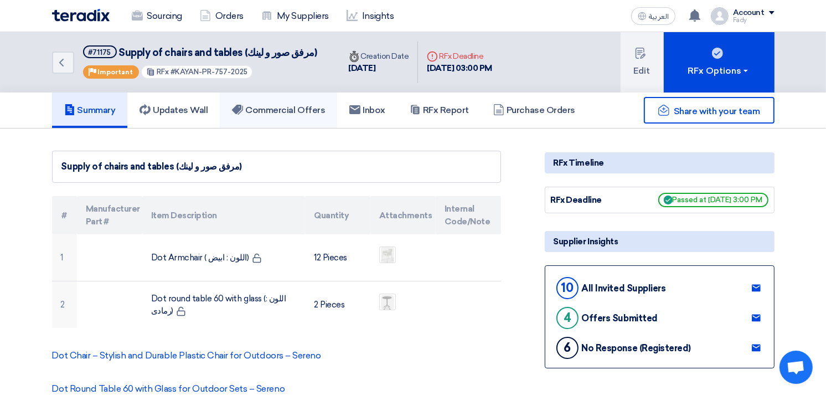
click at [261, 107] on h5 "Commercial Offers" at bounding box center [278, 110] width 93 height 11
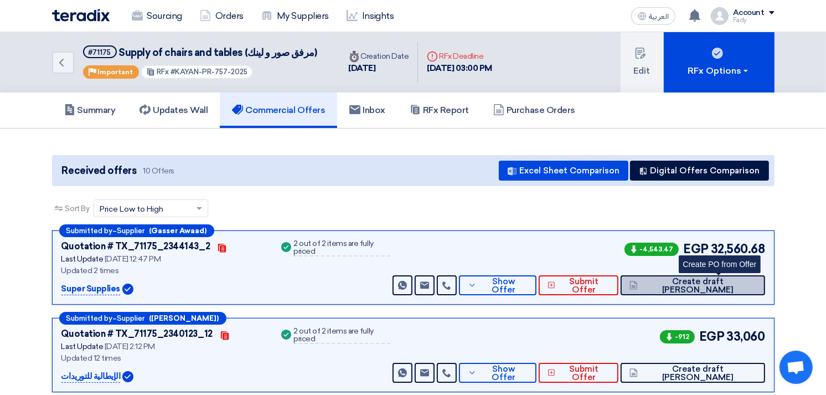
click at [744, 284] on span "Create draft [PERSON_NAME]" at bounding box center [698, 285] width 116 height 17
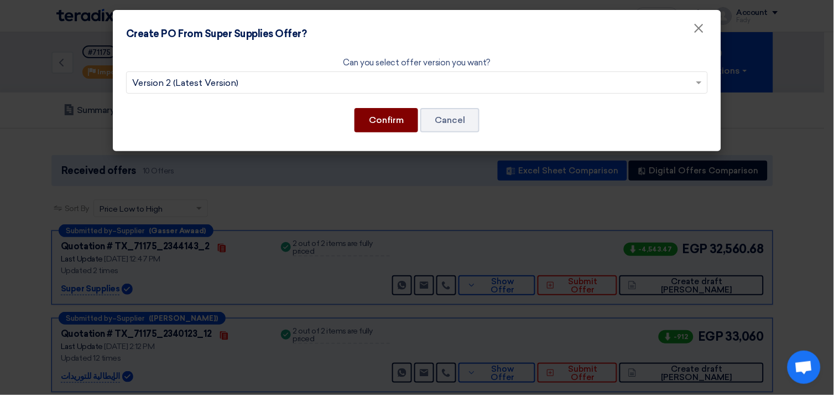
click at [398, 122] on button "Confirm" at bounding box center [387, 120] width 64 height 24
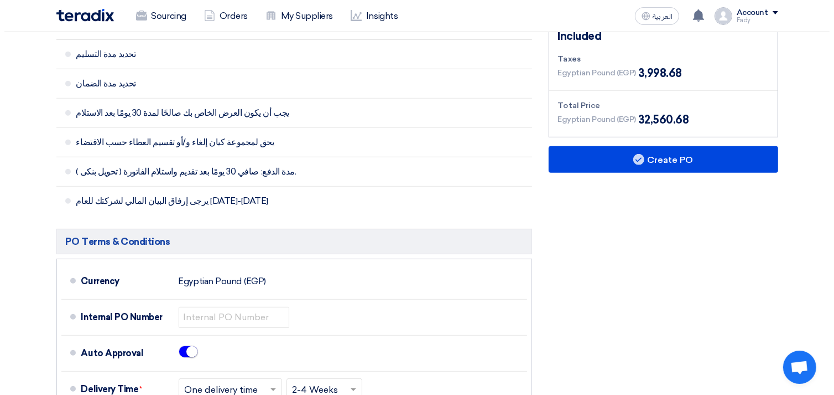
scroll to position [430, 0]
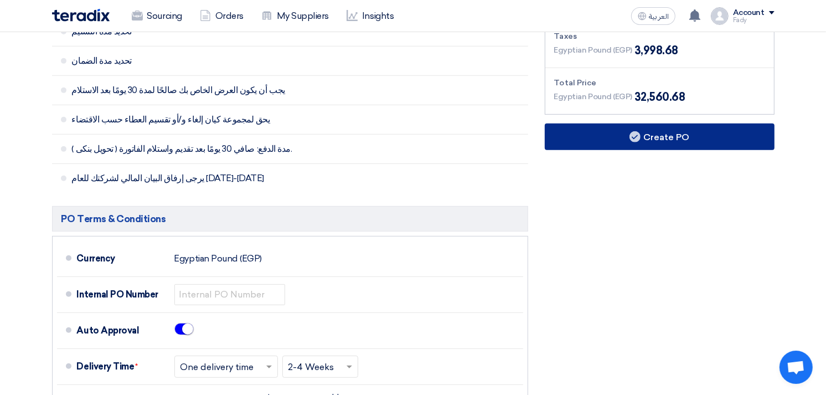
click at [668, 142] on button "Create PO" at bounding box center [660, 136] width 230 height 27
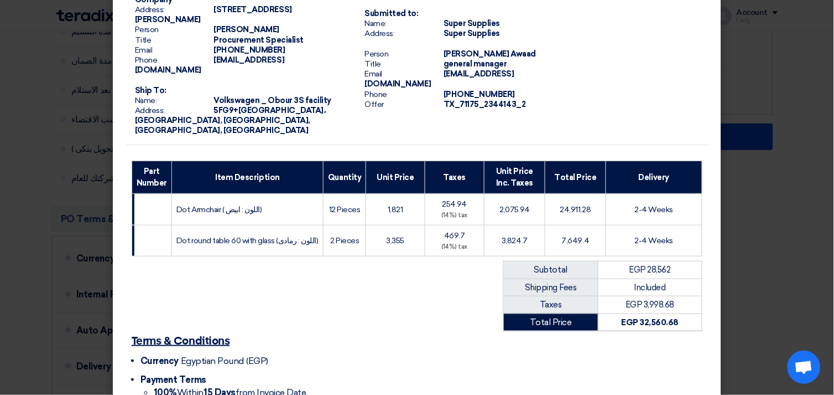
scroll to position [173, 0]
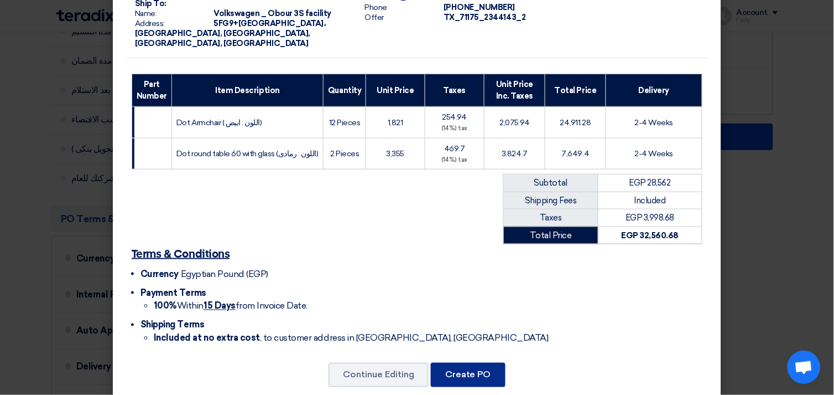
click at [479, 362] on button "Create PO" at bounding box center [468, 374] width 75 height 24
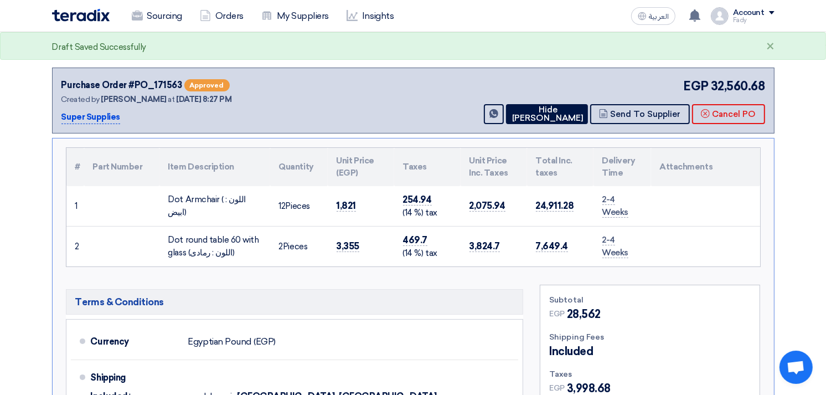
scroll to position [531, 0]
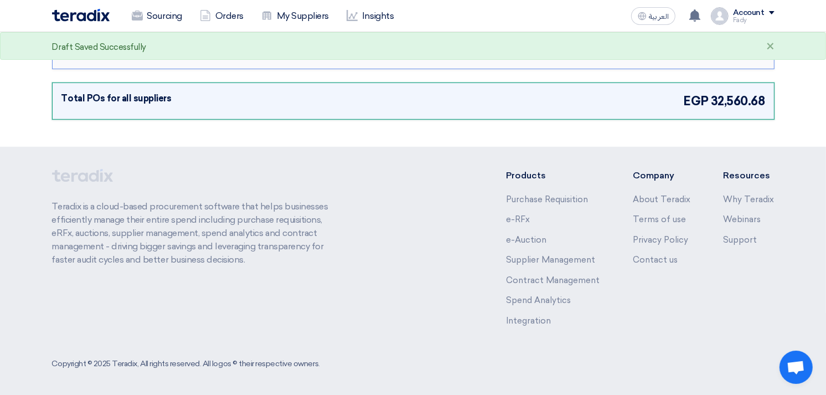
click at [616, 101] on div "Total POs for all suppliers EGP 32,560.68" at bounding box center [412, 101] width 703 height 18
click at [567, 108] on div "Total POs for all suppliers EGP 32,560.68" at bounding box center [413, 100] width 722 height 37
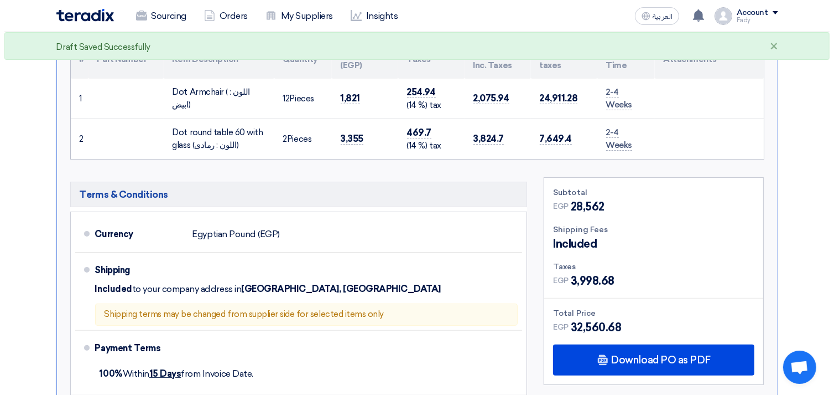
scroll to position [0, 0]
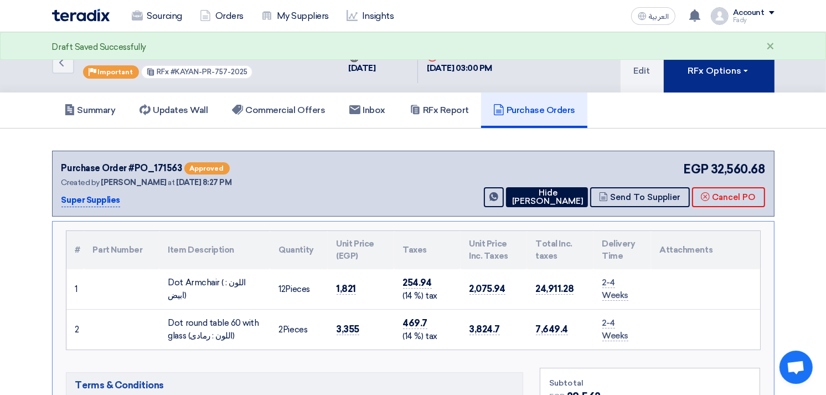
click at [717, 64] on div "RFx Options" at bounding box center [718, 70] width 63 height 13
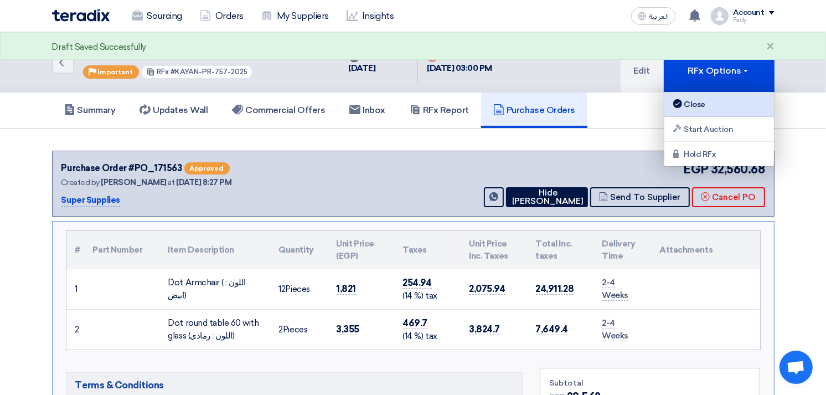
click at [707, 102] on div "Close" at bounding box center [719, 103] width 96 height 13
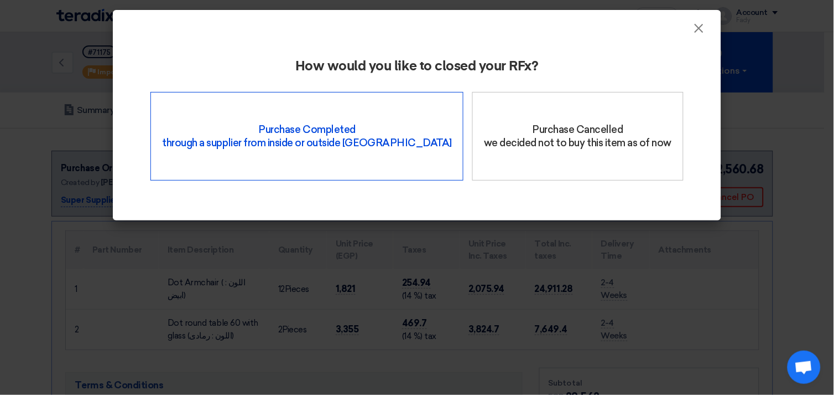
click at [274, 155] on div "Purchase Completed through a supplier from inside or outside Teradix" at bounding box center [307, 136] width 313 height 89
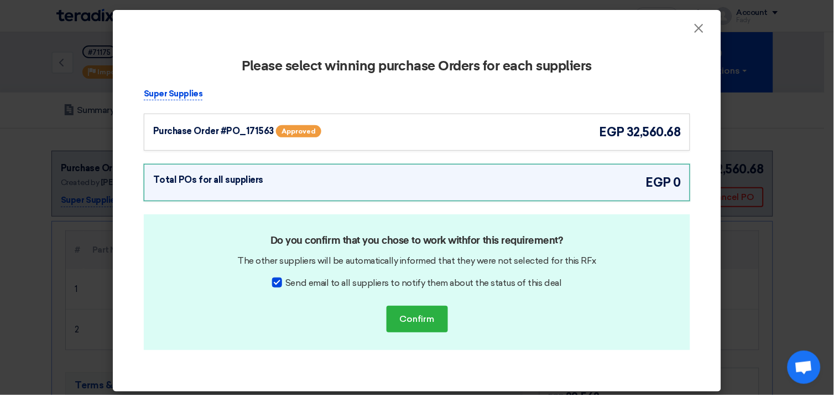
click at [474, 115] on div "Purchase Order #PO_171563 Approved egp 32,560.68" at bounding box center [417, 131] width 547 height 37
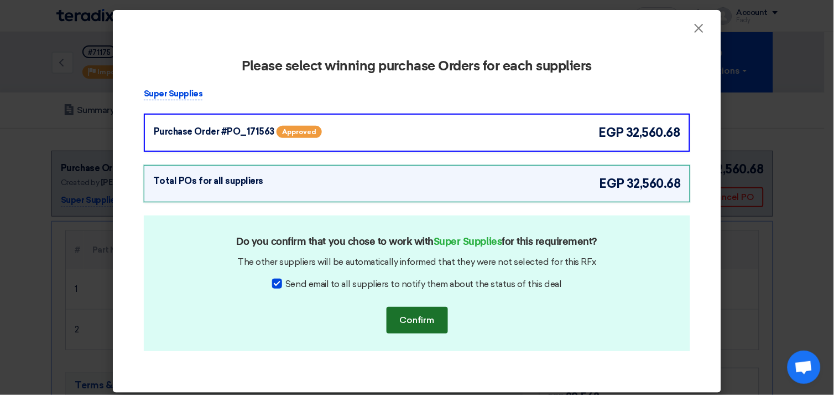
click at [407, 311] on button "Confirm" at bounding box center [417, 320] width 61 height 27
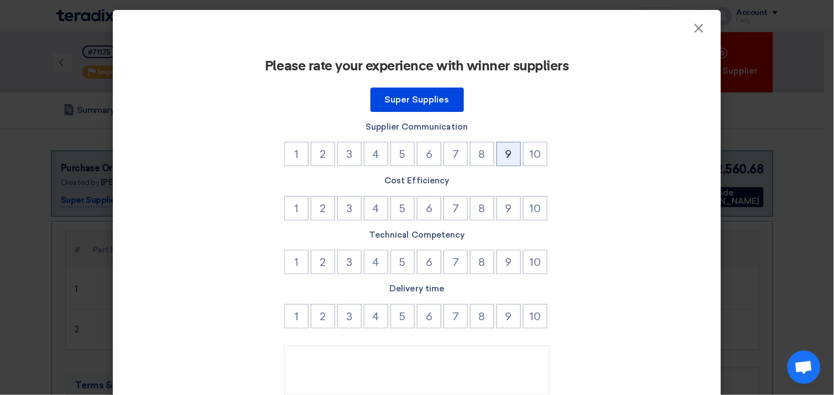
click at [504, 153] on button "9" at bounding box center [509, 154] width 24 height 24
click at [506, 203] on button "9" at bounding box center [509, 208] width 24 height 24
click at [504, 257] on button "9" at bounding box center [509, 262] width 24 height 24
click at [505, 310] on button "9" at bounding box center [509, 316] width 24 height 24
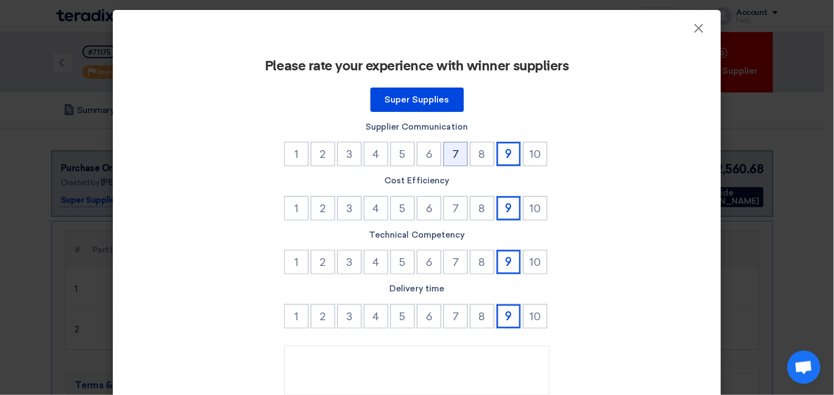
click at [450, 152] on button "7" at bounding box center [456, 154] width 24 height 24
click at [458, 213] on button "7" at bounding box center [456, 208] width 24 height 24
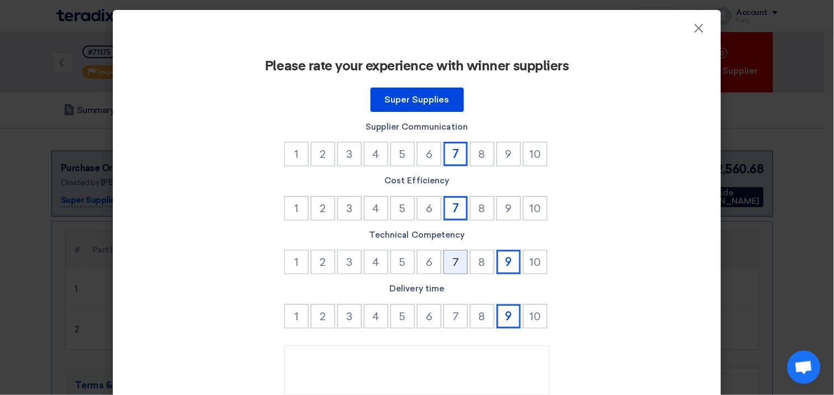
click at [454, 257] on button "7" at bounding box center [456, 262] width 24 height 24
click at [444, 310] on button "7" at bounding box center [456, 316] width 24 height 24
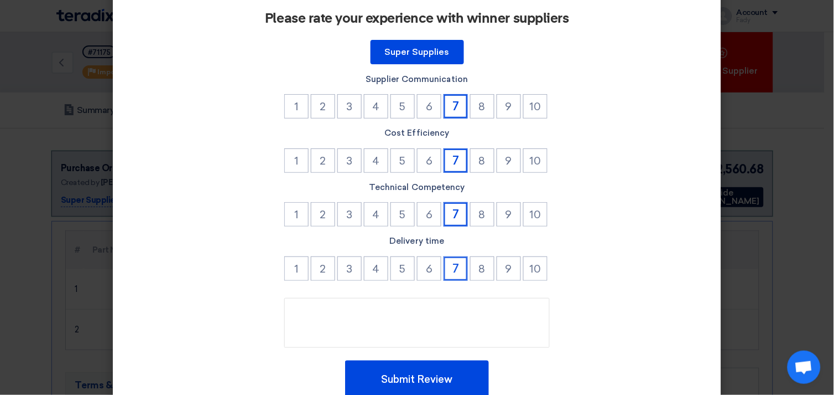
scroll to position [94, 0]
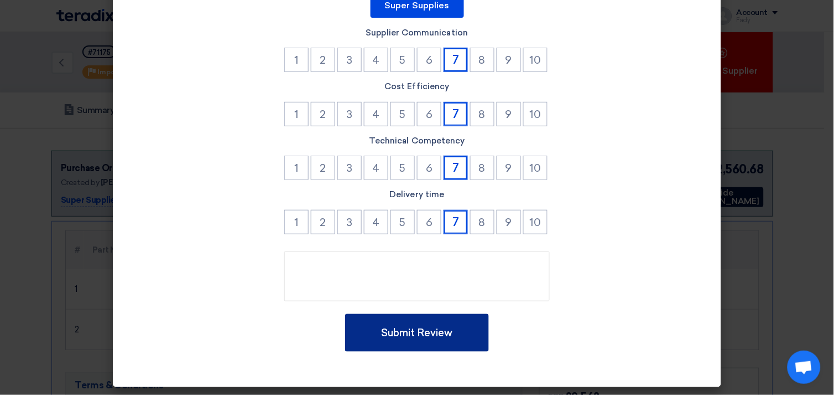
click at [379, 342] on button "Submit Review" at bounding box center [417, 333] width 144 height 38
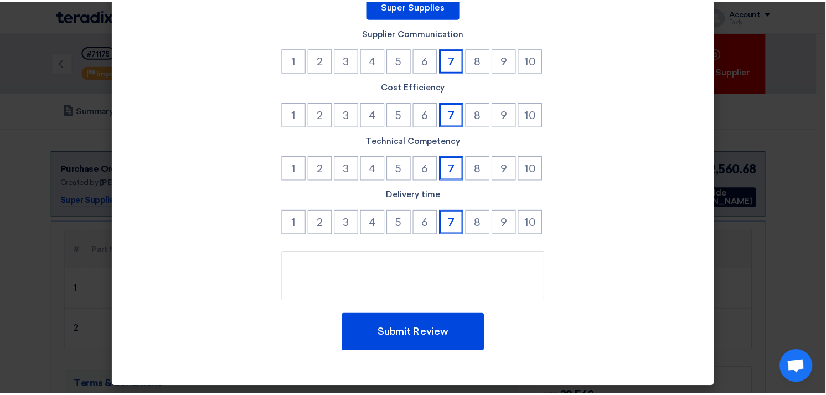
scroll to position [0, 0]
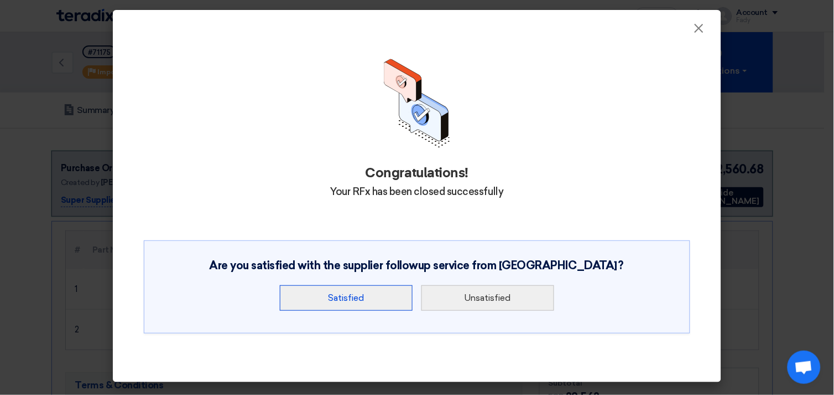
click at [382, 285] on button "Satisfied" at bounding box center [346, 297] width 133 height 25
click at [381, 296] on button "Satisfied" at bounding box center [346, 297] width 133 height 25
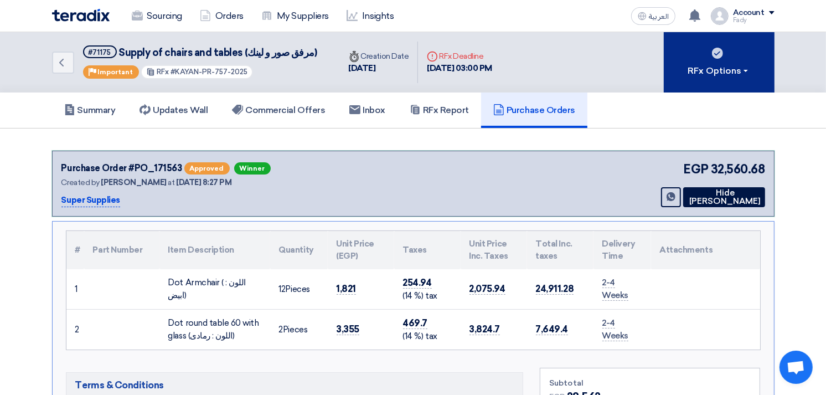
click at [708, 75] on div "RFx Options" at bounding box center [718, 70] width 63 height 13
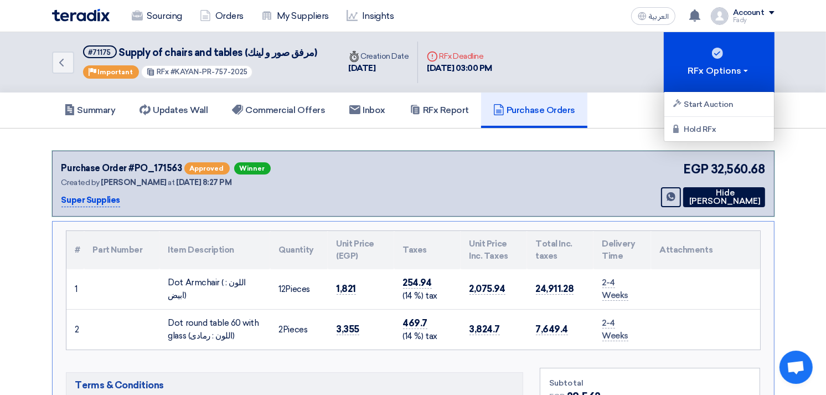
click at [622, 124] on div "Summary Updates Wall Commercial Offers Inbox RFx Report Purchase Orders" at bounding box center [413, 109] width 722 height 35
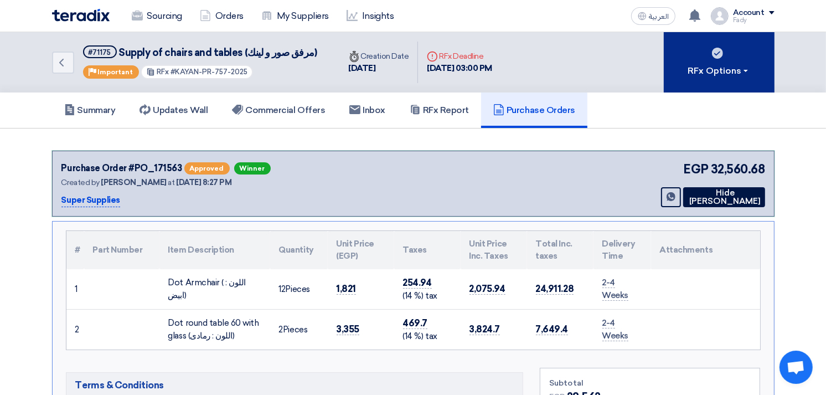
click at [722, 48] on icon at bounding box center [717, 53] width 11 height 11
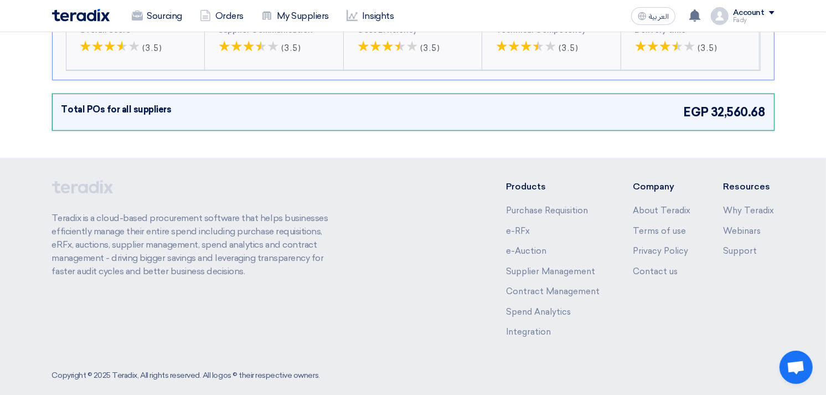
scroll to position [635, 0]
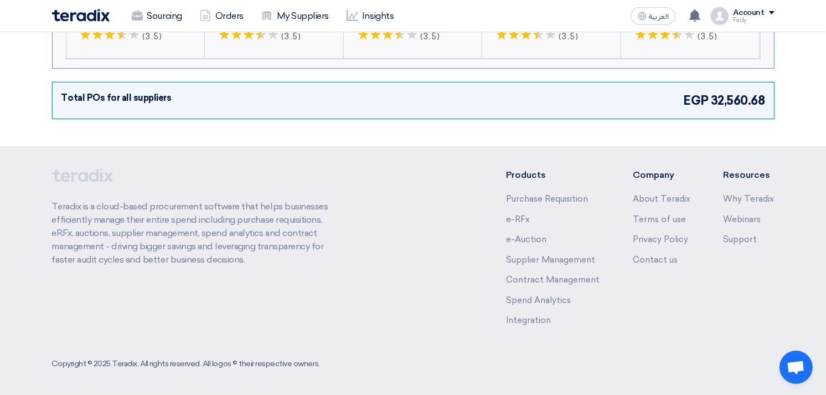
click at [626, 117] on div "Total POs for all suppliers EGP 32,560.68" at bounding box center [413, 100] width 722 height 37
click at [619, 106] on div "Total POs for all suppliers EGP 32,560.68" at bounding box center [412, 100] width 703 height 18
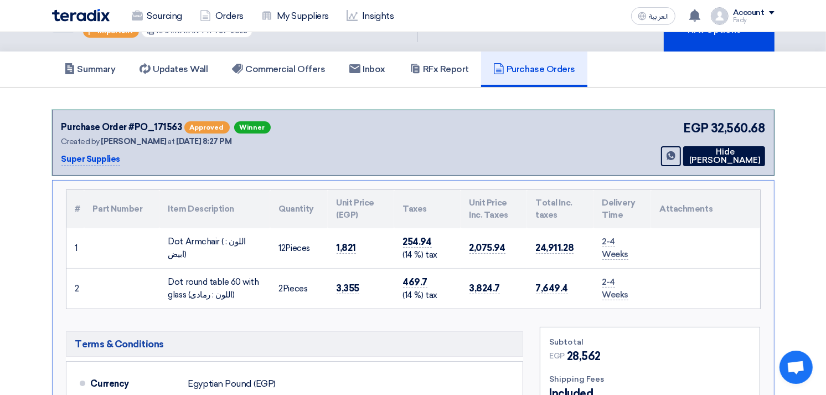
scroll to position [0, 0]
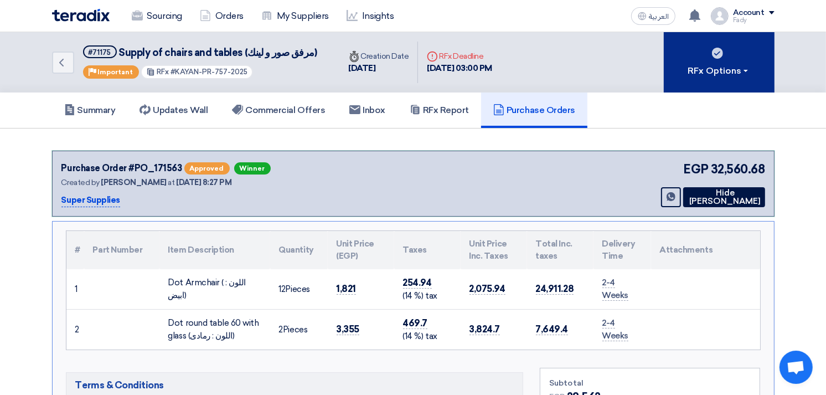
click at [705, 64] on div "RFx Options" at bounding box center [718, 70] width 63 height 13
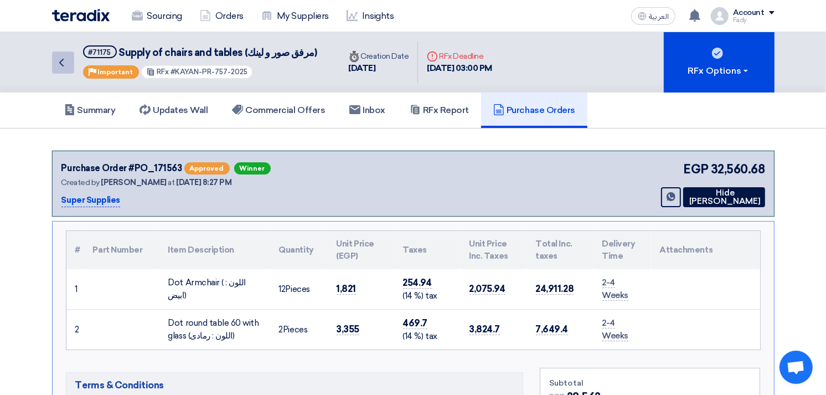
click at [59, 56] on icon "Back" at bounding box center [61, 62] width 13 height 13
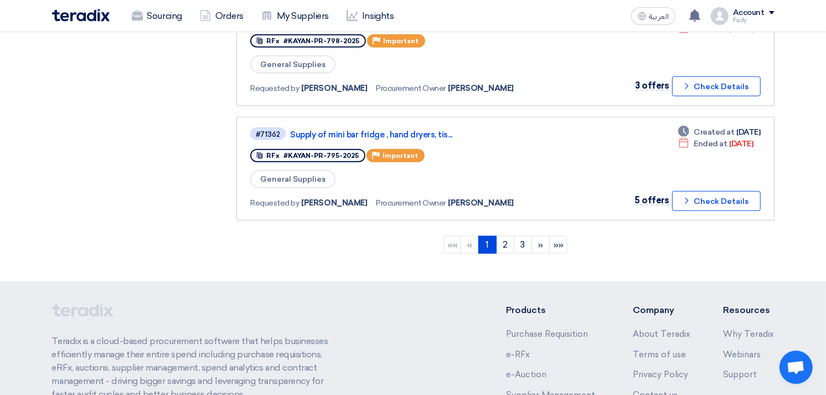
scroll to position [1169, 0]
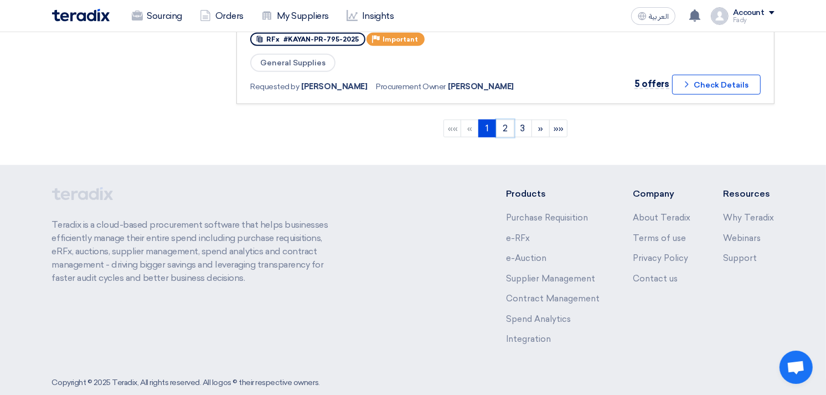
click at [505, 120] on link "2" at bounding box center [505, 129] width 18 height 18
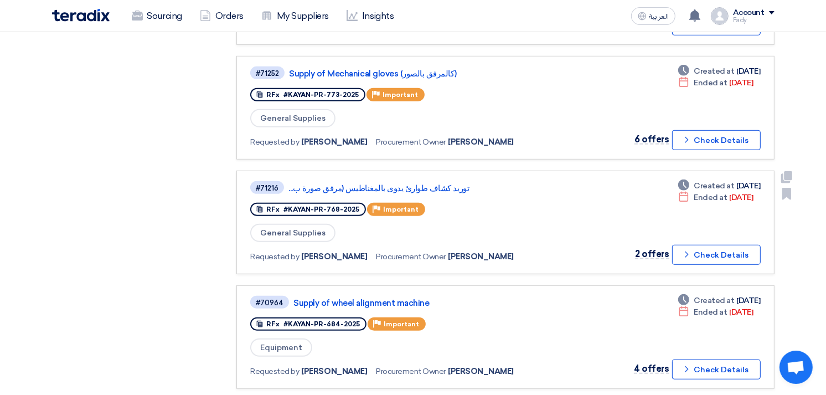
scroll to position [676, 0]
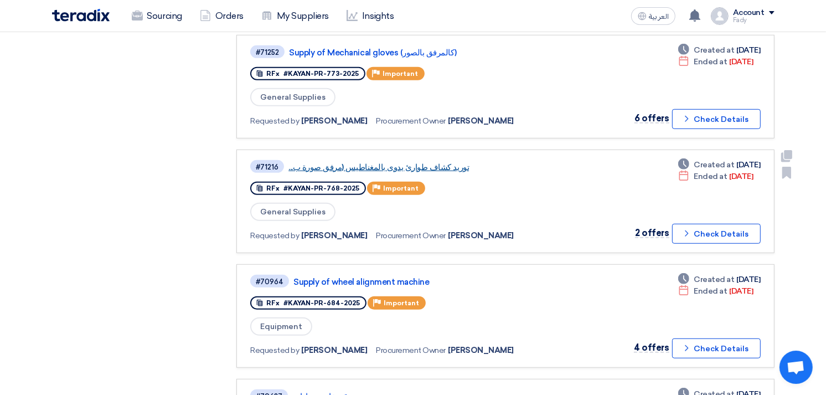
click at [371, 162] on link "توريد كشاف طوارئ يدوى بالمغناطيس (مرفق صورة ب..." at bounding box center [426, 167] width 277 height 10
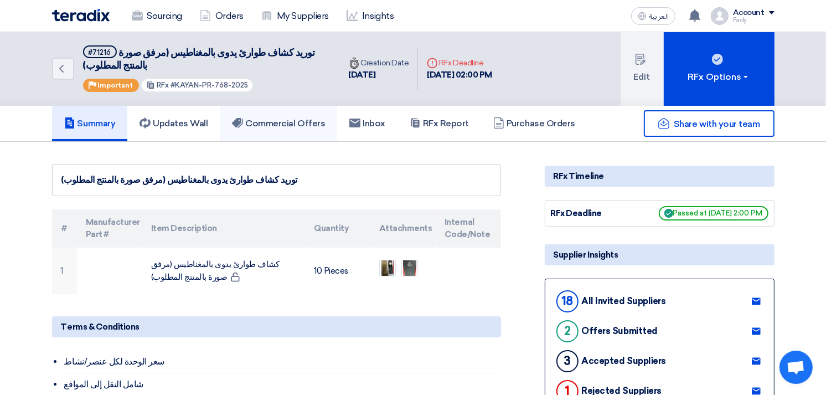
click at [303, 123] on h5 "Commercial Offers" at bounding box center [278, 123] width 93 height 11
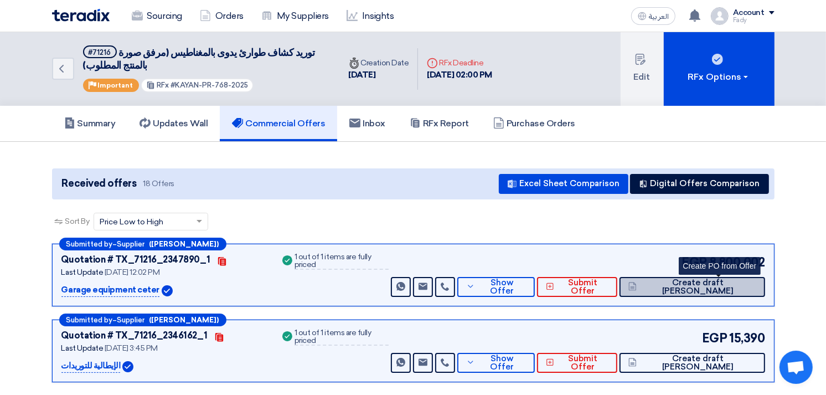
click at [713, 277] on button "Create draft [PERSON_NAME]" at bounding box center [691, 287] width 145 height 20
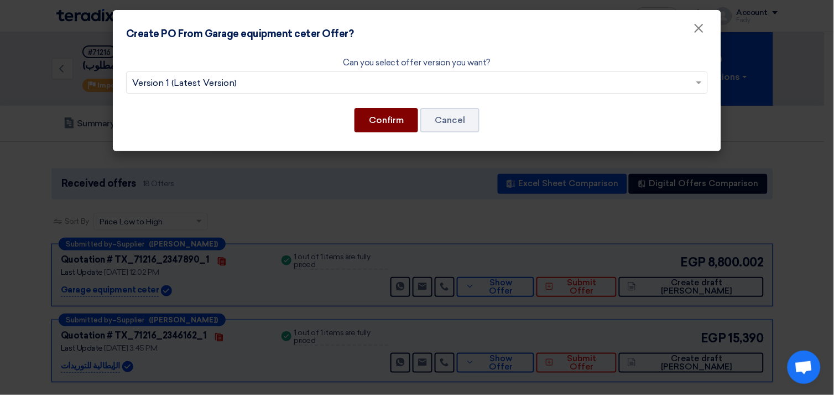
click at [401, 122] on button "Confirm" at bounding box center [387, 120] width 64 height 24
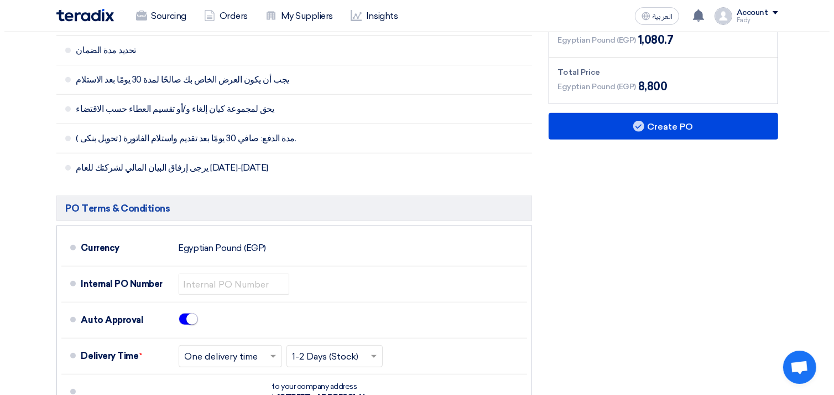
scroll to position [430, 0]
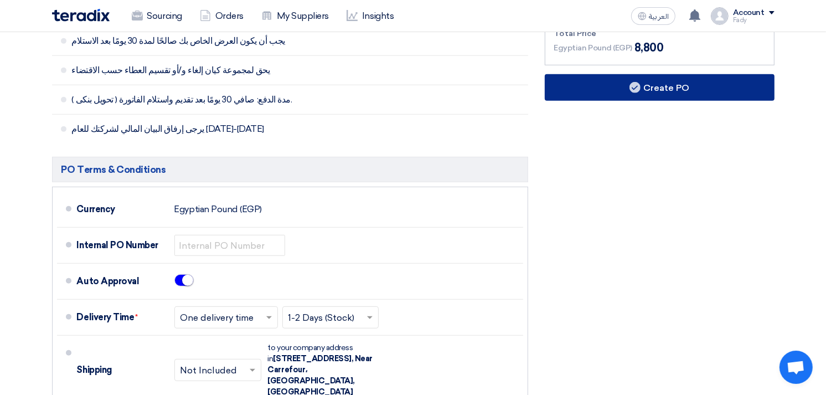
click at [645, 85] on button "Create PO" at bounding box center [660, 87] width 230 height 27
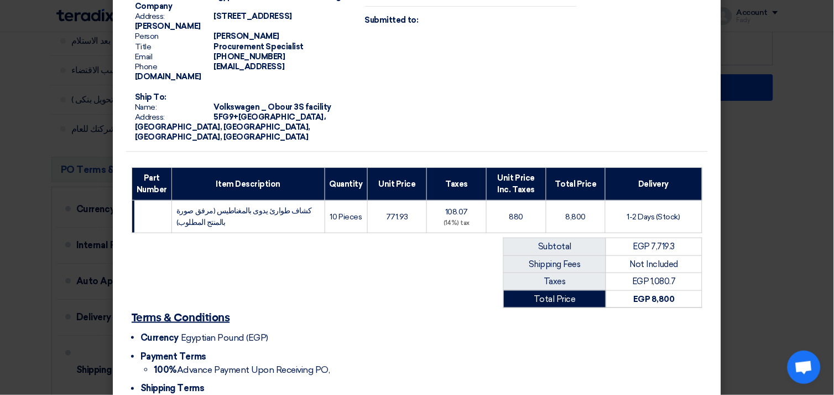
scroll to position [143, 0]
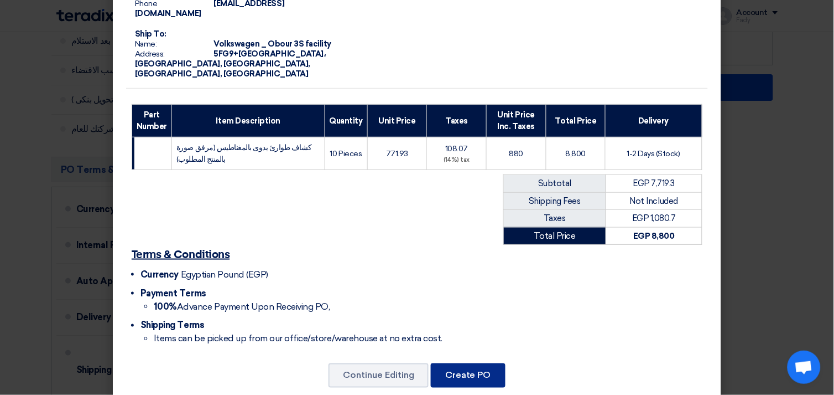
click at [476, 363] on button "Create PO" at bounding box center [468, 375] width 75 height 24
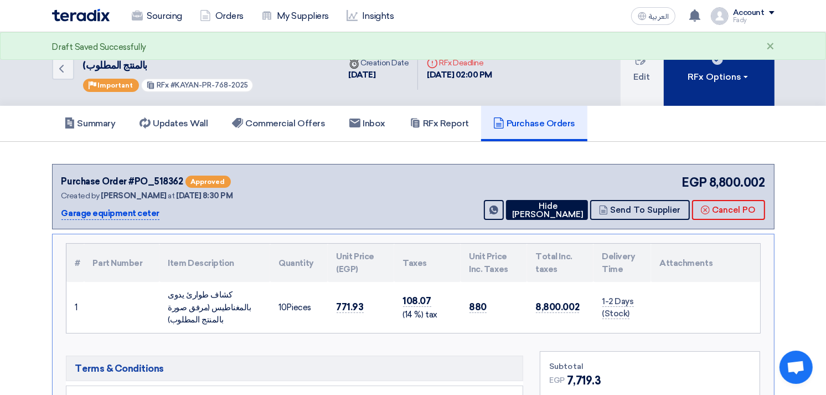
click at [717, 71] on div "RFx Options" at bounding box center [718, 76] width 63 height 13
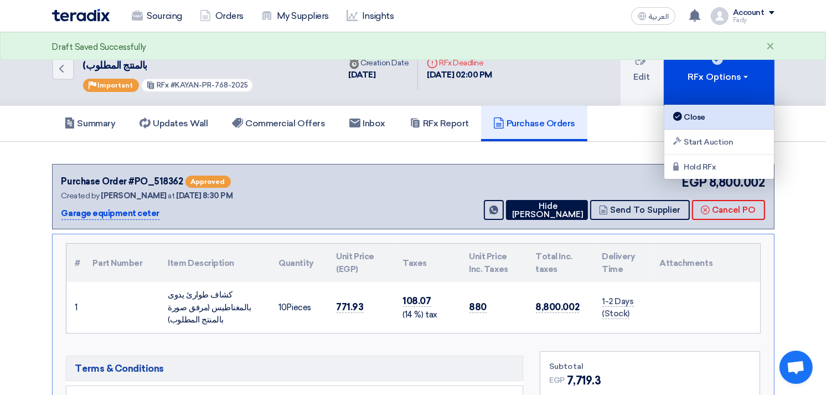
click at [706, 115] on div "Close" at bounding box center [719, 116] width 96 height 13
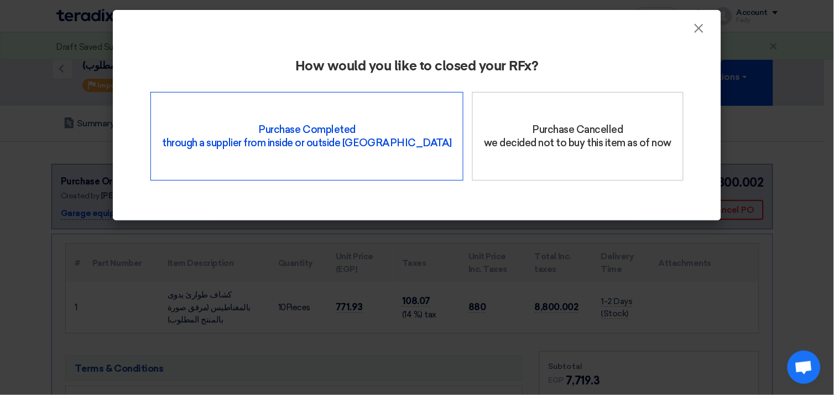
click at [367, 123] on div "Purchase Completed through a supplier from inside or outside Teradix" at bounding box center [307, 136] width 313 height 89
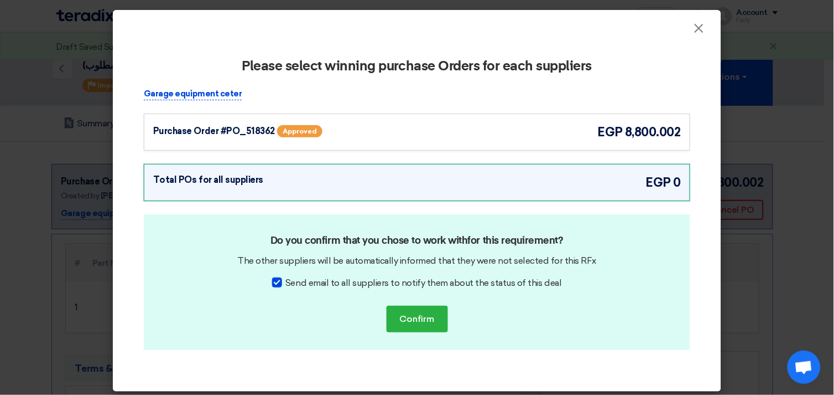
click at [625, 130] on span "8,800.002" at bounding box center [653, 132] width 56 height 18
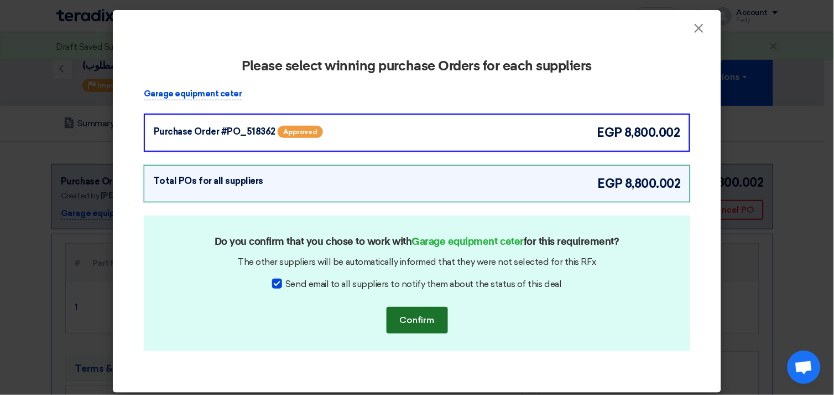
click at [417, 315] on button "Confirm" at bounding box center [417, 320] width 61 height 27
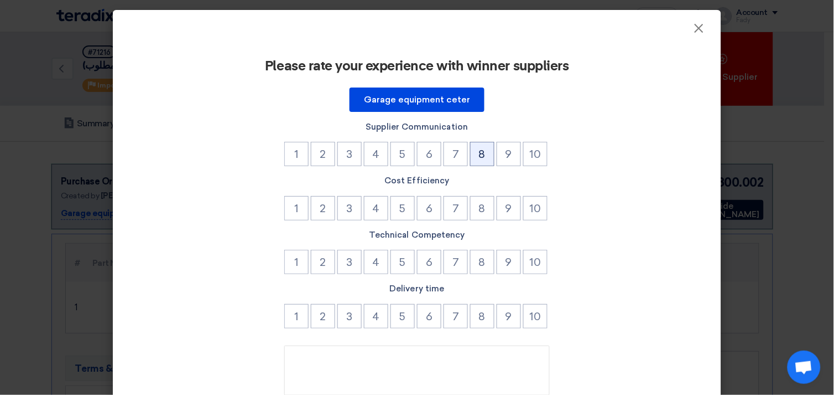
click at [484, 153] on button "8" at bounding box center [482, 154] width 24 height 24
click at [478, 205] on button "8" at bounding box center [482, 208] width 24 height 24
click at [480, 261] on button "8" at bounding box center [482, 262] width 24 height 24
click at [483, 317] on button "8" at bounding box center [482, 316] width 24 height 24
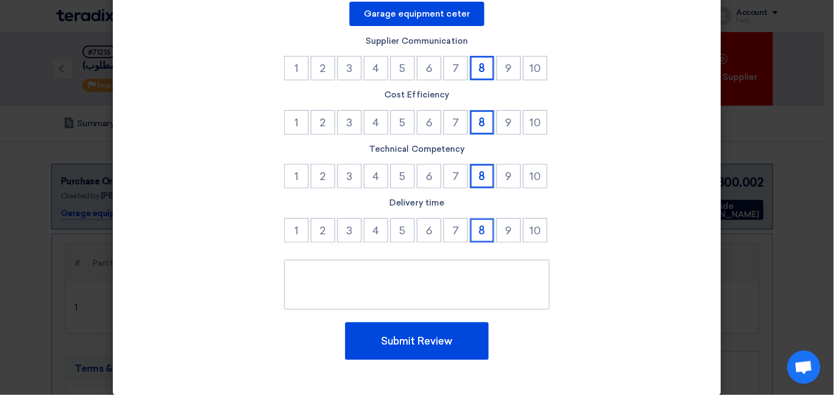
scroll to position [94, 0]
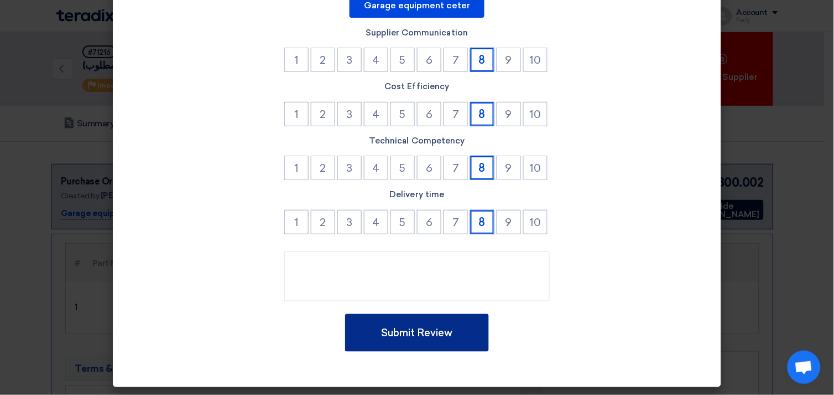
click at [437, 321] on button "Submit Review" at bounding box center [417, 333] width 144 height 38
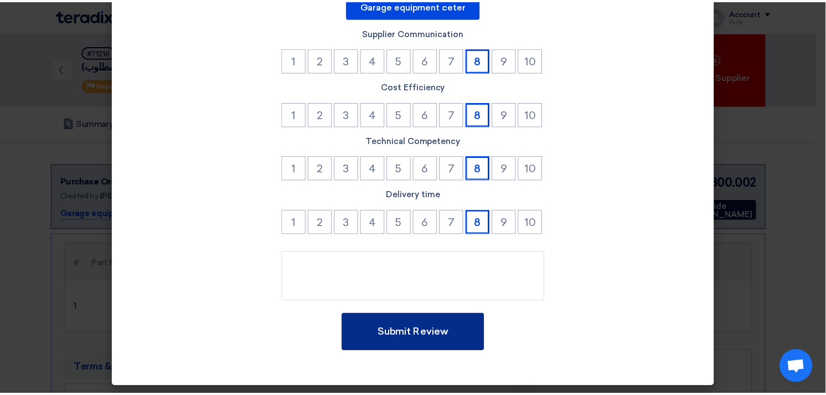
scroll to position [0, 0]
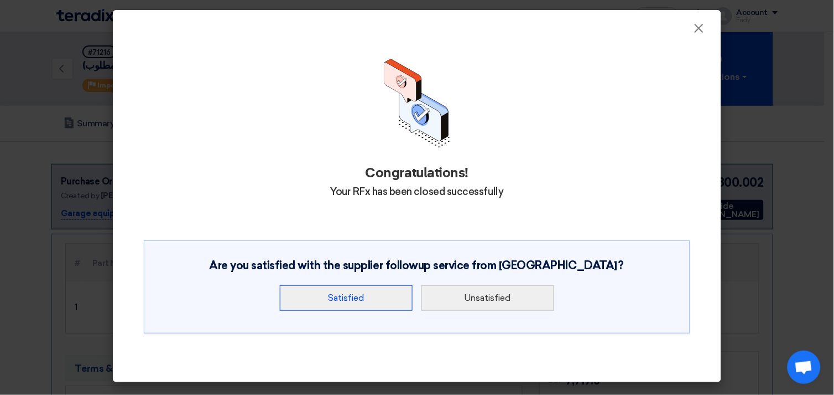
click at [362, 292] on button "Satisfied" at bounding box center [346, 297] width 133 height 25
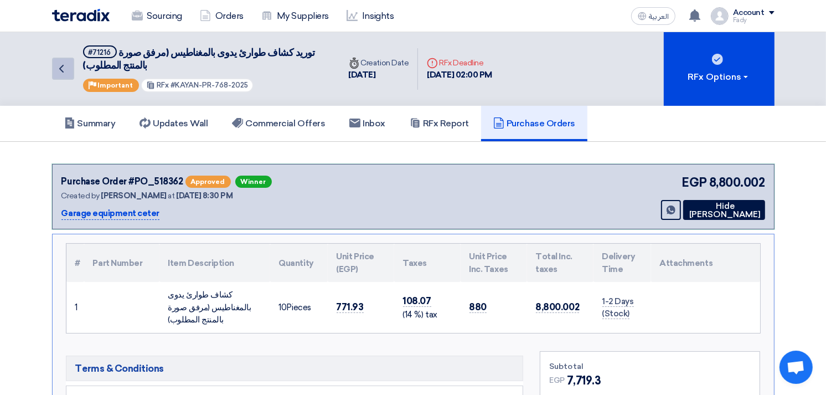
click at [69, 68] on link "Back" at bounding box center [63, 69] width 22 height 22
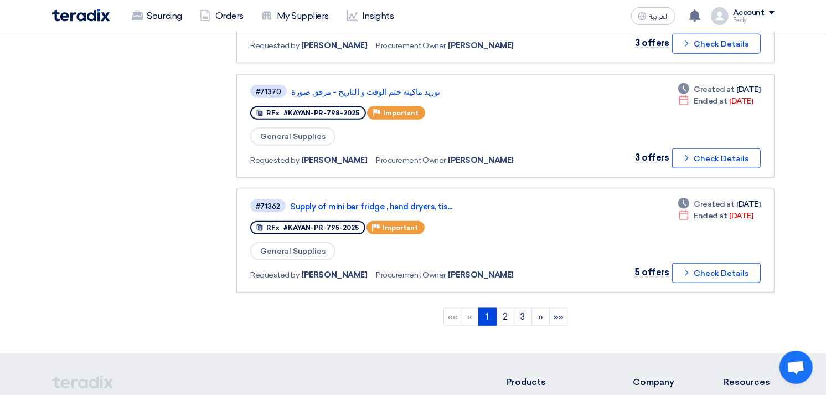
scroll to position [983, 0]
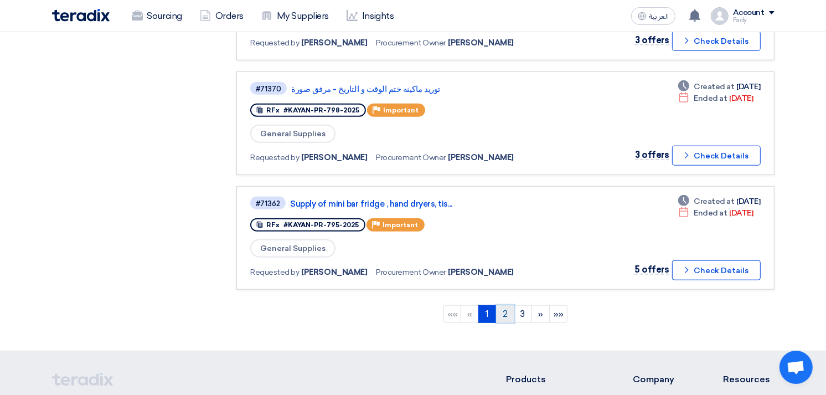
click at [506, 305] on link "2" at bounding box center [505, 314] width 18 height 18
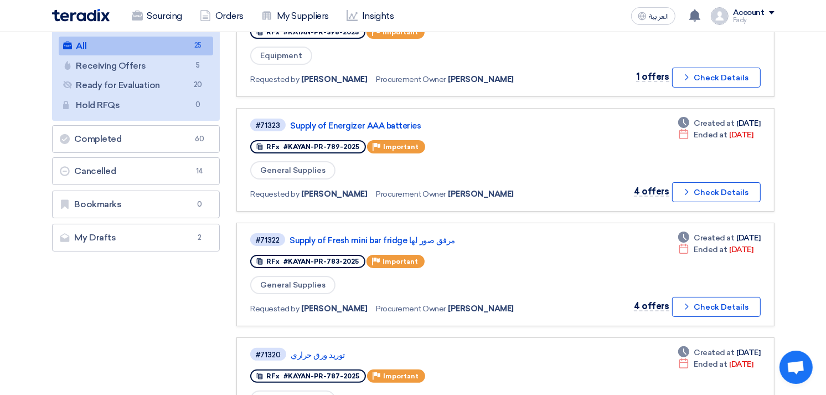
scroll to position [307, 0]
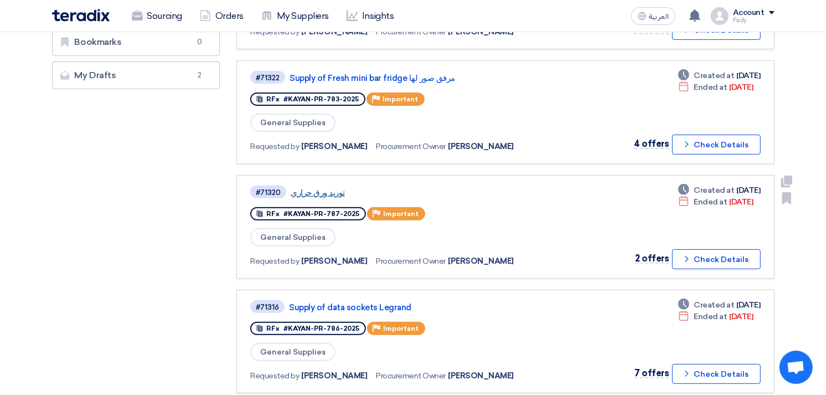
click at [330, 188] on link "توريد ورق حراري" at bounding box center [429, 193] width 277 height 10
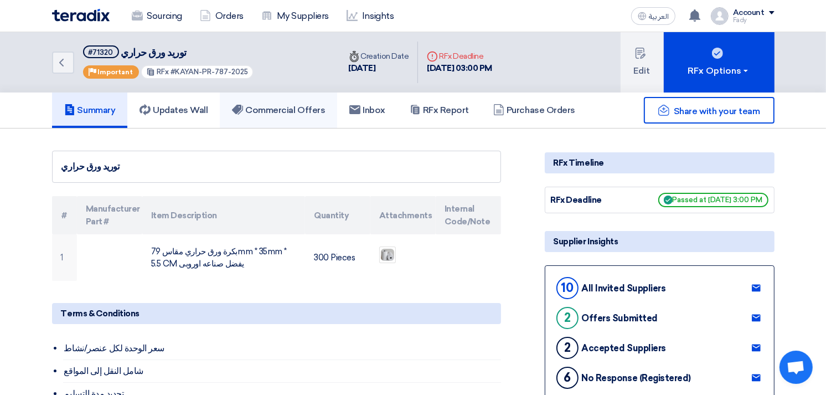
click at [302, 108] on h5 "Commercial Offers" at bounding box center [278, 110] width 93 height 11
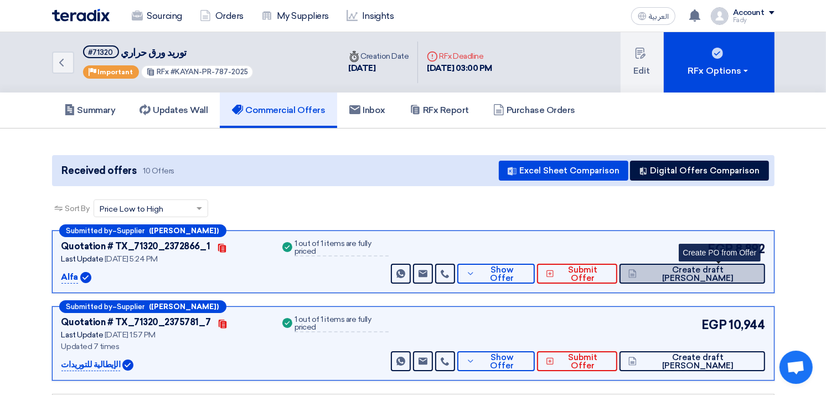
click at [712, 279] on button "Create draft [PERSON_NAME]" at bounding box center [691, 273] width 145 height 20
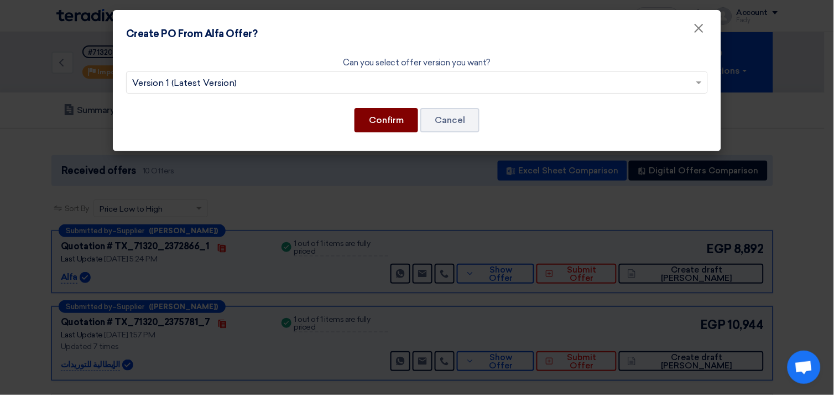
click at [388, 115] on button "Confirm" at bounding box center [387, 120] width 64 height 24
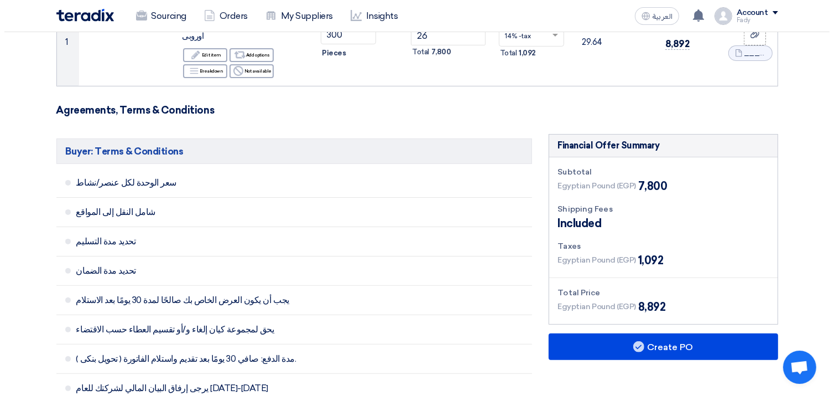
scroll to position [430, 0]
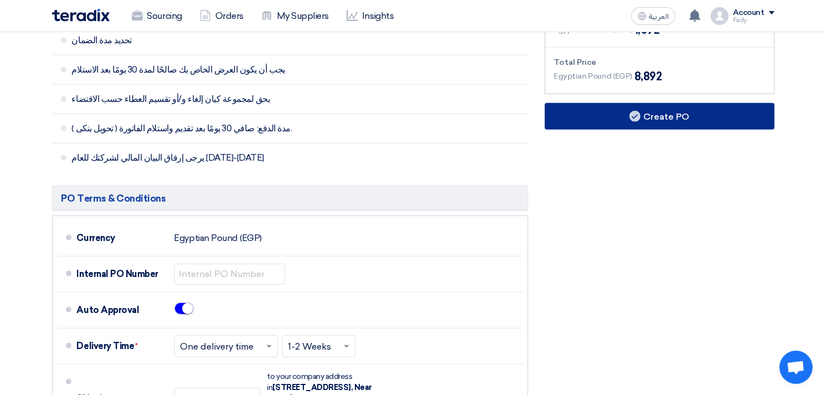
click at [649, 107] on button "Create PO" at bounding box center [660, 116] width 230 height 27
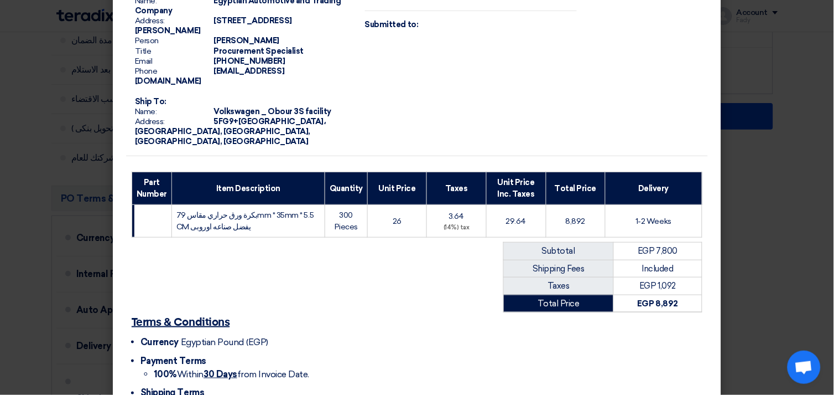
scroll to position [143, 0]
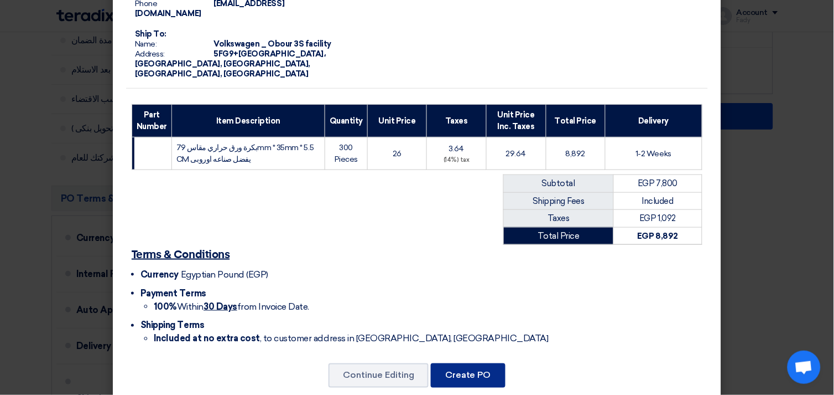
click at [485, 363] on button "Create PO" at bounding box center [468, 375] width 75 height 24
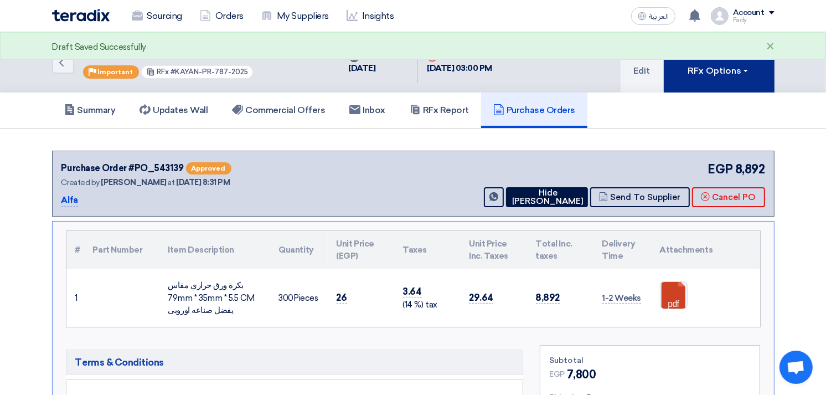
click at [706, 73] on div "RFx Options" at bounding box center [718, 70] width 63 height 13
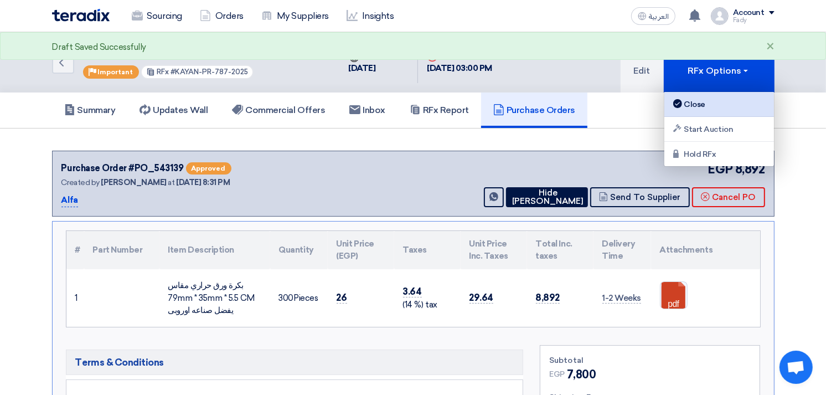
click at [701, 102] on div "Close" at bounding box center [719, 103] width 96 height 13
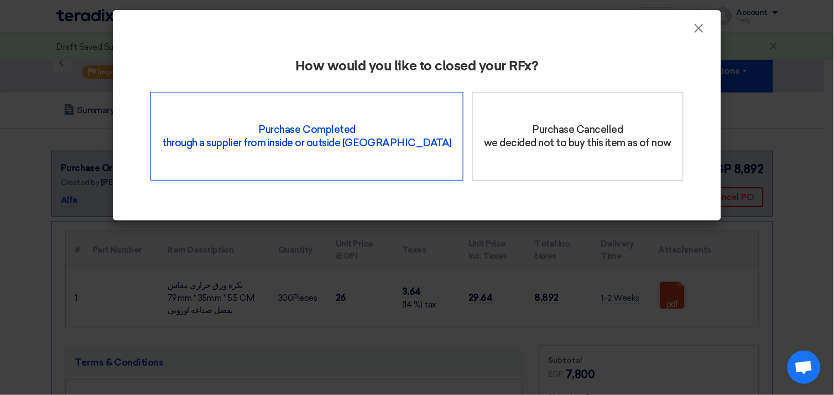
click at [301, 127] on div "Purchase Completed through a supplier from inside or outside Teradix" at bounding box center [307, 136] width 313 height 89
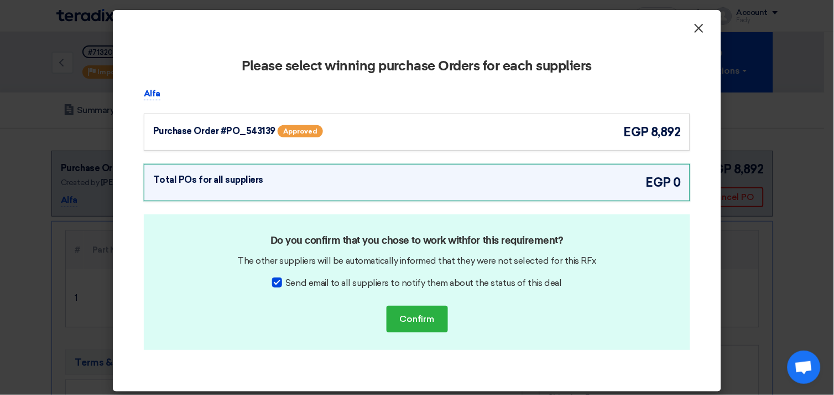
click at [699, 25] on span "×" at bounding box center [699, 31] width 11 height 22
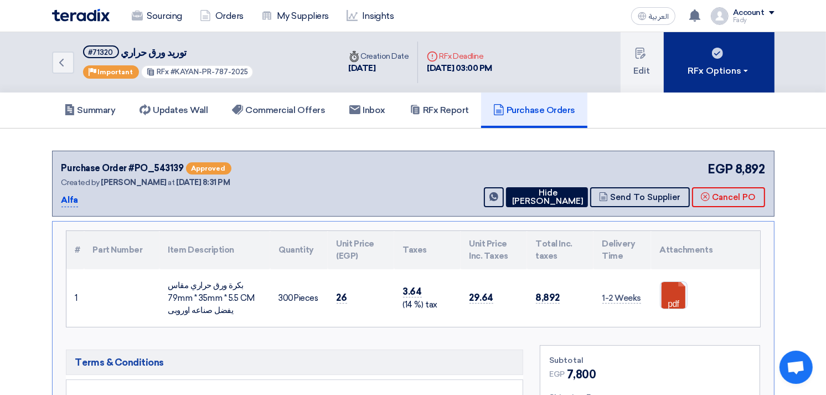
click at [707, 54] on button "RFx Options" at bounding box center [718, 62] width 111 height 60
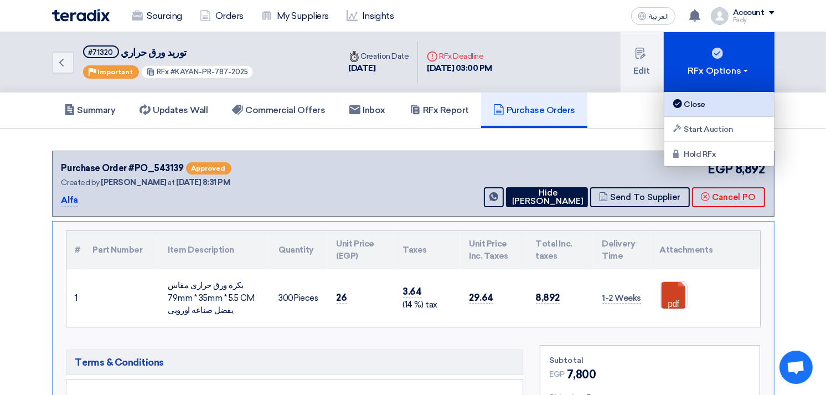
click at [708, 106] on div "Close" at bounding box center [719, 103] width 96 height 13
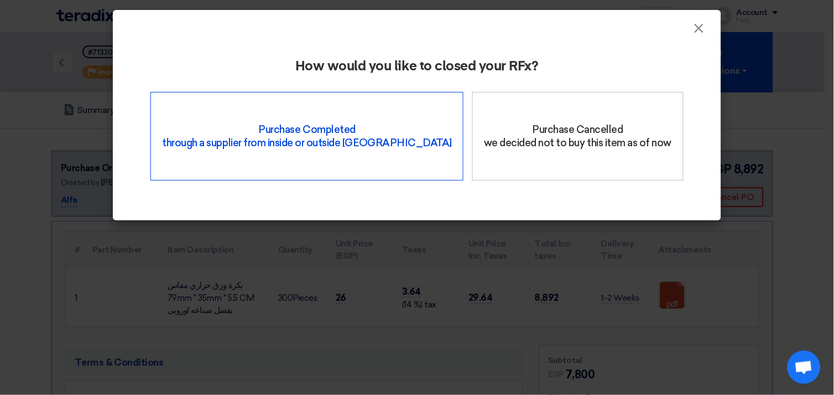
click at [271, 133] on div "Purchase Completed through a supplier from inside or outside Teradix" at bounding box center [307, 136] width 313 height 89
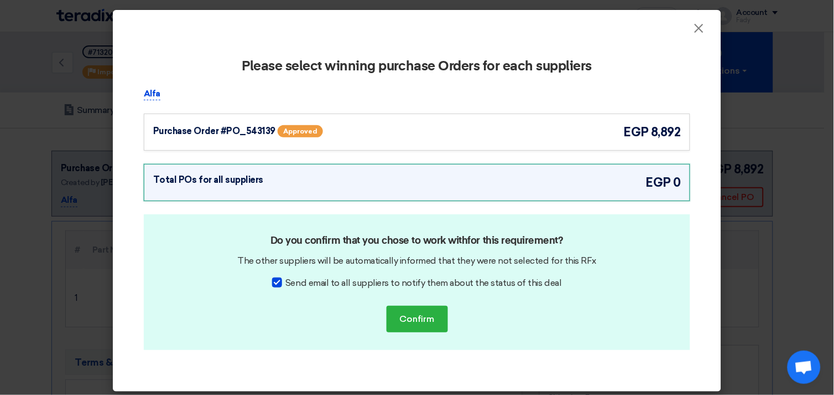
click at [351, 119] on div "Purchase Order #PO_543139 Approved egp 8,892" at bounding box center [417, 131] width 547 height 37
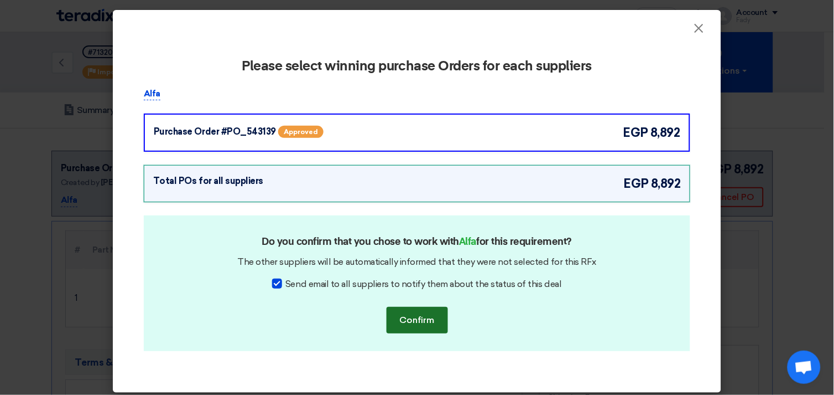
click at [418, 321] on button "Confirm" at bounding box center [417, 320] width 61 height 27
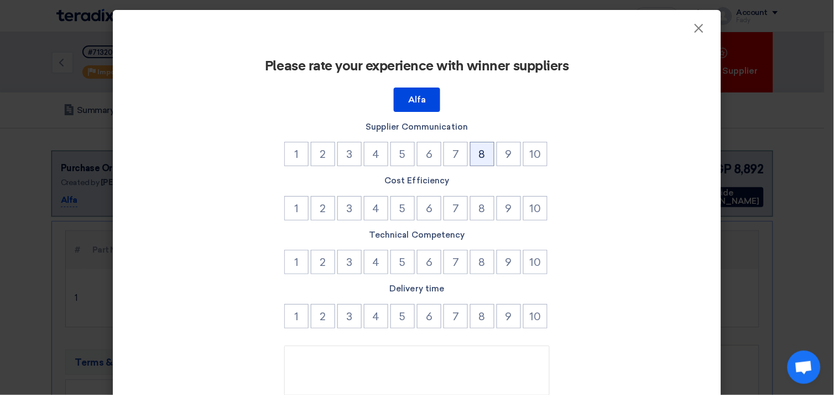
click at [484, 153] on button "8" at bounding box center [482, 154] width 24 height 24
click at [483, 215] on button "8" at bounding box center [482, 208] width 24 height 24
drag, startPoint x: 477, startPoint y: 258, endPoint x: 479, endPoint y: 266, distance: 7.9
click at [478, 258] on button "8" at bounding box center [482, 262] width 24 height 24
click at [480, 314] on button "8" at bounding box center [482, 316] width 24 height 24
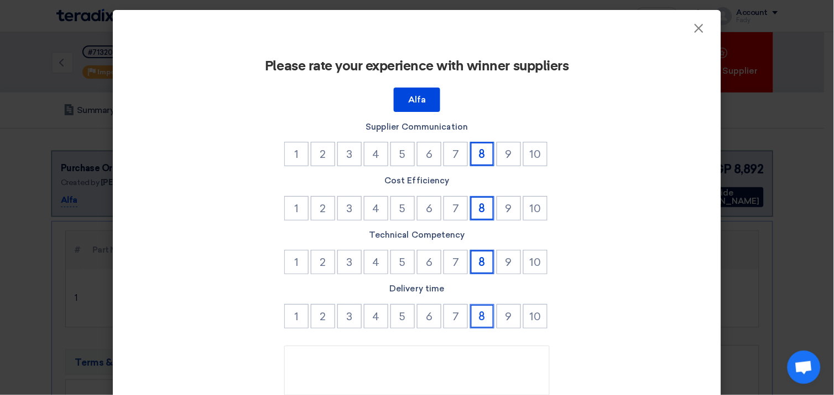
scroll to position [94, 0]
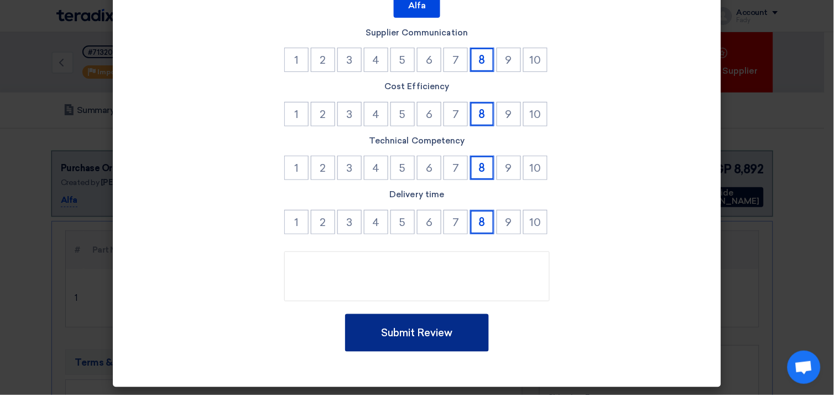
click at [429, 331] on button "Submit Review" at bounding box center [417, 333] width 144 height 38
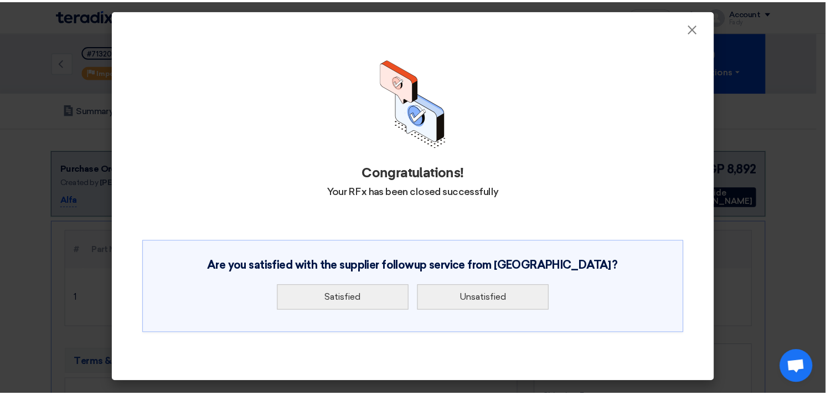
scroll to position [0, 0]
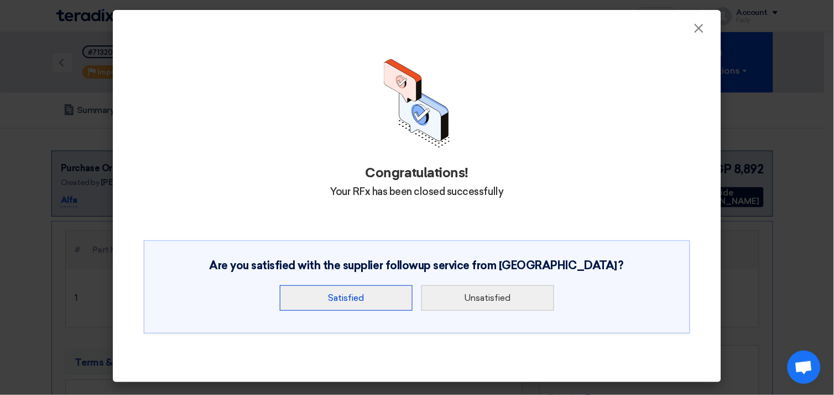
click at [359, 292] on button "Satisfied" at bounding box center [346, 297] width 133 height 25
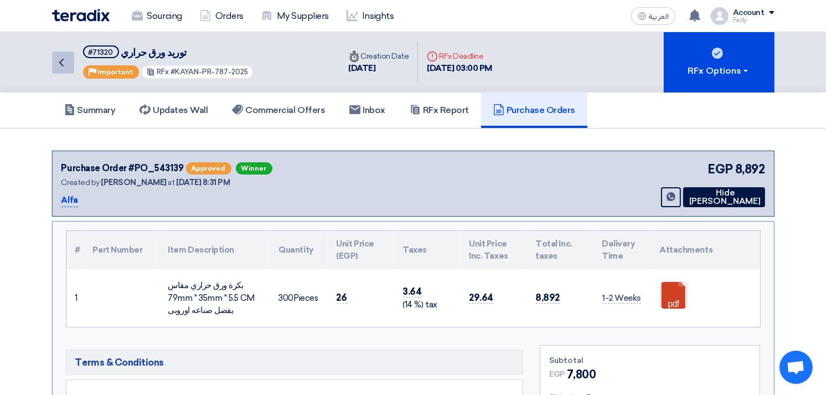
click at [66, 65] on icon "Back" at bounding box center [61, 62] width 13 height 13
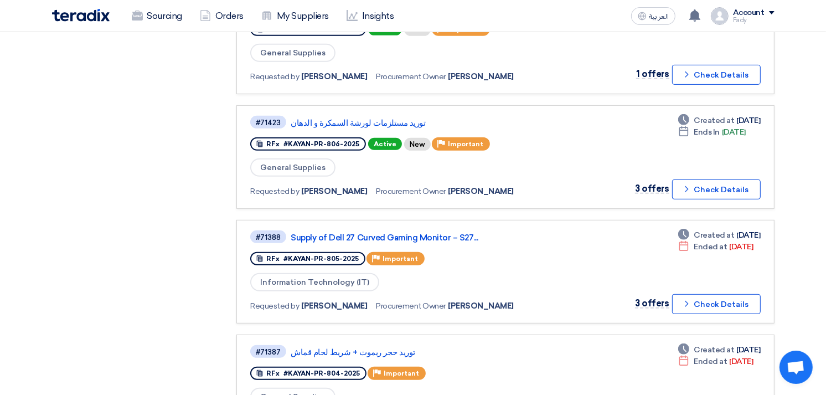
scroll to position [983, 0]
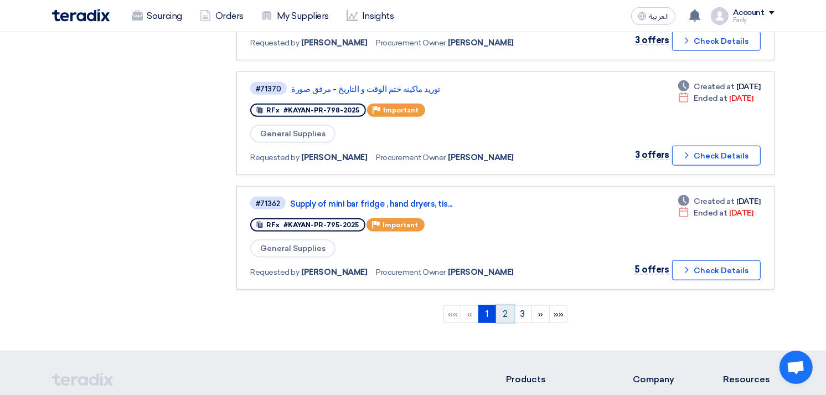
click at [501, 305] on link "2" at bounding box center [505, 314] width 18 height 18
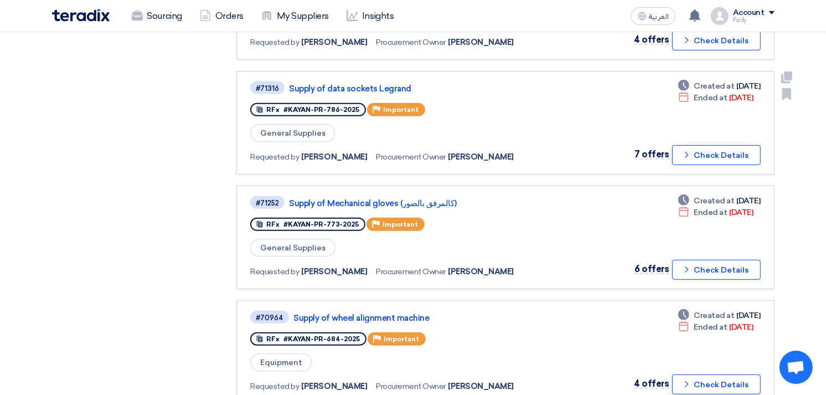
scroll to position [430, 0]
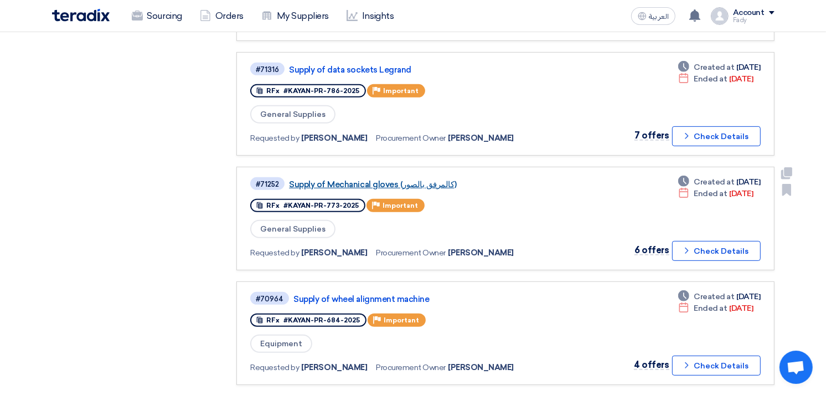
click at [419, 179] on link "Supply of Mechanical gloves (كالمرفق بالصور)" at bounding box center [427, 184] width 277 height 10
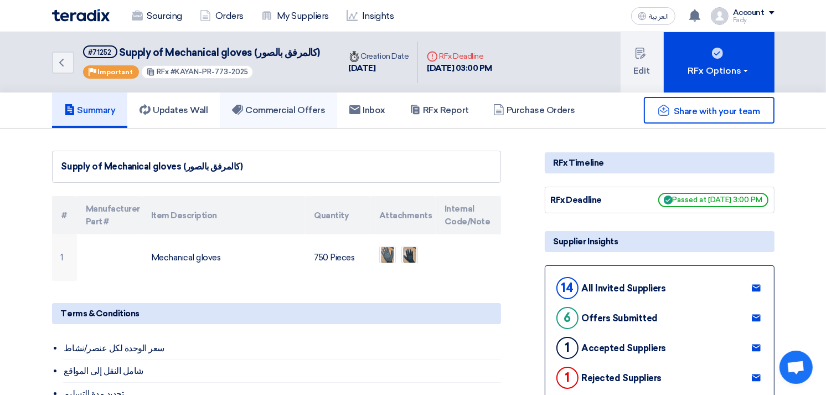
click at [296, 107] on h5 "Commercial Offers" at bounding box center [278, 110] width 93 height 11
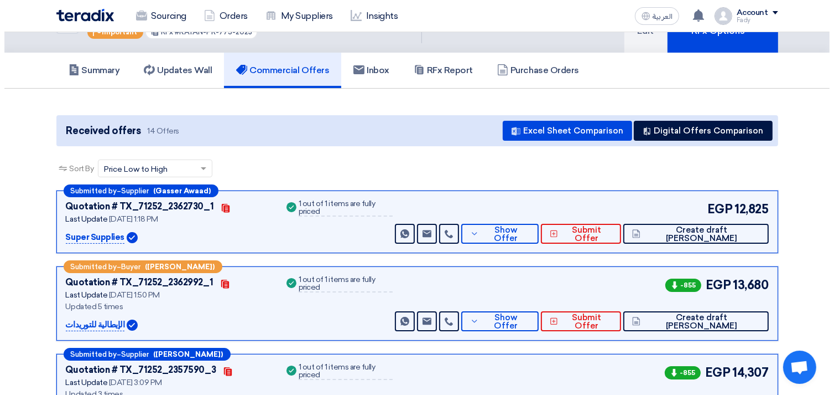
scroll to position [61, 0]
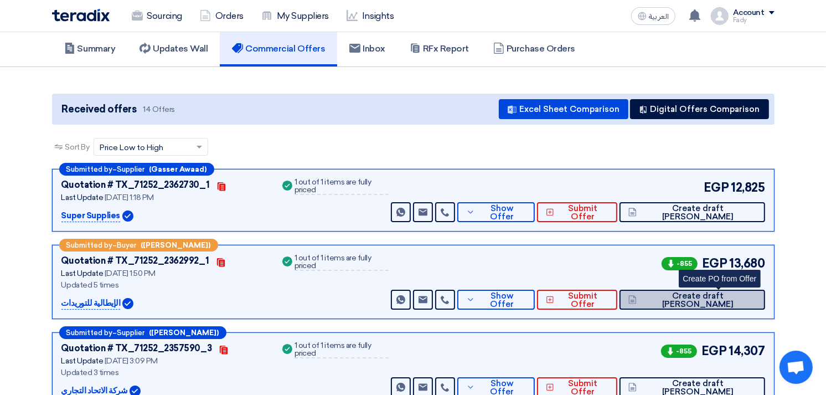
click at [719, 297] on span "Create draft [PERSON_NAME]" at bounding box center [697, 300] width 116 height 17
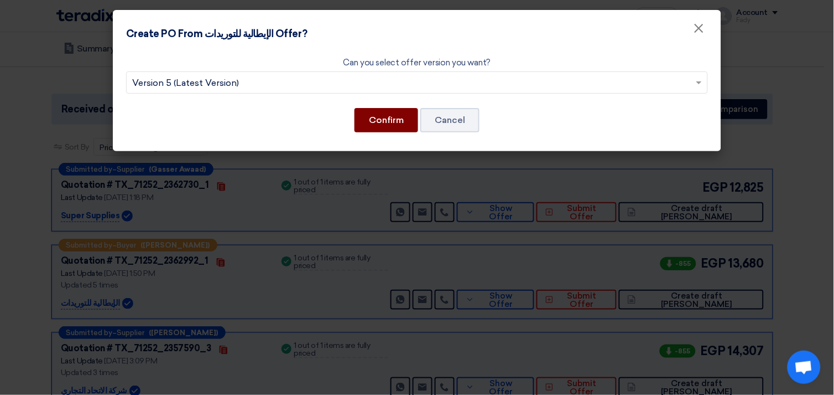
click at [391, 116] on button "Confirm" at bounding box center [387, 120] width 64 height 24
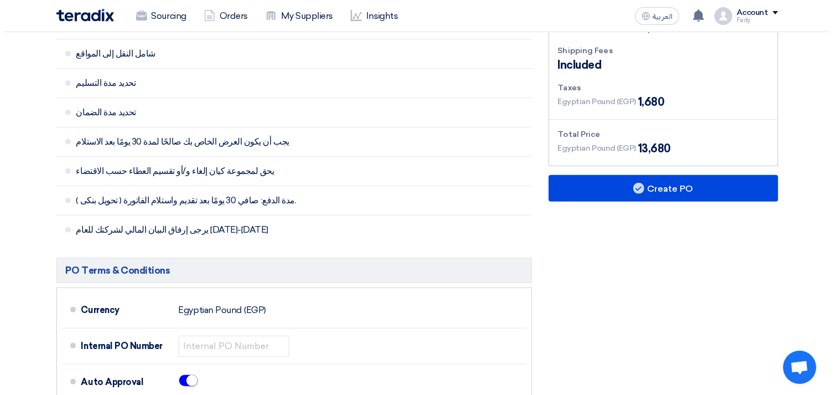
scroll to position [369, 0]
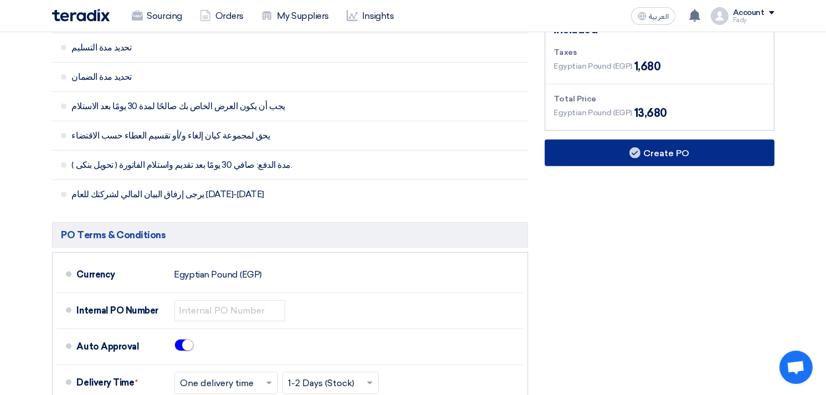
click at [644, 151] on button "Create PO" at bounding box center [660, 152] width 230 height 27
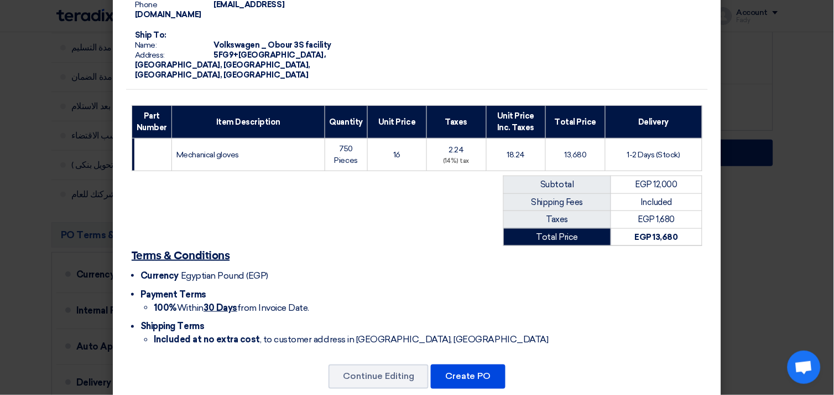
scroll to position [143, 0]
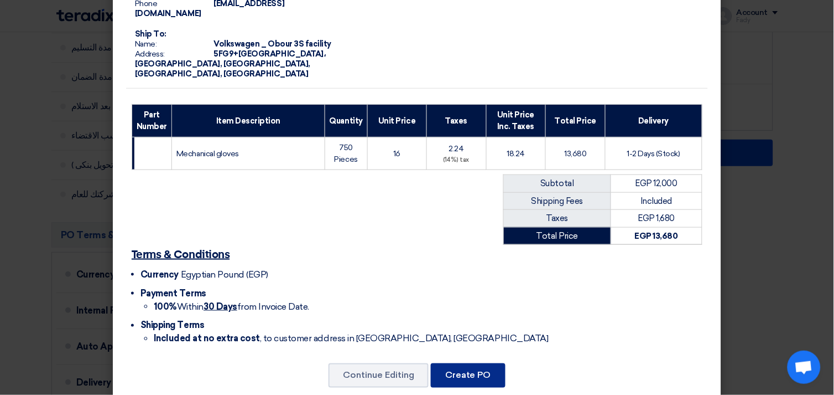
click at [488, 363] on button "Create PO" at bounding box center [468, 375] width 75 height 24
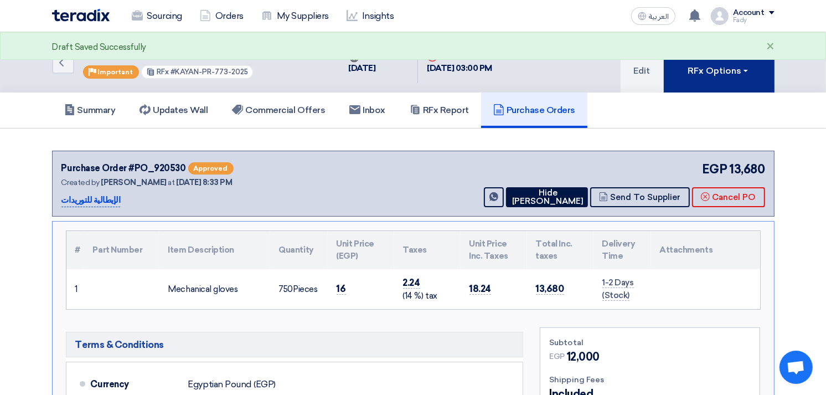
click at [699, 71] on div "RFx Options" at bounding box center [718, 70] width 63 height 13
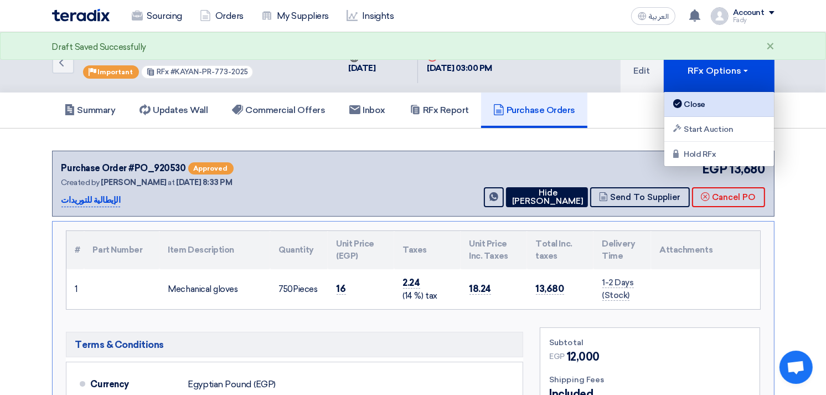
click at [700, 103] on div "Close" at bounding box center [719, 103] width 96 height 13
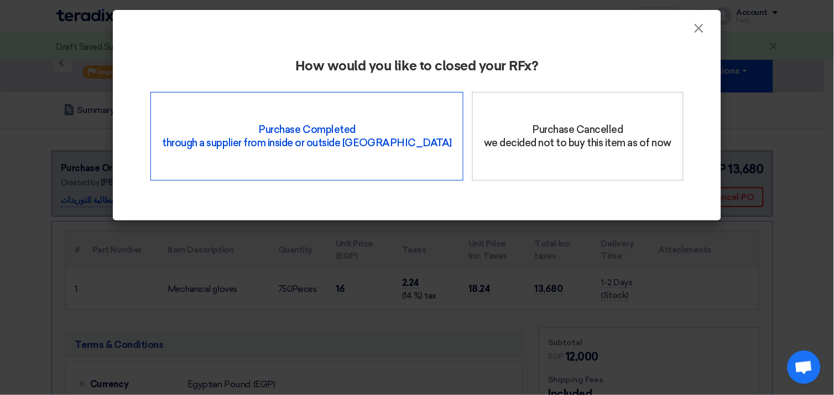
click at [259, 151] on div "Purchase Completed through a supplier from inside or outside Teradix" at bounding box center [307, 136] width 313 height 89
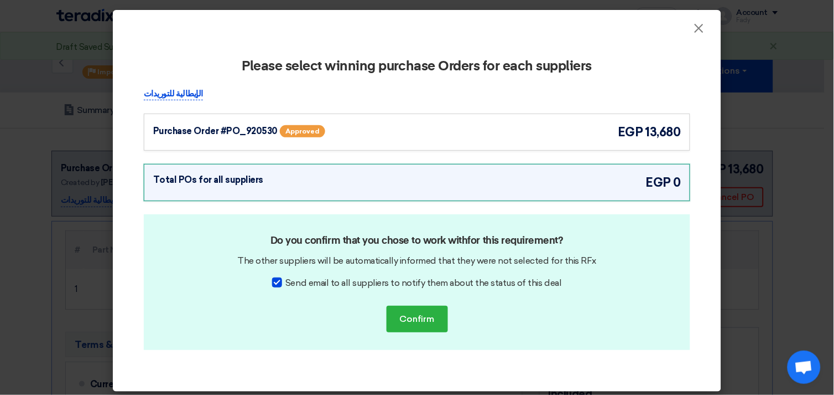
click at [515, 139] on div "Purchase Order #PO_920530 Approved egp 13,680" at bounding box center [417, 132] width 528 height 18
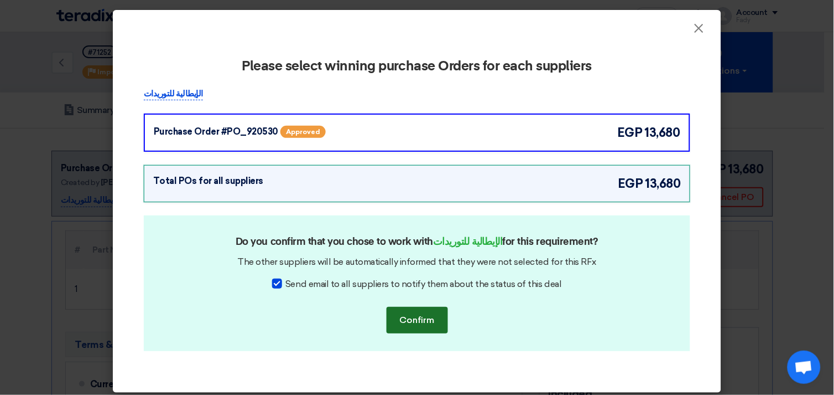
click at [426, 327] on button "Confirm" at bounding box center [417, 320] width 61 height 27
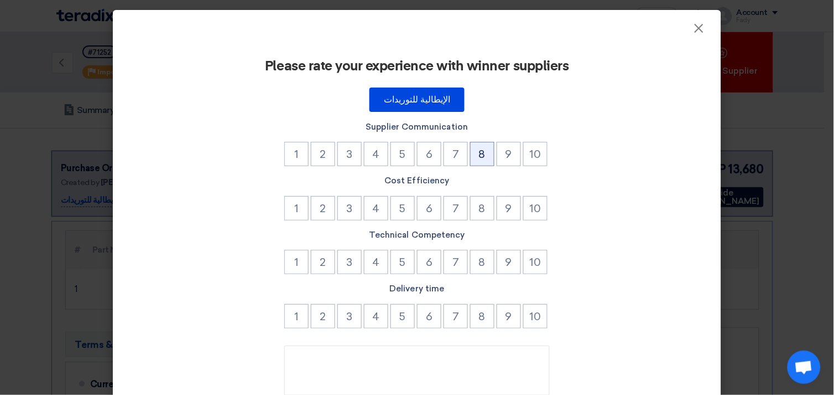
click at [478, 147] on button "8" at bounding box center [482, 154] width 24 height 24
click at [500, 157] on button "9" at bounding box center [509, 154] width 24 height 24
click at [511, 209] on button "9" at bounding box center [509, 208] width 24 height 24
click at [504, 263] on button "9" at bounding box center [509, 262] width 24 height 24
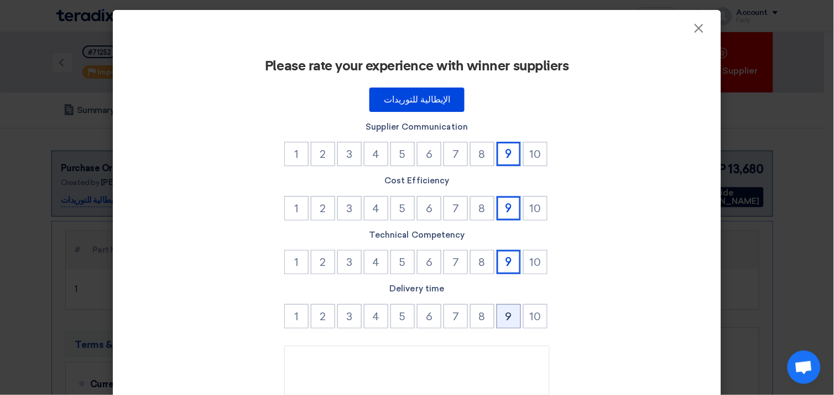
click at [504, 304] on button "9" at bounding box center [509, 316] width 24 height 24
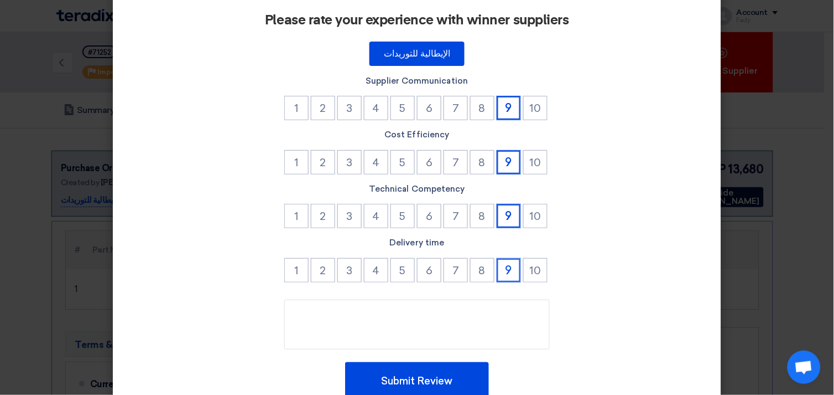
scroll to position [94, 0]
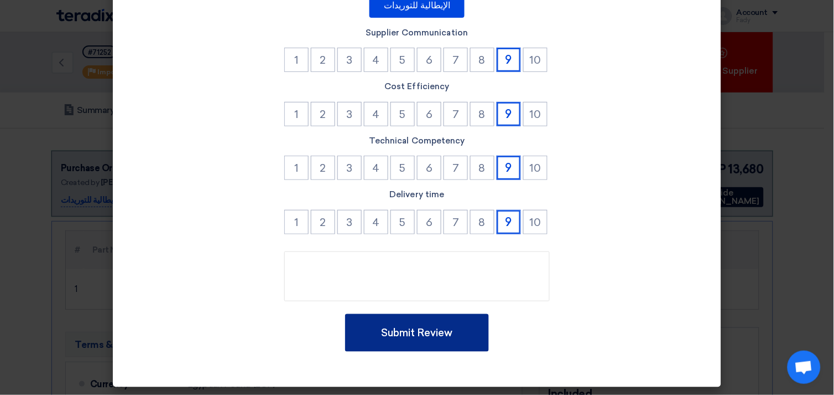
click at [425, 328] on button "Submit Review" at bounding box center [417, 333] width 144 height 38
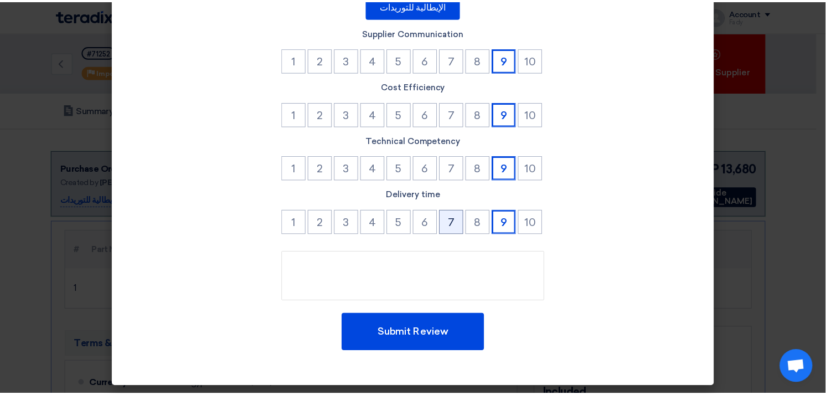
scroll to position [0, 0]
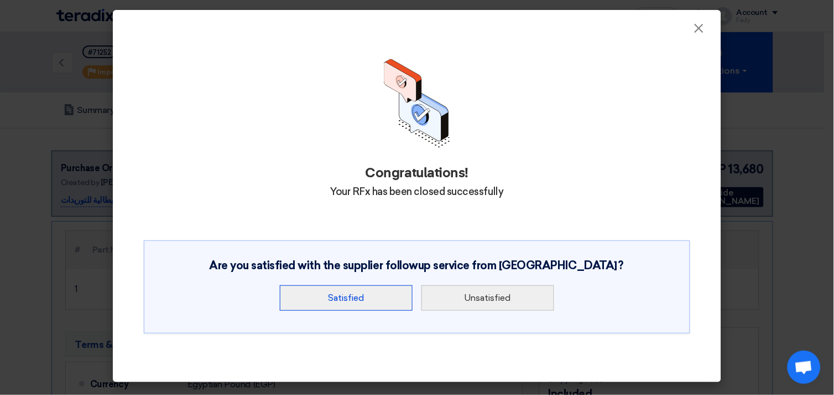
click at [360, 297] on button "Satisfied" at bounding box center [346, 297] width 133 height 25
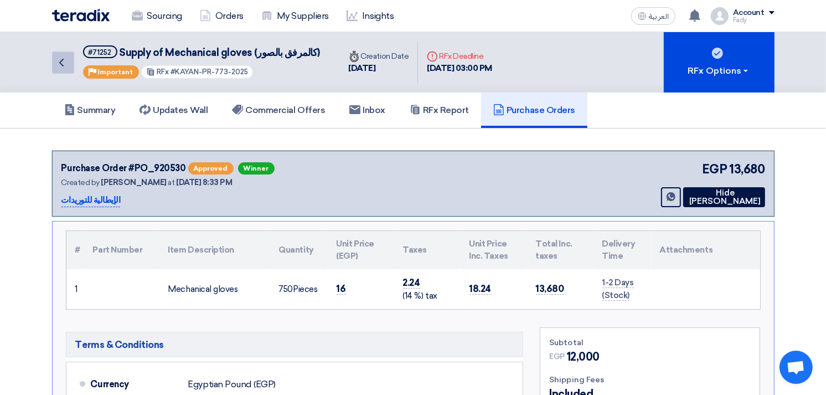
click at [69, 61] on link "Back" at bounding box center [63, 62] width 22 height 22
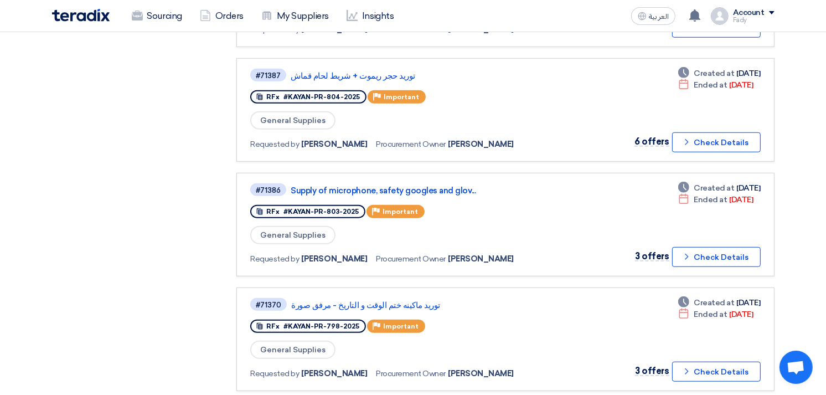
scroll to position [1107, 0]
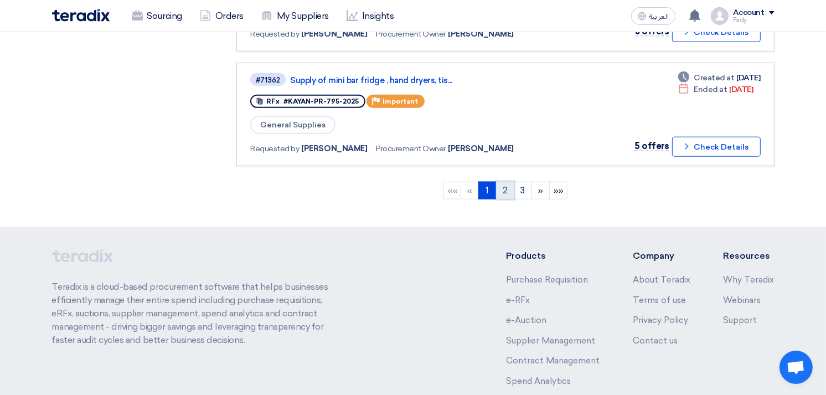
click at [506, 182] on link "2" at bounding box center [505, 191] width 18 height 18
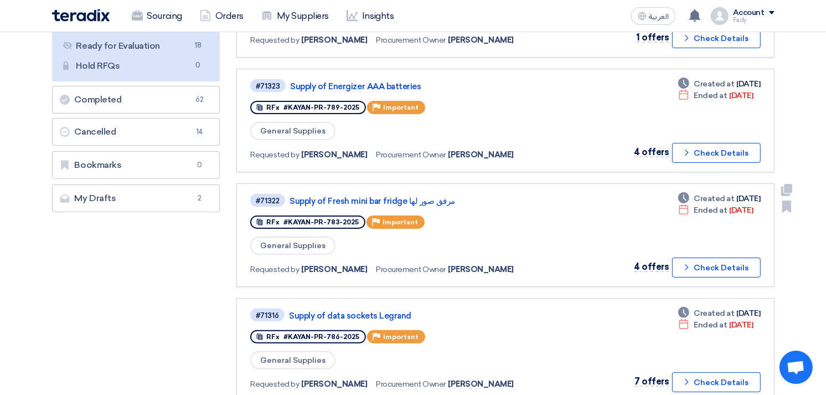
scroll to position [246, 0]
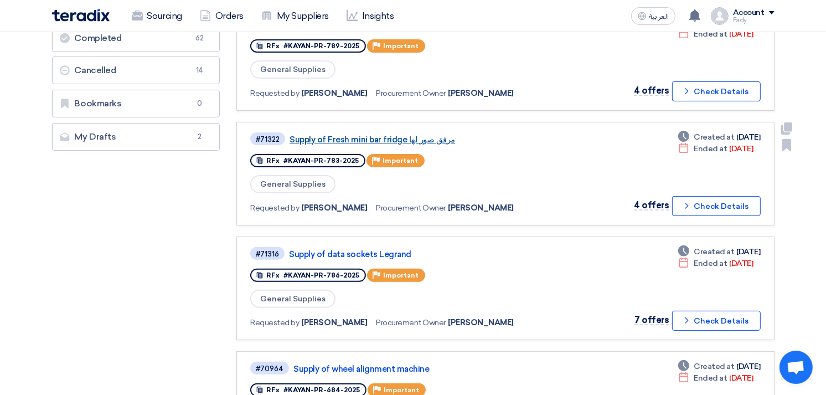
click at [411, 134] on link "Supply of Fresh mini bar fridge مرفق صور لها" at bounding box center [427, 139] width 277 height 10
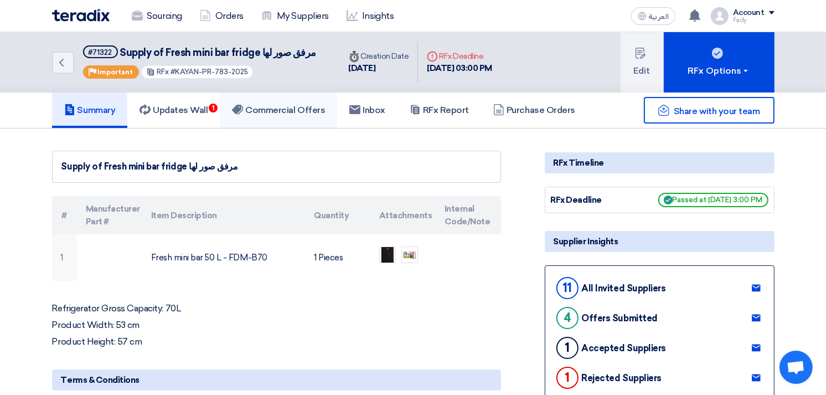
click at [298, 106] on h5 "Commercial Offers" at bounding box center [278, 110] width 93 height 11
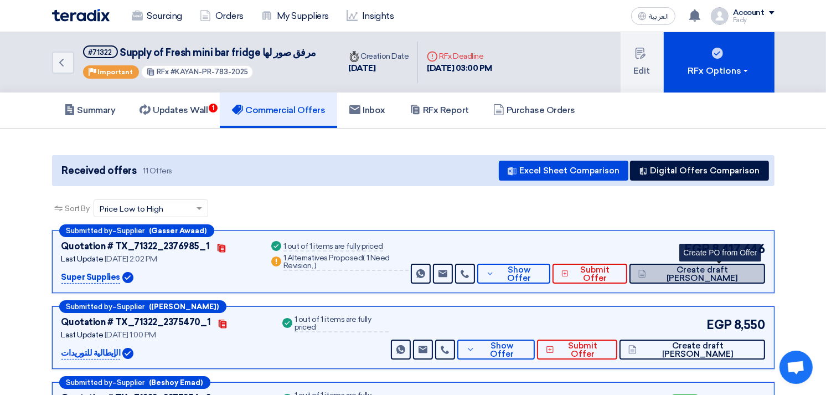
click at [733, 272] on span "Create draft [PERSON_NAME]" at bounding box center [702, 274] width 107 height 17
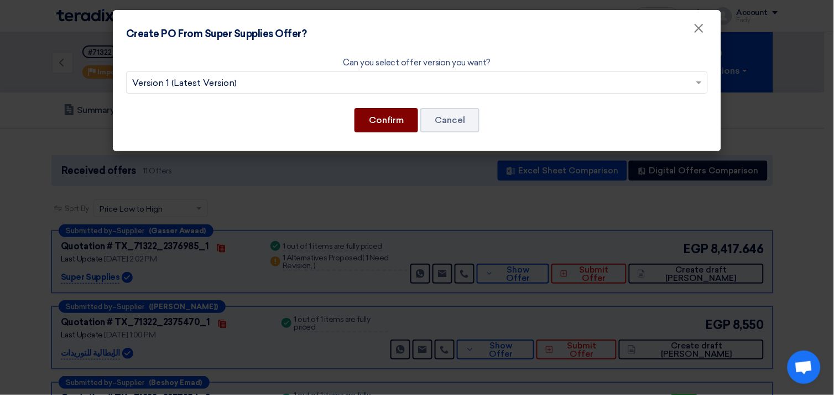
click at [388, 125] on button "Confirm" at bounding box center [387, 120] width 64 height 24
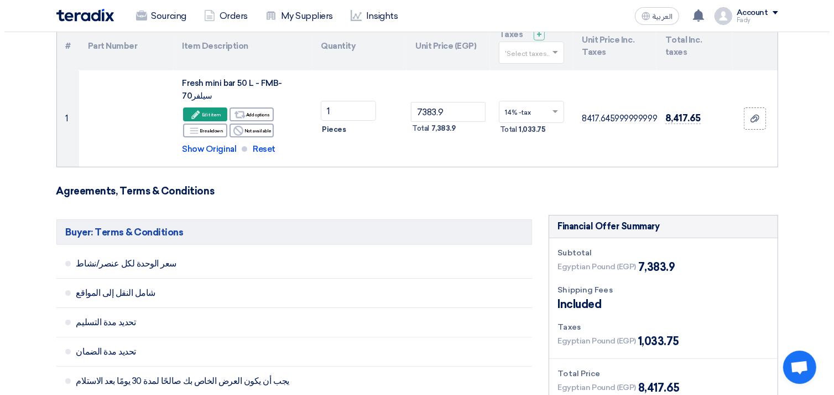
scroll to position [307, 0]
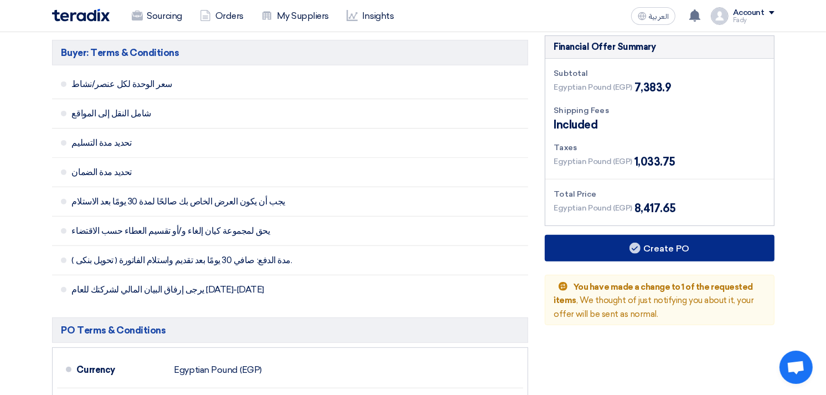
click at [656, 235] on button "Create PO" at bounding box center [660, 248] width 230 height 27
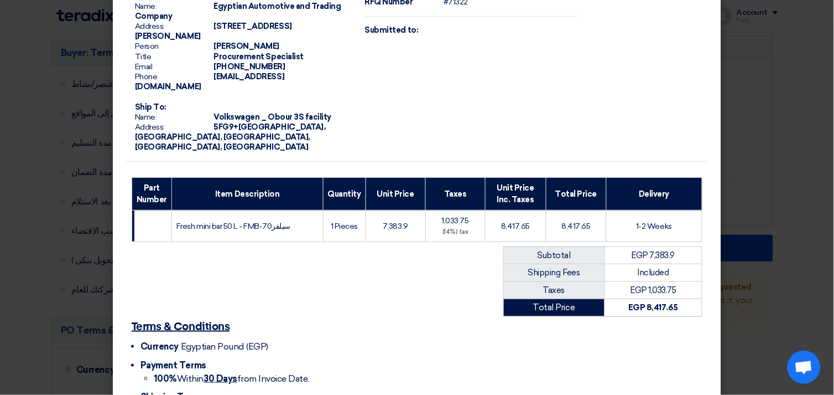
scroll to position [142, 0]
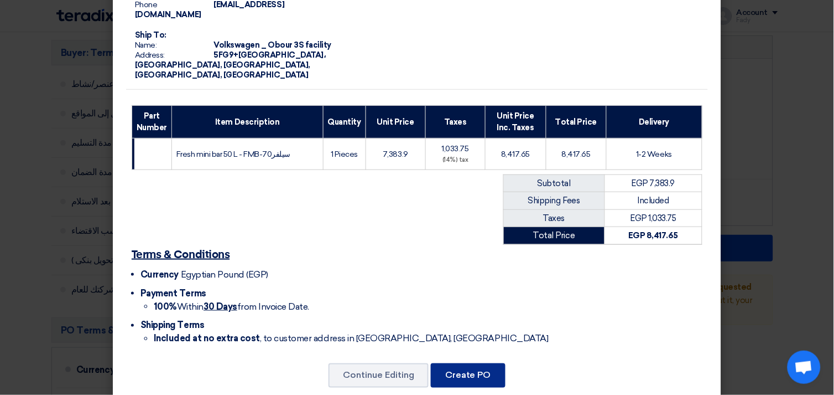
click at [479, 363] on button "Create PO" at bounding box center [468, 375] width 75 height 24
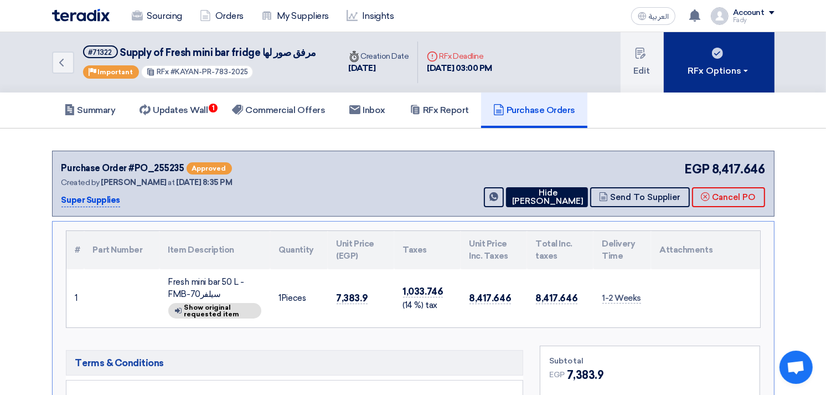
click at [709, 58] on button "RFx Options" at bounding box center [718, 62] width 111 height 60
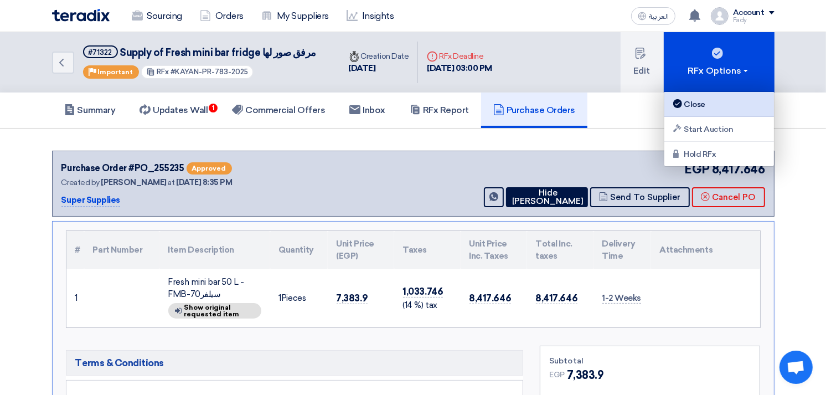
click at [694, 96] on link "Close" at bounding box center [719, 104] width 110 height 25
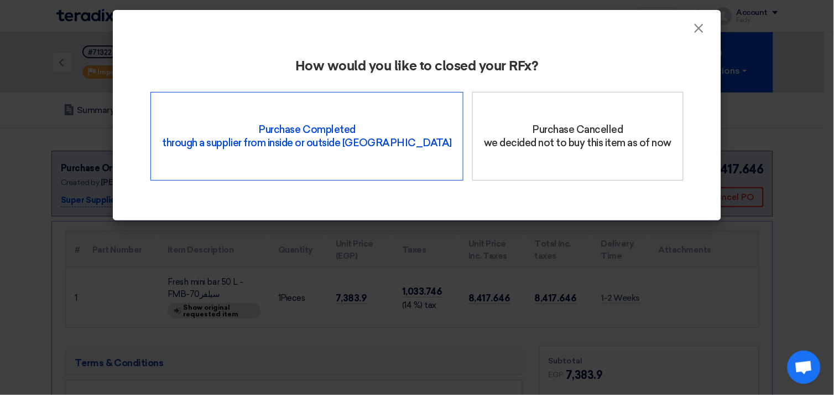
click at [349, 138] on div "Purchase Completed through a supplier from inside or outside Teradix" at bounding box center [307, 136] width 313 height 89
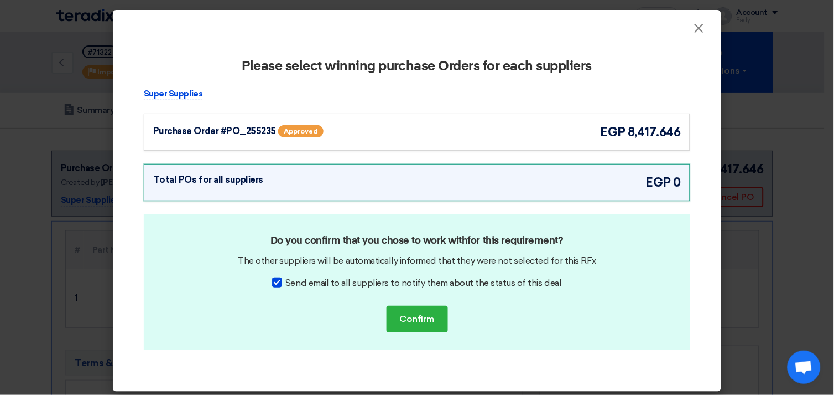
click at [479, 134] on div "Purchase Order #PO_255235 Approved egp 8,417.646" at bounding box center [417, 132] width 528 height 18
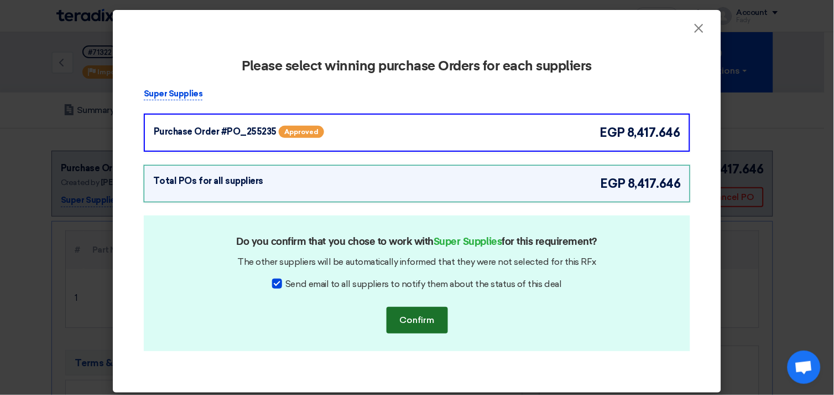
click at [428, 329] on button "Confirm" at bounding box center [417, 320] width 61 height 27
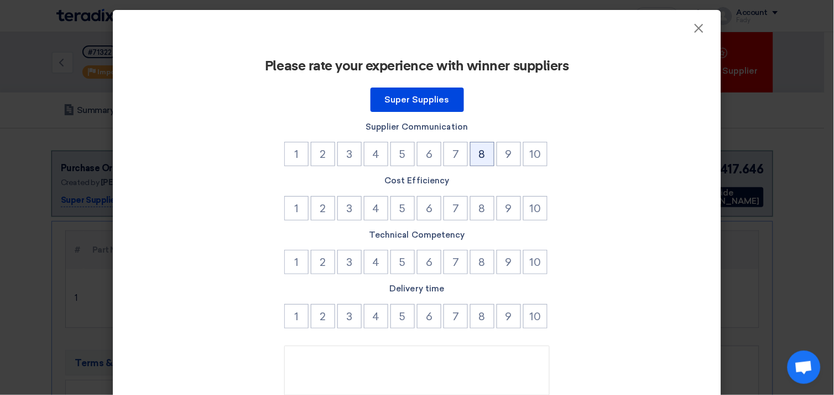
click at [480, 158] on button "8" at bounding box center [482, 154] width 24 height 24
click at [484, 218] on button "8" at bounding box center [482, 208] width 24 height 24
click at [473, 262] on button "8" at bounding box center [482, 262] width 24 height 24
click at [474, 304] on button "8" at bounding box center [482, 316] width 24 height 24
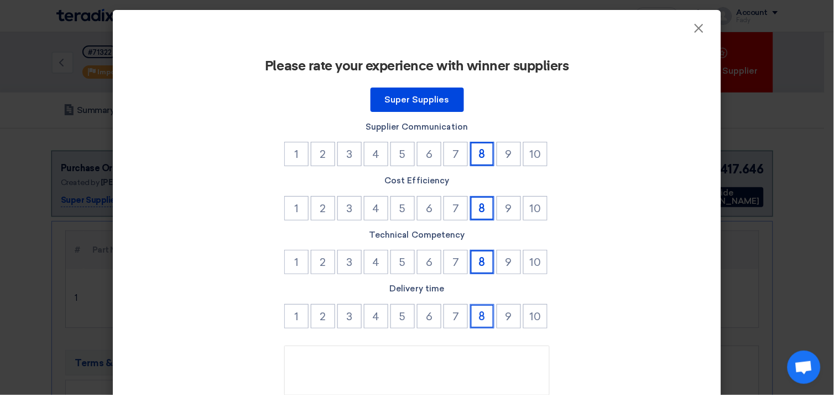
scroll to position [94, 0]
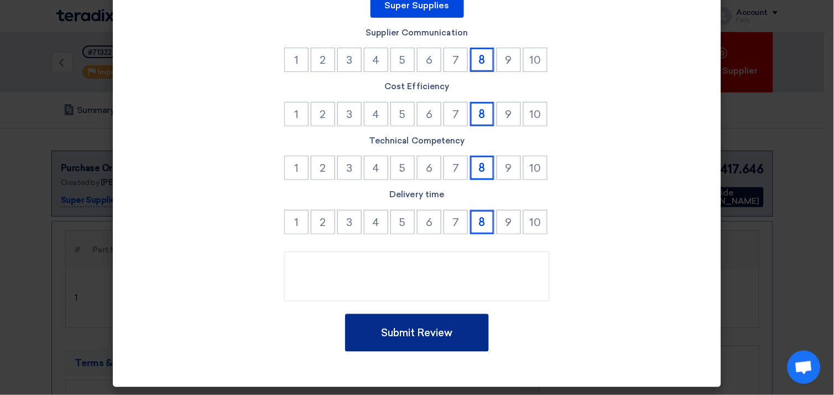
click at [435, 321] on button "Submit Review" at bounding box center [417, 333] width 144 height 38
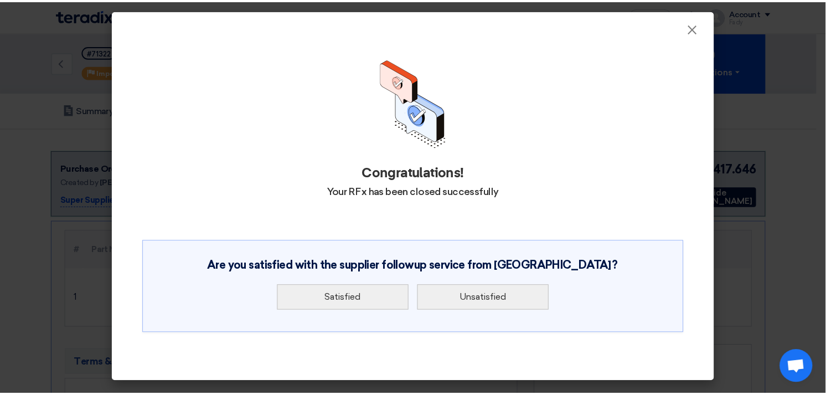
scroll to position [0, 0]
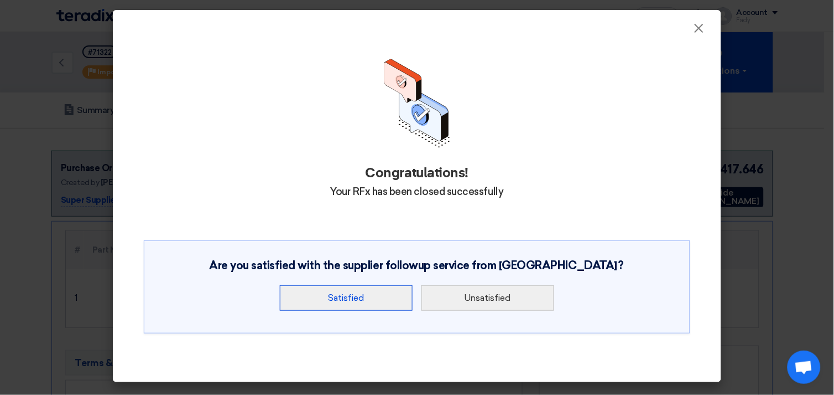
click at [344, 301] on button "Satisfied" at bounding box center [346, 297] width 133 height 25
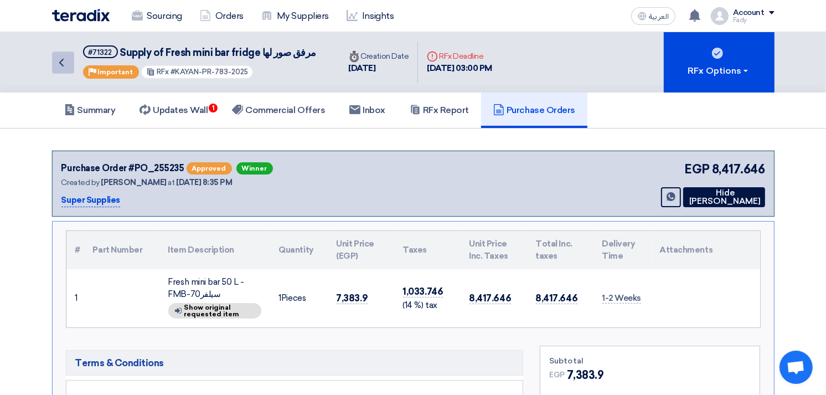
click at [64, 61] on icon "Back" at bounding box center [61, 62] width 13 height 13
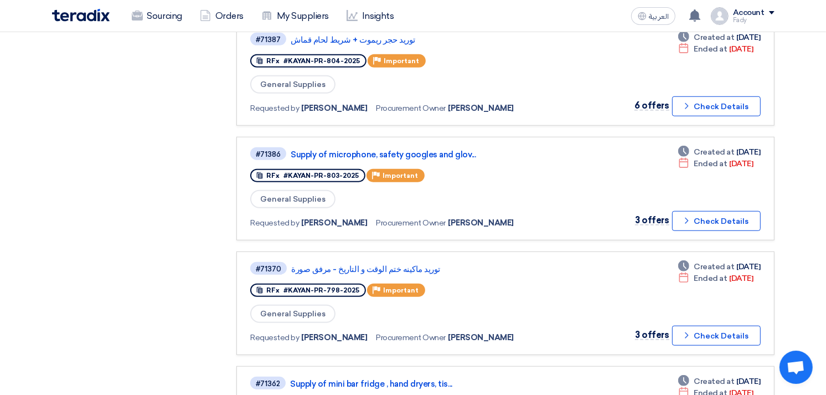
scroll to position [922, 0]
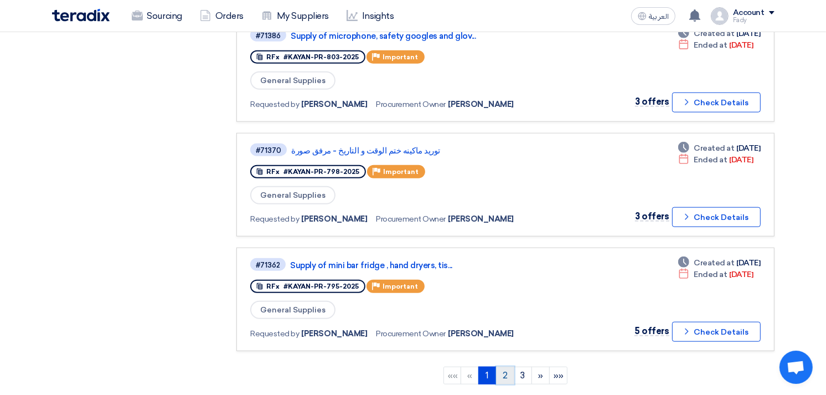
click at [506, 366] on link "2" at bounding box center [505, 375] width 18 height 18
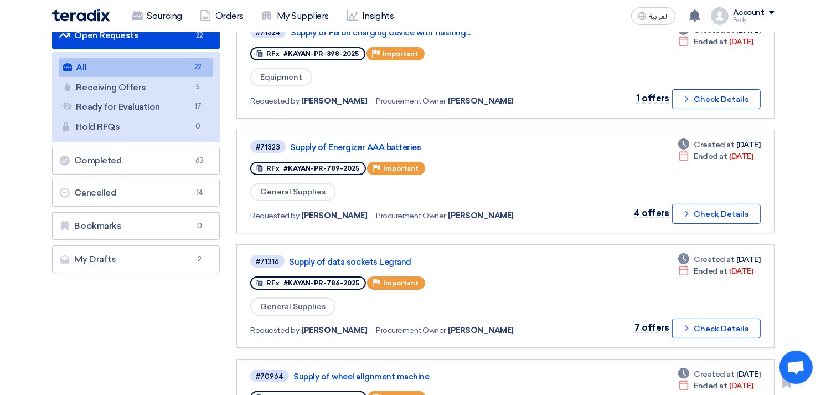
scroll to position [123, 0]
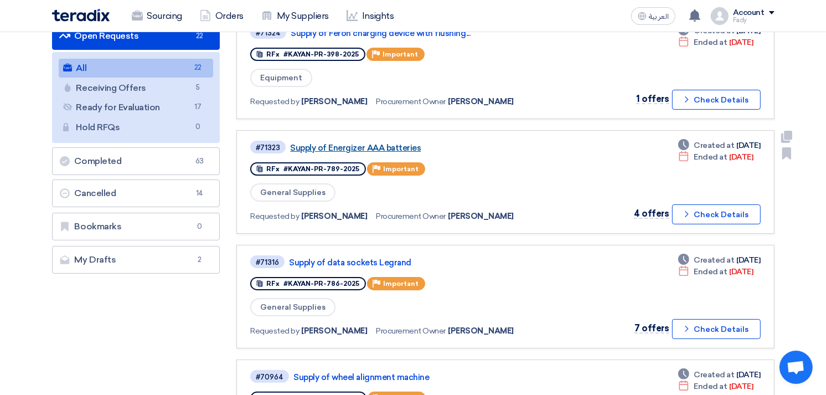
click at [396, 143] on link "Supply of Energizer AAA batteries" at bounding box center [428, 148] width 277 height 10
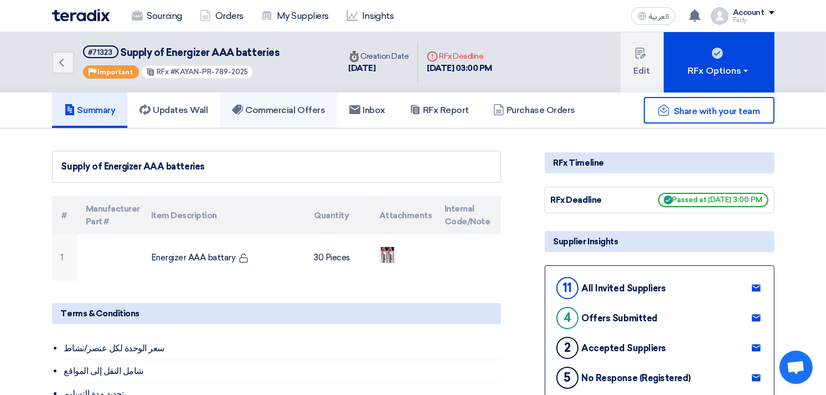
click at [287, 115] on link "Commercial Offers" at bounding box center [278, 109] width 117 height 35
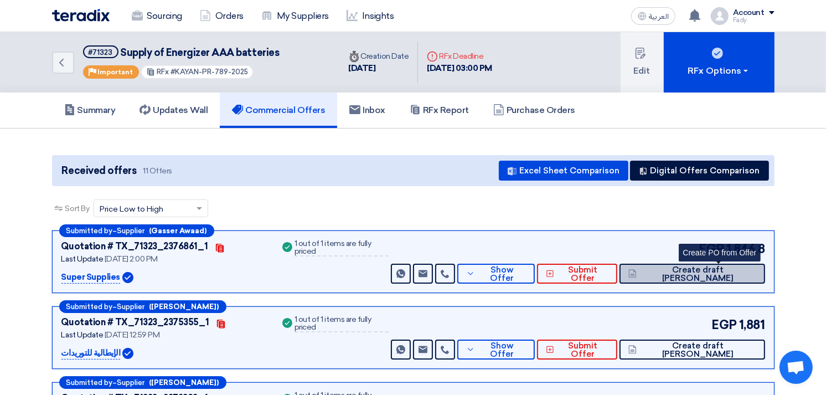
click at [749, 268] on span "Create draft [PERSON_NAME]" at bounding box center [697, 274] width 116 height 17
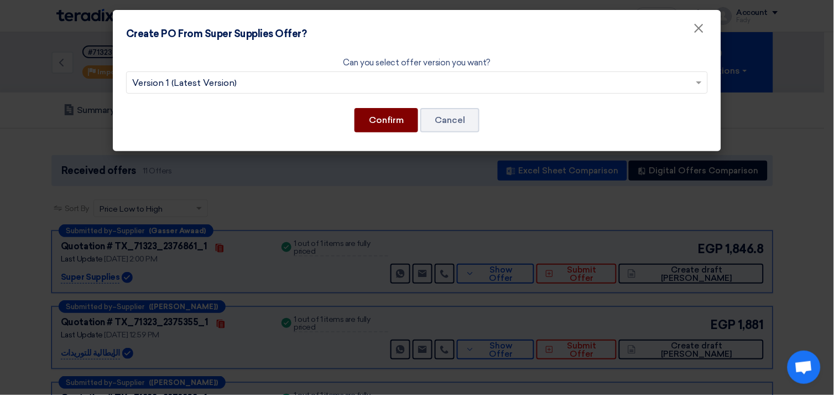
click at [373, 123] on button "Confirm" at bounding box center [387, 120] width 64 height 24
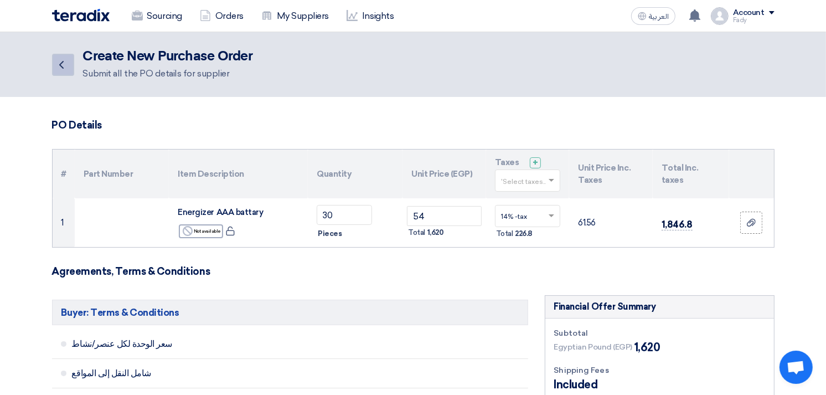
click at [55, 65] on icon "Back" at bounding box center [61, 64] width 13 height 13
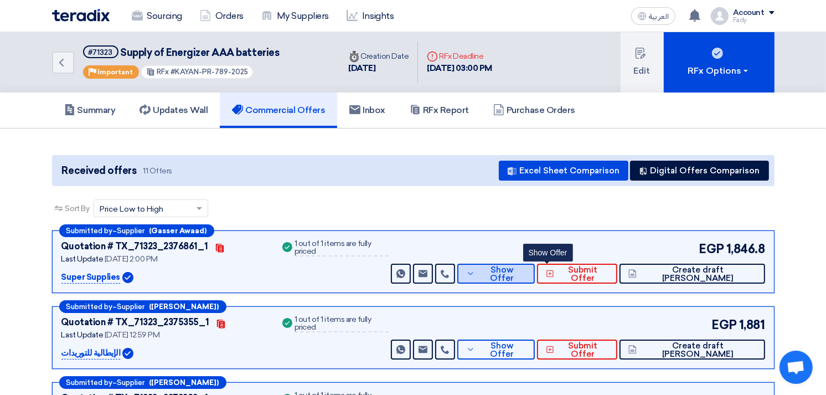
click at [526, 268] on span "Show Offer" at bounding box center [502, 274] width 48 height 17
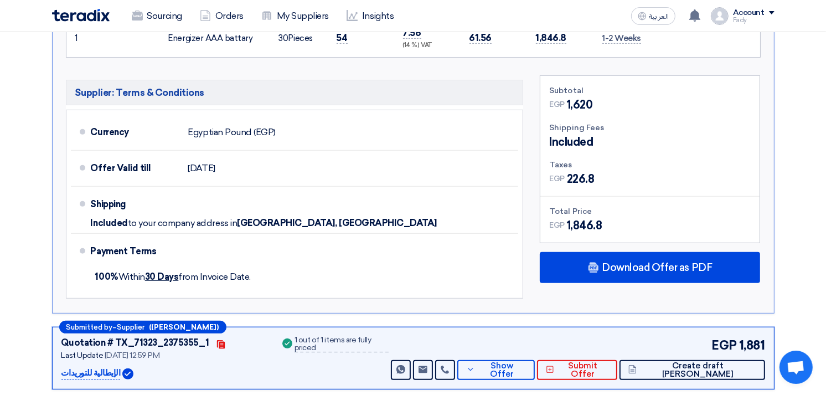
scroll to position [369, 0]
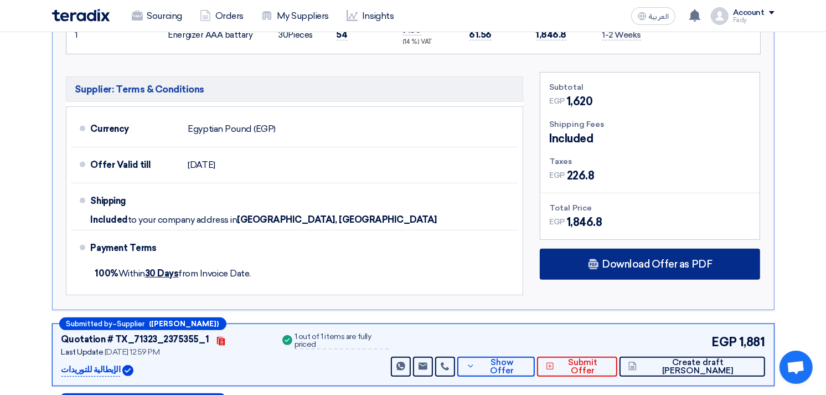
click at [603, 259] on span "Download Offer as PDF" at bounding box center [657, 264] width 110 height 10
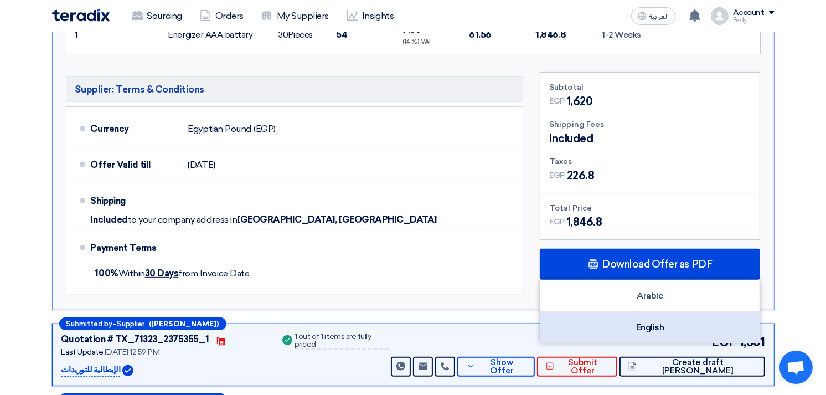
click at [657, 323] on div "English" at bounding box center [649, 327] width 219 height 31
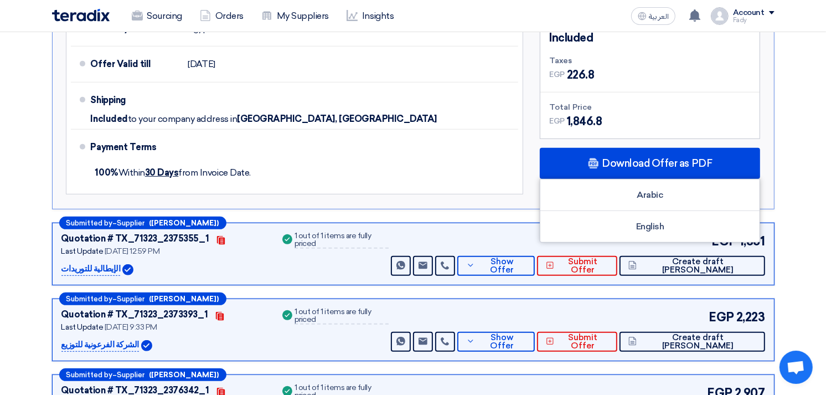
scroll to position [491, 0]
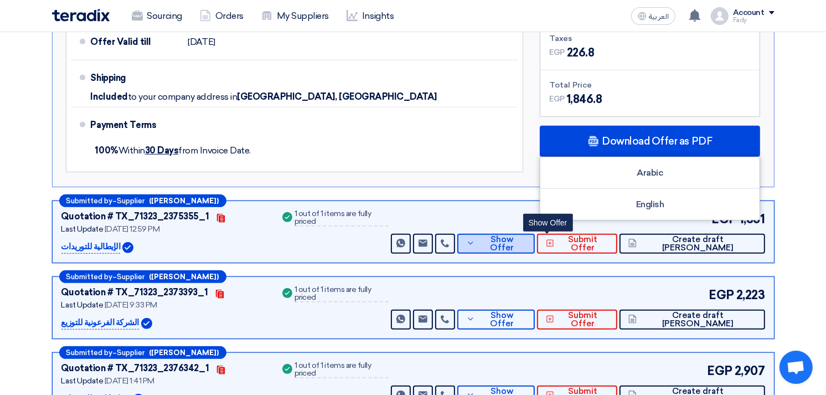
click at [526, 238] on span "Show Offer" at bounding box center [502, 243] width 48 height 17
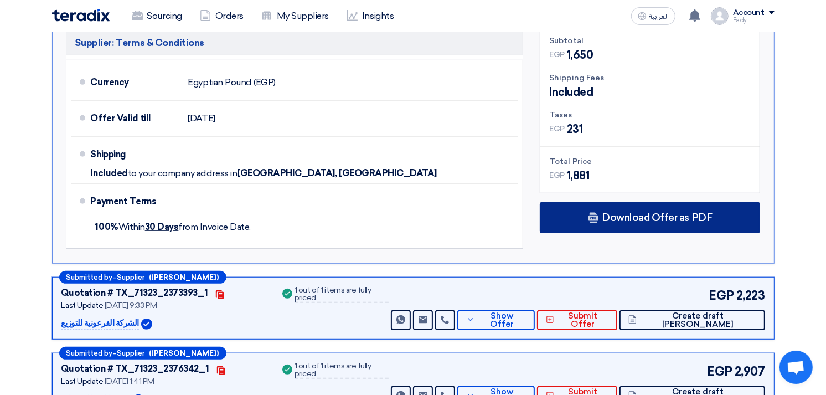
click at [634, 208] on div "Download Offer as PDF" at bounding box center [650, 217] width 220 height 31
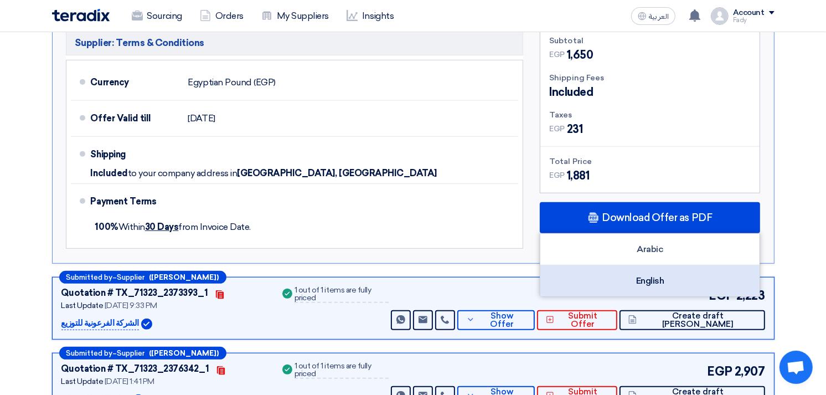
click at [670, 267] on div "English" at bounding box center [649, 280] width 219 height 31
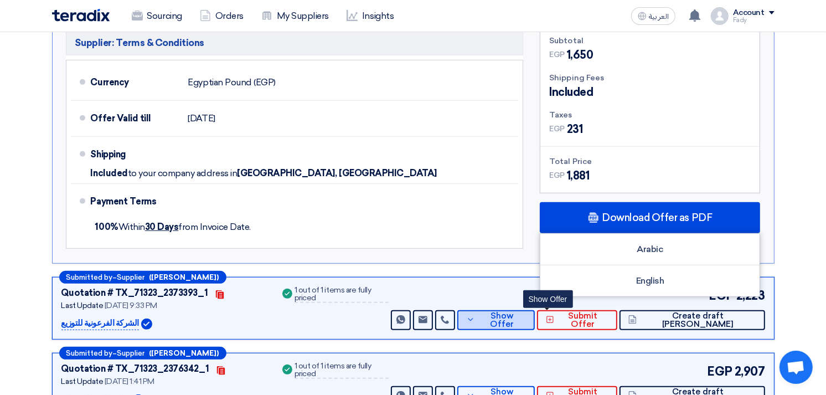
click at [526, 317] on span "Show Offer" at bounding box center [502, 320] width 48 height 17
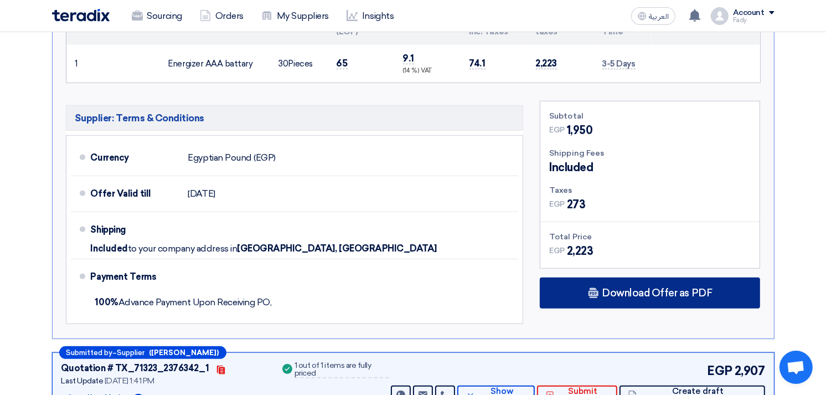
click at [628, 292] on span "Download Offer as PDF" at bounding box center [657, 293] width 110 height 10
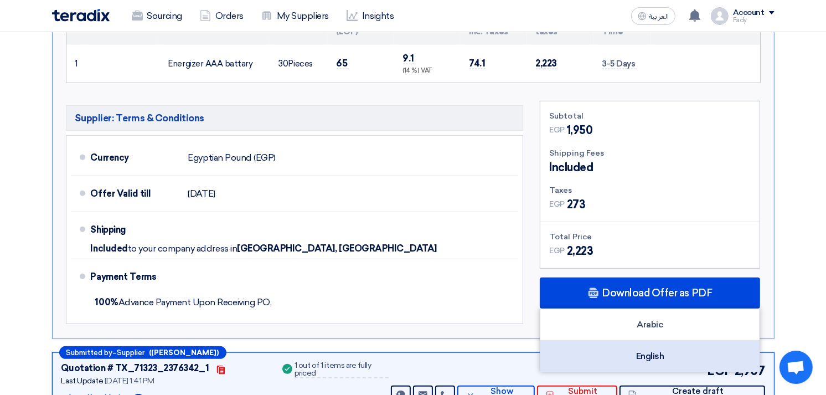
click at [630, 341] on div "English" at bounding box center [649, 355] width 219 height 31
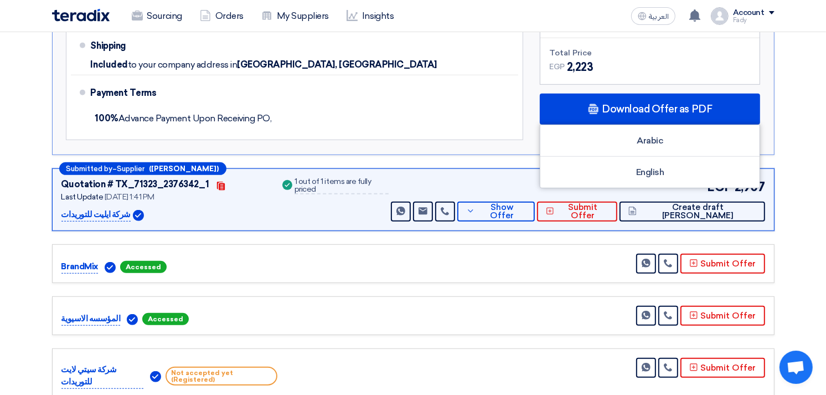
scroll to position [676, 0]
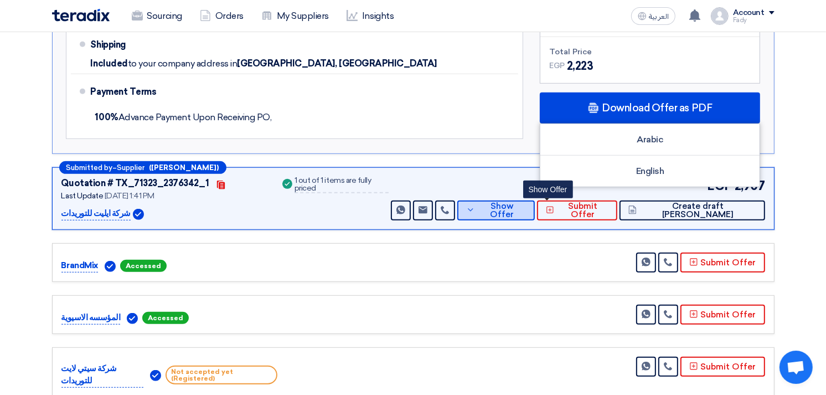
click at [526, 207] on span "Show Offer" at bounding box center [502, 210] width 48 height 17
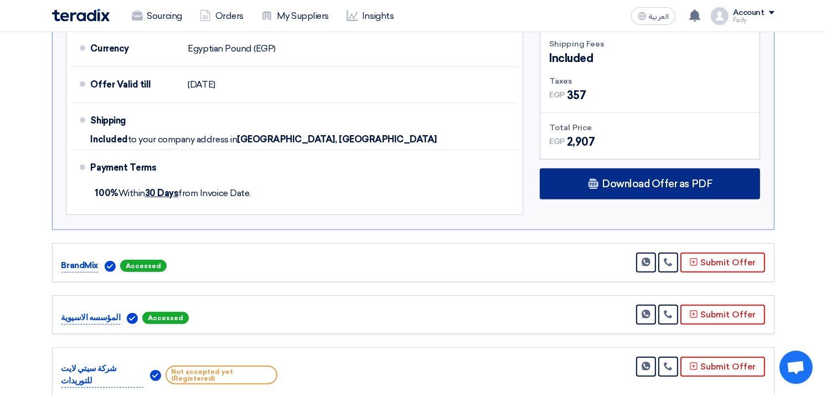
click at [628, 185] on span "Download Offer as PDF" at bounding box center [657, 184] width 110 height 10
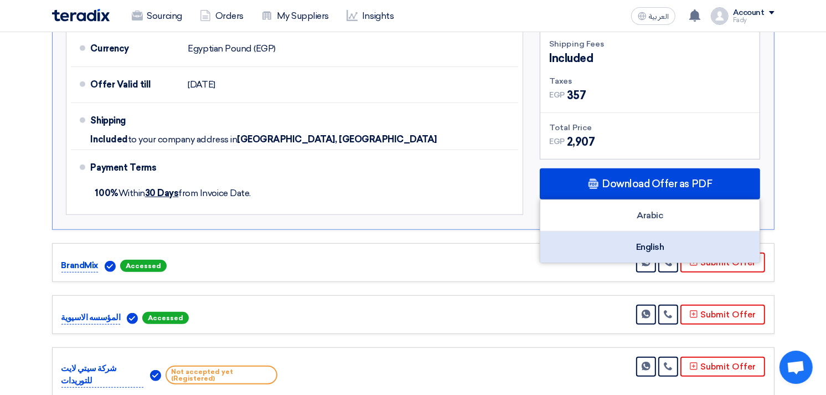
click at [652, 237] on div "English" at bounding box center [649, 246] width 219 height 31
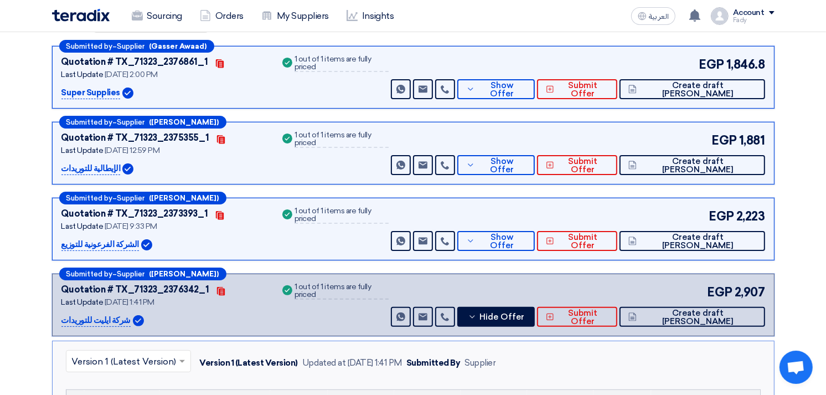
scroll to position [0, 0]
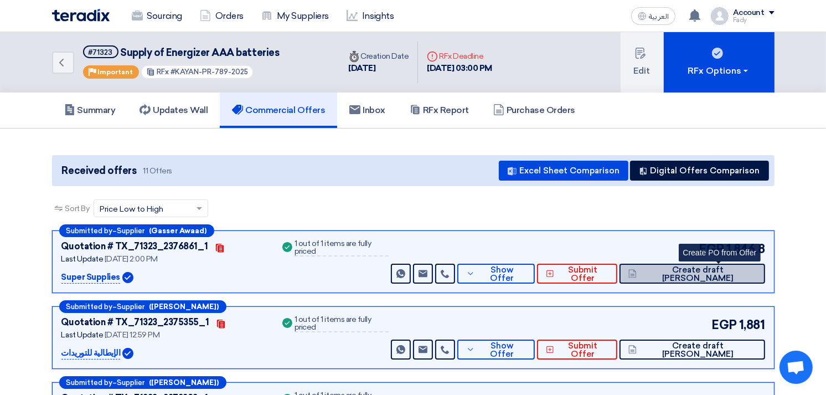
click at [744, 274] on span "Create draft [PERSON_NAME]" at bounding box center [697, 274] width 116 height 17
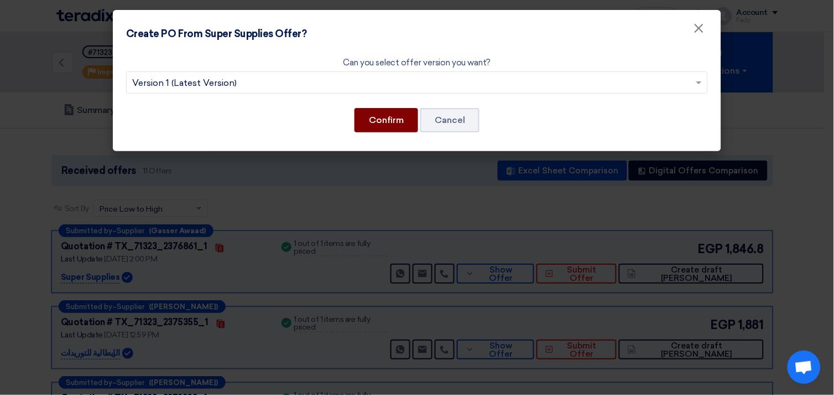
click at [391, 112] on button "Confirm" at bounding box center [387, 120] width 64 height 24
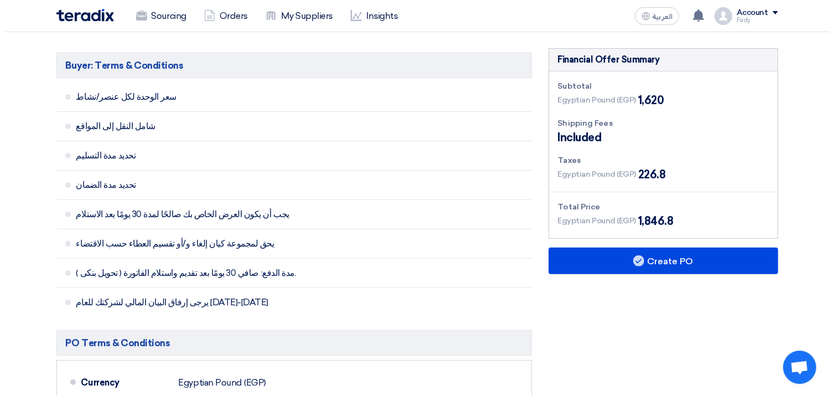
scroll to position [430, 0]
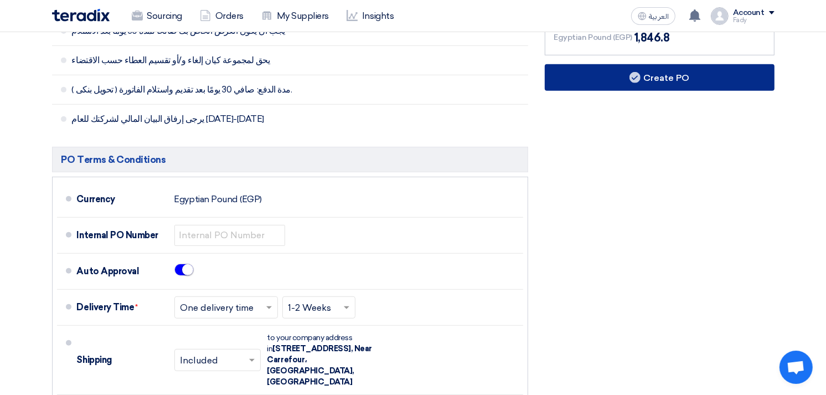
click at [651, 74] on button "Create PO" at bounding box center [660, 77] width 230 height 27
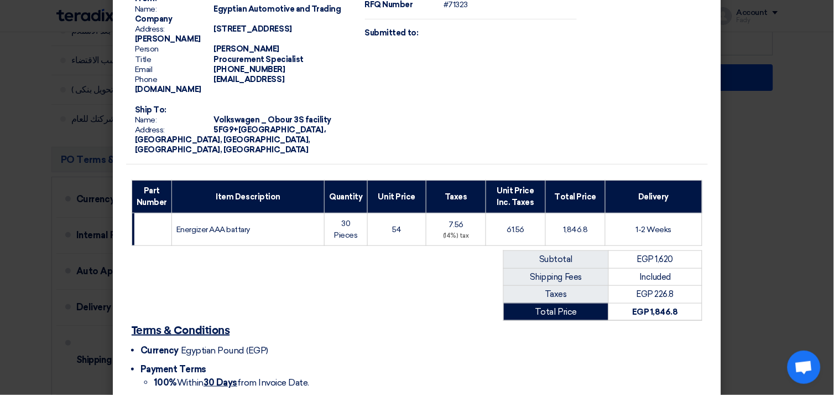
scroll to position [143, 0]
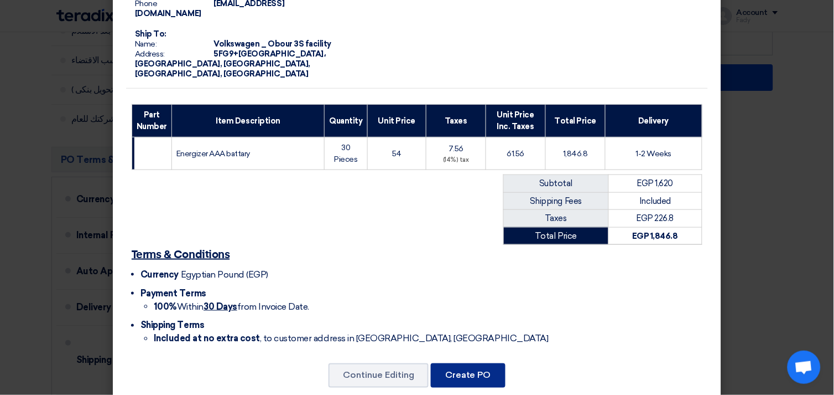
click at [469, 363] on button "Create PO" at bounding box center [468, 375] width 75 height 24
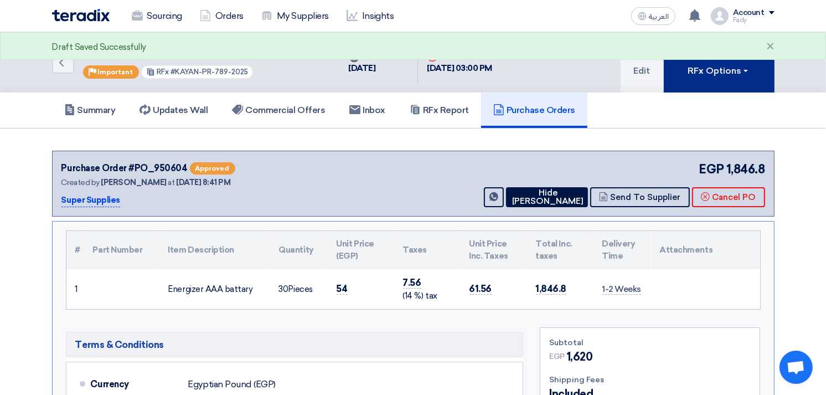
click at [705, 79] on button "RFx Options" at bounding box center [718, 62] width 111 height 60
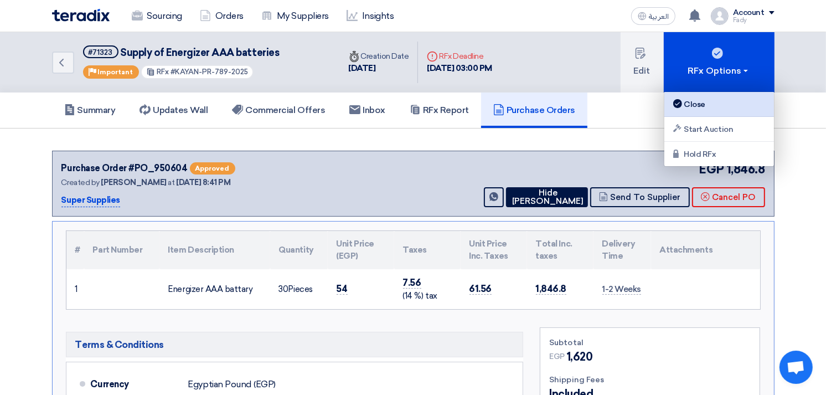
click at [709, 100] on div "Close" at bounding box center [719, 103] width 96 height 13
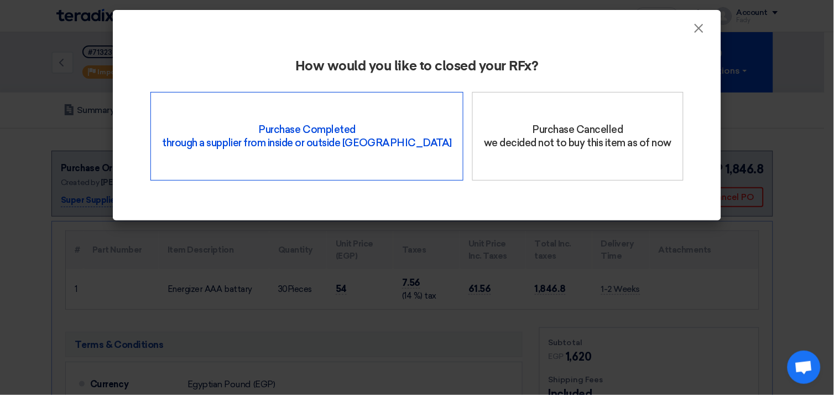
click at [374, 117] on div "Purchase Completed through a supplier from inside or outside Teradix" at bounding box center [307, 136] width 313 height 89
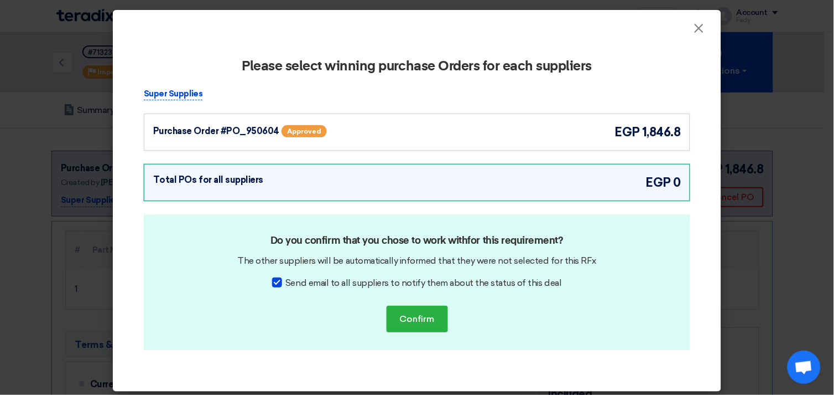
click at [546, 130] on div "Purchase Order #PO_950604 Approved egp 1,846.8" at bounding box center [417, 132] width 528 height 18
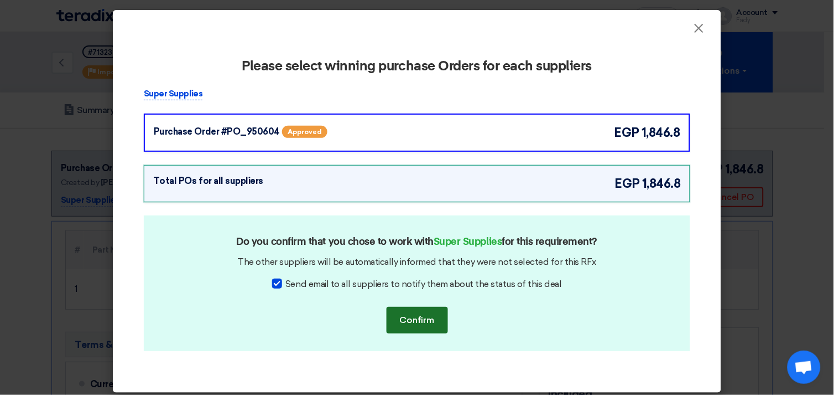
click at [423, 312] on button "Confirm" at bounding box center [417, 320] width 61 height 27
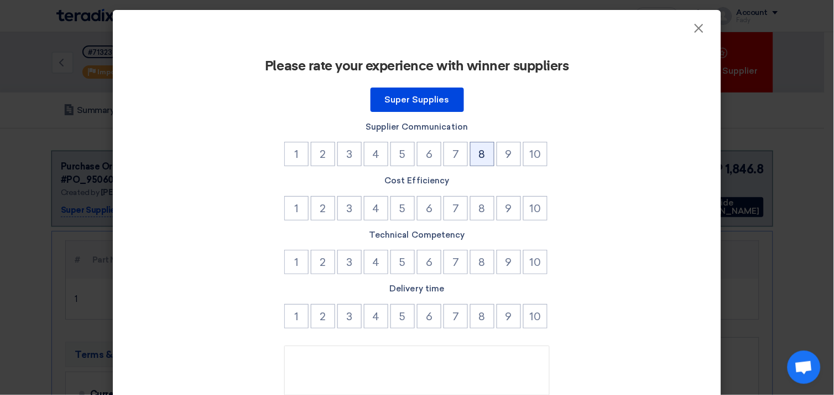
click at [479, 155] on button "8" at bounding box center [482, 154] width 24 height 24
click at [480, 209] on button "8" at bounding box center [482, 208] width 24 height 24
click at [484, 266] on button "8" at bounding box center [482, 262] width 24 height 24
click at [480, 314] on button "8" at bounding box center [482, 316] width 24 height 24
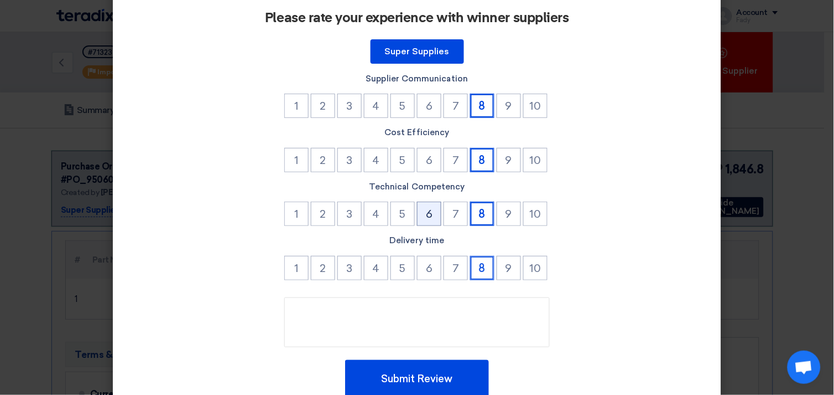
scroll to position [94, 0]
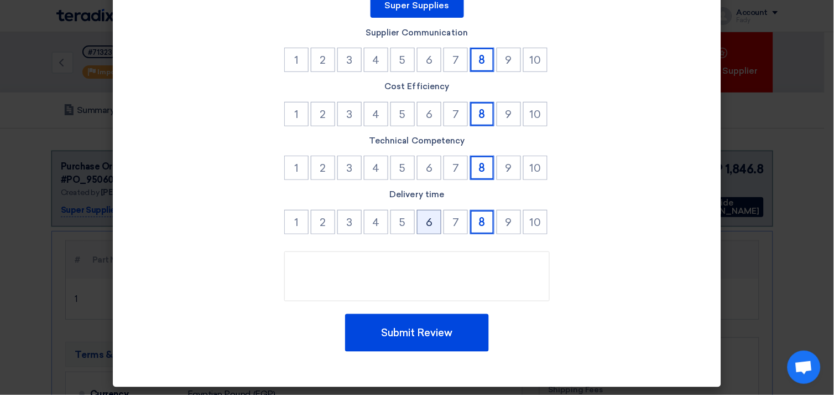
click at [430, 222] on button "6" at bounding box center [429, 222] width 24 height 24
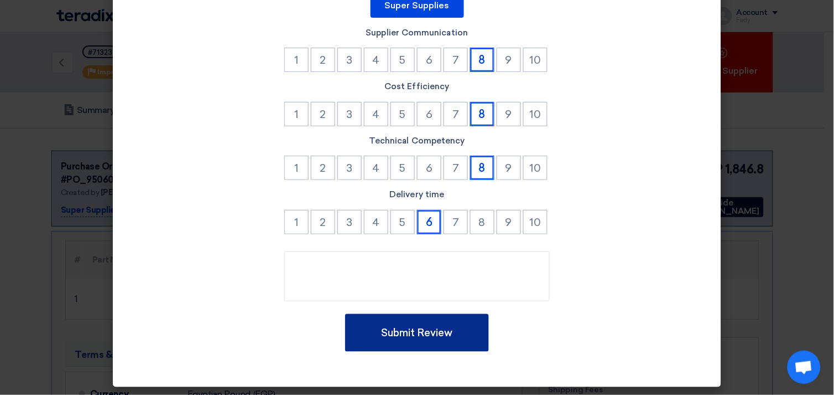
click at [452, 338] on button "Submit Review" at bounding box center [417, 333] width 144 height 38
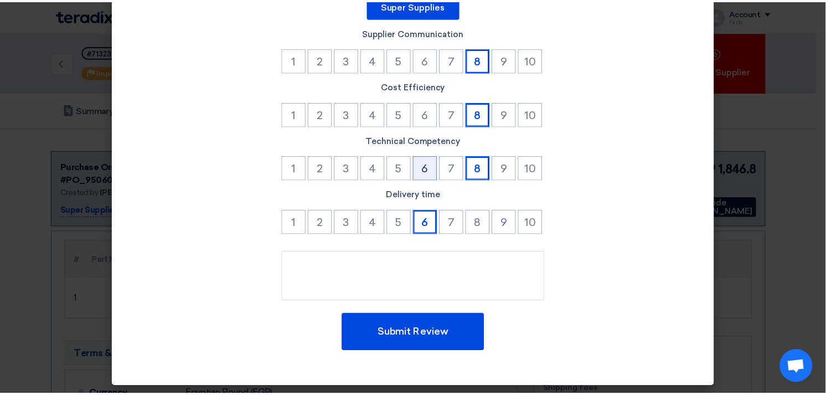
scroll to position [0, 0]
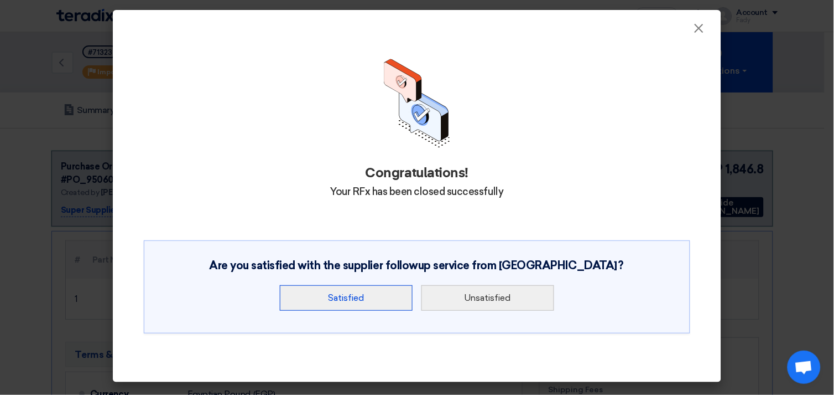
click at [349, 295] on button "Satisfied" at bounding box center [346, 297] width 133 height 25
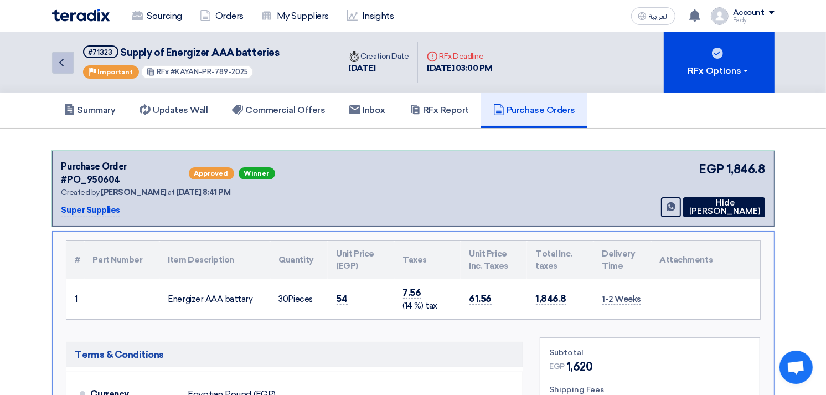
click at [65, 67] on icon "Back" at bounding box center [61, 62] width 13 height 13
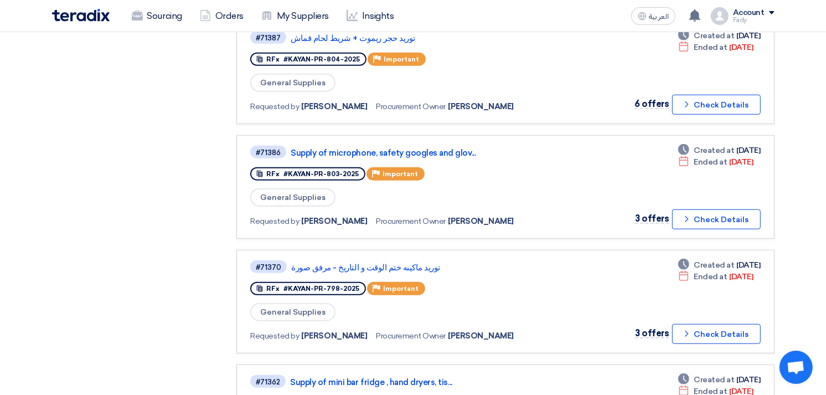
scroll to position [1045, 0]
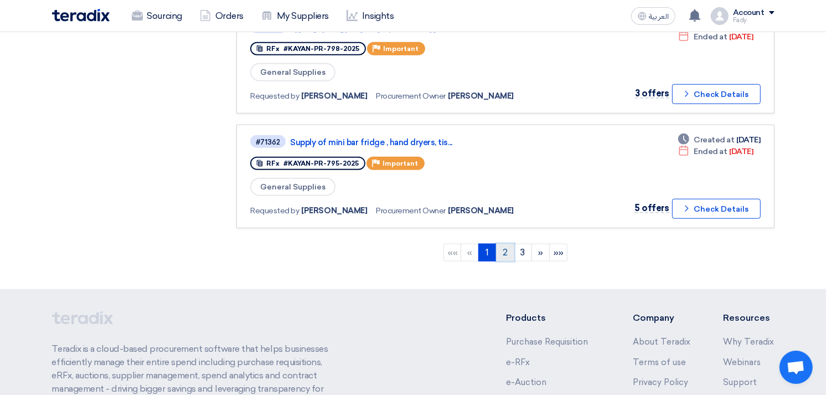
click at [502, 243] on link "2" at bounding box center [505, 252] width 18 height 18
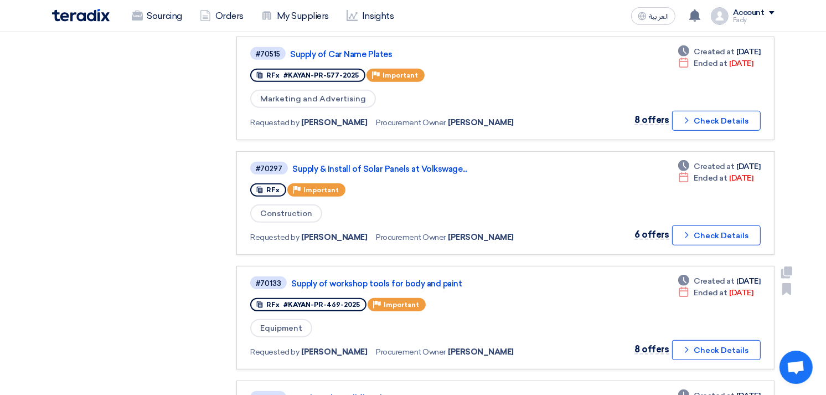
scroll to position [553, 0]
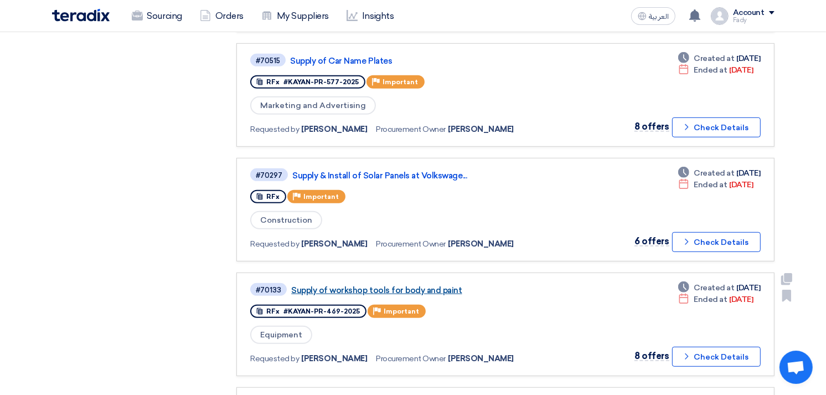
click at [428, 285] on link "Supply of workshop tools for body and paint" at bounding box center [429, 290] width 277 height 10
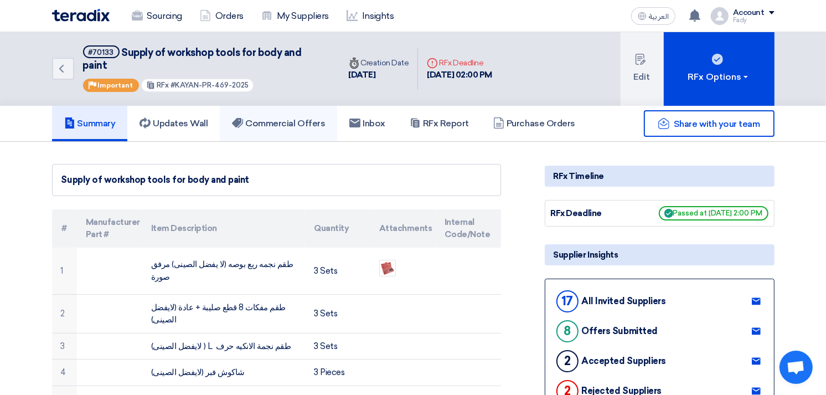
click at [288, 118] on h5 "Commercial Offers" at bounding box center [278, 123] width 93 height 11
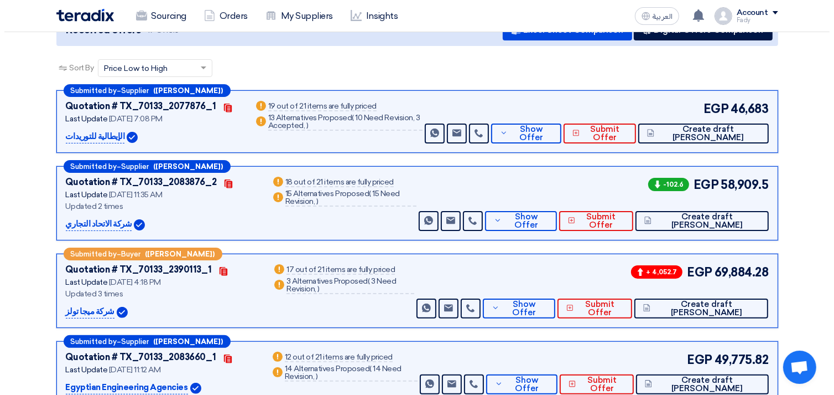
scroll to position [184, 0]
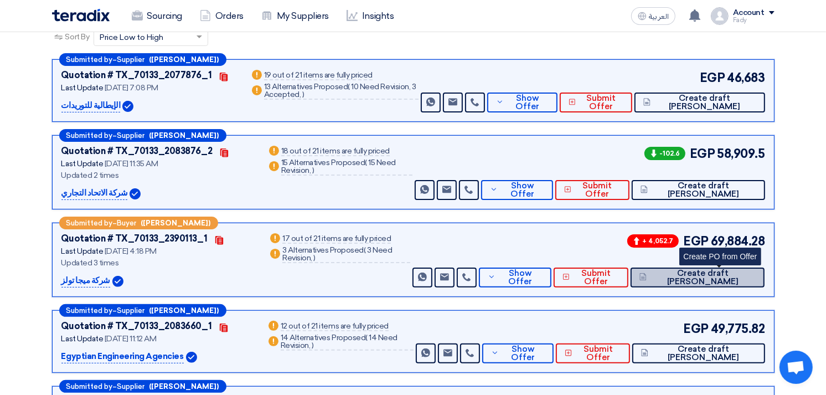
click at [735, 269] on span "Create draft [PERSON_NAME]" at bounding box center [702, 277] width 106 height 17
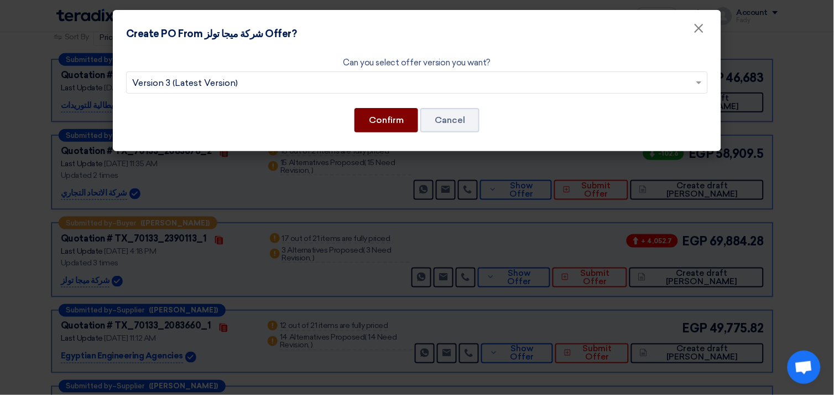
click at [393, 122] on button "Confirm" at bounding box center [387, 120] width 64 height 24
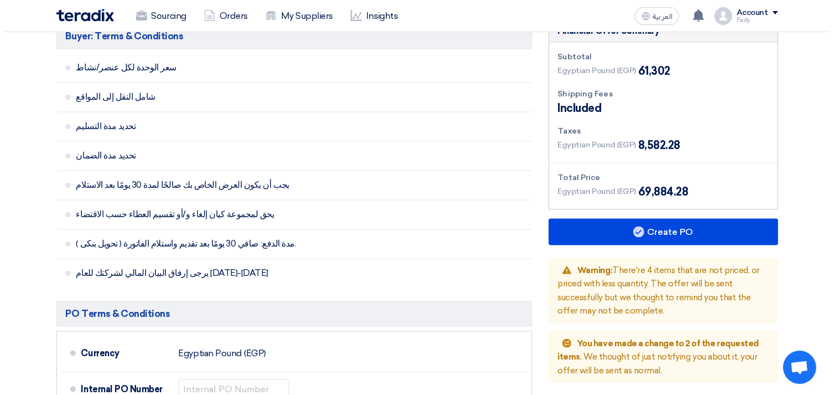
scroll to position [1844, 0]
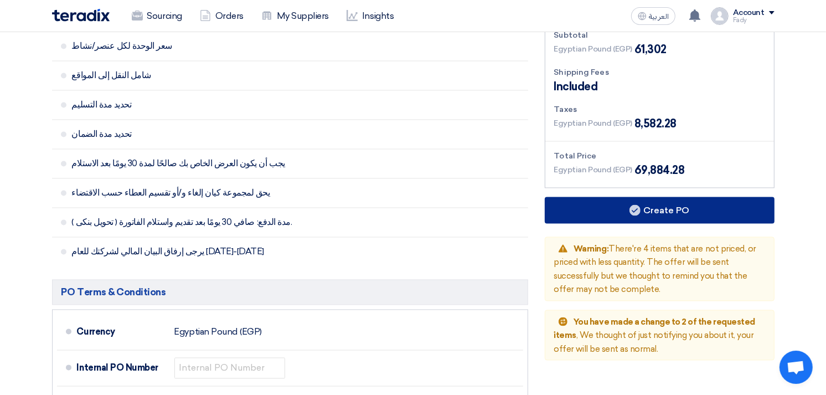
click at [645, 203] on button "Create PO" at bounding box center [660, 210] width 230 height 27
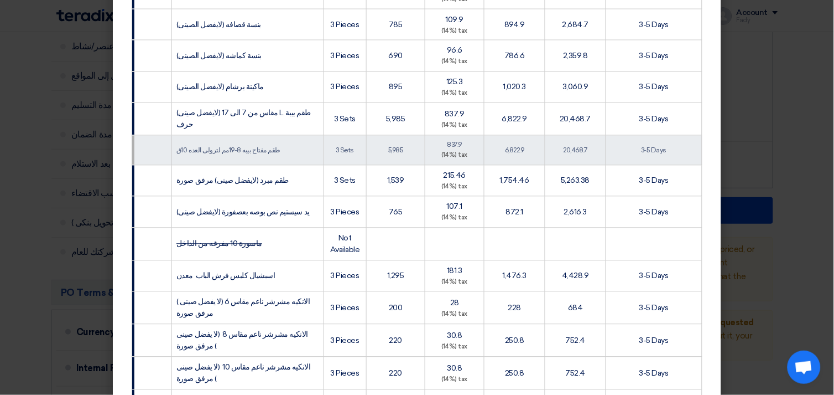
scroll to position [809, 0]
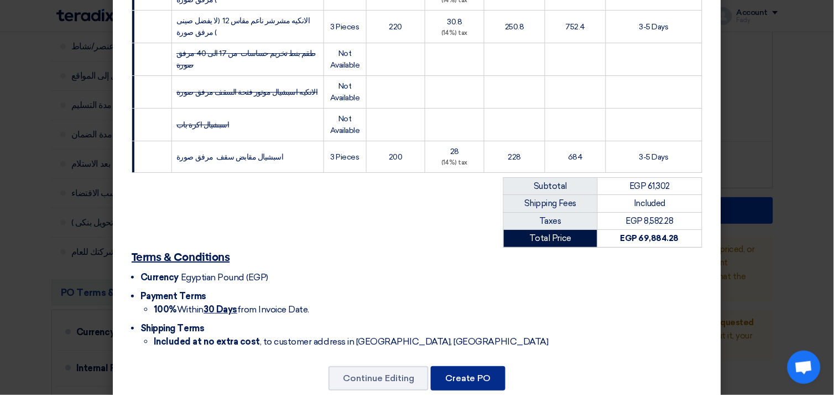
click at [460, 366] on button "Create PO" at bounding box center [468, 378] width 75 height 24
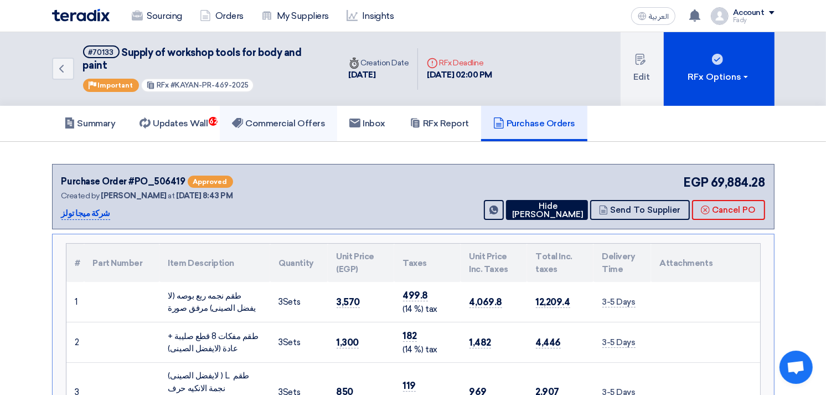
click at [307, 118] on h5 "Commercial Offers" at bounding box center [278, 123] width 93 height 11
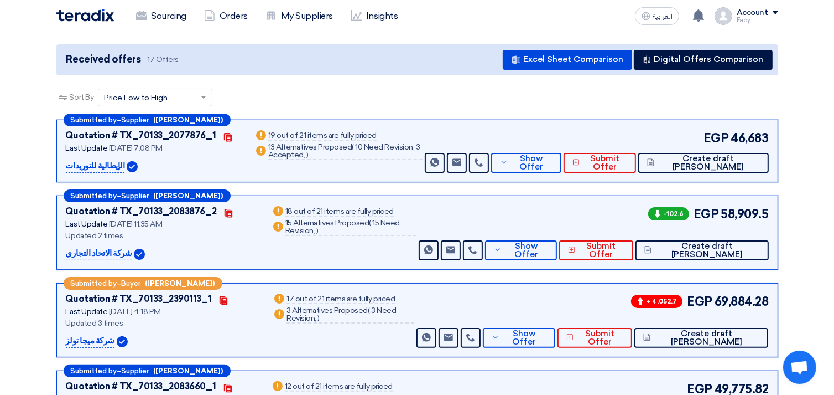
scroll to position [123, 0]
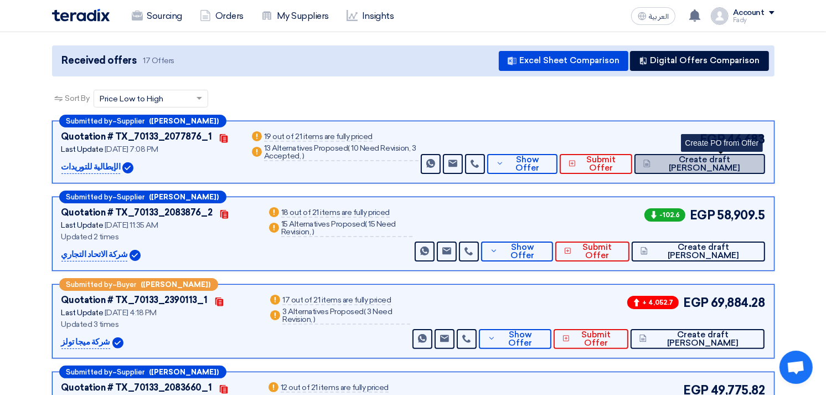
click at [734, 155] on span "Create draft [PERSON_NAME]" at bounding box center [705, 163] width 102 height 17
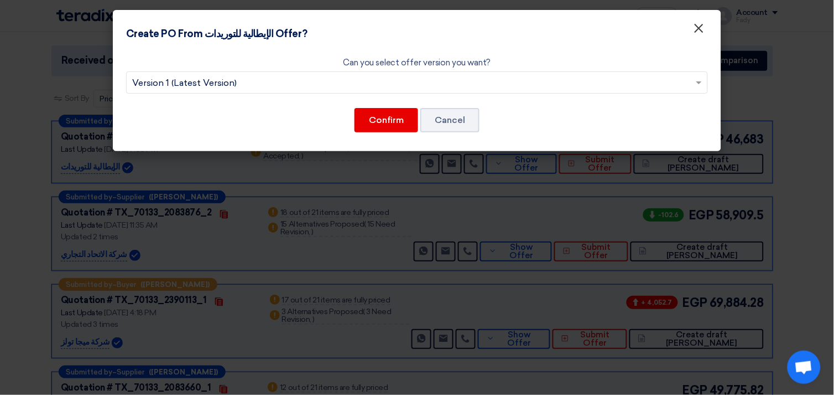
click at [698, 30] on span "×" at bounding box center [699, 31] width 11 height 22
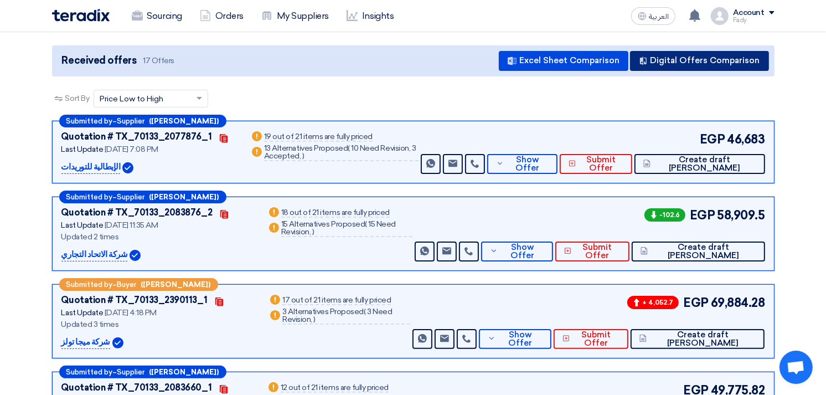
click at [692, 51] on button "Digital Offers Comparison" at bounding box center [699, 61] width 139 height 20
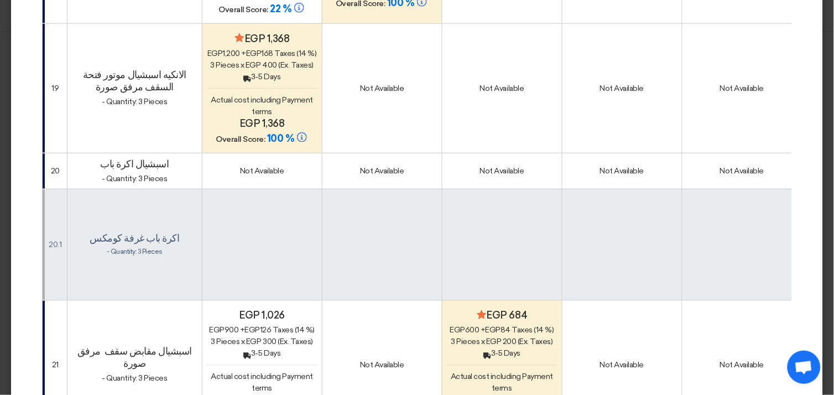
scroll to position [10491, 0]
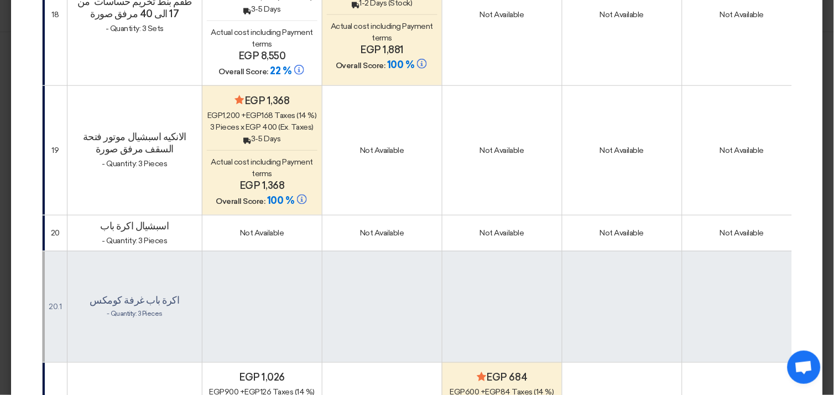
click at [267, 194] on span "100 %" at bounding box center [280, 200] width 27 height 12
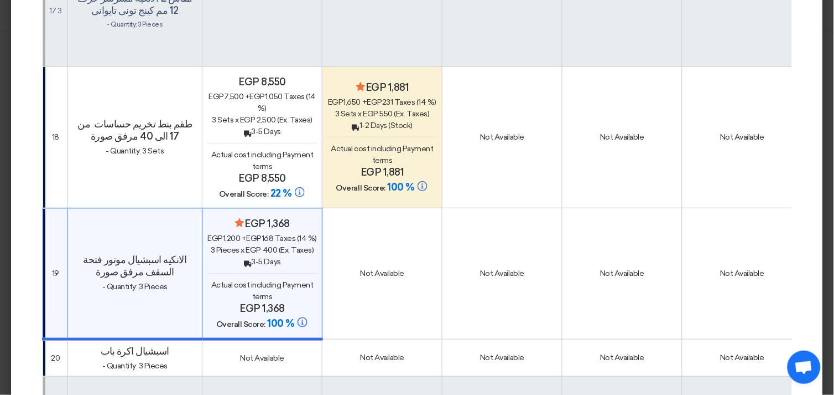
scroll to position [10368, 0]
click at [342, 144] on span "Actual cost including Payment terms" at bounding box center [382, 154] width 102 height 21
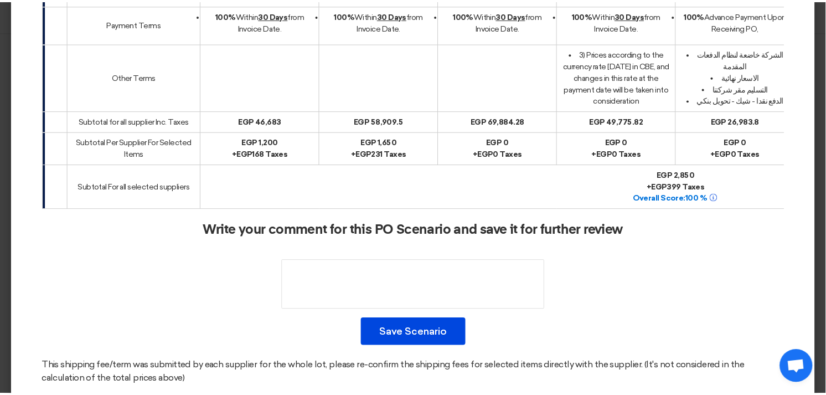
scroll to position [11057, 0]
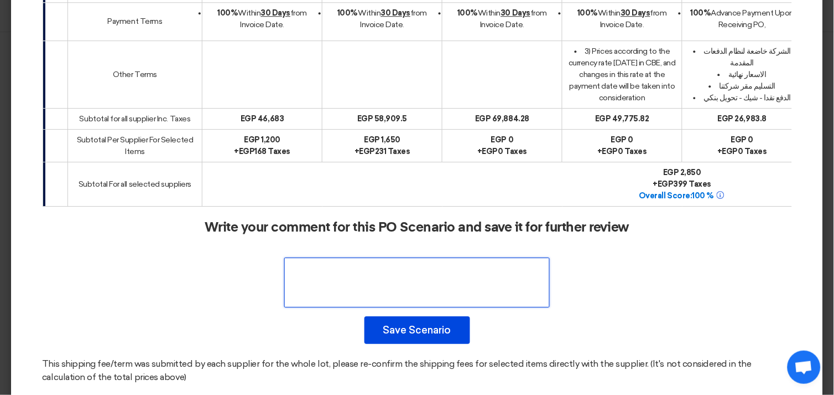
click at [417, 257] on textarea at bounding box center [417, 282] width 266 height 50
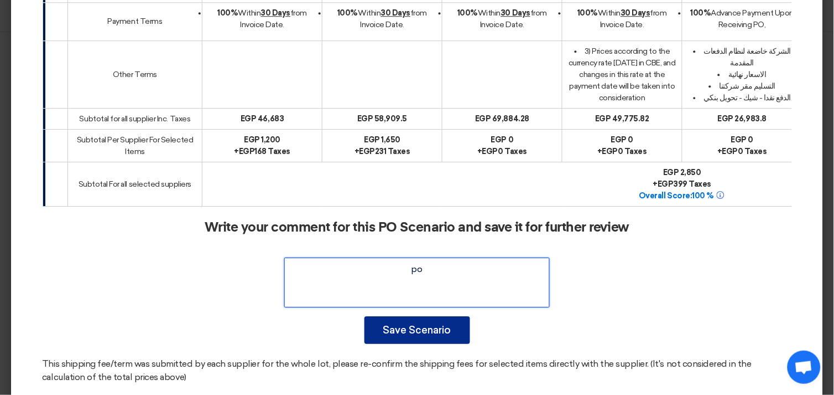
type textarea "po"
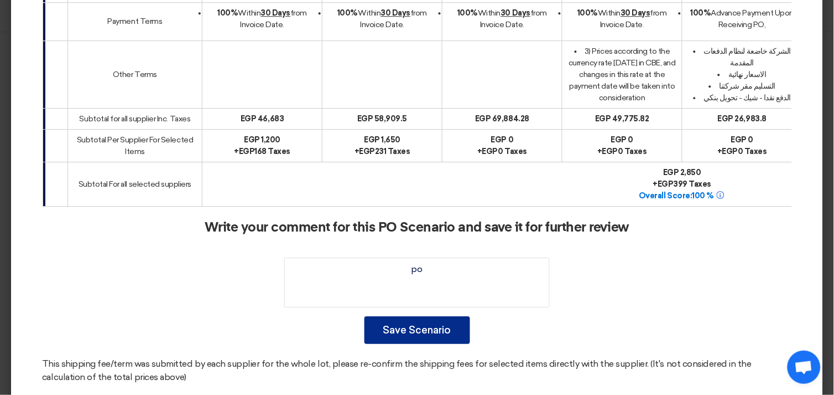
click at [408, 316] on button "Save Scenario" at bounding box center [418, 330] width 106 height 28
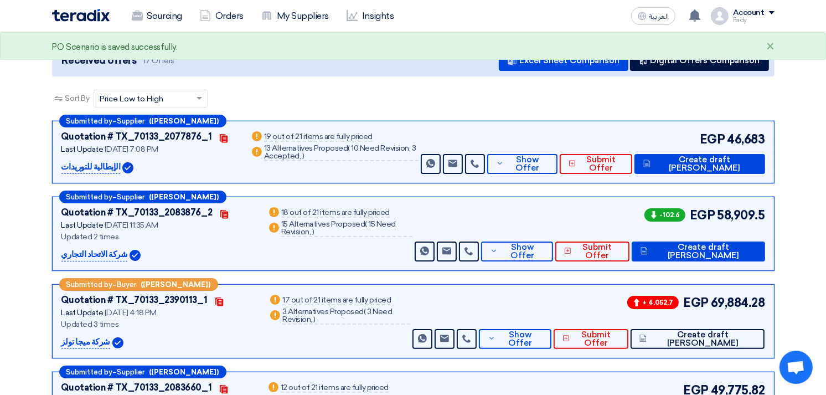
scroll to position [0, 0]
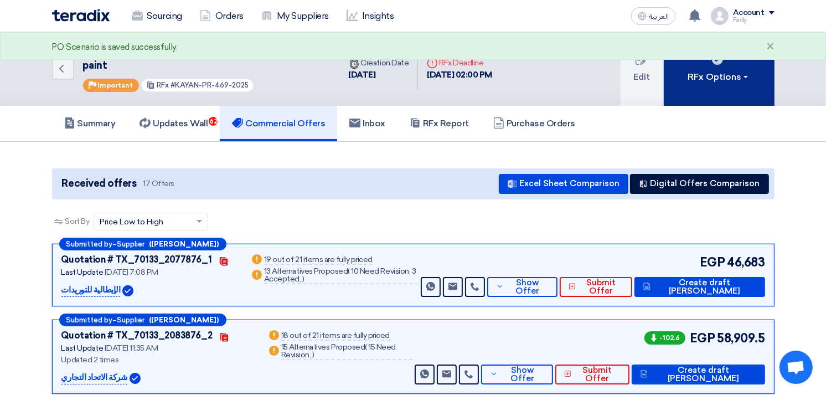
click at [703, 72] on div "RFx Options" at bounding box center [718, 76] width 63 height 13
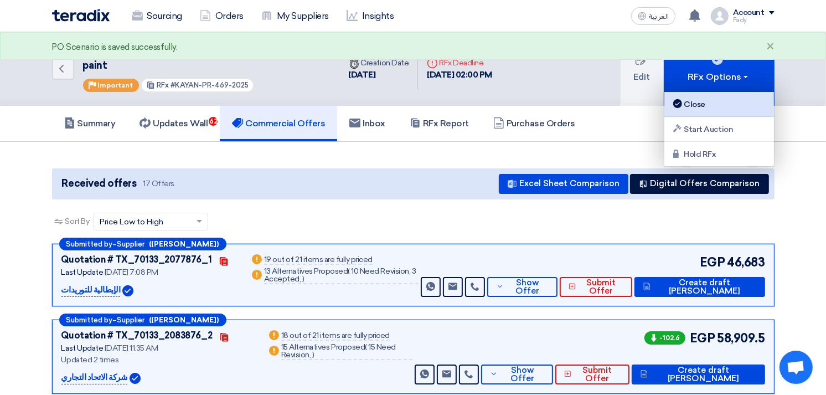
click at [707, 100] on div "Close" at bounding box center [719, 103] width 96 height 13
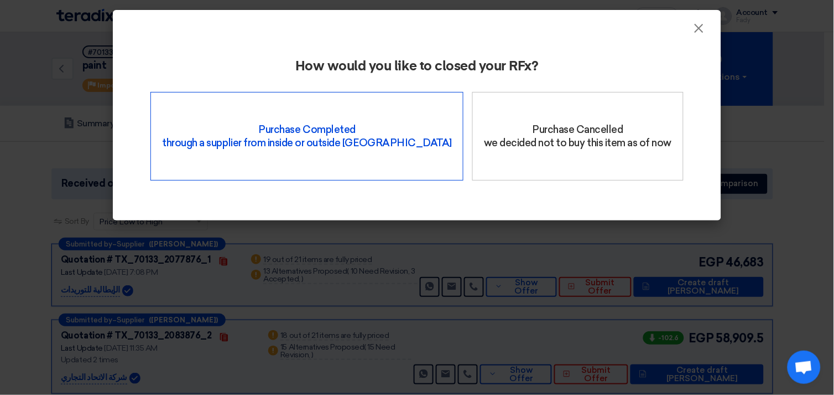
click at [349, 139] on div "Purchase Completed through a supplier from inside or outside Teradix" at bounding box center [307, 136] width 313 height 89
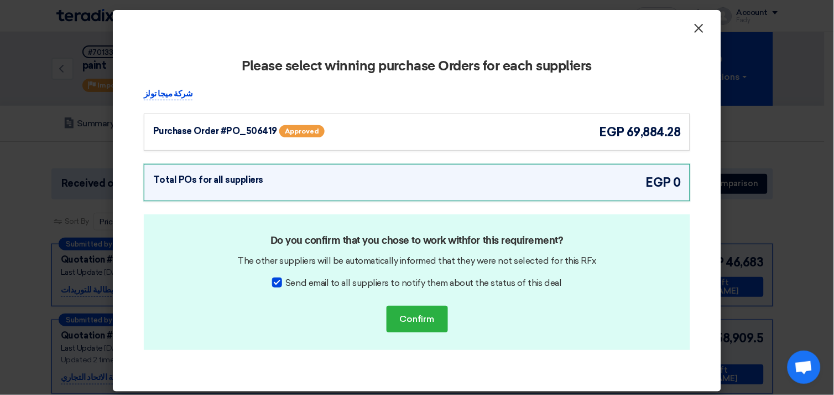
drag, startPoint x: 696, startPoint y: 27, endPoint x: 698, endPoint y: 32, distance: 5.7
click at [698, 28] on span "×" at bounding box center [699, 31] width 11 height 22
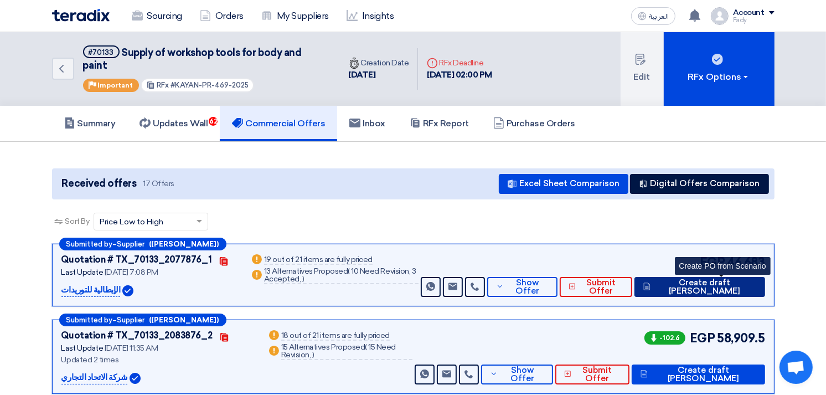
click at [724, 278] on span "Create draft [PERSON_NAME]" at bounding box center [705, 286] width 102 height 17
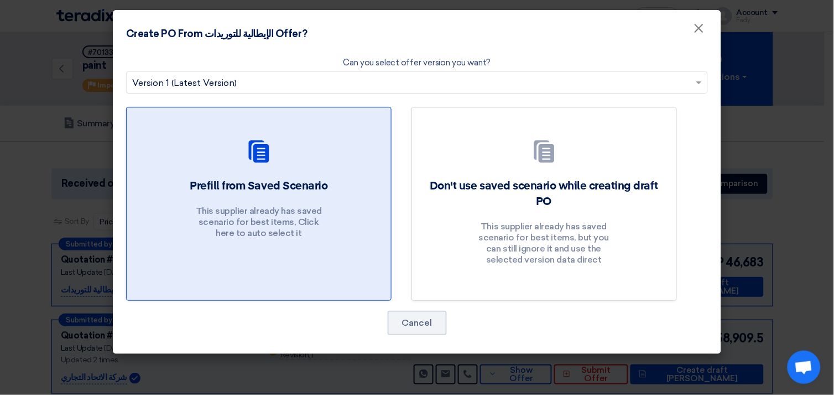
click at [281, 158] on div at bounding box center [259, 153] width 238 height 31
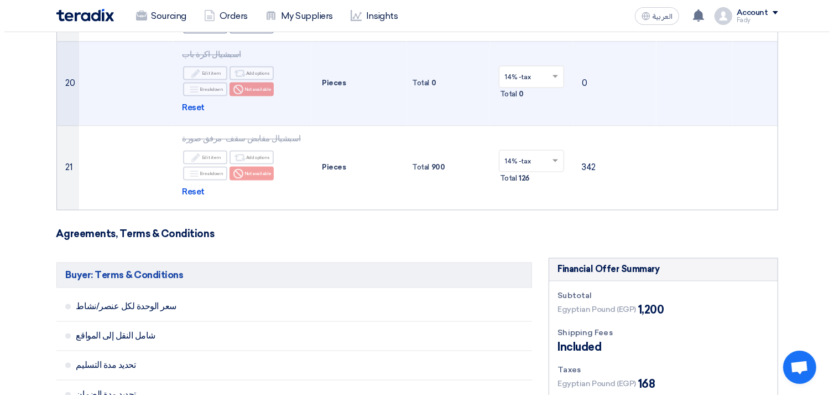
scroll to position [2151, 0]
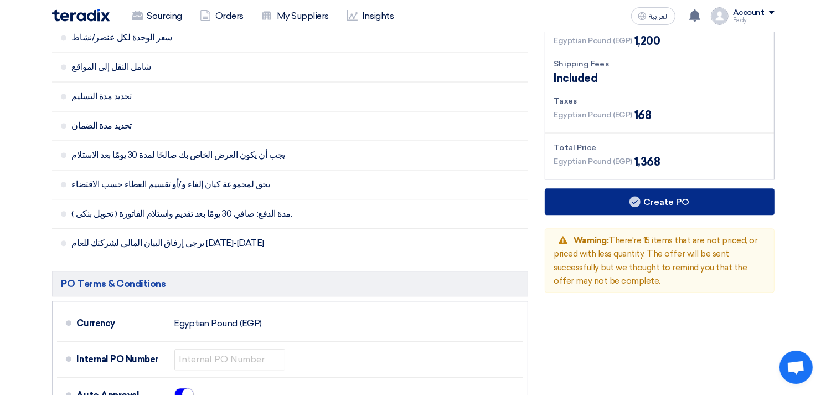
click at [650, 188] on button "Create PO" at bounding box center [660, 201] width 230 height 27
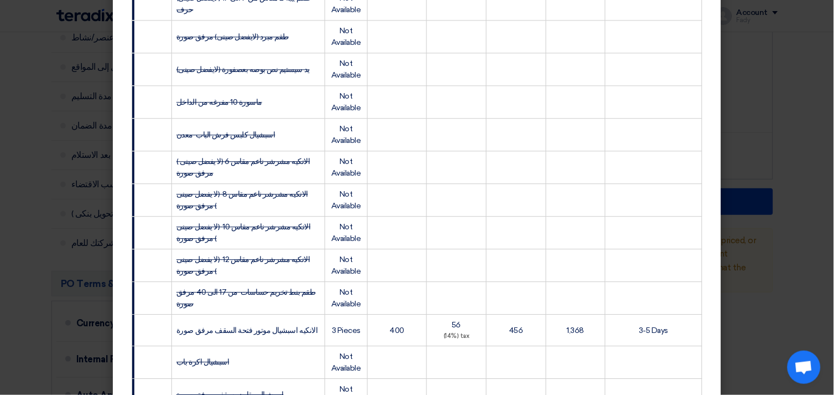
scroll to position [795, 0]
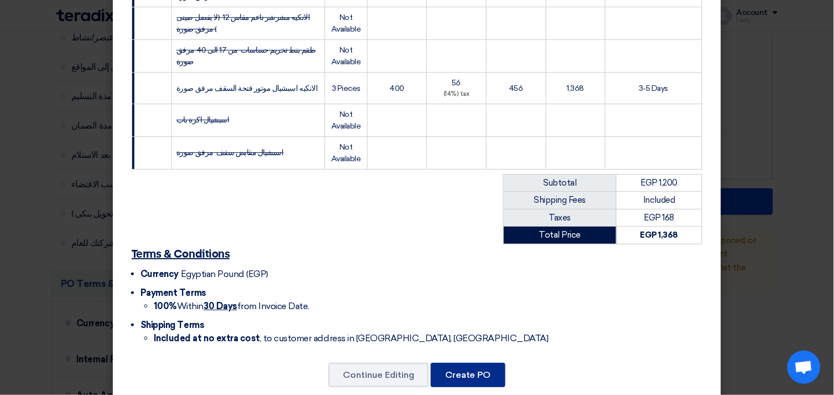
click at [472, 362] on button "Create PO" at bounding box center [468, 374] width 75 height 24
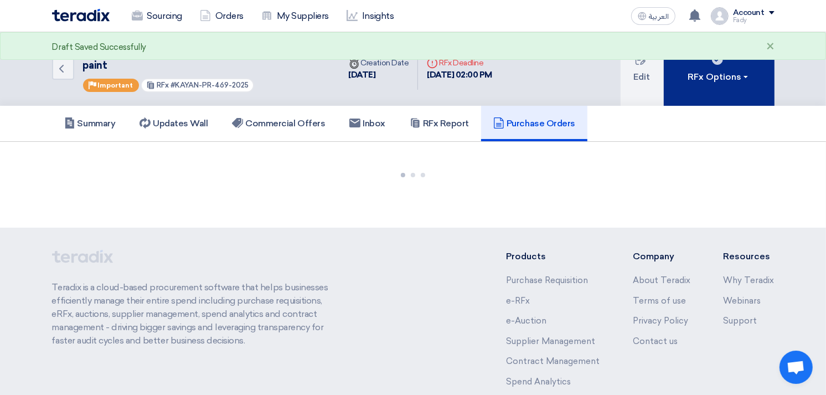
click at [735, 62] on button "RFx Options" at bounding box center [718, 69] width 111 height 74
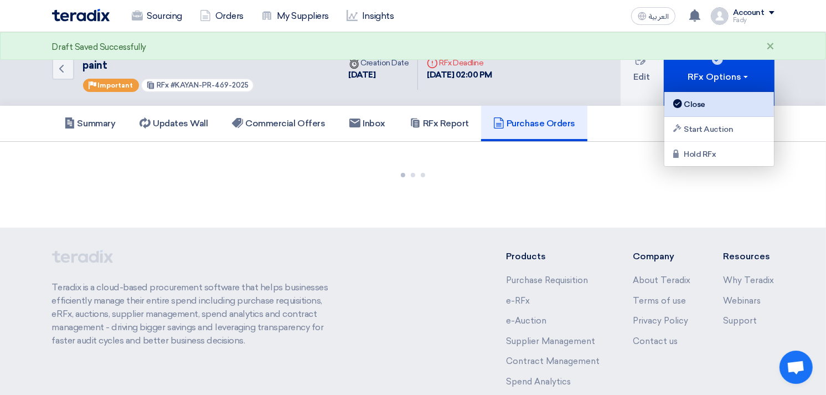
click at [694, 112] on link "Close" at bounding box center [719, 104] width 110 height 25
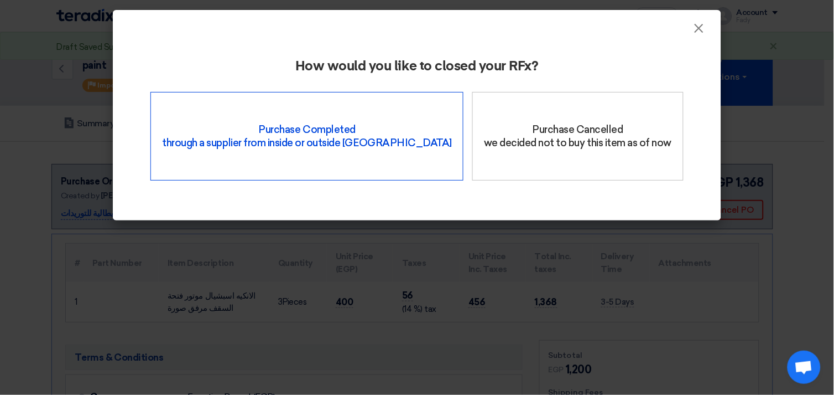
click at [263, 139] on div "Purchase Completed through a supplier from inside or outside Teradix" at bounding box center [307, 136] width 313 height 89
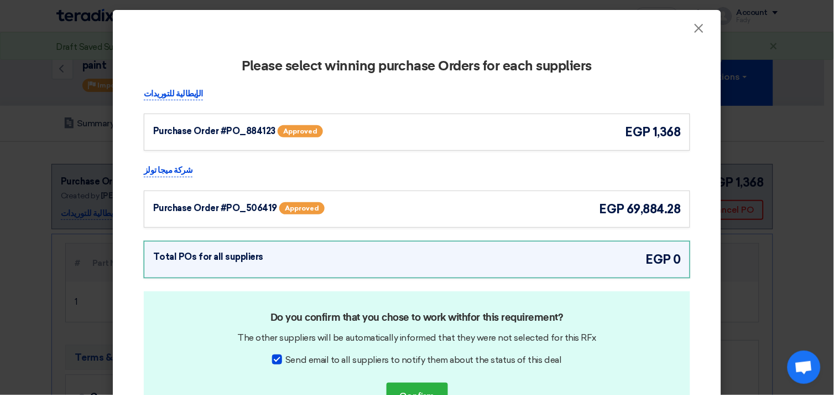
click at [655, 134] on span "1,368" at bounding box center [667, 132] width 28 height 18
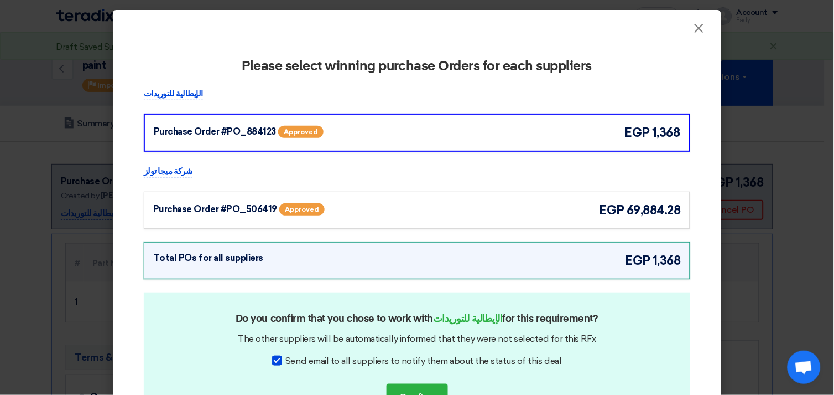
click at [645, 215] on span "69,884.28" at bounding box center [654, 210] width 54 height 18
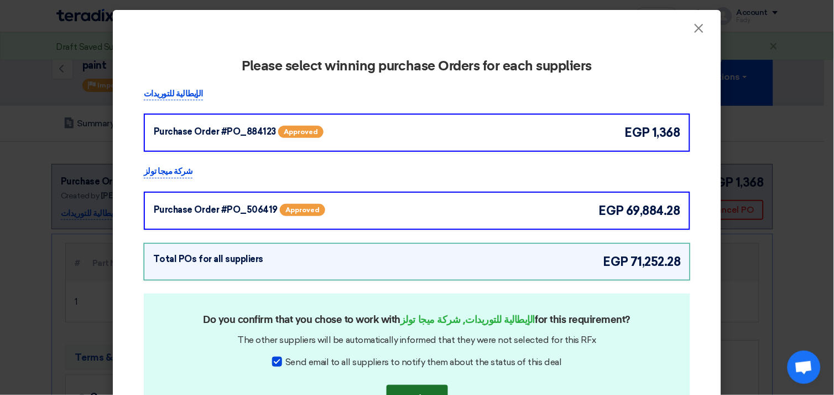
click at [427, 387] on button "Confirm" at bounding box center [417, 398] width 61 height 27
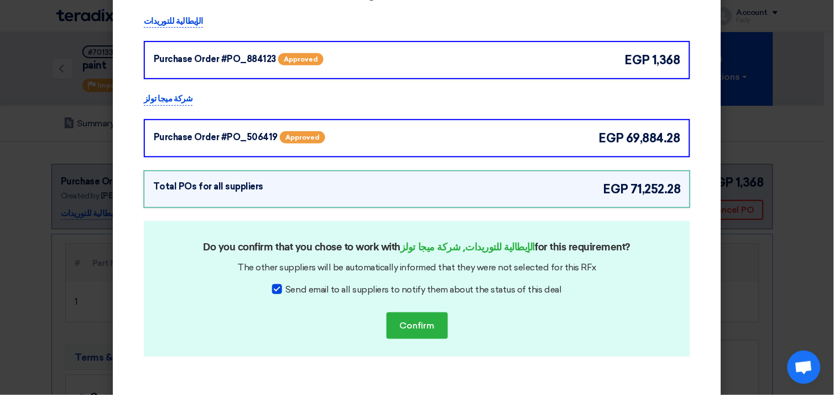
scroll to position [83, 0]
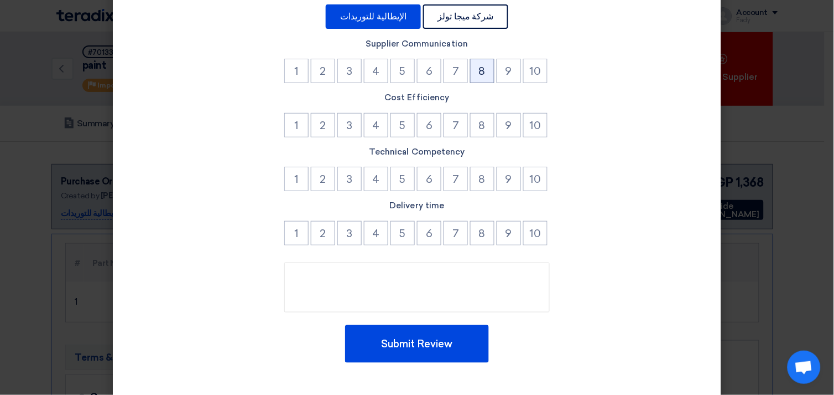
click at [475, 70] on button "8" at bounding box center [482, 71] width 24 height 24
click at [504, 72] on button "9" at bounding box center [509, 71] width 24 height 24
click at [515, 123] on button "9" at bounding box center [509, 125] width 24 height 24
click at [511, 178] on button "9" at bounding box center [509, 179] width 24 height 24
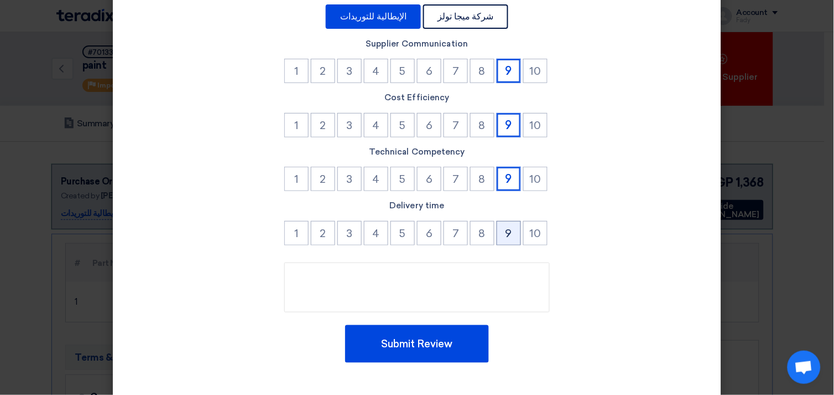
click at [507, 230] on button "9" at bounding box center [509, 233] width 24 height 24
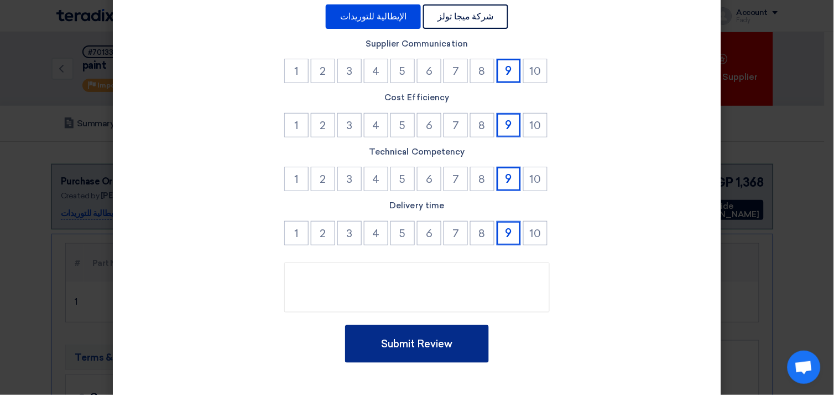
click at [421, 344] on button "Submit Review" at bounding box center [417, 344] width 144 height 38
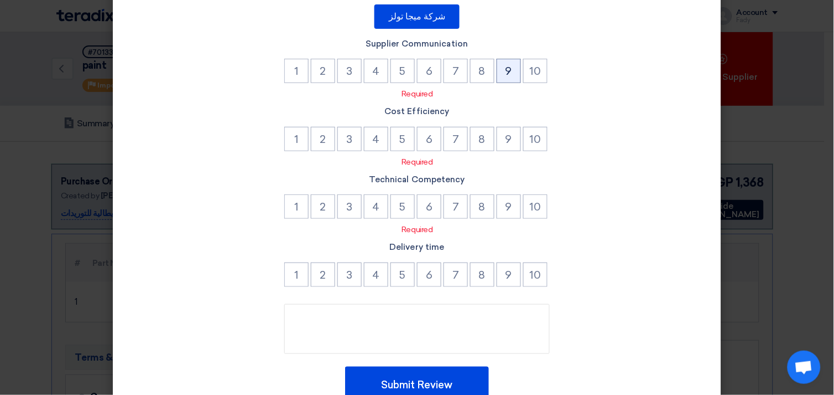
click at [500, 72] on button "9" at bounding box center [509, 71] width 24 height 24
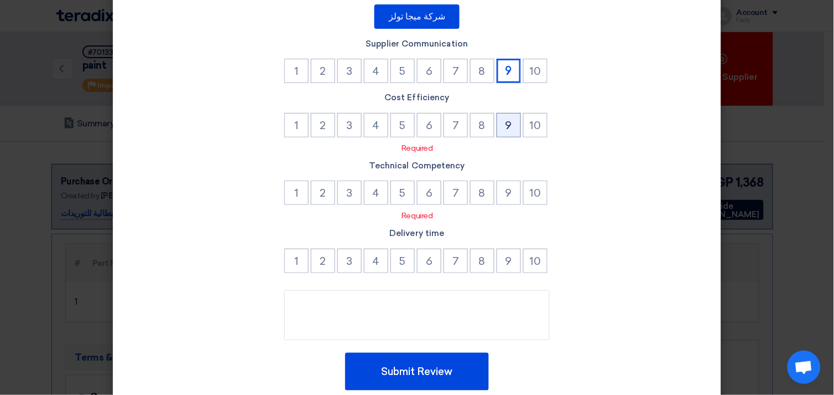
click at [508, 121] on button "9" at bounding box center [509, 125] width 24 height 24
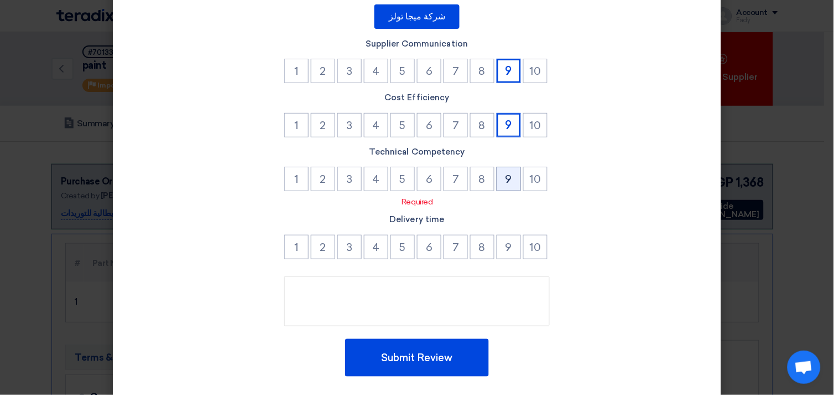
click at [511, 179] on button "9" at bounding box center [509, 179] width 24 height 24
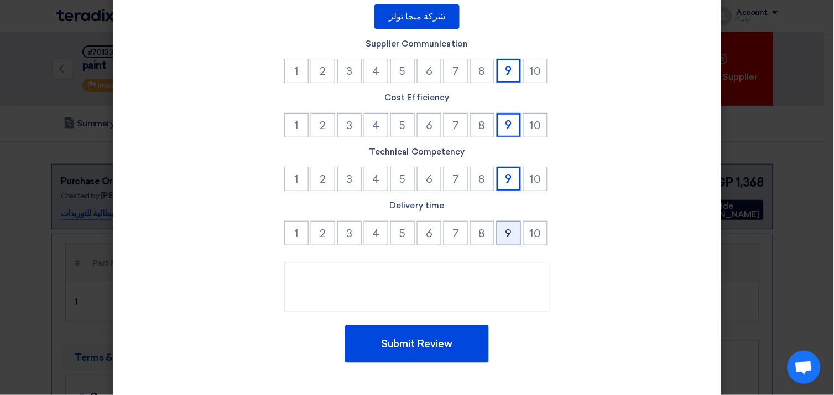
click at [506, 230] on button "9" at bounding box center [509, 233] width 24 height 24
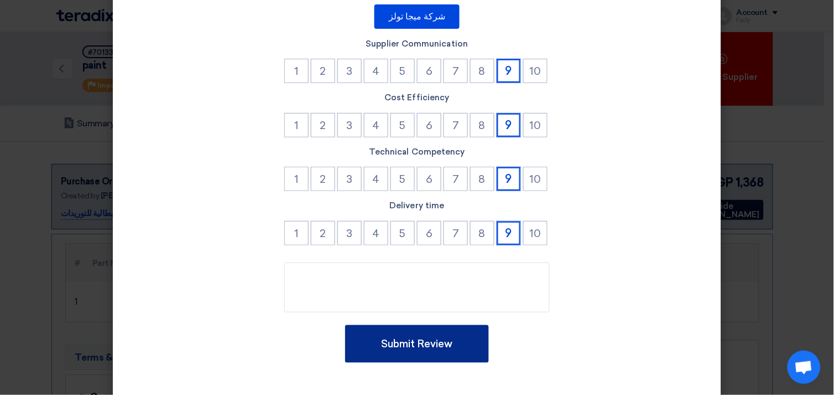
click at [454, 341] on button "Submit Review" at bounding box center [417, 344] width 144 height 38
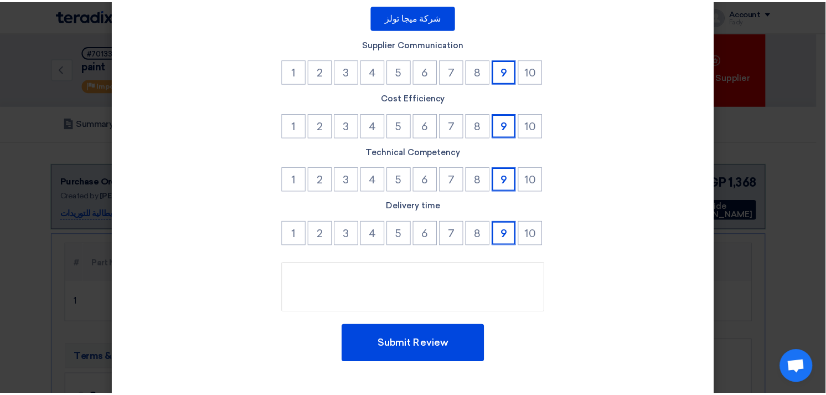
scroll to position [0, 0]
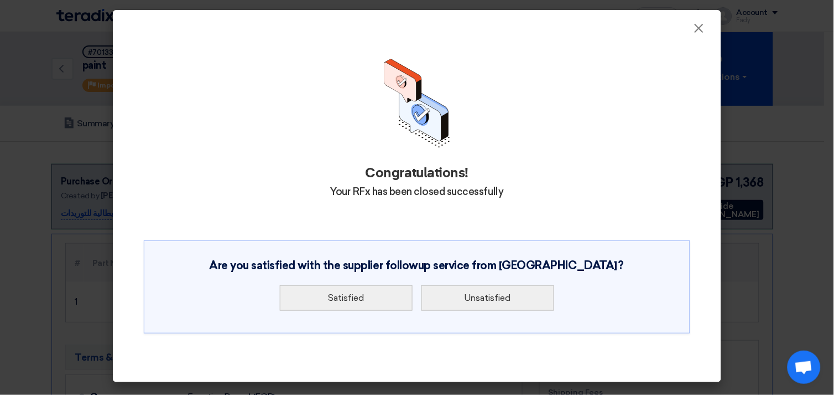
click at [359, 282] on div "Satisfied Unsatisfied" at bounding box center [417, 298] width 515 height 34
click at [363, 294] on button "Satisfied" at bounding box center [346, 297] width 133 height 25
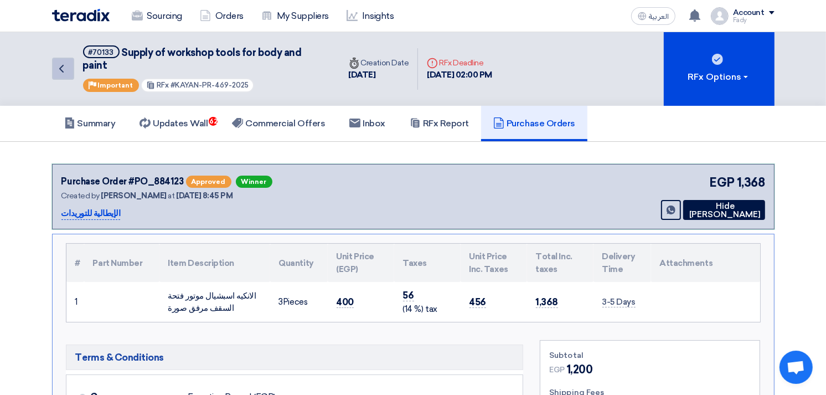
click at [70, 63] on link "Back" at bounding box center [63, 69] width 22 height 22
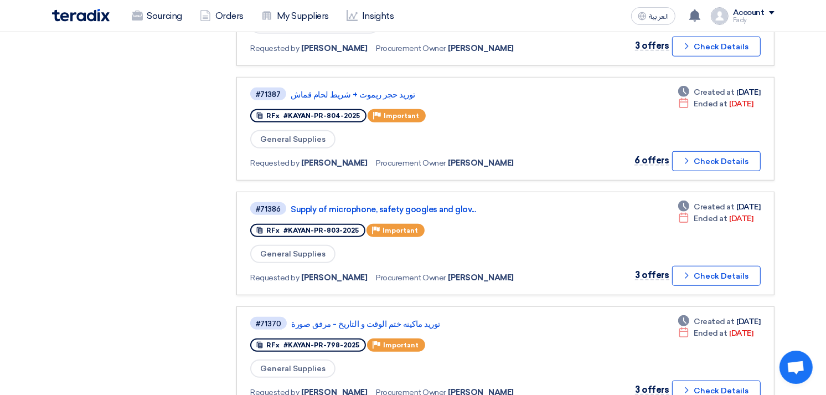
scroll to position [922, 0]
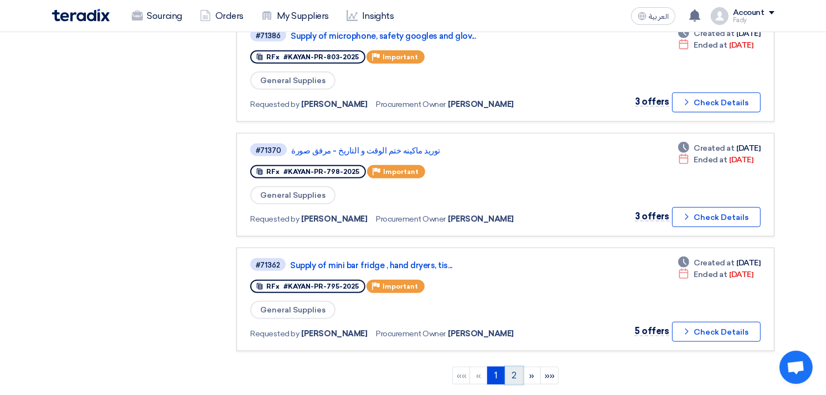
click at [515, 366] on link "2" at bounding box center [514, 375] width 18 height 18
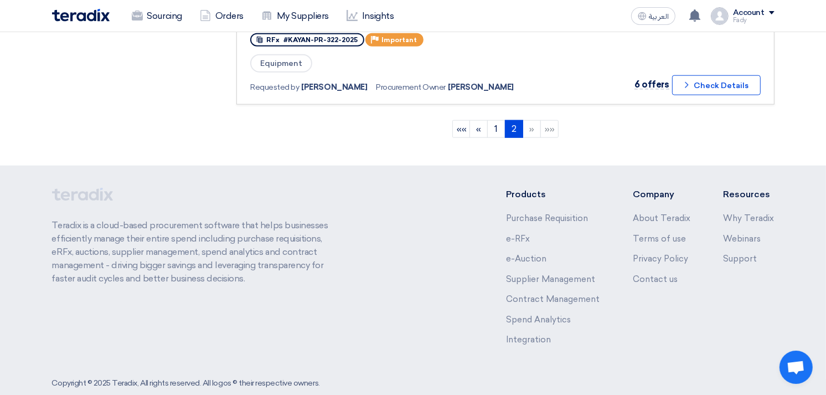
scroll to position [1169, 0]
click at [492, 120] on link "1" at bounding box center [496, 129] width 18 height 18
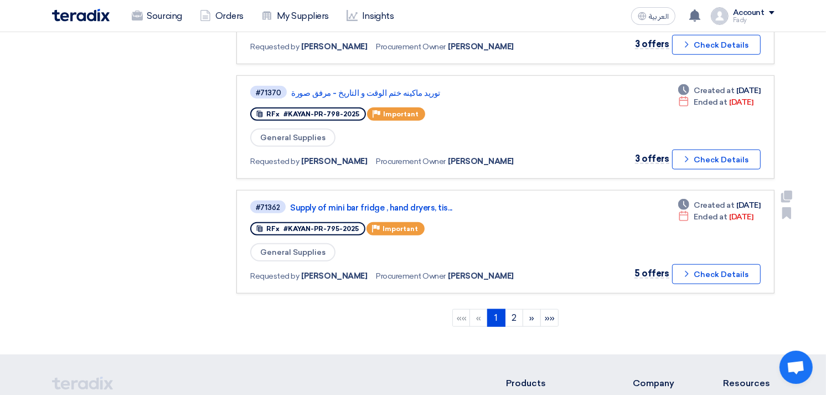
scroll to position [983, 0]
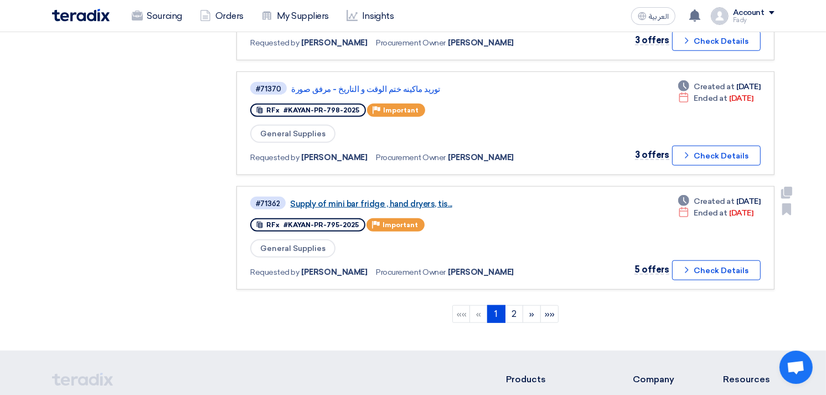
click at [421, 199] on link "Supply of mini bar fridge , hand dryers, tis..." at bounding box center [428, 204] width 277 height 10
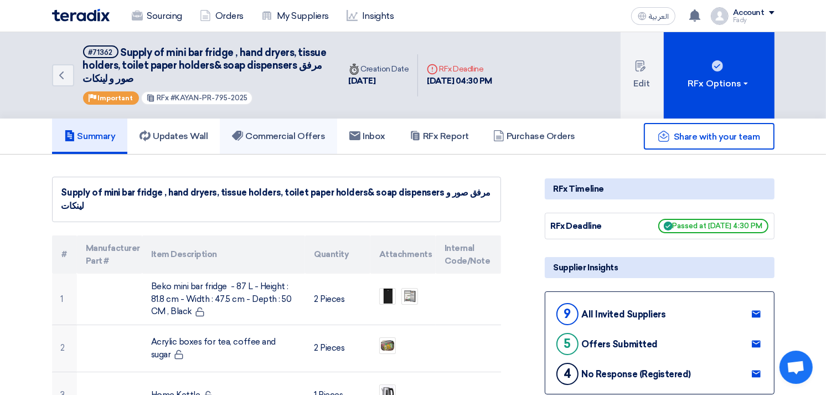
click at [274, 137] on h5 "Commercial Offers" at bounding box center [278, 136] width 93 height 11
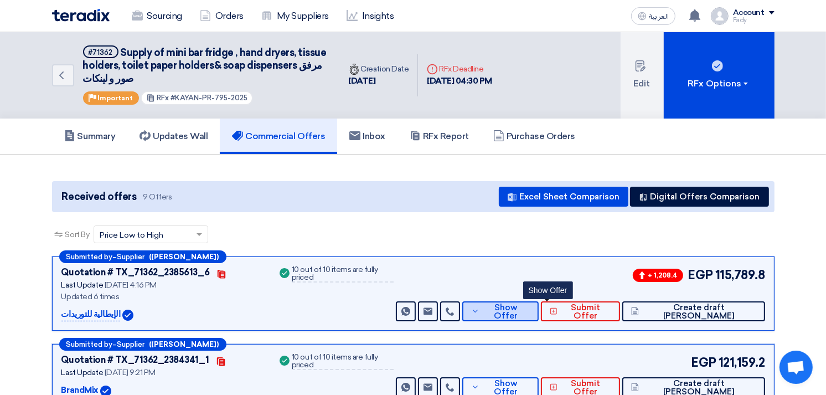
click at [538, 302] on button "Show Offer" at bounding box center [500, 311] width 76 height 20
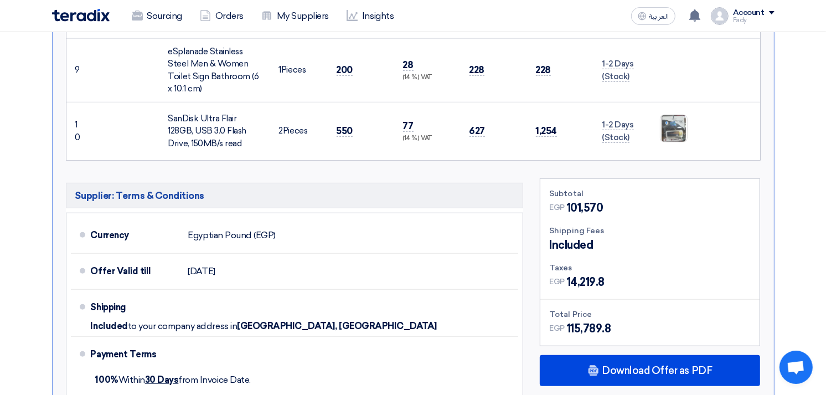
scroll to position [860, 0]
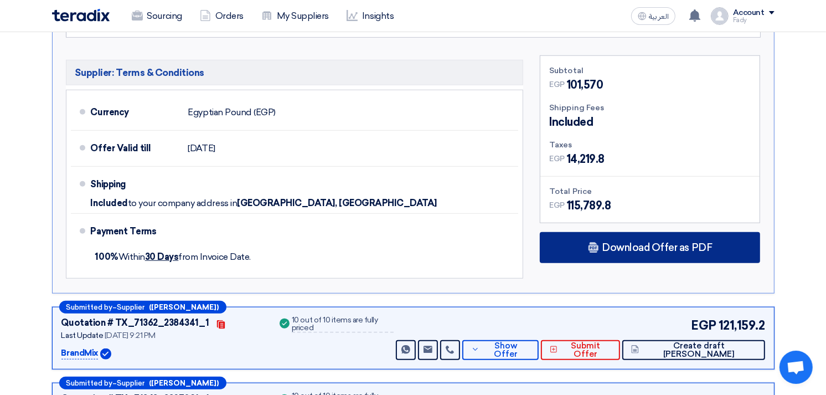
click at [657, 247] on span "Download Offer as PDF" at bounding box center [657, 247] width 110 height 10
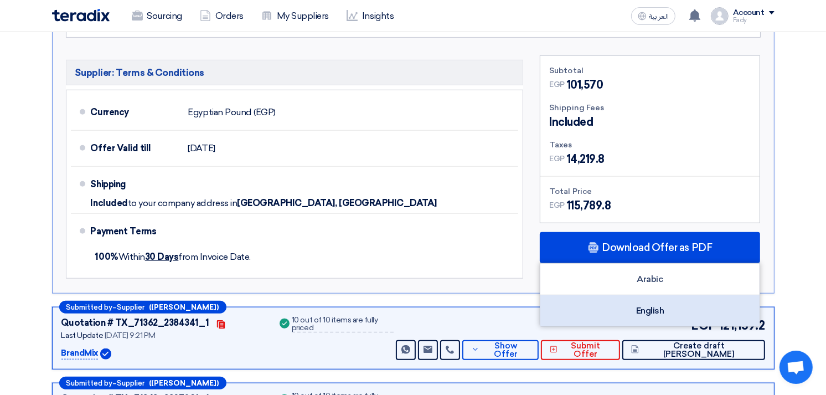
click at [652, 312] on div "English" at bounding box center [649, 310] width 219 height 31
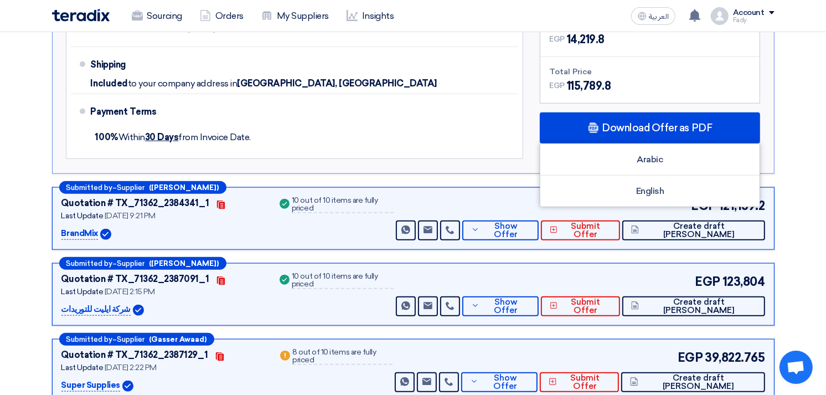
scroll to position [1107, 0]
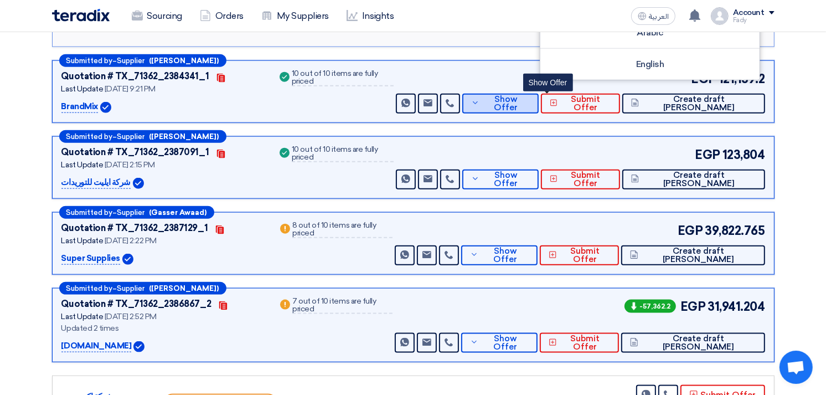
click at [530, 101] on span "Show Offer" at bounding box center [506, 103] width 48 height 17
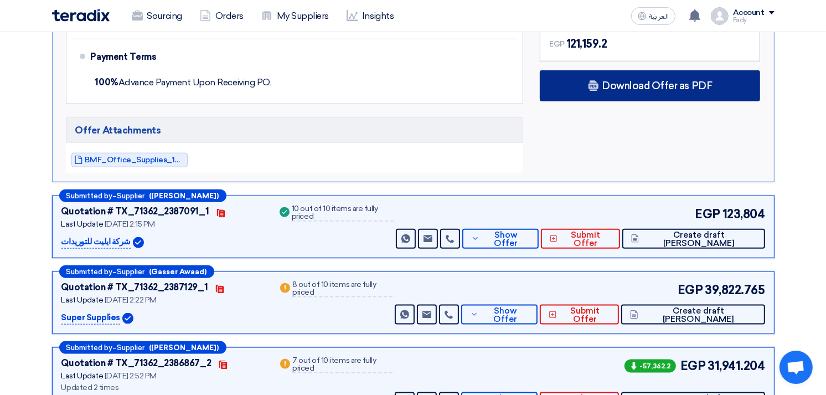
click at [653, 83] on span "Download Offer as PDF" at bounding box center [657, 86] width 110 height 10
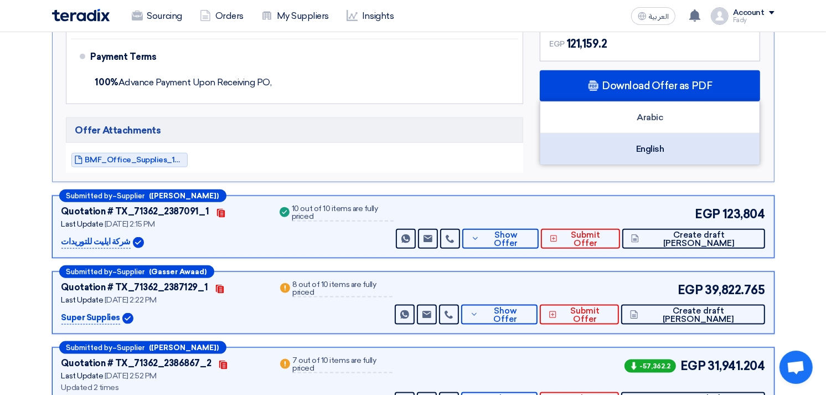
click at [642, 141] on div "English" at bounding box center [649, 148] width 219 height 31
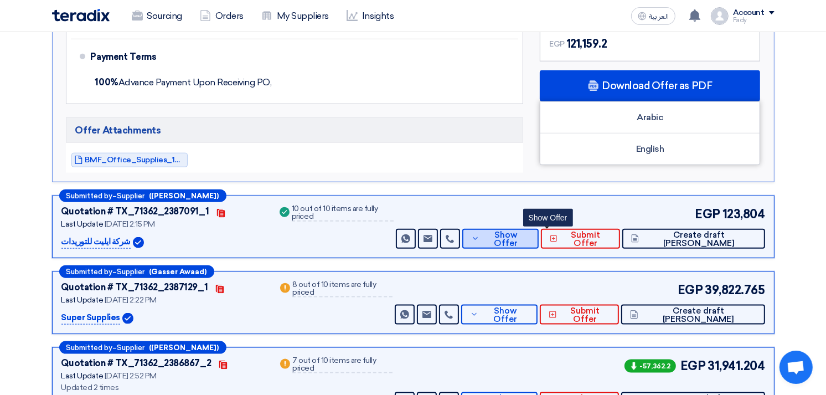
click at [530, 234] on span "Show Offer" at bounding box center [506, 239] width 48 height 17
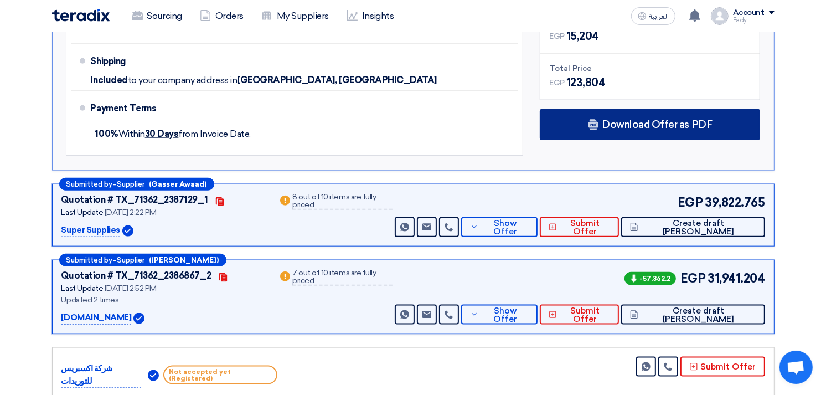
click at [703, 123] on span "Download Offer as PDF" at bounding box center [657, 125] width 110 height 10
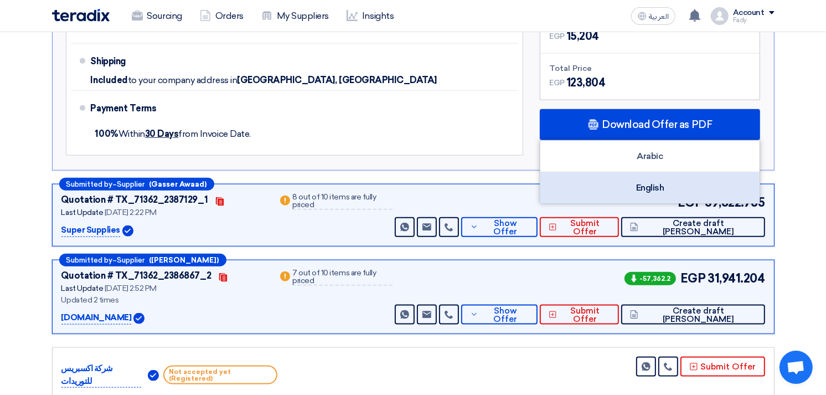
click at [657, 194] on div "English" at bounding box center [649, 187] width 219 height 31
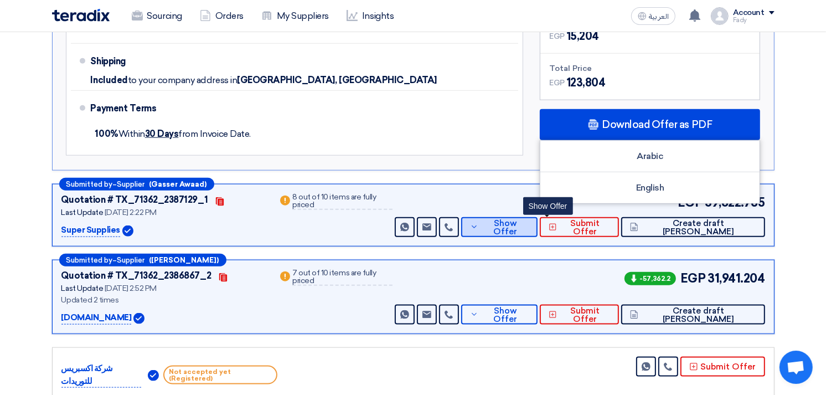
click at [528, 226] on span "Show Offer" at bounding box center [505, 227] width 48 height 17
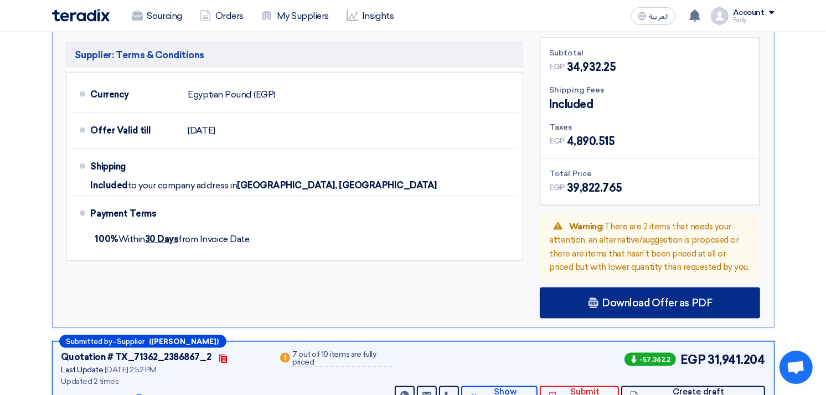
click at [632, 287] on div "Download Offer as PDF" at bounding box center [650, 302] width 220 height 31
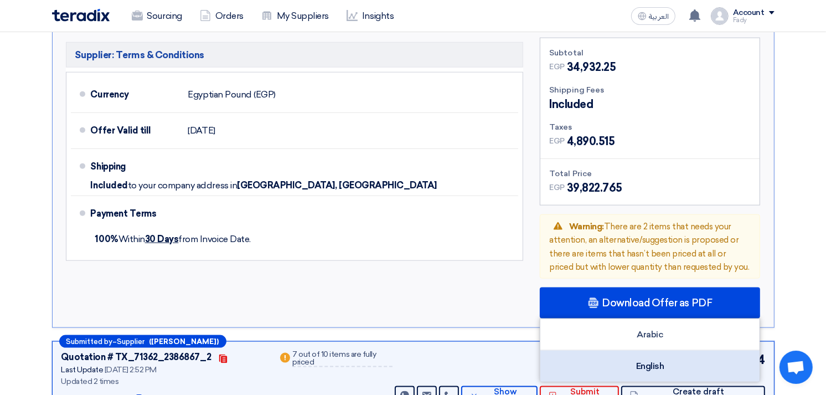
click at [657, 350] on div "English" at bounding box center [649, 365] width 219 height 31
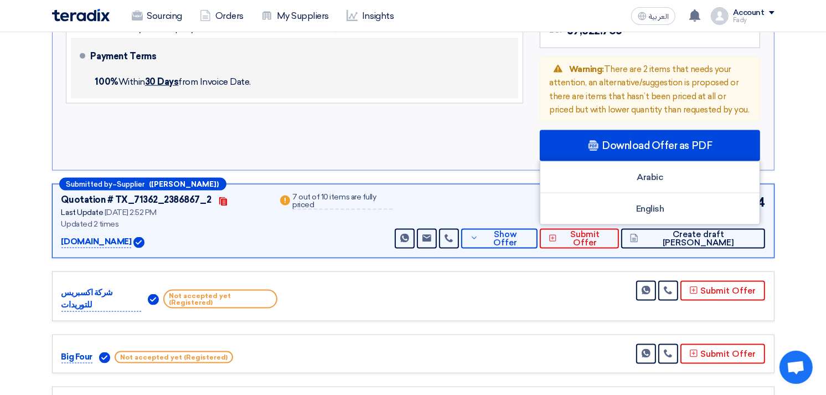
scroll to position [1352, 0]
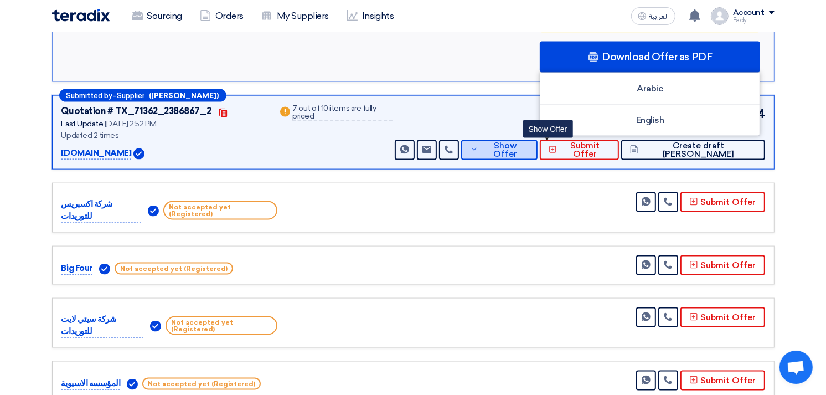
click at [528, 142] on span "Show Offer" at bounding box center [505, 150] width 48 height 17
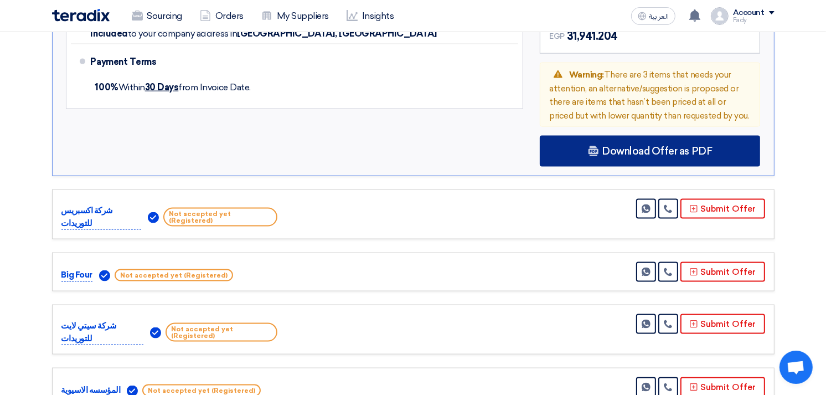
click at [629, 147] on span "Download Offer as PDF" at bounding box center [657, 151] width 110 height 10
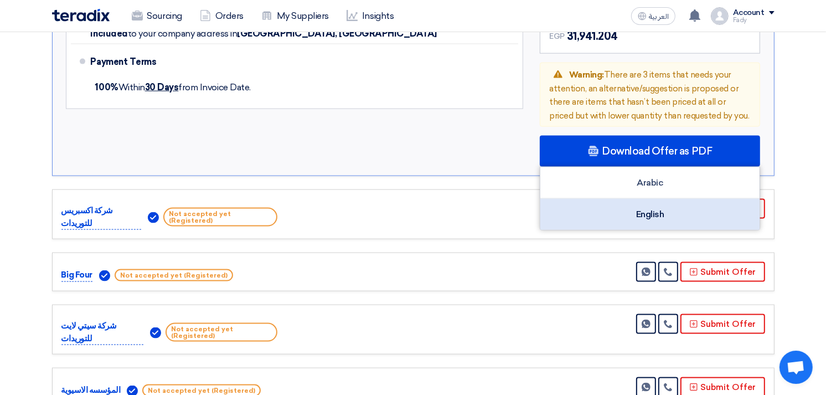
click at [663, 207] on div "English" at bounding box center [649, 214] width 219 height 31
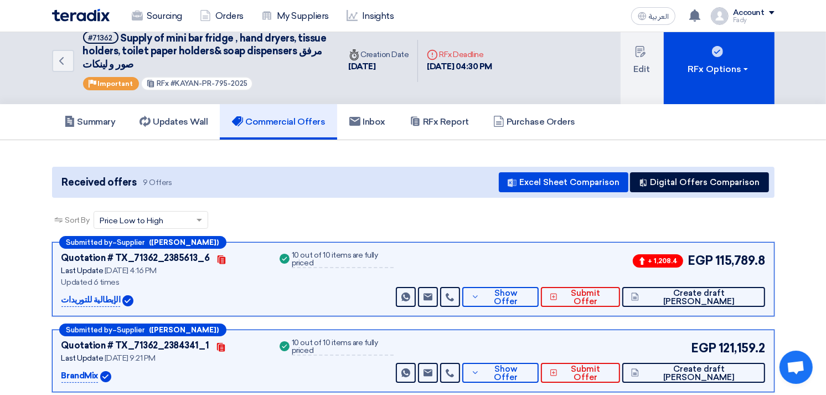
scroll to position [0, 0]
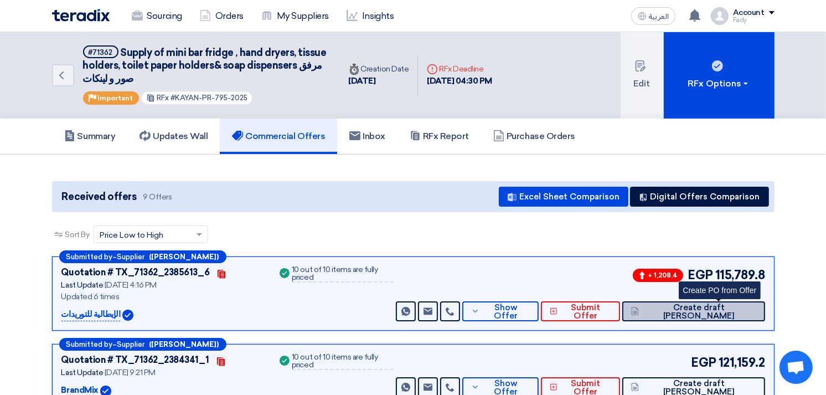
click at [729, 309] on span "Create draft [PERSON_NAME]" at bounding box center [698, 311] width 114 height 17
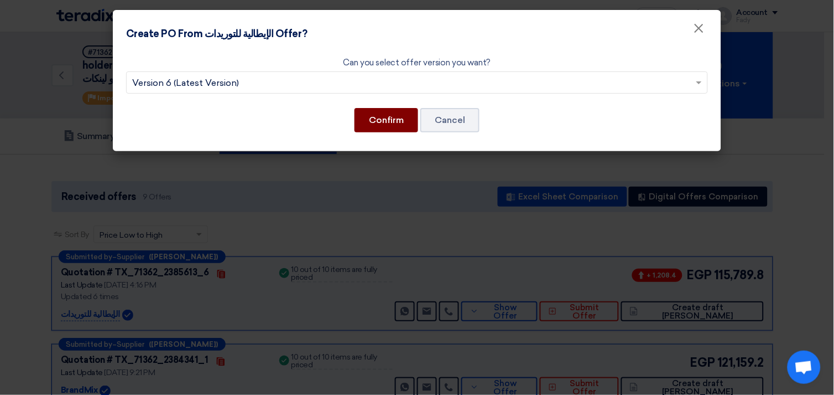
click at [393, 119] on button "Confirm" at bounding box center [387, 120] width 64 height 24
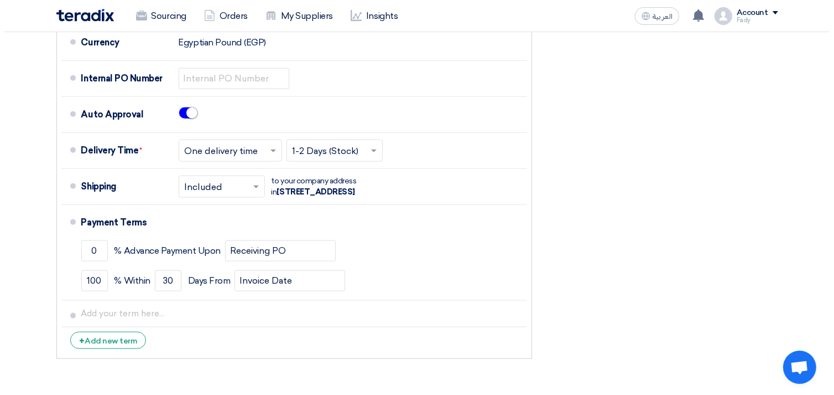
scroll to position [942, 0]
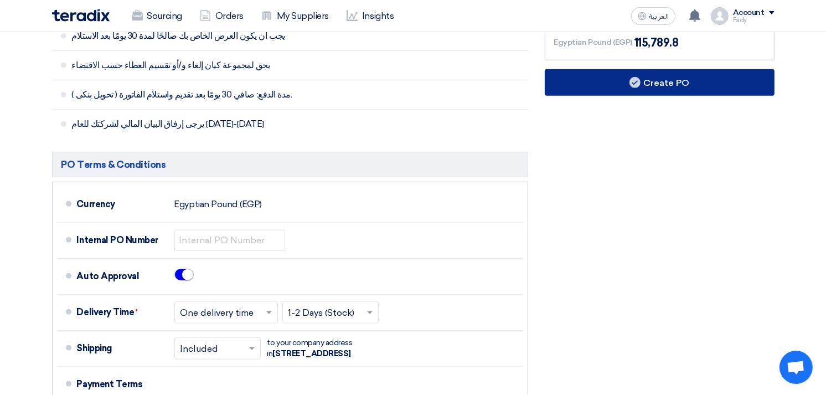
click at [671, 69] on button "Create PO" at bounding box center [660, 82] width 230 height 27
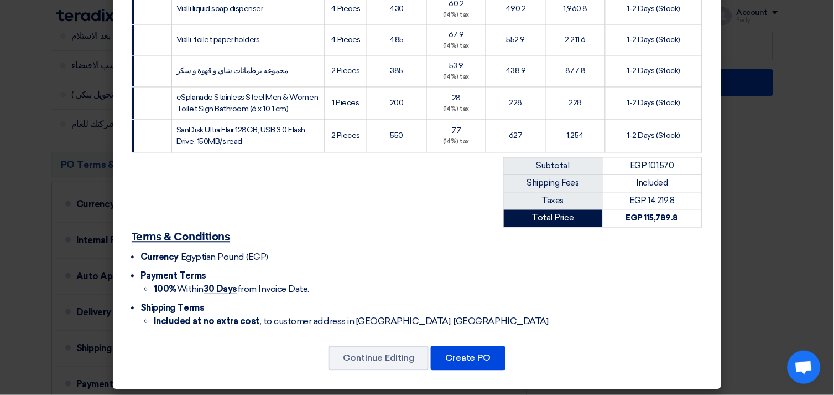
scroll to position [439, 0]
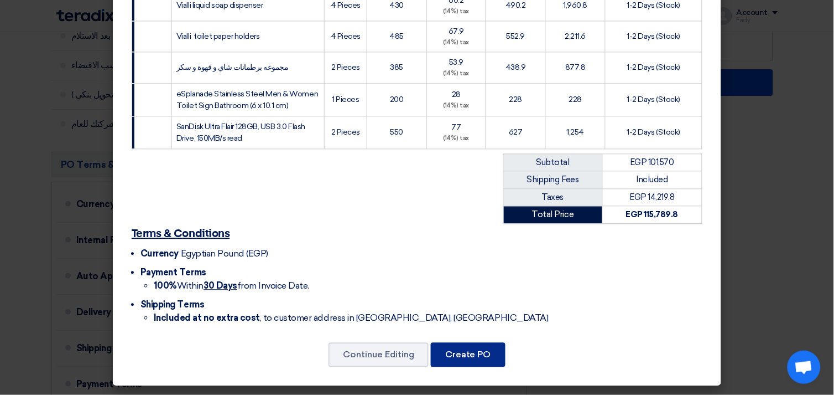
click at [469, 352] on button "Create PO" at bounding box center [468, 355] width 75 height 24
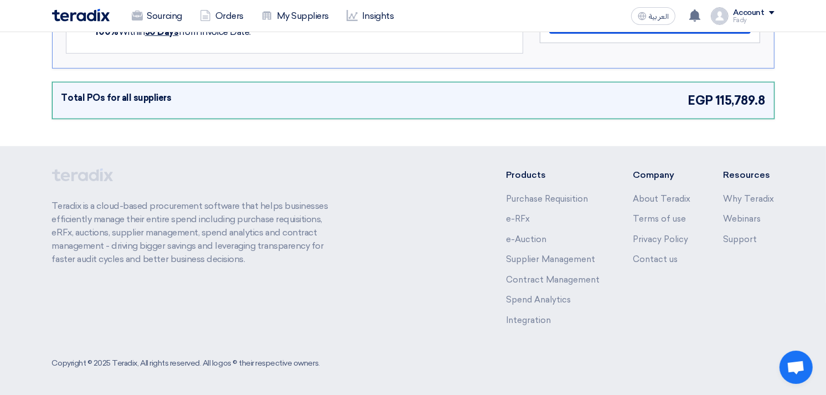
scroll to position [594, 0]
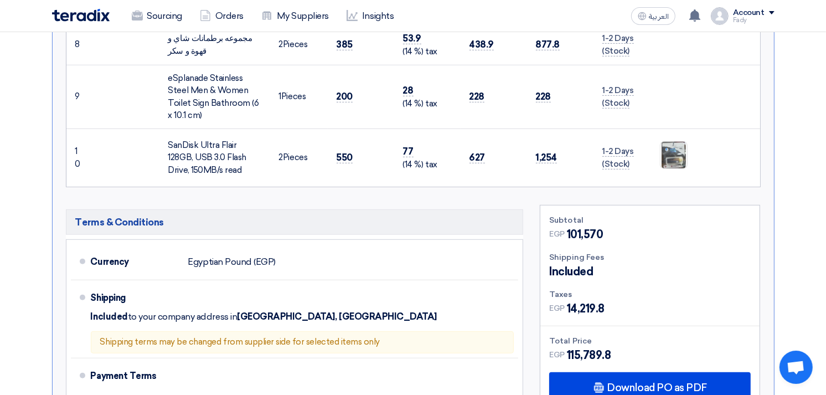
drag, startPoint x: 712, startPoint y: 47, endPoint x: 716, endPoint y: 32, distance: 15.3
click at [716, 32] on td at bounding box center [705, 44] width 109 height 40
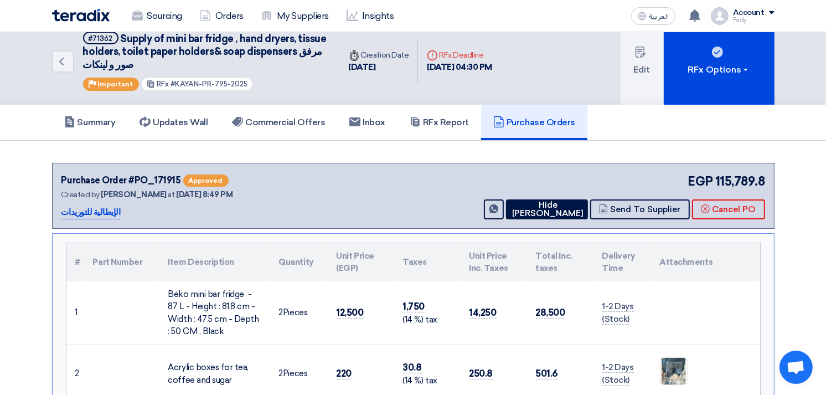
scroll to position [0, 0]
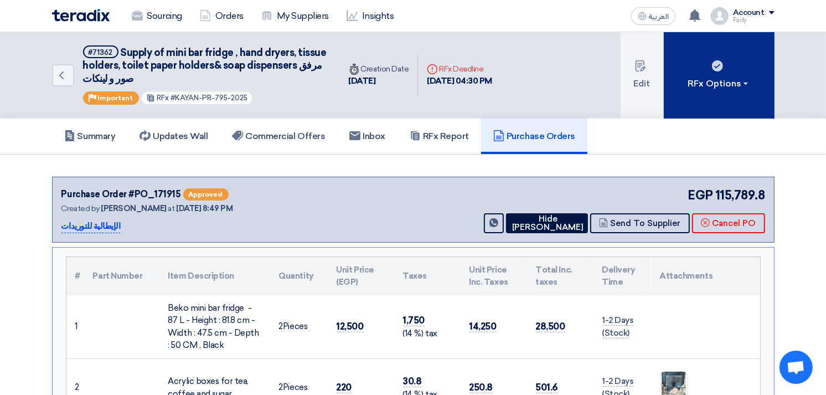
click at [725, 74] on button "RFx Options" at bounding box center [718, 75] width 111 height 86
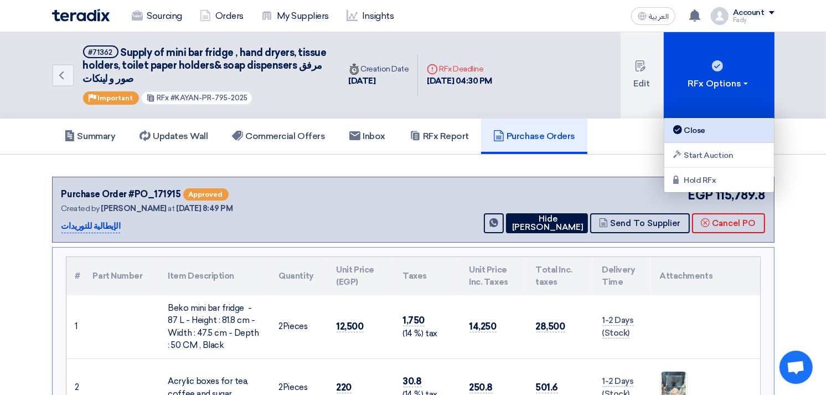
click at [716, 130] on div "Close" at bounding box center [719, 129] width 96 height 13
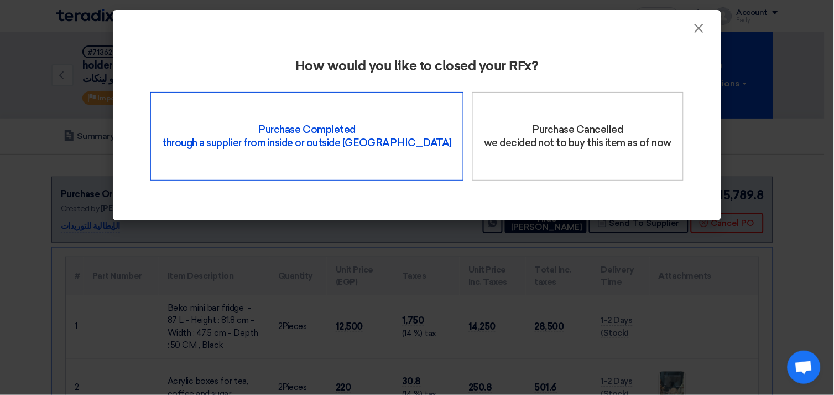
click at [321, 136] on div "Purchase Completed through a supplier from inside or outside Teradix" at bounding box center [307, 136] width 313 height 89
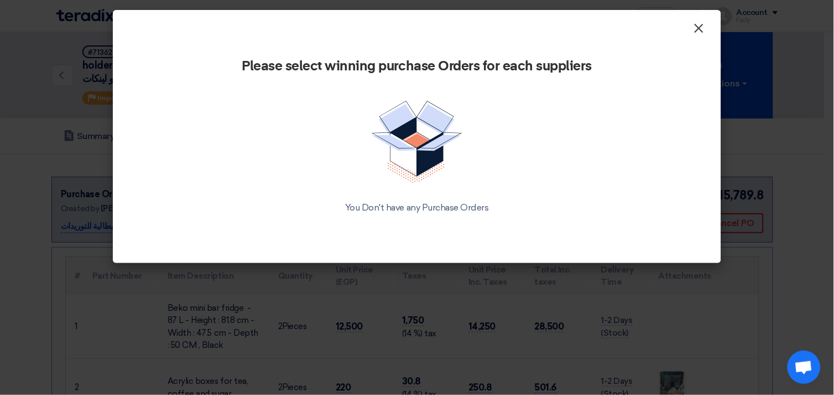
click at [699, 29] on span "×" at bounding box center [699, 31] width 11 height 22
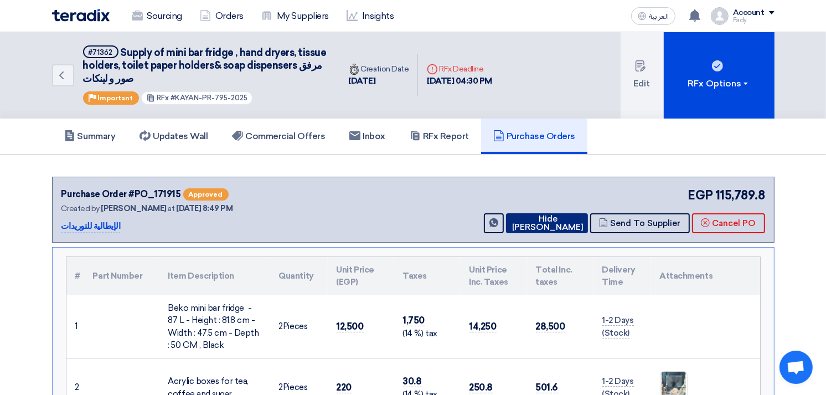
click at [540, 216] on button "Hide [PERSON_NAME]" at bounding box center [547, 223] width 82 height 20
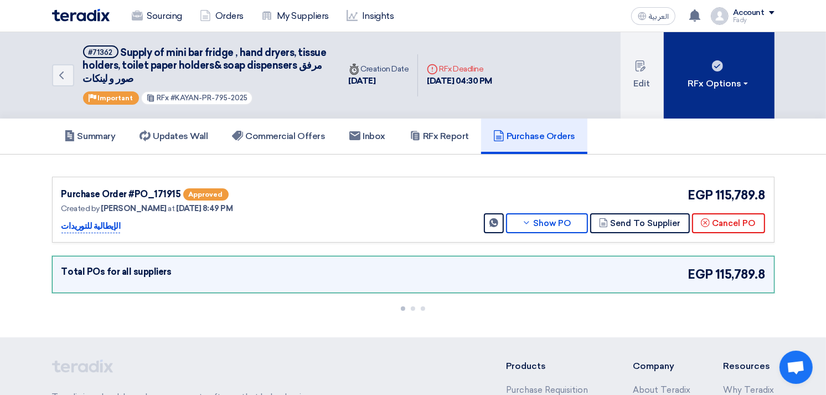
click at [712, 70] on icon at bounding box center [717, 65] width 11 height 11
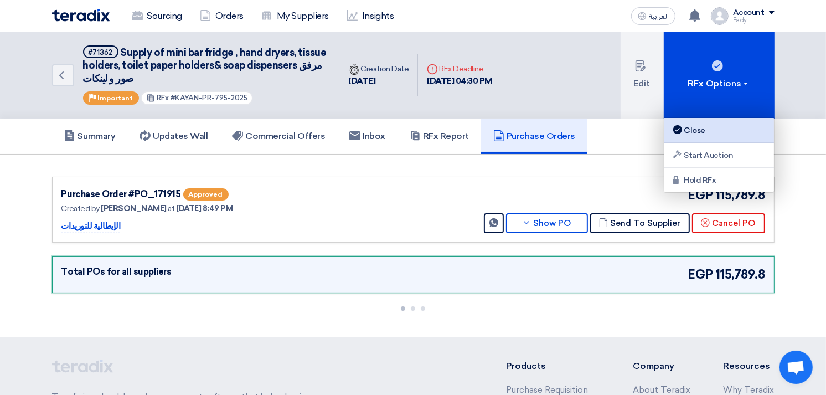
click at [708, 129] on div "Close" at bounding box center [719, 129] width 96 height 13
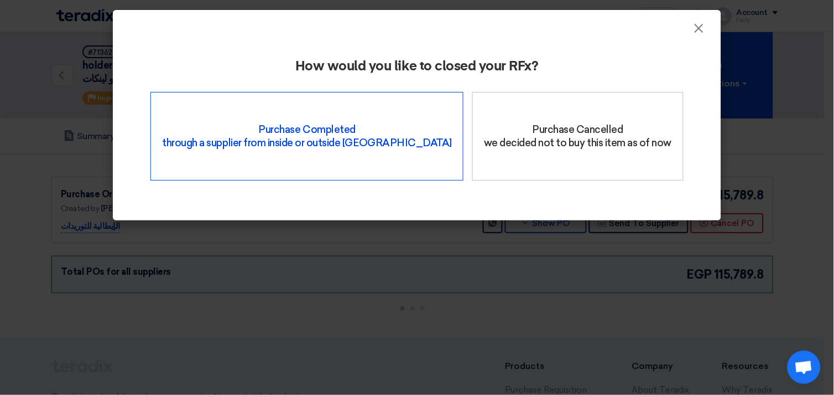
click at [344, 113] on div "Purchase Completed through a supplier from inside or outside Teradix" at bounding box center [307, 136] width 313 height 89
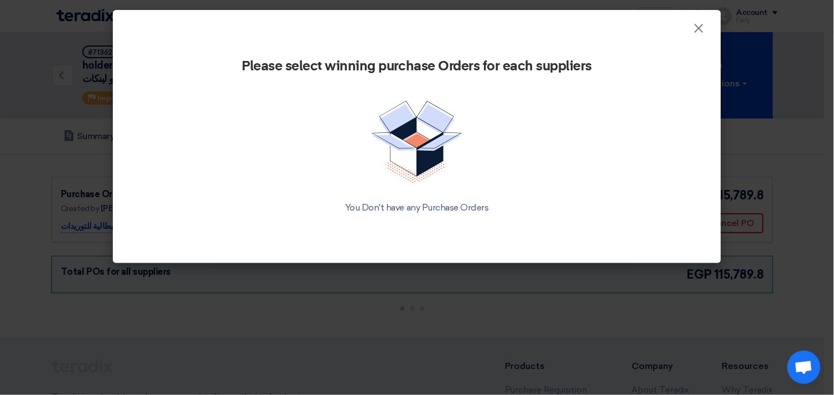
click at [396, 144] on img at bounding box center [417, 142] width 91 height 82
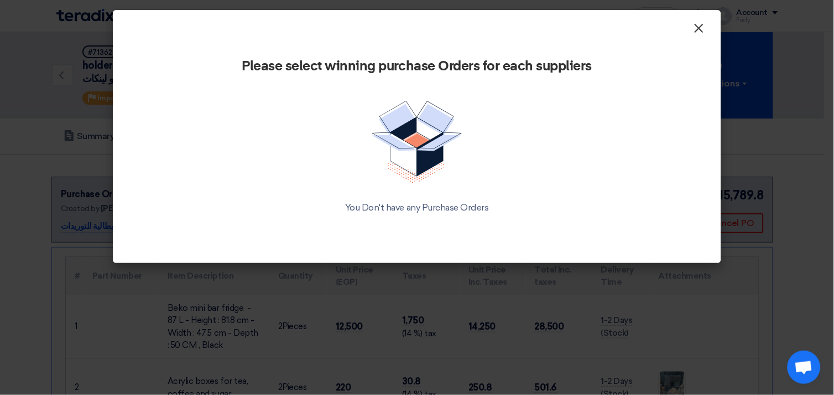
click at [701, 28] on span "×" at bounding box center [699, 31] width 11 height 22
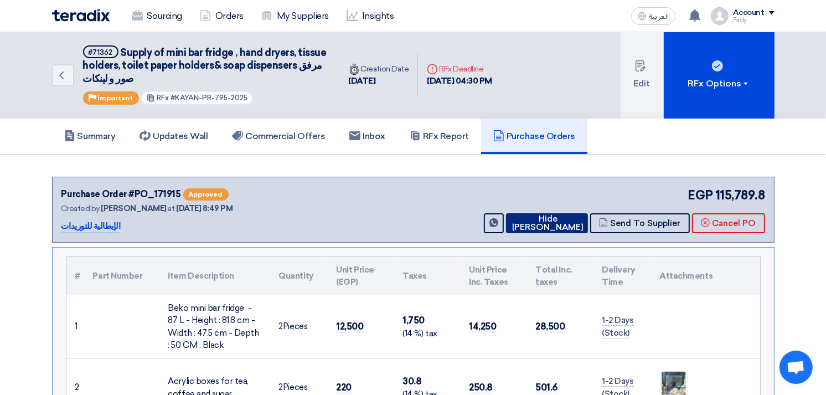
click at [562, 222] on button "Hide [PERSON_NAME]" at bounding box center [547, 223] width 82 height 20
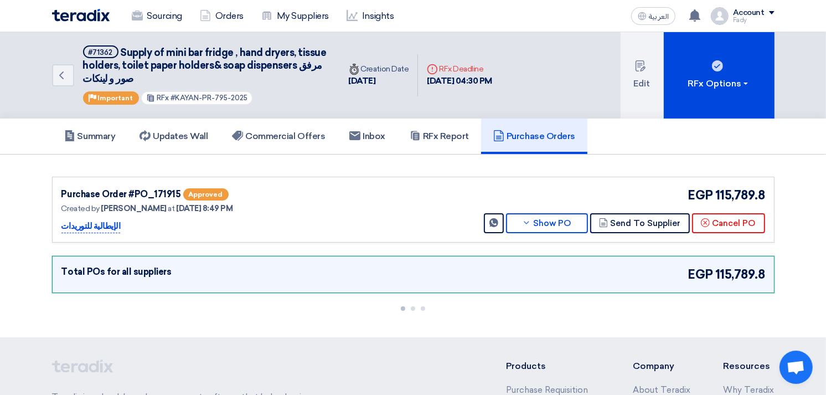
click at [500, 261] on div "Total POs for all suppliers EGP 115,789.8" at bounding box center [413, 274] width 722 height 37
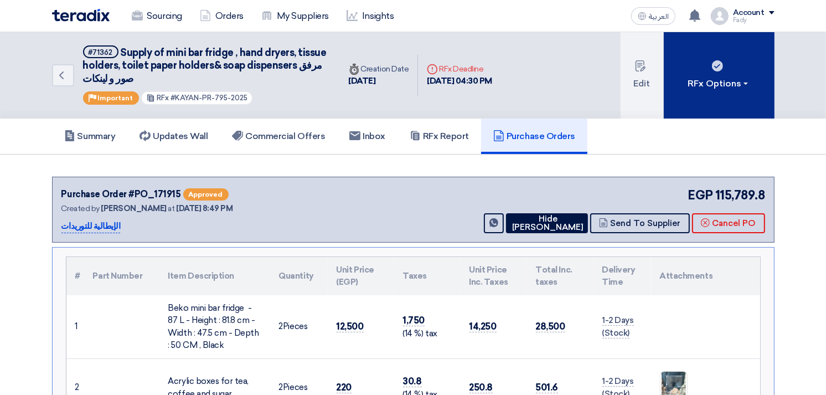
click at [723, 77] on div "RFx Options" at bounding box center [718, 83] width 63 height 13
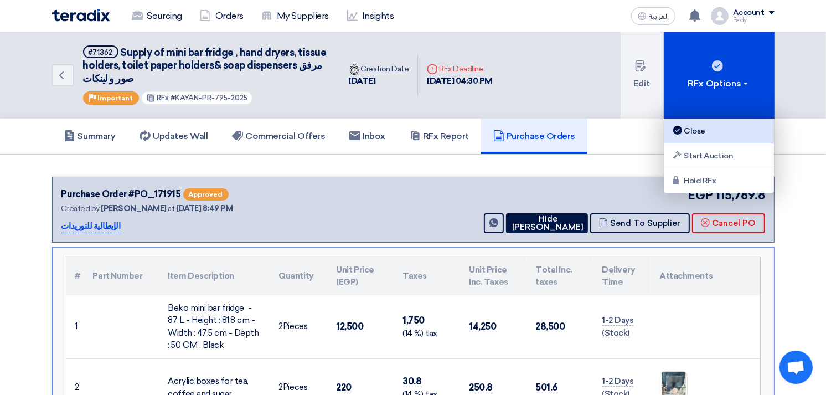
click at [706, 133] on div "Close" at bounding box center [719, 130] width 96 height 13
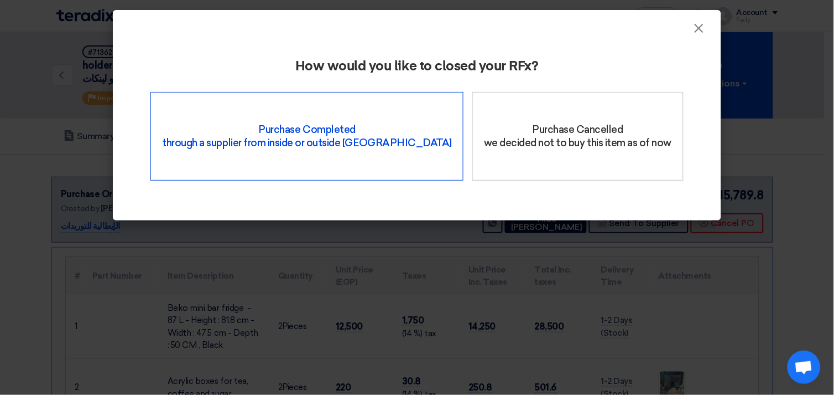
click at [292, 122] on div "Purchase Completed through a supplier from inside or outside Teradix" at bounding box center [307, 136] width 313 height 89
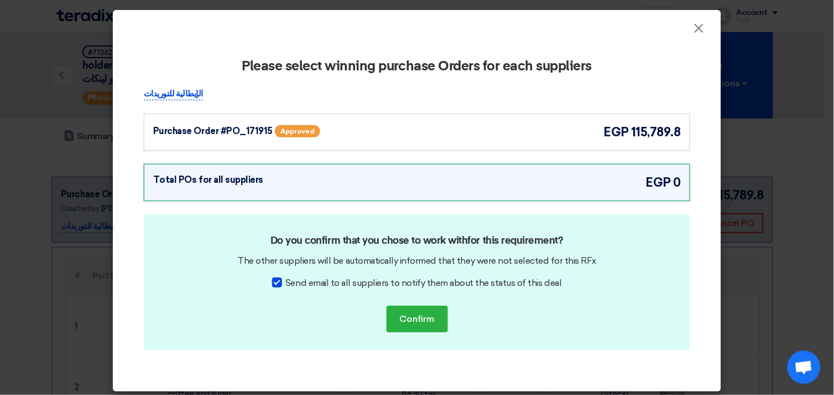
click at [407, 115] on div "Purchase Order #PO_171915 Approved egp 115,789.8" at bounding box center [417, 131] width 547 height 37
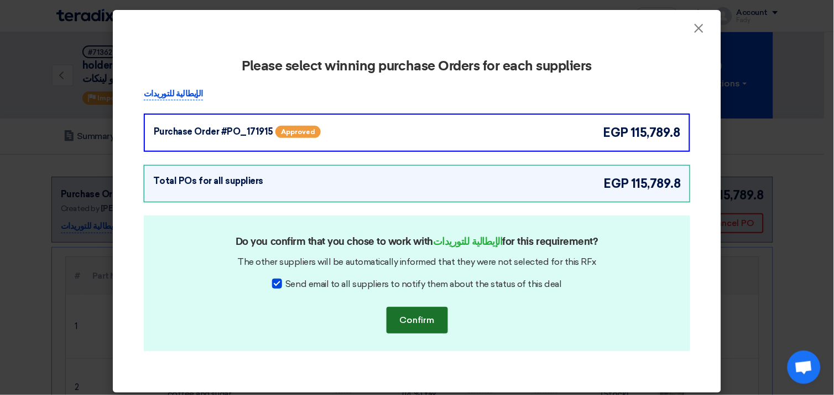
click at [419, 315] on button "Confirm" at bounding box center [417, 320] width 61 height 27
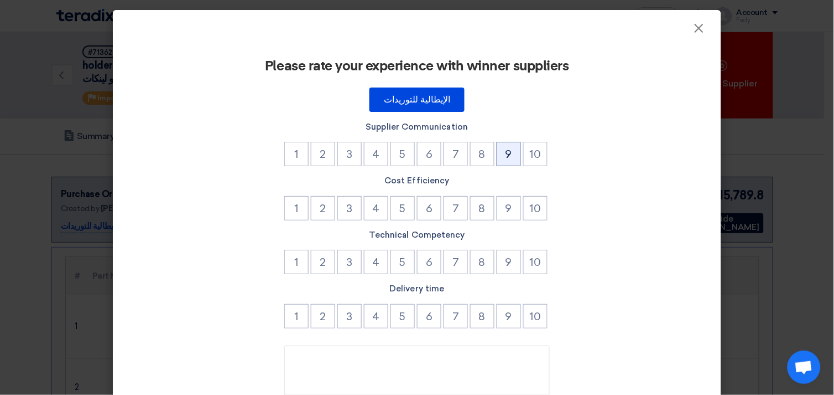
click at [507, 153] on button "9" at bounding box center [509, 154] width 24 height 24
click at [527, 150] on button "10" at bounding box center [535, 154] width 24 height 24
click at [534, 204] on button "10" at bounding box center [535, 208] width 24 height 24
click at [533, 264] on button "10" at bounding box center [535, 262] width 24 height 24
click at [546, 313] on ul "1 2 3 4 5 6 7 8 9 10" at bounding box center [417, 317] width 547 height 27
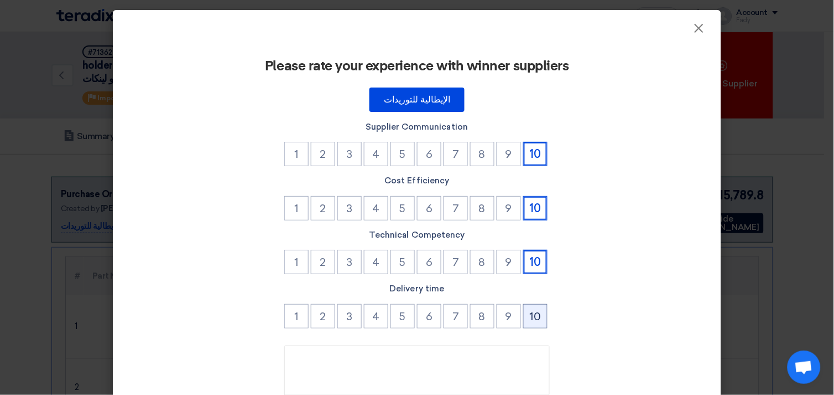
click at [530, 315] on button "10" at bounding box center [535, 316] width 24 height 24
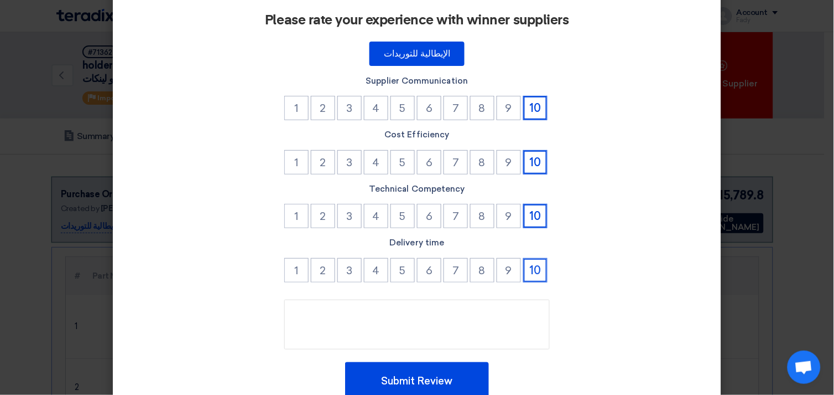
scroll to position [94, 0]
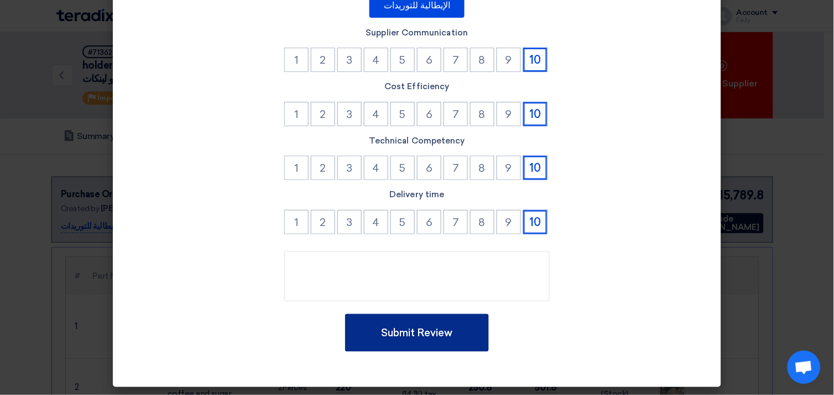
click at [447, 333] on button "Submit Review" at bounding box center [417, 333] width 144 height 38
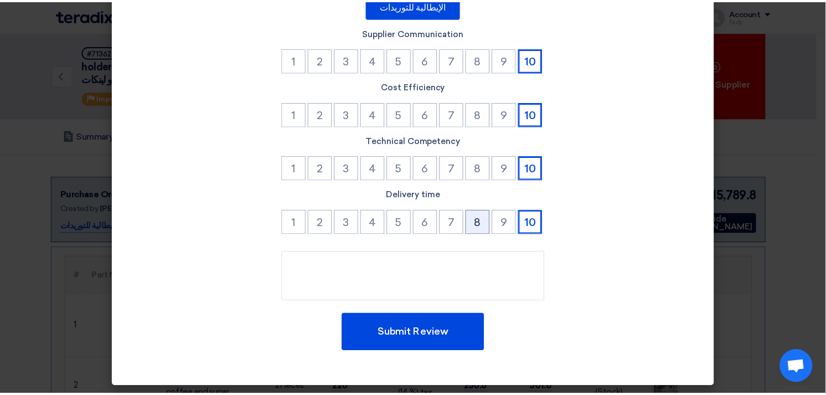
scroll to position [0, 0]
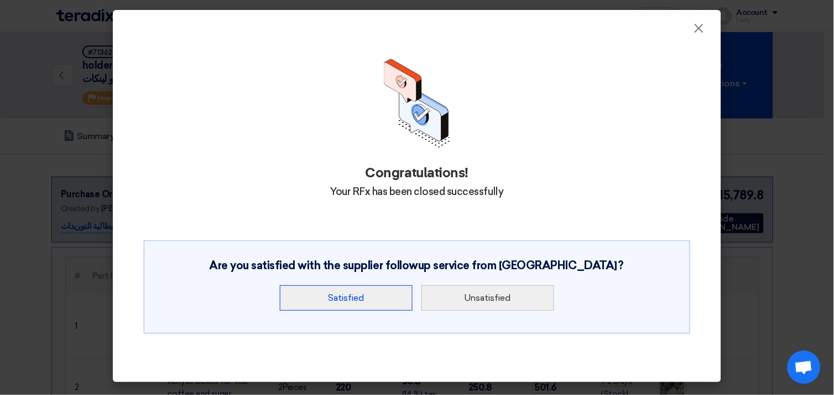
click at [358, 216] on div "Congratulations! Your RFx has been closed successfully Are you satisfied with t…" at bounding box center [417, 203] width 582 height 324
click at [356, 289] on button "Satisfied" at bounding box center [346, 297] width 133 height 25
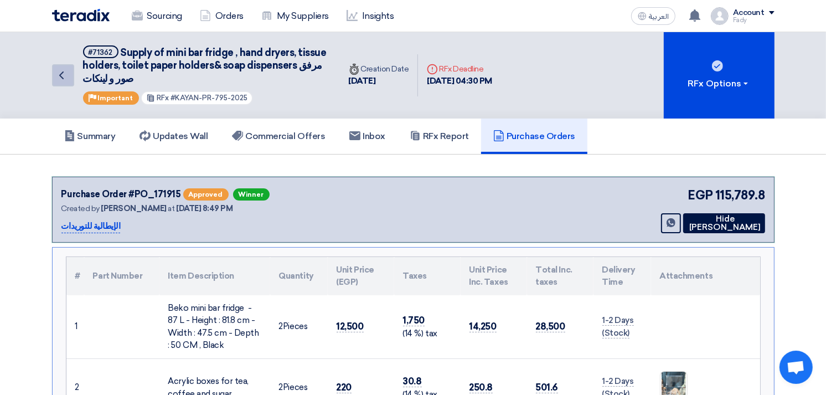
click at [65, 72] on icon "Back" at bounding box center [61, 75] width 13 height 13
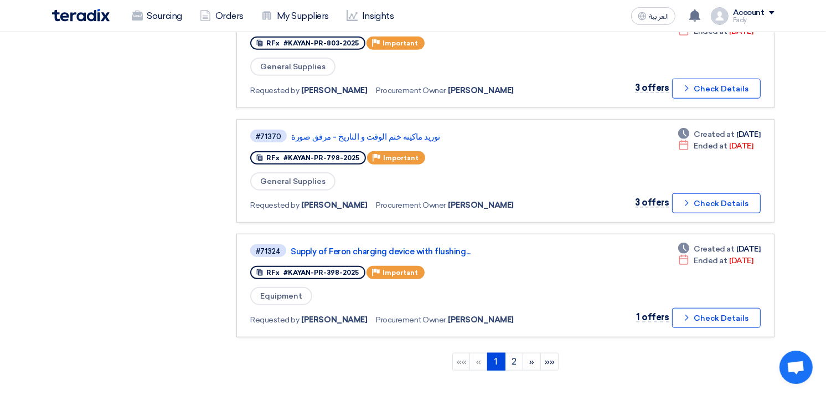
scroll to position [1107, 0]
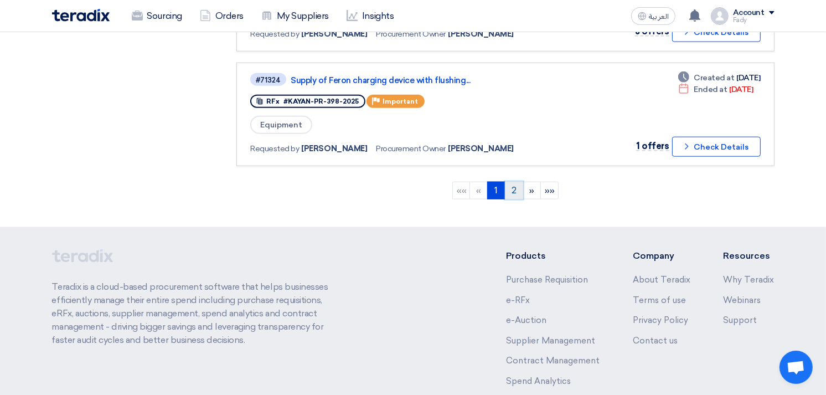
click at [511, 182] on link "2" at bounding box center [514, 191] width 18 height 18
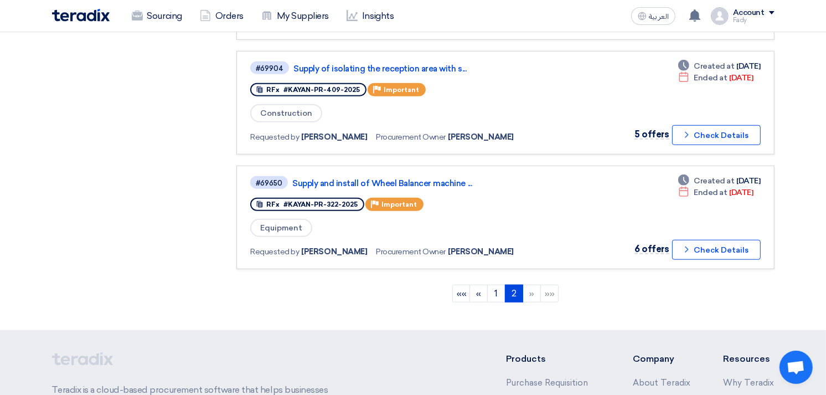
scroll to position [1045, 0]
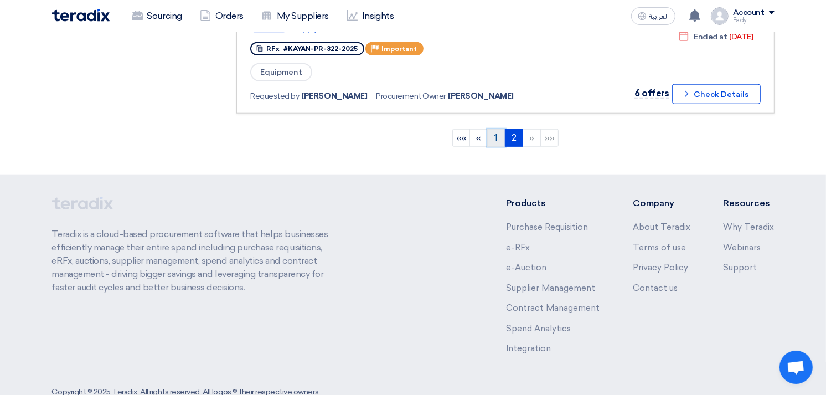
click at [494, 129] on link "1" at bounding box center [496, 138] width 18 height 18
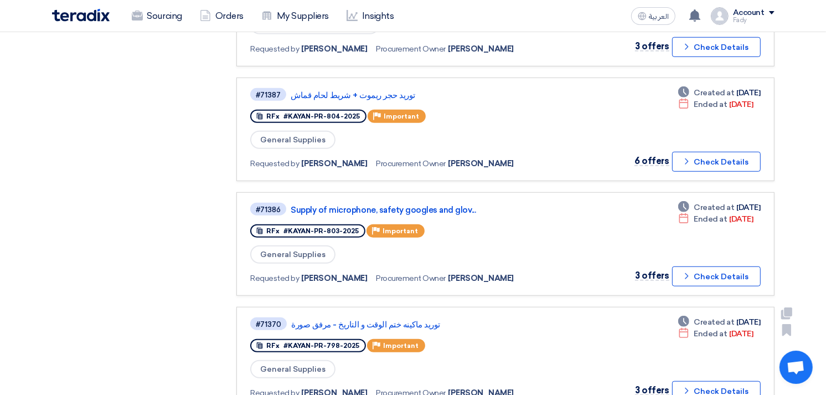
scroll to position [738, 0]
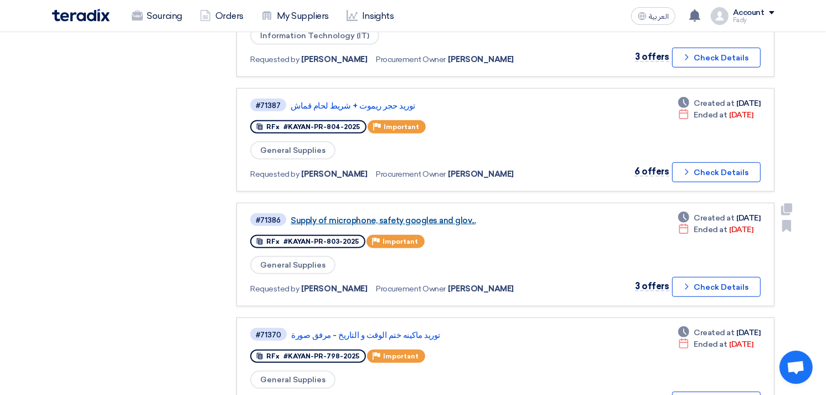
click at [440, 215] on link "Supply of microphone, safety googles and glov..." at bounding box center [429, 220] width 277 height 10
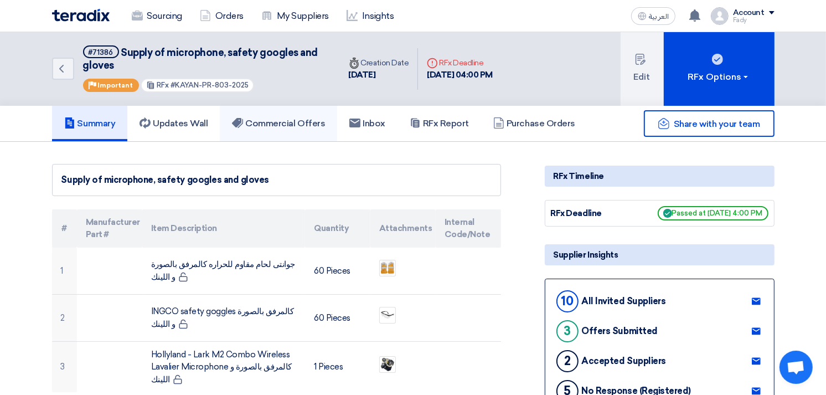
click at [286, 118] on h5 "Commercial Offers" at bounding box center [278, 123] width 93 height 11
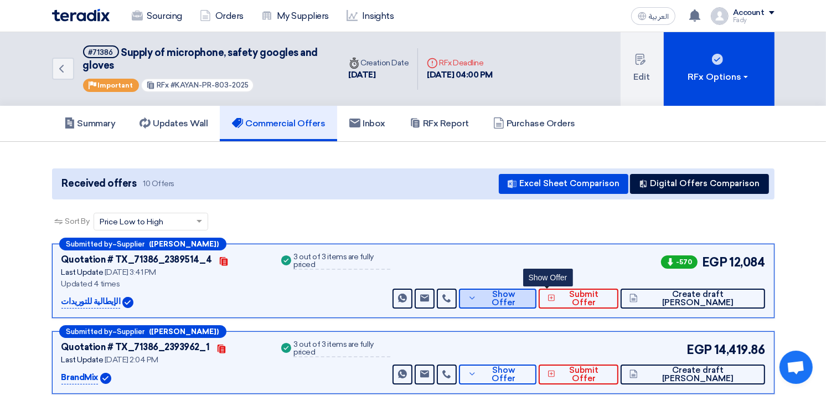
click at [527, 295] on span "Show Offer" at bounding box center [503, 298] width 48 height 17
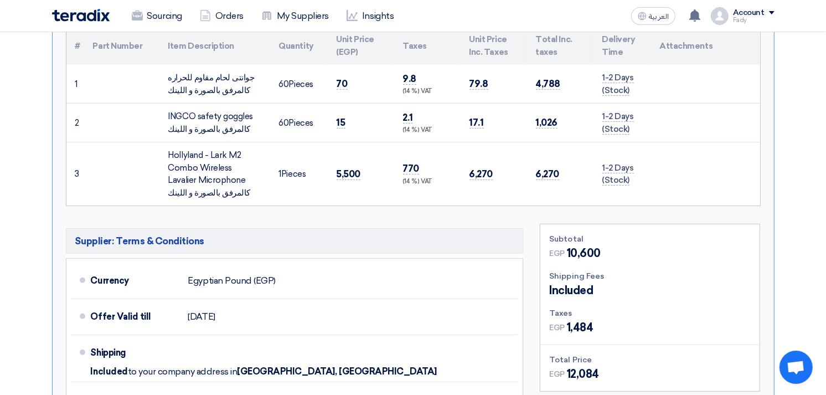
scroll to position [430, 0]
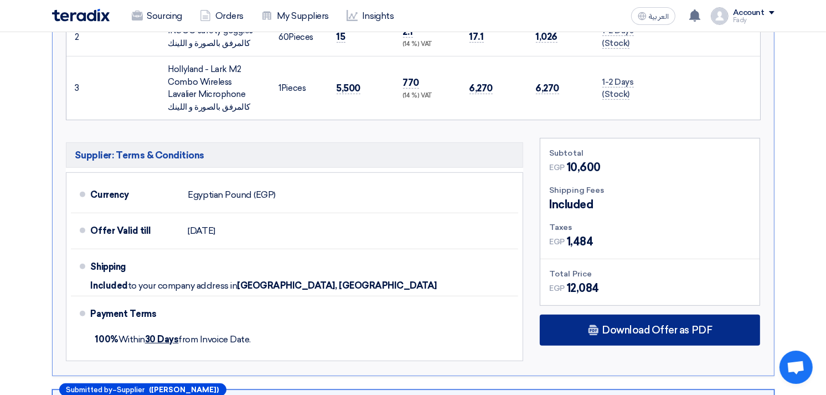
click at [657, 329] on span "Download Offer as PDF" at bounding box center [657, 330] width 110 height 10
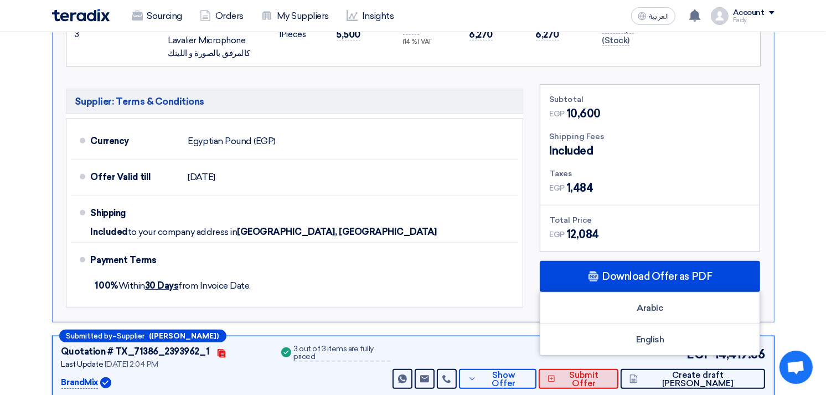
scroll to position [553, 0]
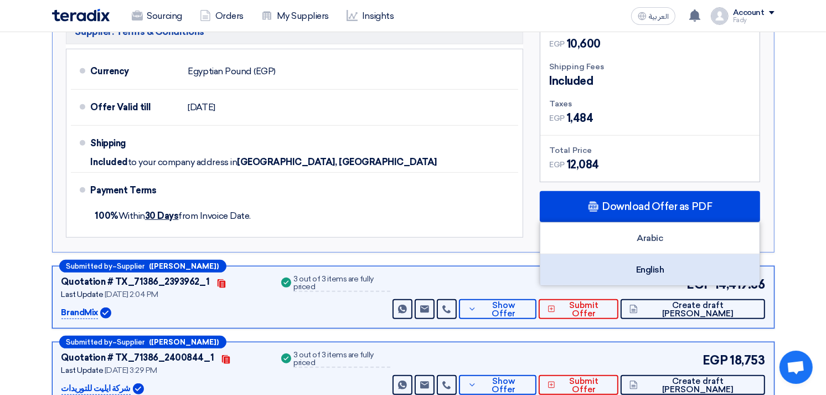
click at [670, 257] on div "English" at bounding box center [649, 269] width 219 height 31
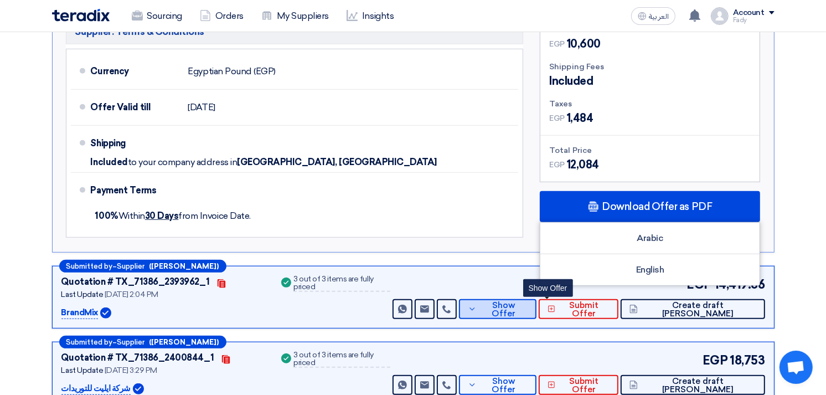
click at [527, 310] on span "Show Offer" at bounding box center [503, 309] width 48 height 17
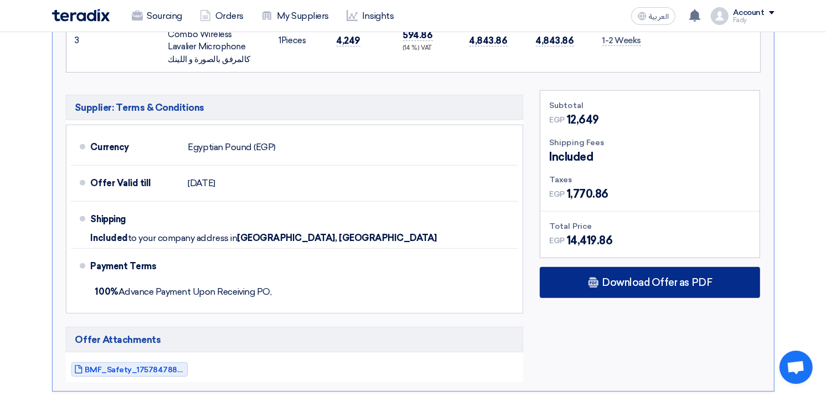
click at [622, 281] on span "Download Offer as PDF" at bounding box center [657, 282] width 110 height 10
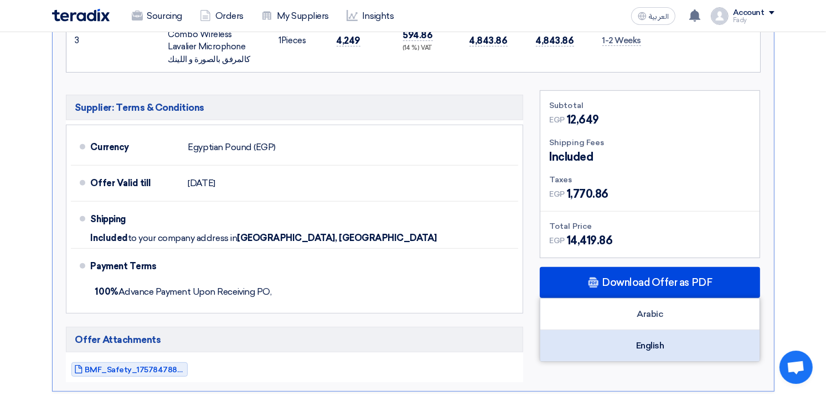
click at [649, 339] on div "English" at bounding box center [649, 345] width 219 height 31
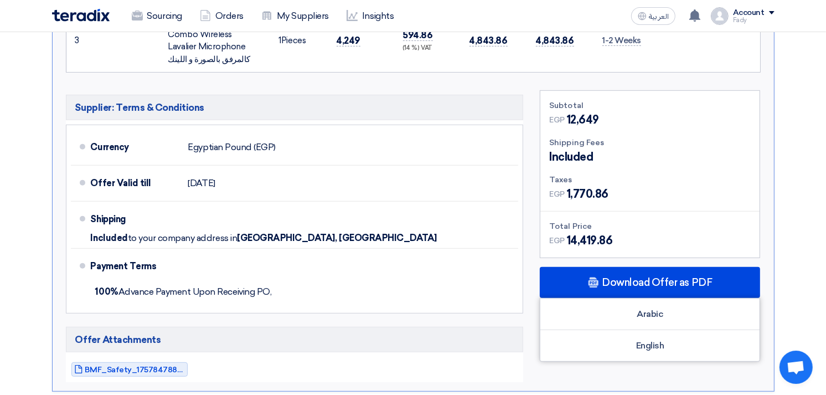
scroll to position [799, 0]
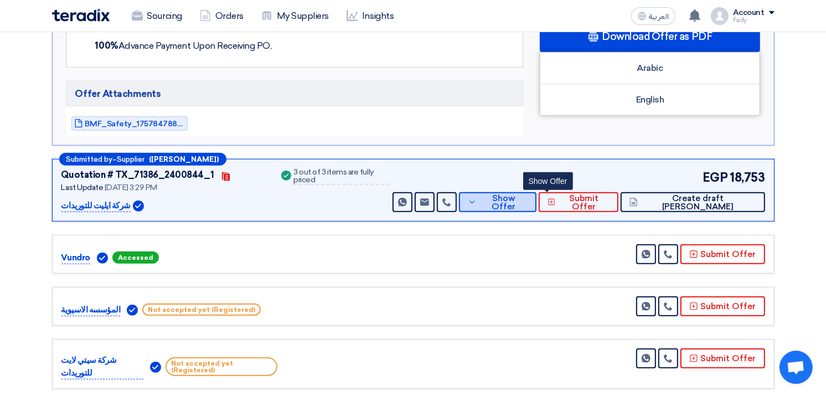
click at [527, 196] on span "Show Offer" at bounding box center [503, 202] width 48 height 17
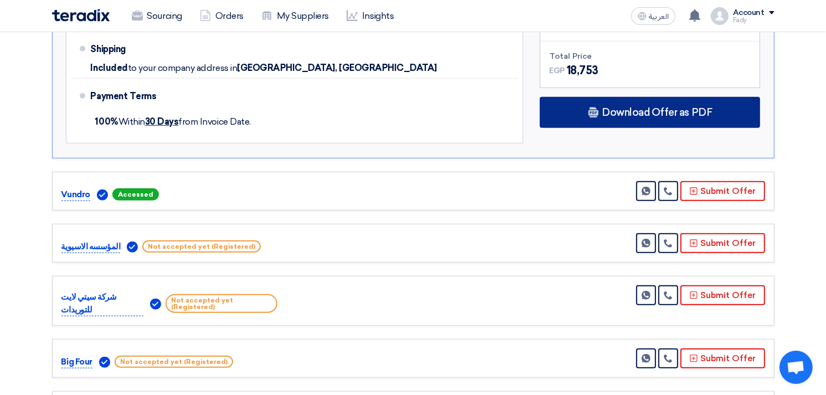
click at [646, 110] on span "Download Offer as PDF" at bounding box center [657, 112] width 110 height 10
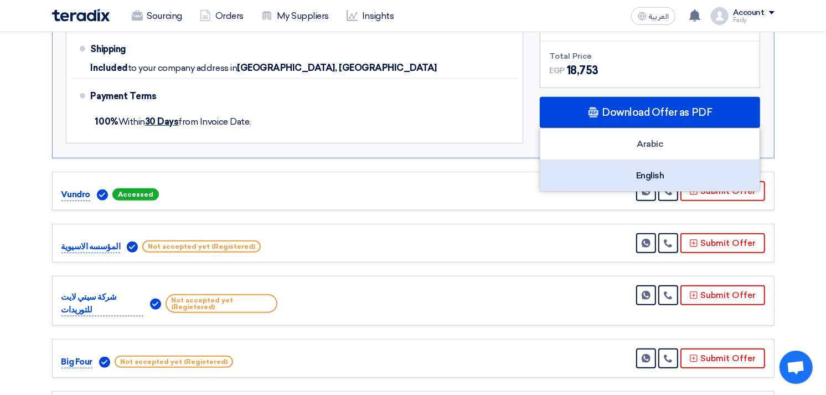
click at [632, 176] on div "English" at bounding box center [649, 175] width 219 height 31
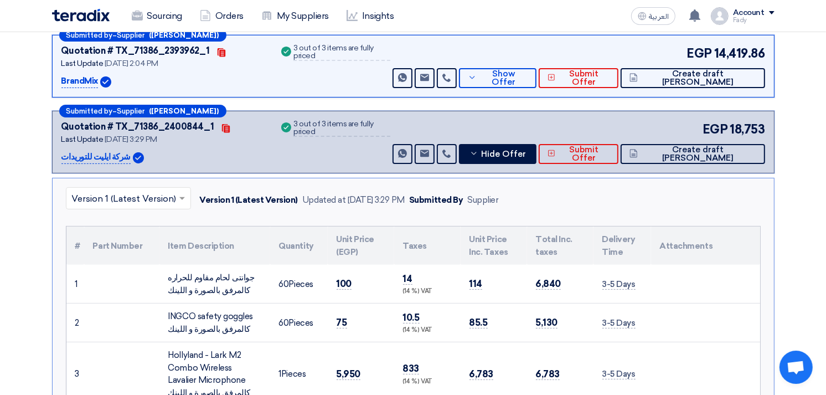
scroll to position [246, 0]
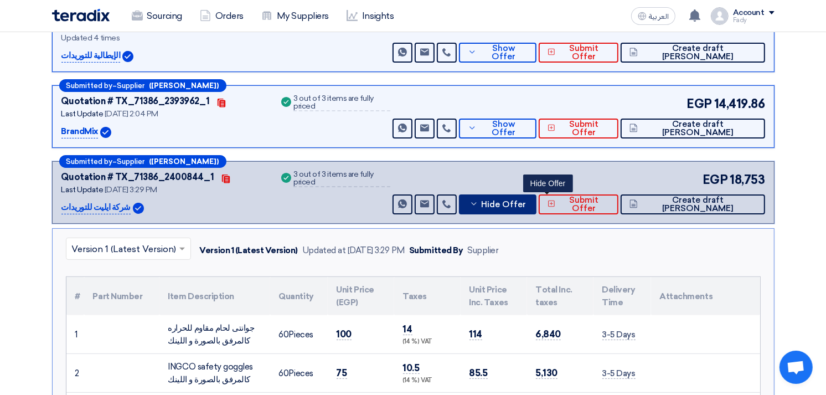
click at [526, 201] on span "Hide Offer" at bounding box center [503, 204] width 45 height 8
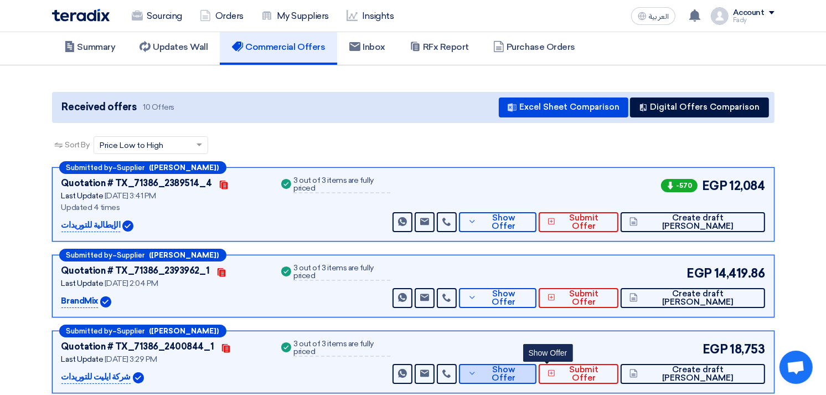
scroll to position [0, 0]
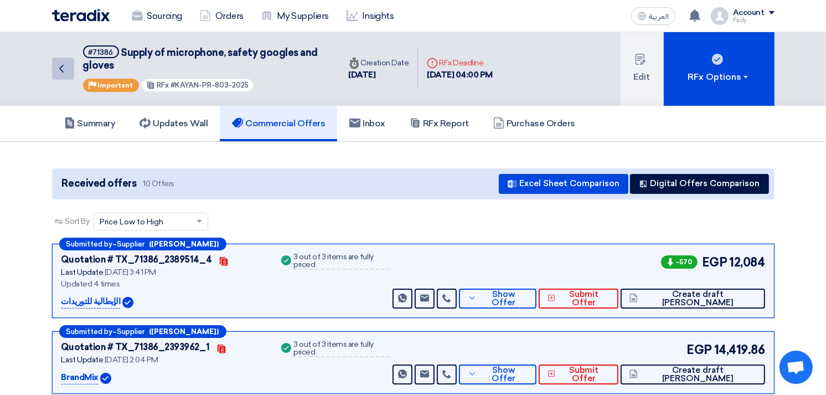
click at [68, 64] on icon "Back" at bounding box center [61, 68] width 13 height 13
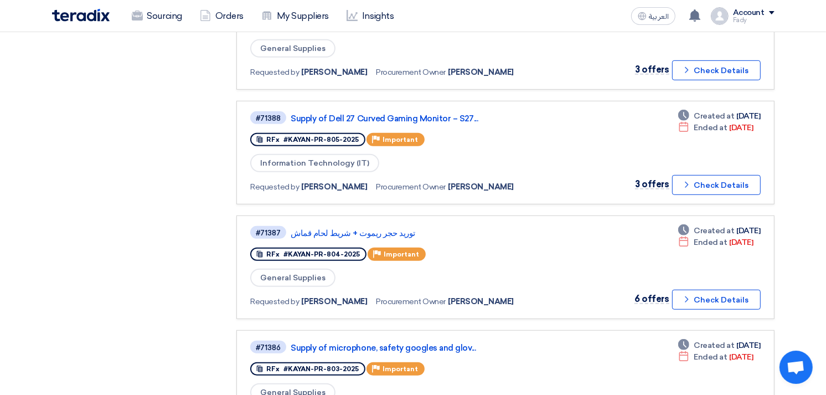
scroll to position [615, 0]
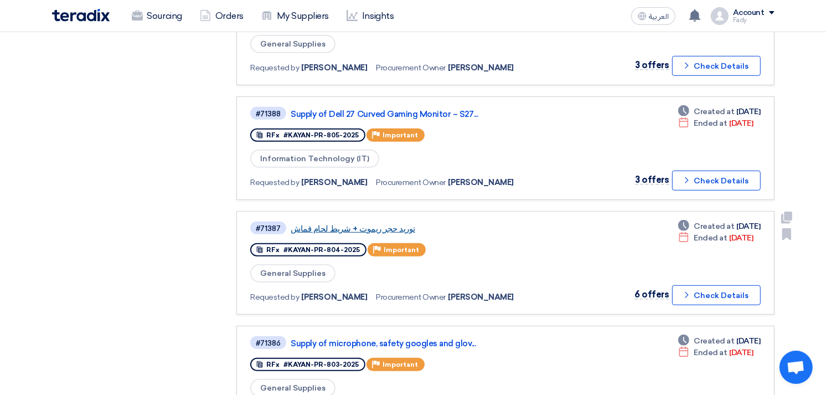
click at [382, 224] on link "توريد حجر ريموت + شريط لحام قماش" at bounding box center [429, 229] width 277 height 10
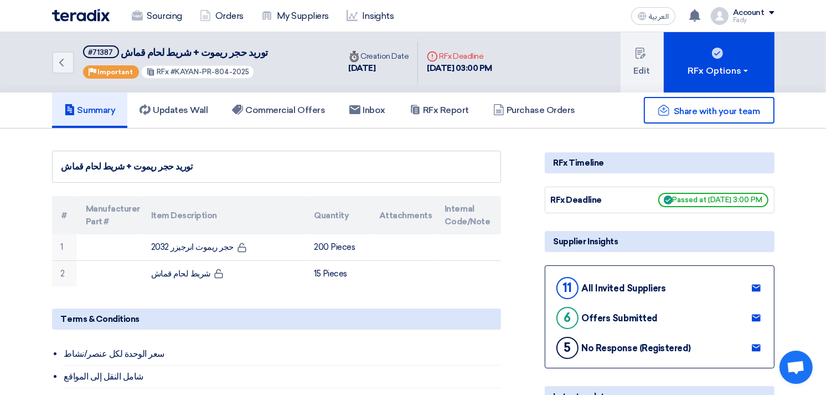
drag, startPoint x: 172, startPoint y: 69, endPoint x: 250, endPoint y: 68, distance: 78.0
click at [250, 68] on div "Back #71387 توريد حجر ريموت + شريط لحام قماش Priority Important RFx #KAYAN-PR-8…" at bounding box center [196, 62] width 288 height 60
copy span "KAYAN-PR-804-2025"
click at [287, 116] on link "Commercial Offers" at bounding box center [278, 109] width 117 height 35
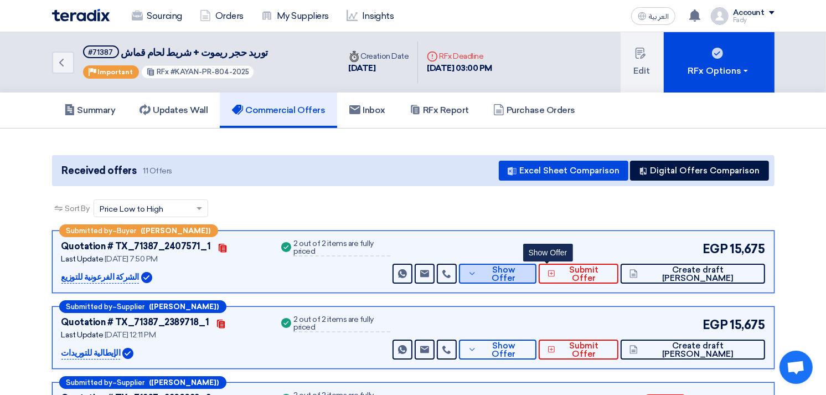
click at [533, 265] on button "Show Offer" at bounding box center [497, 273] width 77 height 20
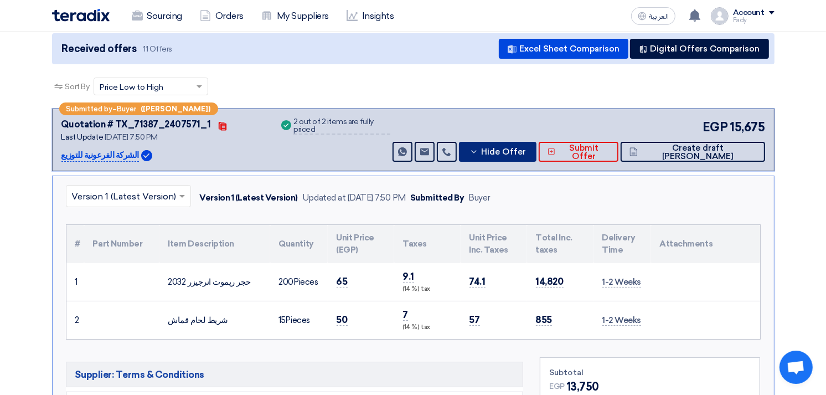
scroll to position [123, 0]
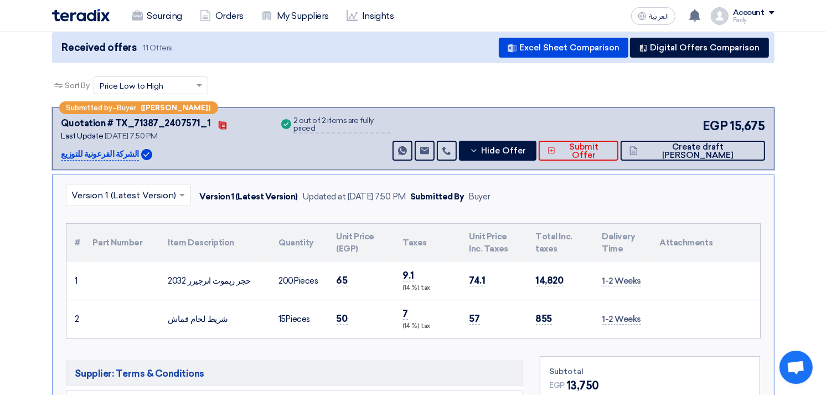
click at [179, 281] on div "حجر ريموت انرجيزر 2032" at bounding box center [214, 280] width 93 height 13
copy tr "حجر ريموت انرجيزر 2032"
click at [188, 318] on div "شريط لحام قماش" at bounding box center [214, 319] width 93 height 13
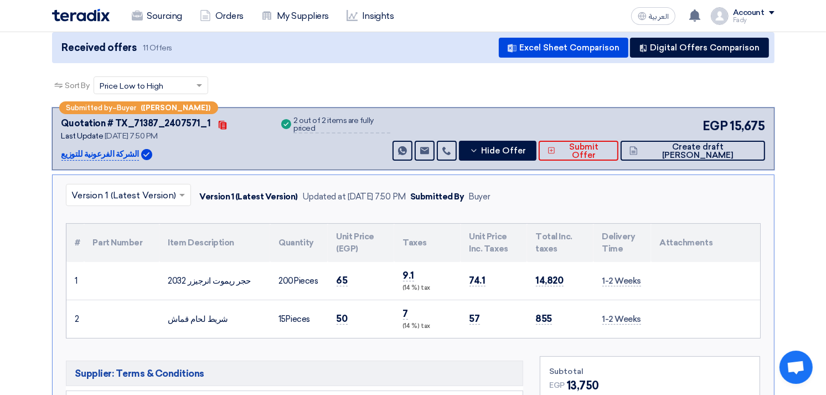
click at [188, 318] on div "شريط لحام قماش" at bounding box center [214, 319] width 93 height 13
copy tr "شريط لحام قماش"
click at [526, 147] on span "Hide Offer" at bounding box center [503, 151] width 45 height 8
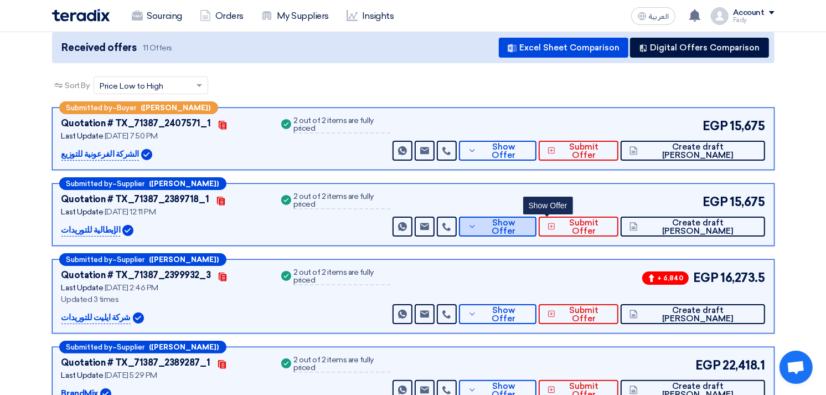
click at [527, 225] on span "Show Offer" at bounding box center [503, 227] width 48 height 17
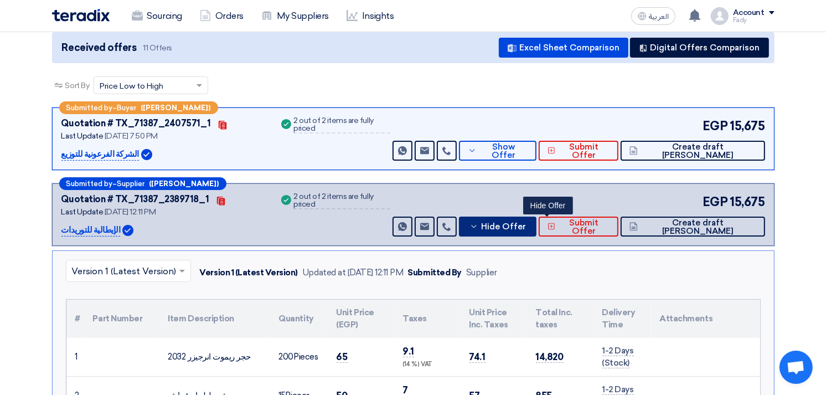
click at [526, 223] on span "Hide Offer" at bounding box center [503, 226] width 45 height 8
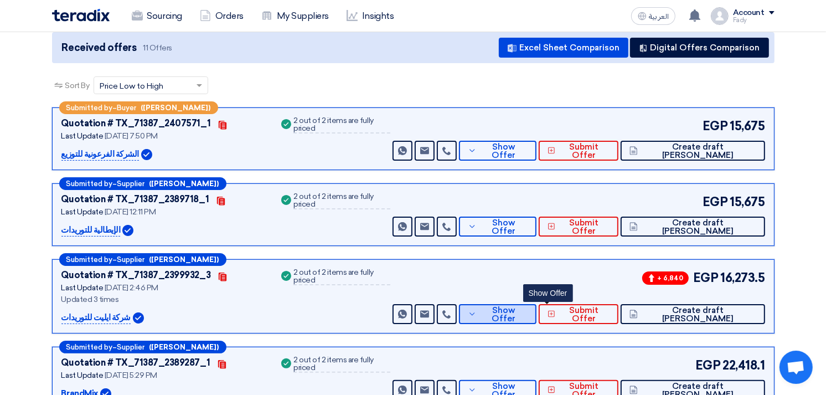
click at [527, 311] on span "Show Offer" at bounding box center [503, 314] width 48 height 17
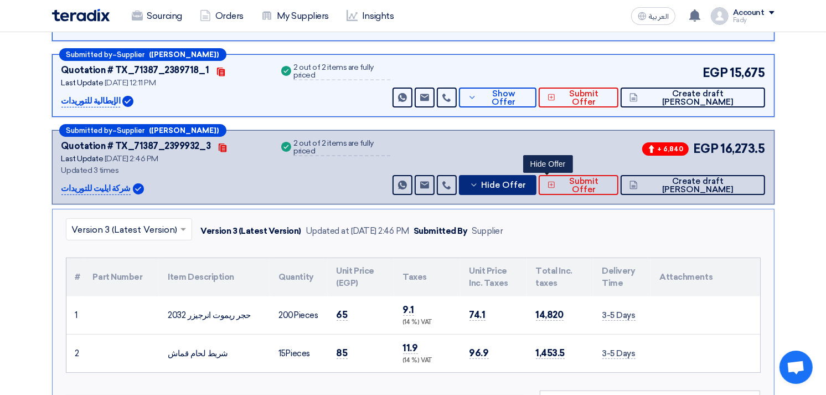
scroll to position [246, 0]
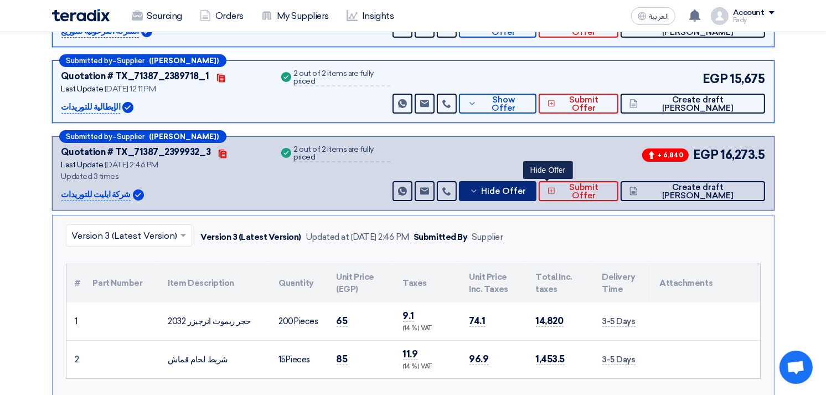
click at [526, 187] on span "Hide Offer" at bounding box center [503, 191] width 45 height 8
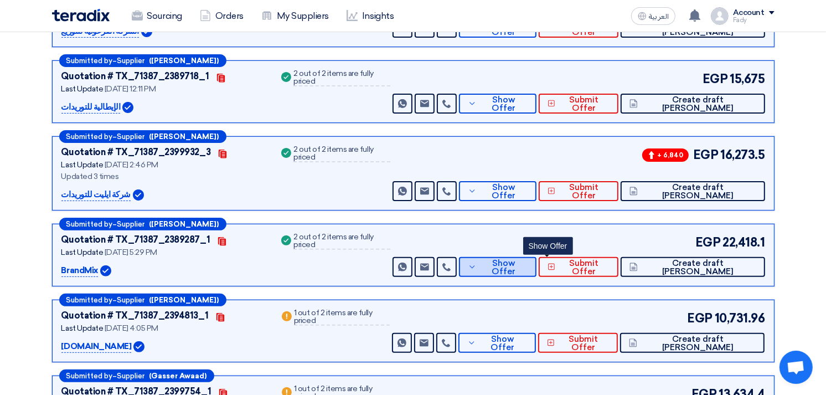
click at [527, 262] on span "Show Offer" at bounding box center [503, 267] width 48 height 17
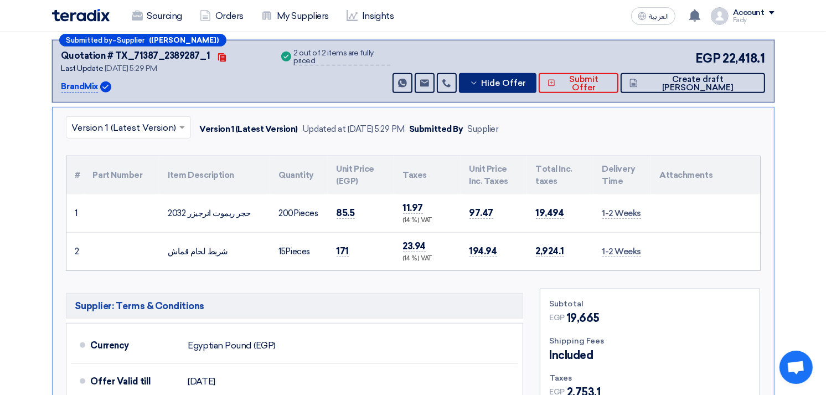
scroll to position [430, 0]
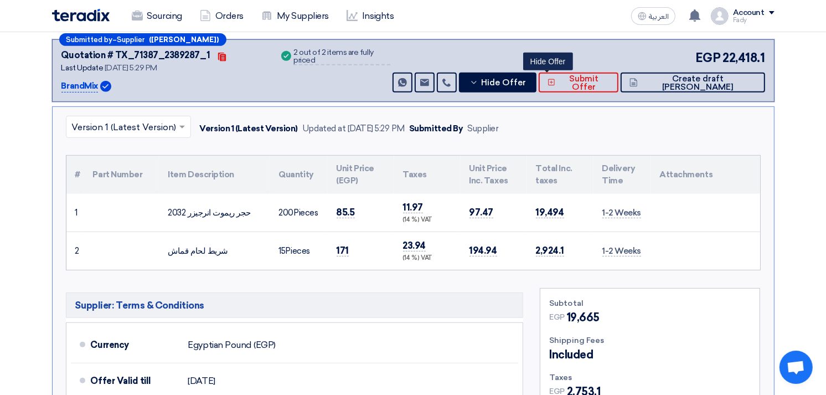
click at [214, 208] on div "حجر ريموت انرجيزر 2032" at bounding box center [214, 212] width 93 height 13
copy tr "حجر ريموت انرجيزر 2032"
click at [198, 252] on div "شريط لحام قماش" at bounding box center [214, 251] width 93 height 13
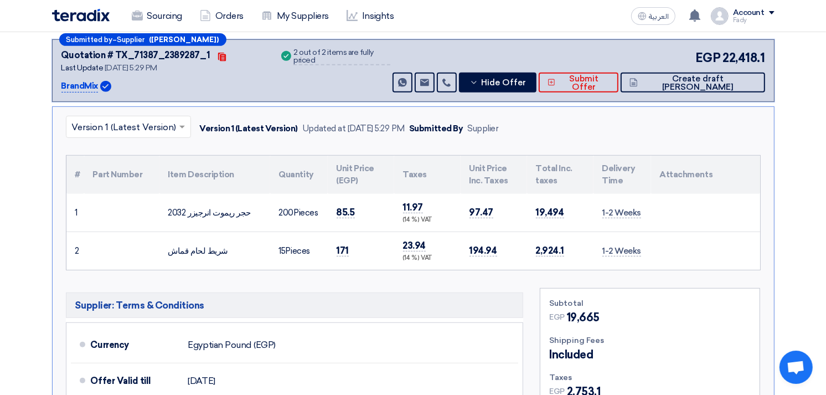
click at [198, 252] on div "شريط لحام قماش" at bounding box center [214, 251] width 93 height 13
copy tr "شريط لحام قماش"
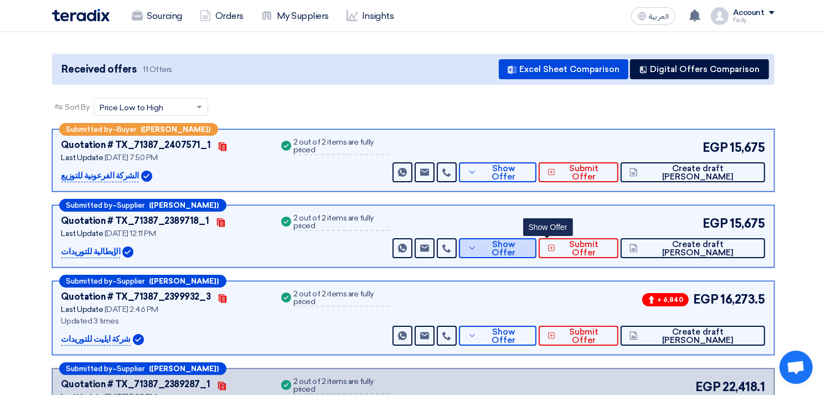
scroll to position [123, 0]
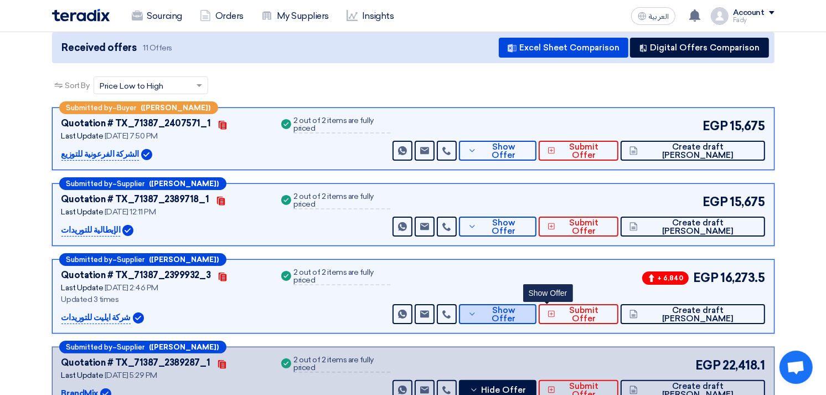
click at [527, 310] on span "Show Offer" at bounding box center [503, 314] width 48 height 17
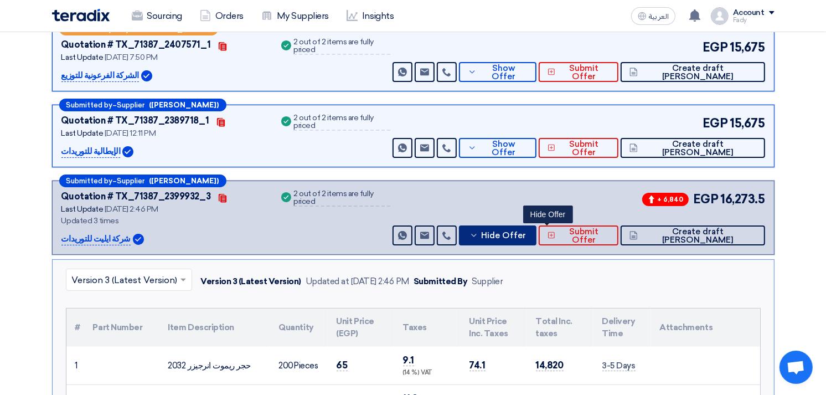
scroll to position [369, 0]
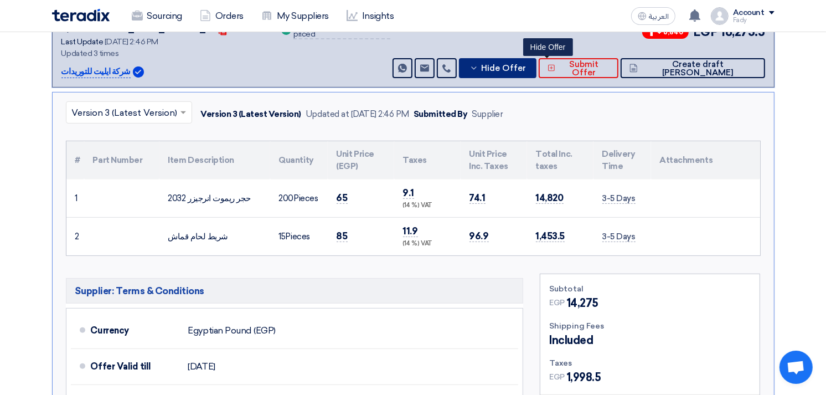
click at [526, 64] on span "Hide Offer" at bounding box center [503, 68] width 45 height 8
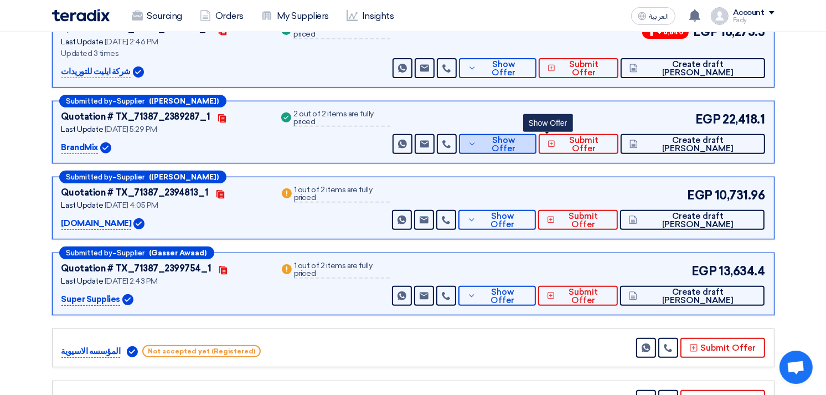
click at [527, 140] on span "Show Offer" at bounding box center [503, 144] width 48 height 17
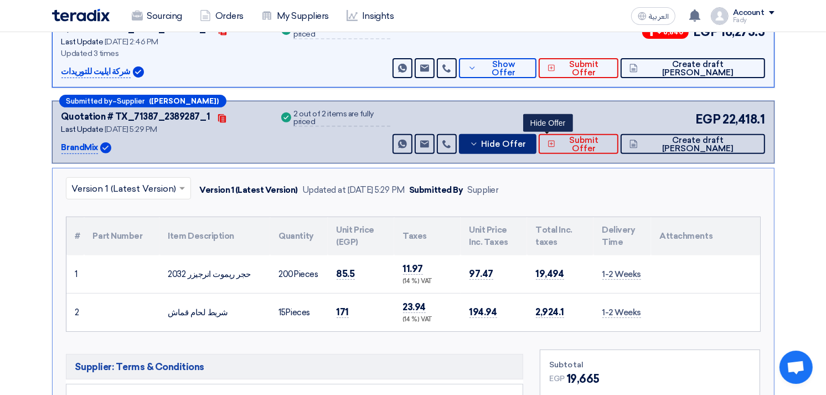
click at [526, 144] on span "Hide Offer" at bounding box center [503, 144] width 45 height 8
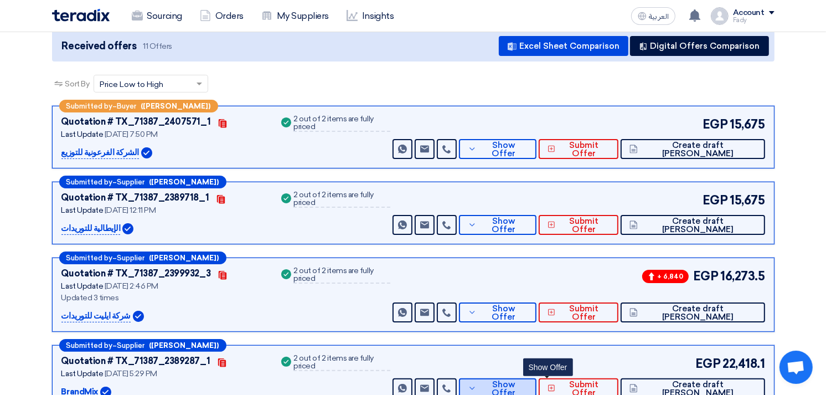
scroll to position [0, 0]
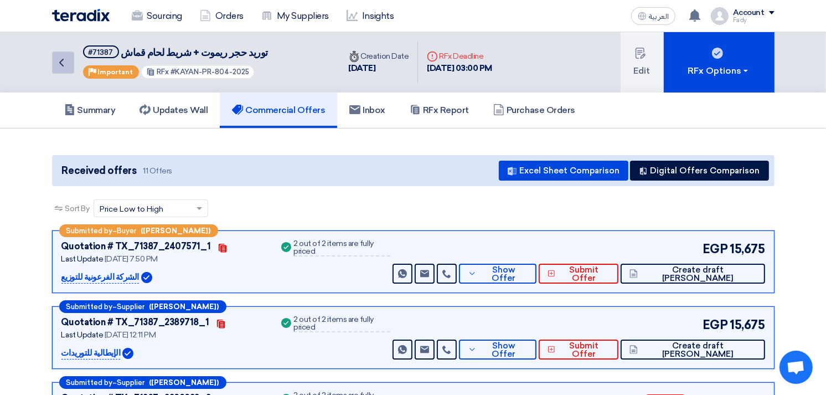
click at [68, 61] on link "Back" at bounding box center [63, 62] width 22 height 22
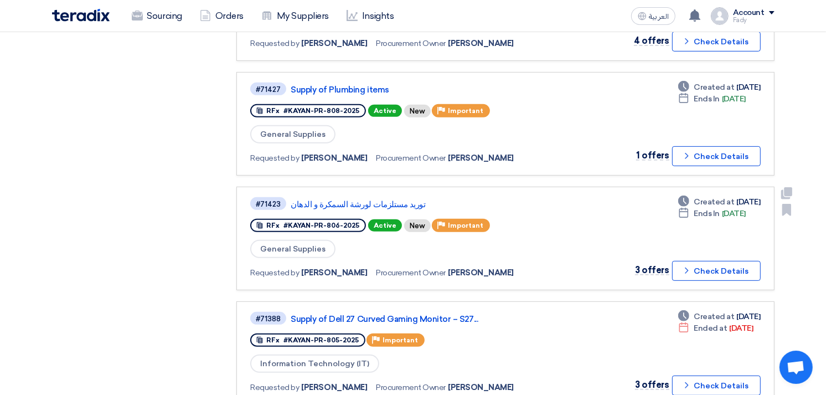
scroll to position [430, 0]
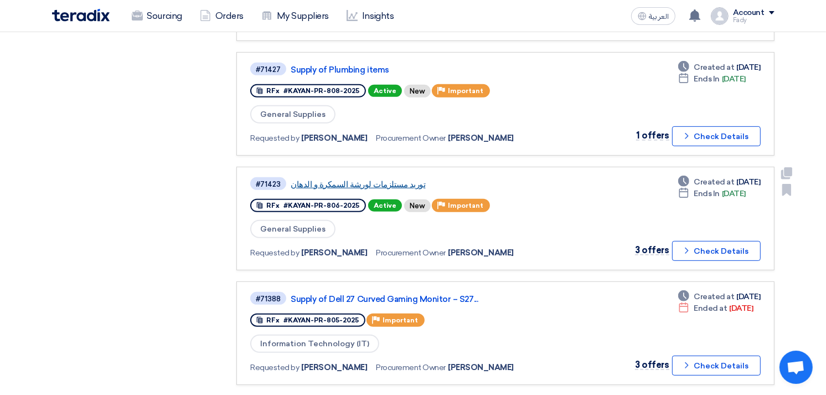
click at [352, 179] on link "توريد مستلزمات لورشة السمكرة و الدهان" at bounding box center [429, 184] width 277 height 10
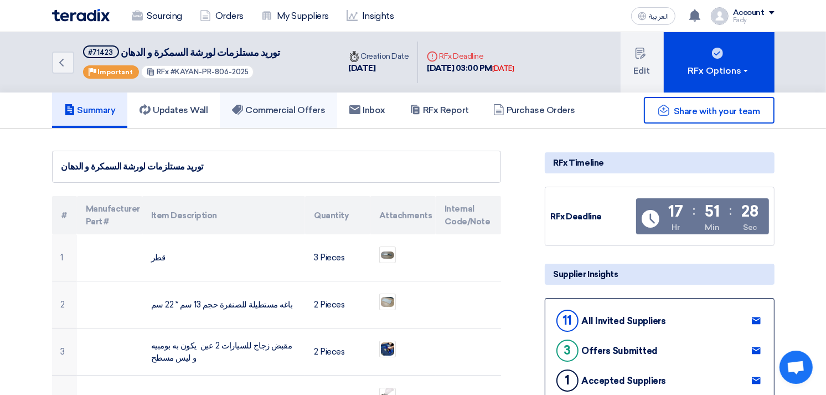
click at [296, 105] on h5 "Commercial Offers" at bounding box center [278, 110] width 93 height 11
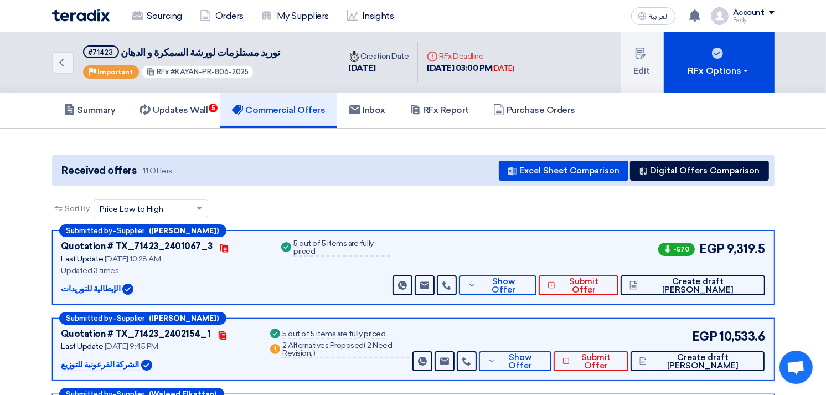
drag, startPoint x: 170, startPoint y: 70, endPoint x: 244, endPoint y: 69, distance: 73.6
click at [244, 69] on div "RFx #KAYAN-PR-806-2025" at bounding box center [197, 72] width 113 height 14
copy span "KAYAN-PR-806-2025"
click at [547, 206] on div "Sort By Sort by × Price Low to High ×" at bounding box center [413, 214] width 722 height 31
click at [102, 112] on h5 "Summary" at bounding box center [89, 110] width 51 height 11
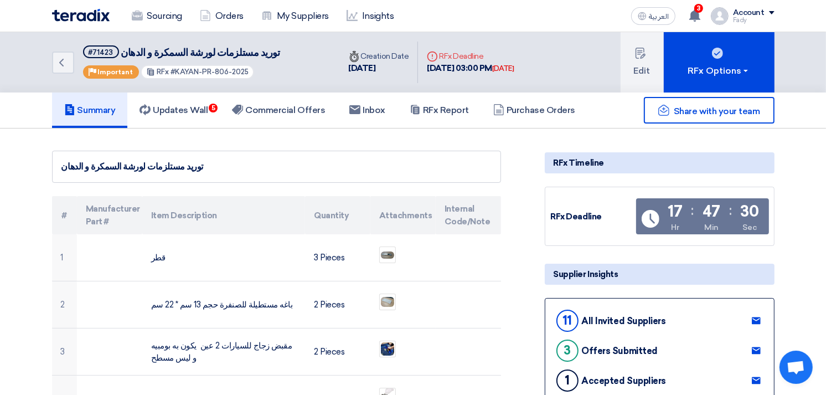
scroll to position [123, 0]
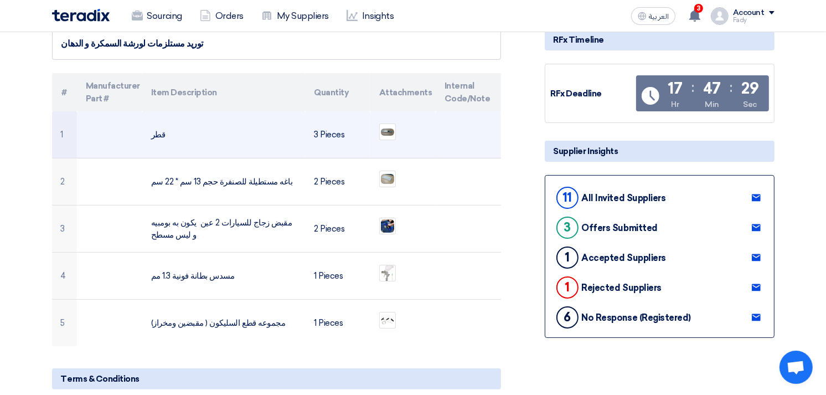
click at [157, 130] on td "قطر" at bounding box center [223, 134] width 163 height 47
copy td "قطر"
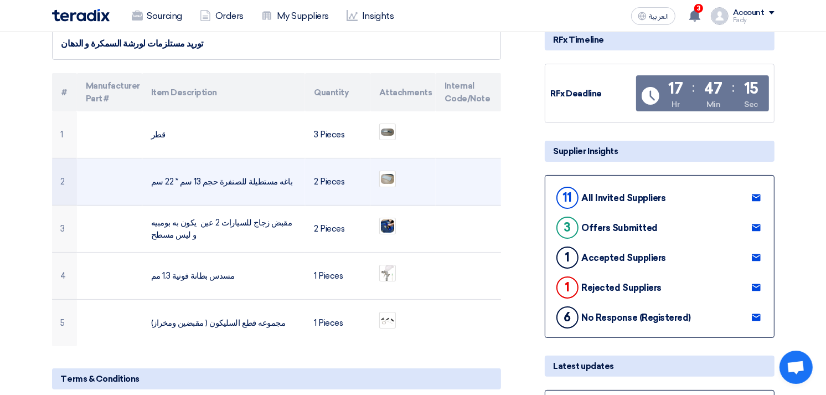
click at [246, 174] on td "باغه مستطيلة للصنفرة حجم 13 سم * 22 سم" at bounding box center [223, 181] width 163 height 47
click at [246, 180] on td "باغه مستطيلة للصنفرة حجم 13 سم * 22 سم" at bounding box center [223, 181] width 163 height 47
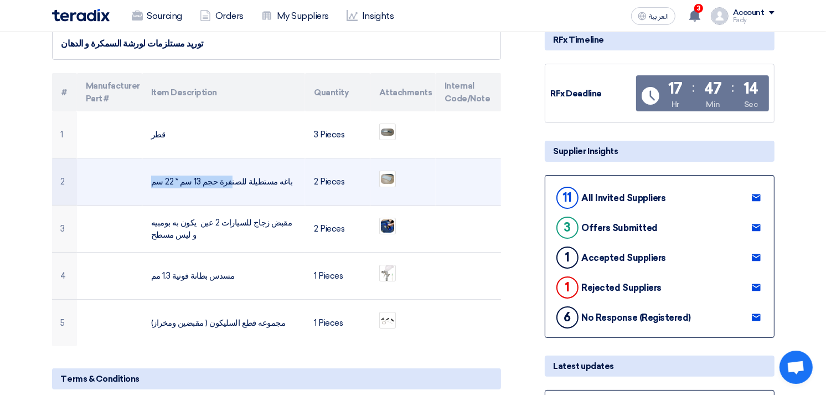
click at [246, 180] on td "باغه مستطيلة للصنفرة حجم 13 سم * 22 سم" at bounding box center [223, 181] width 163 height 47
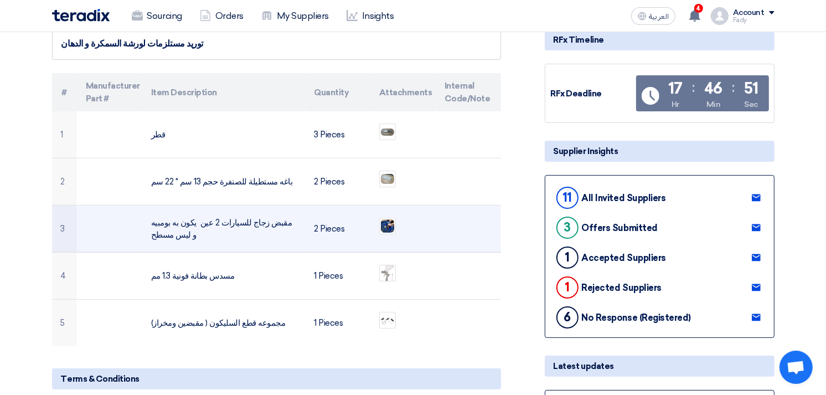
click at [202, 217] on td "مقبض زجاج للسيارات 2 عين يكون به بومبيه و ليس مسطح" at bounding box center [223, 228] width 163 height 47
copy tr "مقبض زجاج للسيارات 2 عين يكون به بومبيه و ليس مسطح"
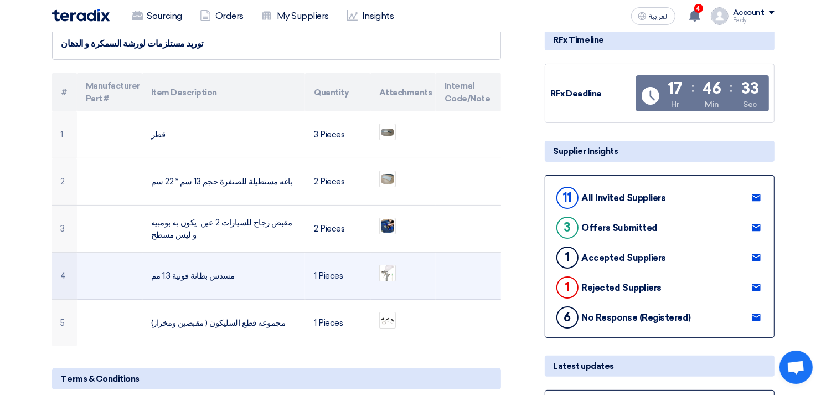
click at [190, 277] on td "مسدس بطانة فونية 1.3 مم" at bounding box center [223, 275] width 163 height 47
copy tr "مسدس بطانة فونية 1.3 مم"
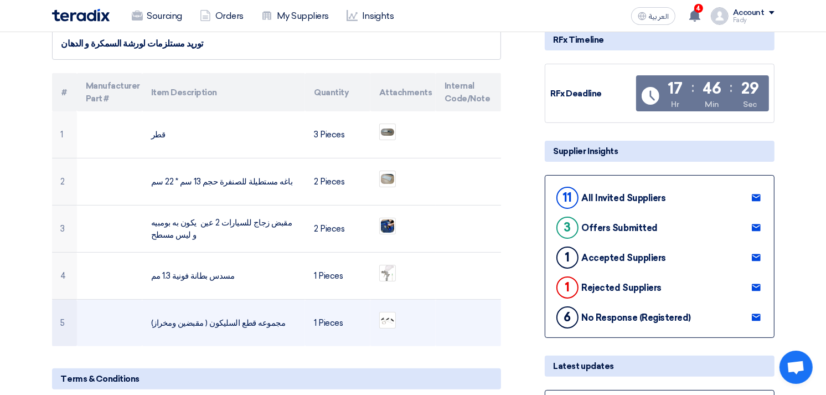
click at [189, 322] on td "مجموعه قطع السليكون ( مقبضين ومخراز)" at bounding box center [223, 322] width 163 height 47
copy tr "مجموعه قطع السليكون ( مقبضين ومخراز)"
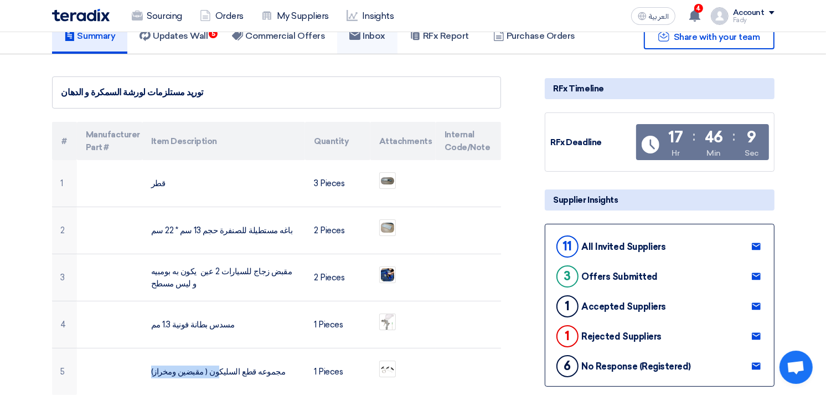
scroll to position [0, 0]
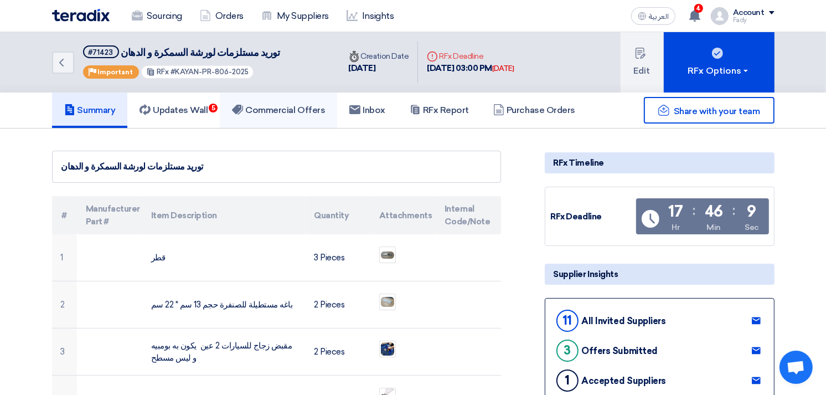
click at [278, 107] on h5 "Commercial Offers" at bounding box center [278, 110] width 93 height 11
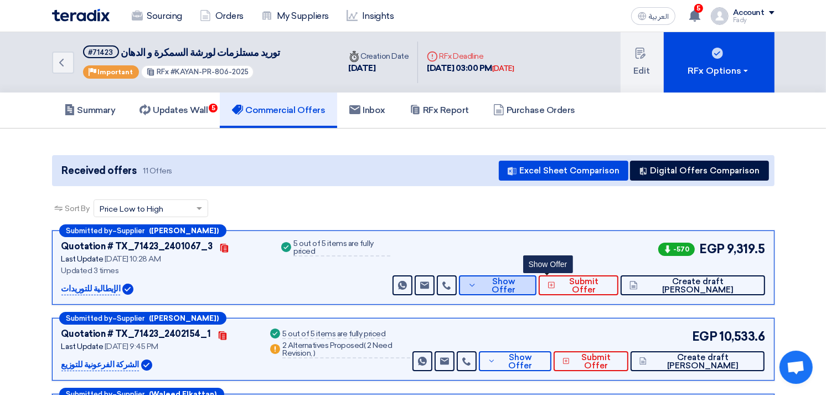
click at [536, 288] on button "Show Offer" at bounding box center [497, 285] width 77 height 20
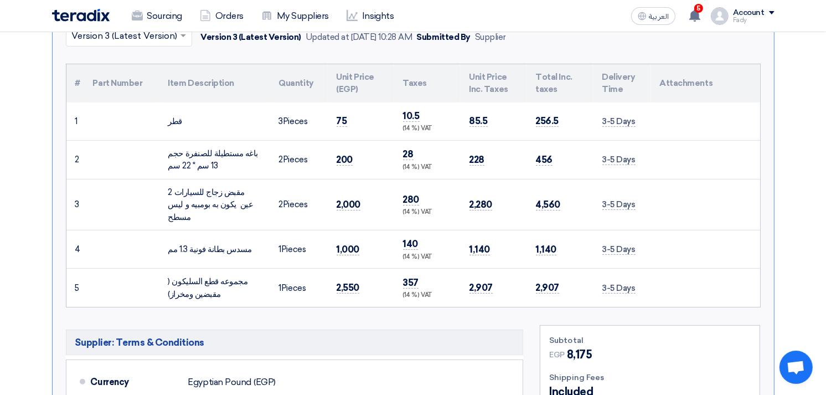
scroll to position [61, 0]
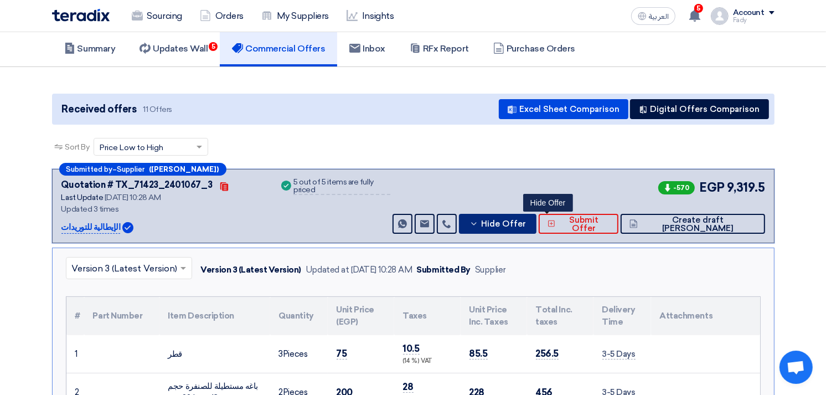
click at [526, 224] on span "Hide Offer" at bounding box center [503, 224] width 45 height 8
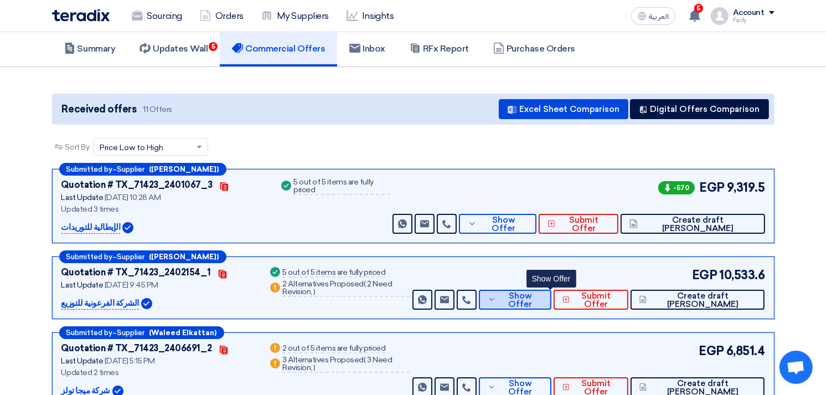
click at [551, 289] on button "Show Offer" at bounding box center [515, 299] width 72 height 20
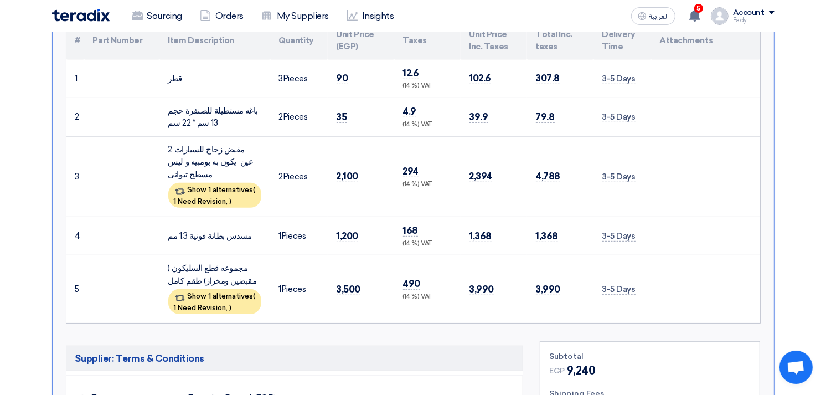
scroll to position [430, 0]
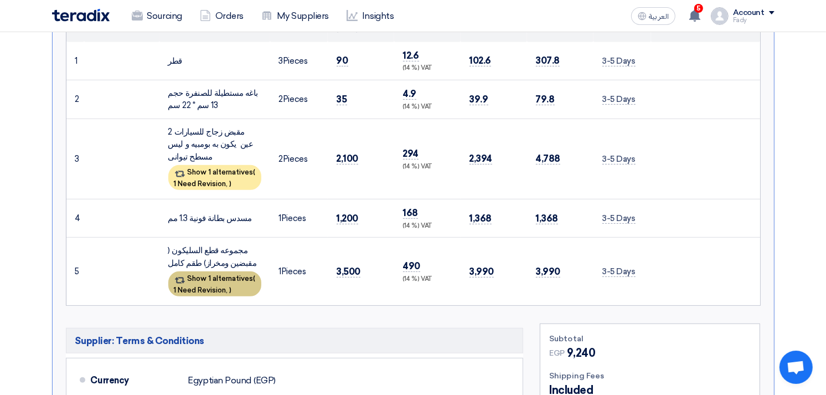
click at [221, 276] on div "Show 1 alternatives ( 1 Need Revision, )" at bounding box center [214, 283] width 93 height 25
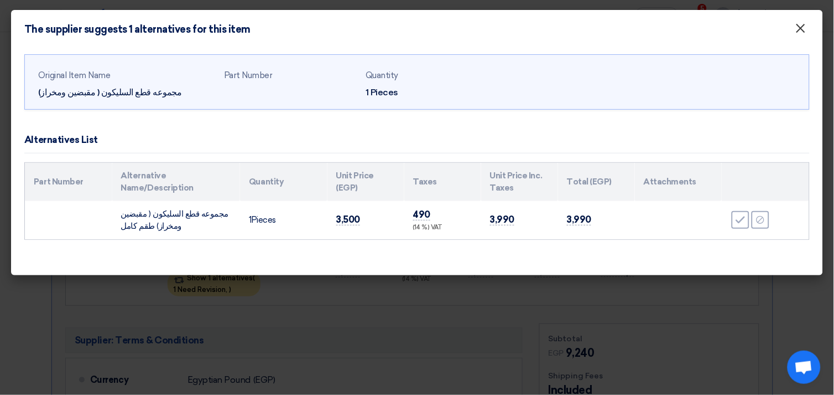
click at [801, 30] on span "×" at bounding box center [801, 31] width 11 height 22
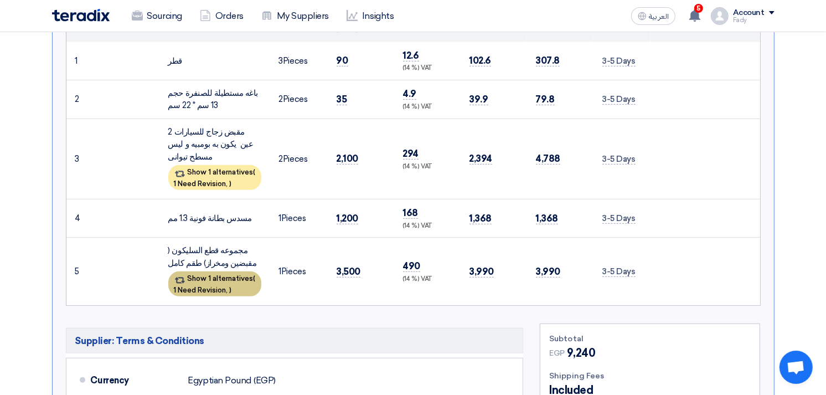
click at [228, 286] on span "1 Need Revision," at bounding box center [201, 290] width 54 height 8
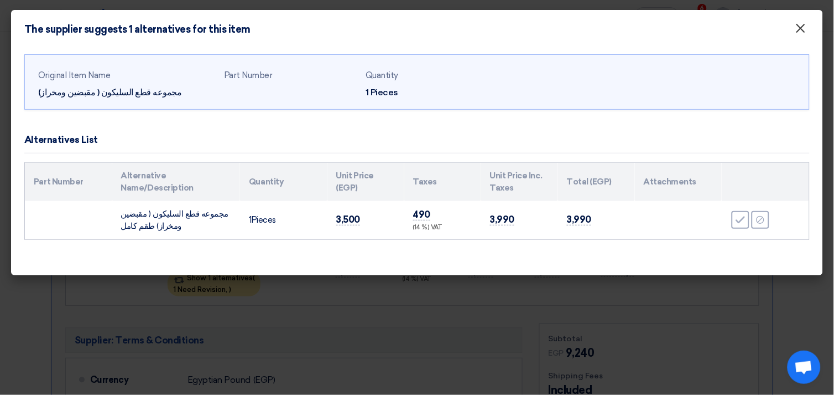
click at [805, 32] on span "×" at bounding box center [801, 31] width 11 height 22
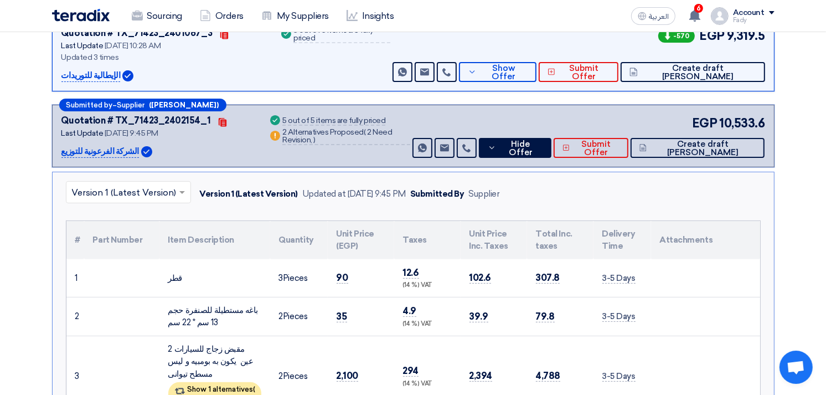
scroll to position [184, 0]
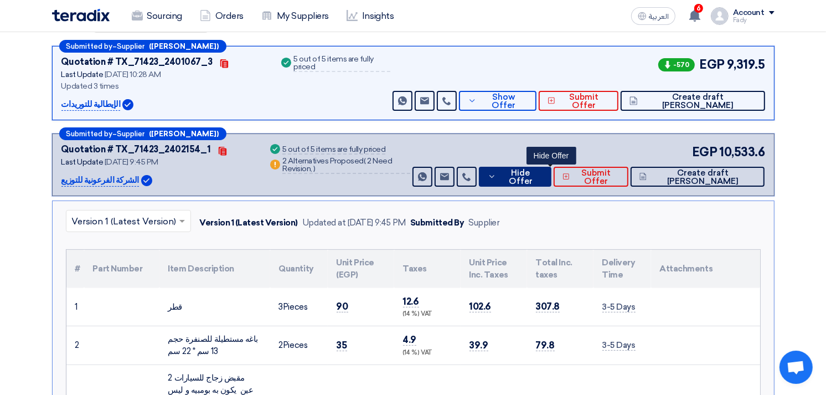
click at [545, 168] on button "Hide Offer" at bounding box center [515, 177] width 72 height 20
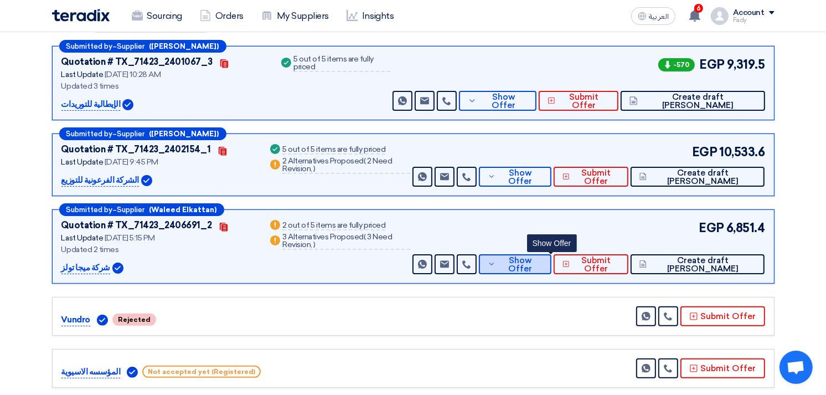
click at [542, 261] on span "Show Offer" at bounding box center [520, 264] width 44 height 17
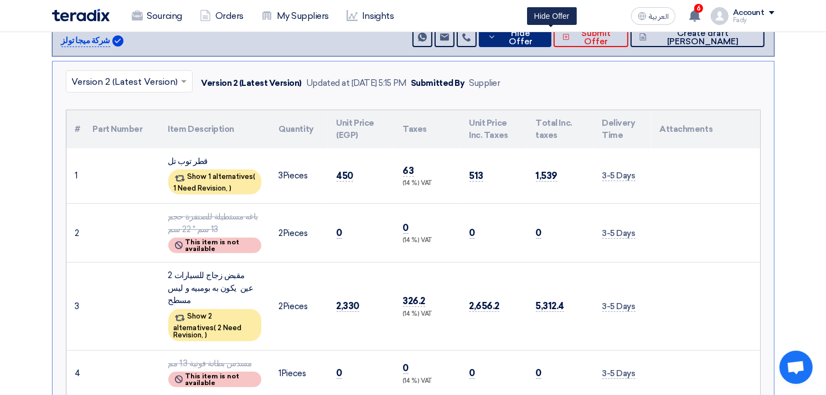
scroll to position [430, 0]
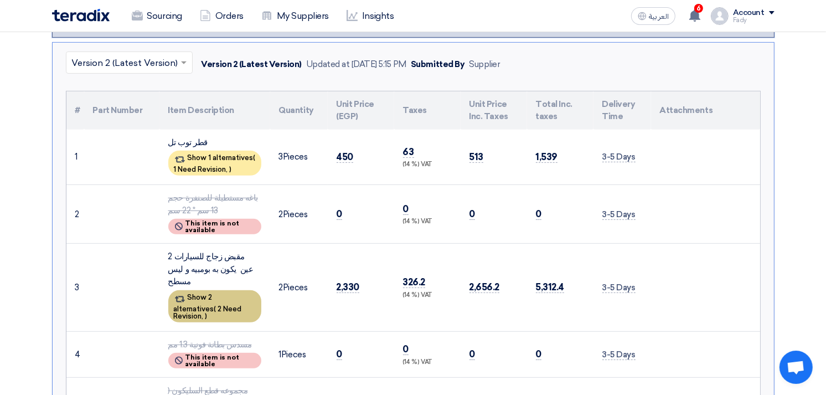
click at [221, 304] on span "2 Need Revision," at bounding box center [208, 311] width 68 height 15
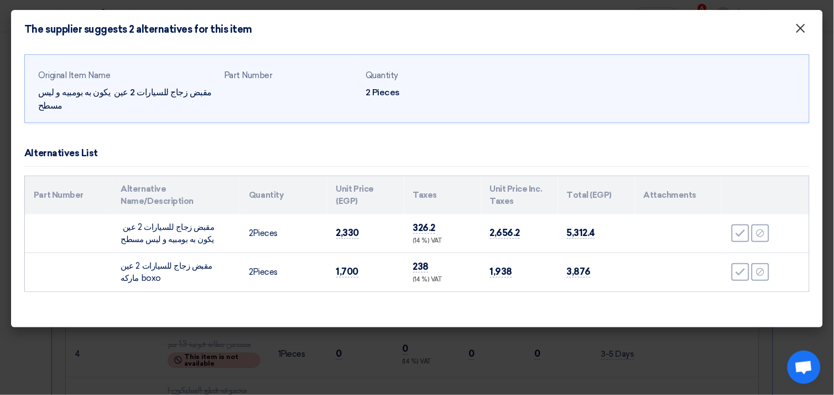
click at [804, 25] on span "×" at bounding box center [801, 31] width 11 height 22
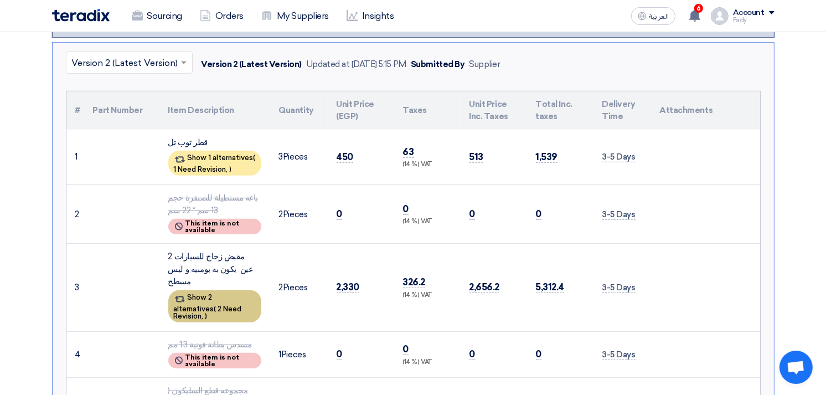
click at [224, 290] on div "Show 2 alternatives ( 2 Need Revision, )" at bounding box center [214, 306] width 93 height 32
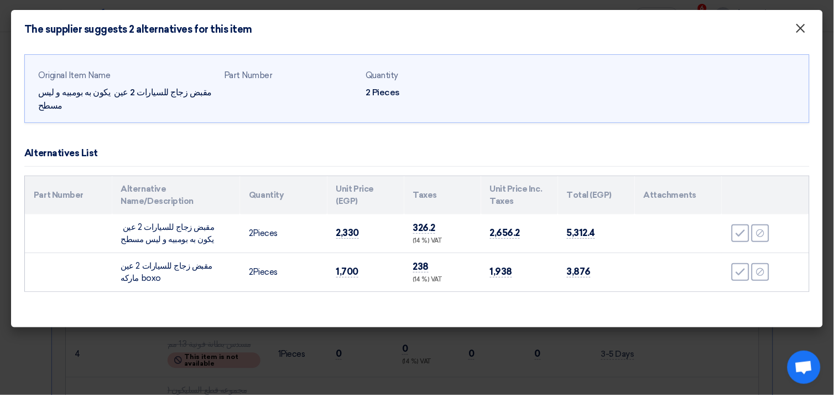
click at [802, 34] on span "×" at bounding box center [801, 31] width 11 height 22
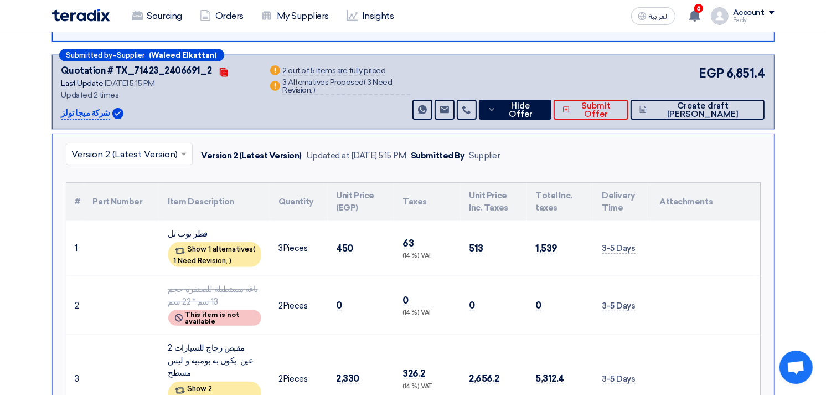
scroll to position [307, 0]
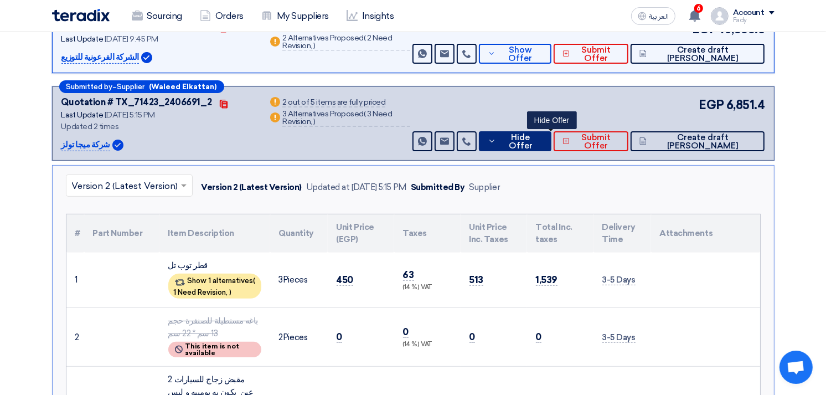
click at [540, 138] on span "Hide Offer" at bounding box center [520, 141] width 43 height 17
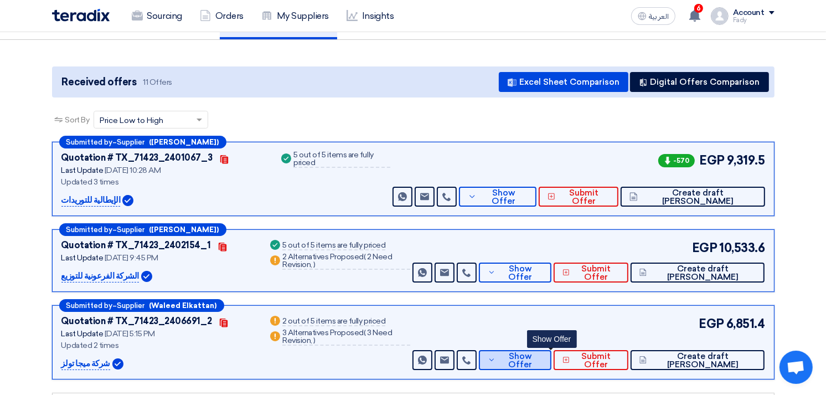
scroll to position [0, 0]
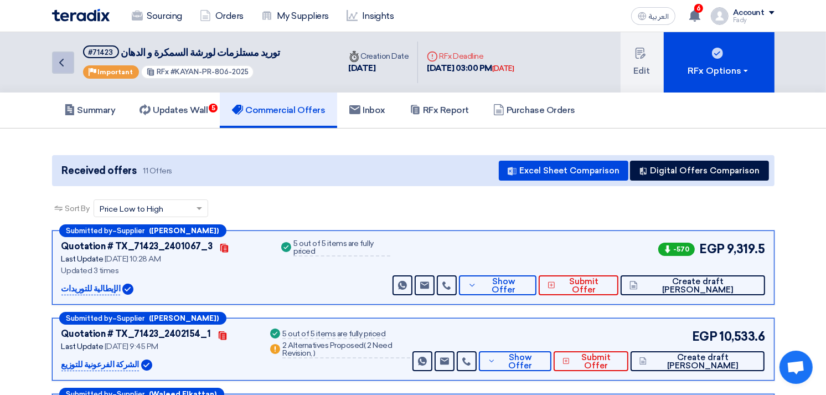
click at [65, 62] on icon "Back" at bounding box center [61, 62] width 13 height 13
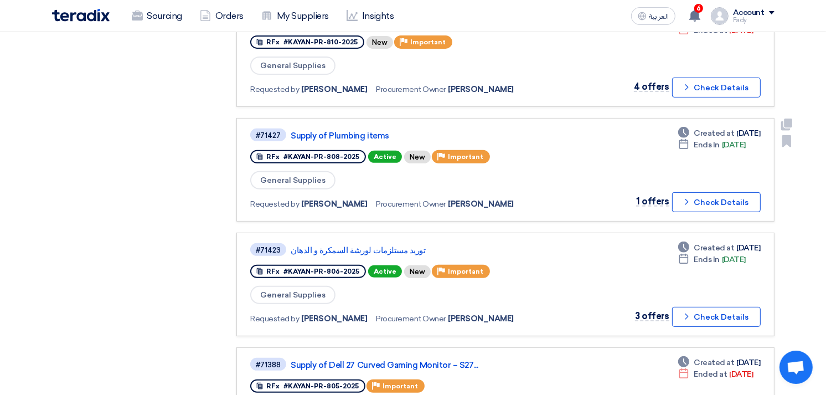
scroll to position [369, 0]
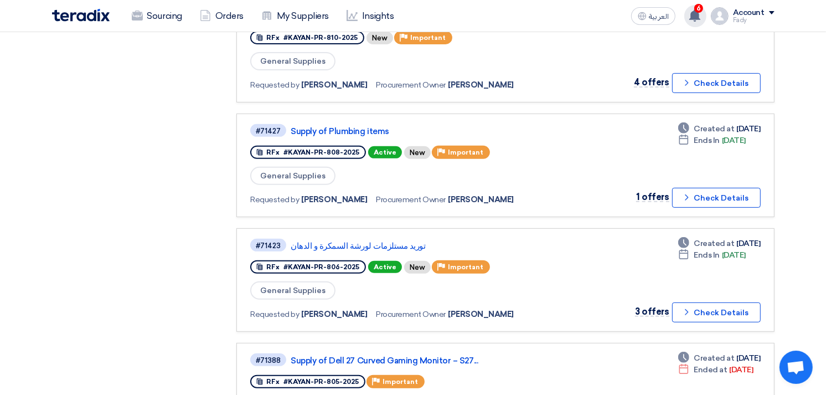
click at [694, 19] on use at bounding box center [694, 15] width 11 height 12
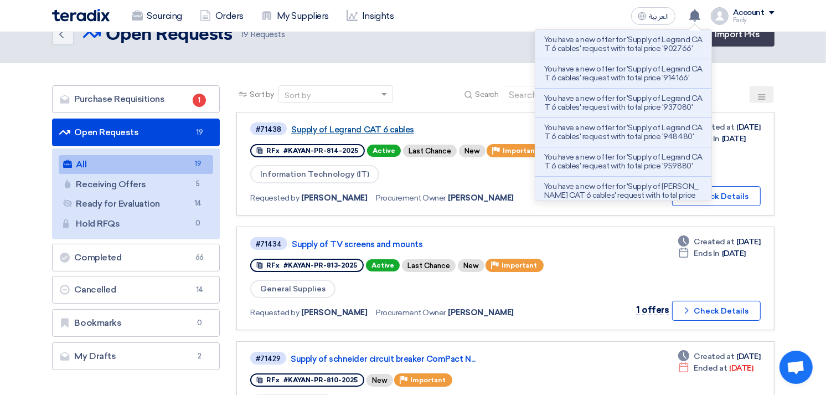
scroll to position [0, 0]
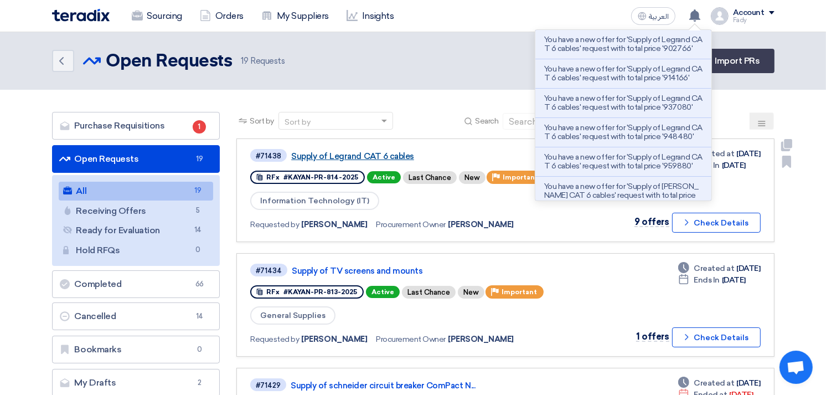
click at [321, 153] on link "Supply of Legrand CAT 6 cables" at bounding box center [429, 156] width 277 height 10
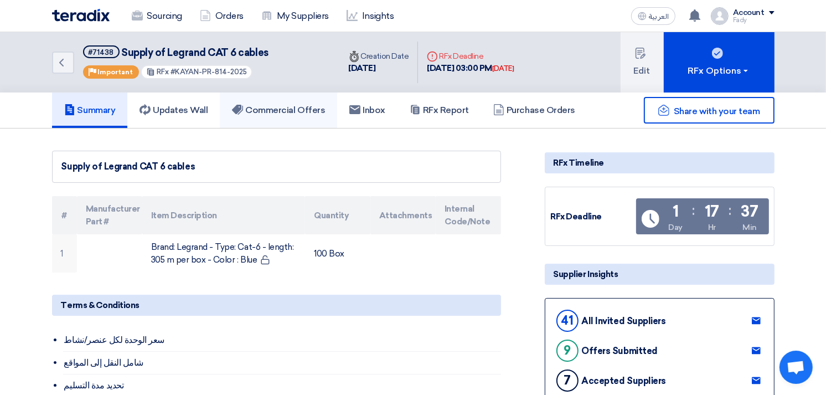
click at [314, 111] on h5 "Commercial Offers" at bounding box center [278, 110] width 93 height 11
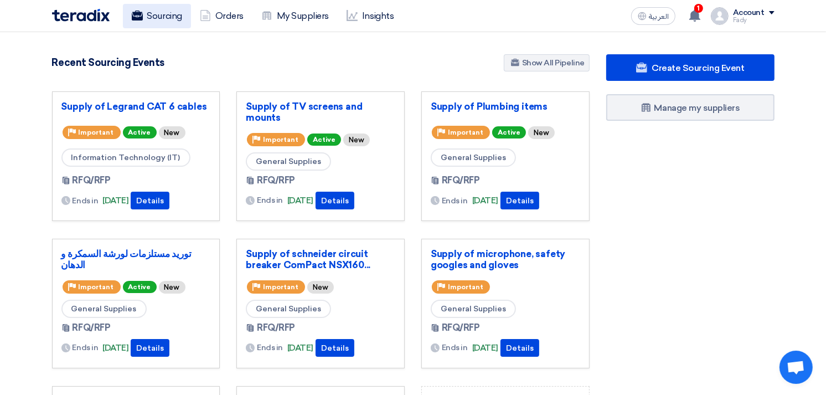
click at [178, 13] on link "Sourcing" at bounding box center [157, 16] width 68 height 24
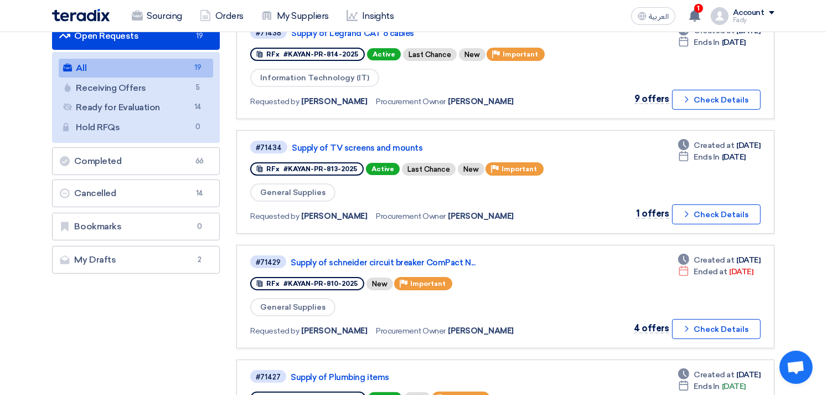
scroll to position [61, 0]
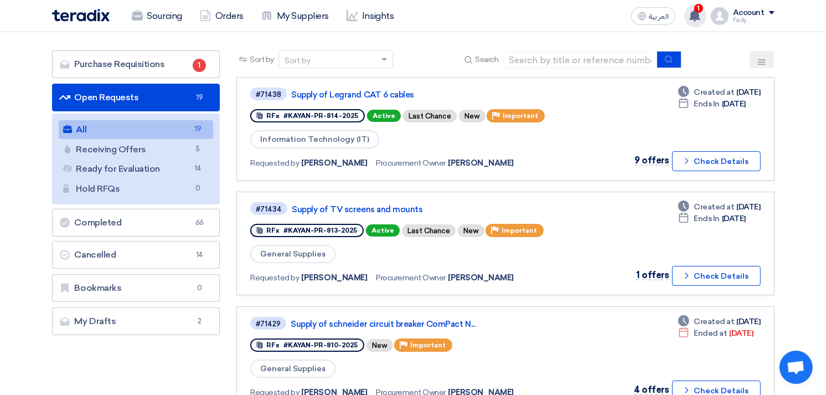
click at [697, 18] on use at bounding box center [694, 15] width 11 height 12
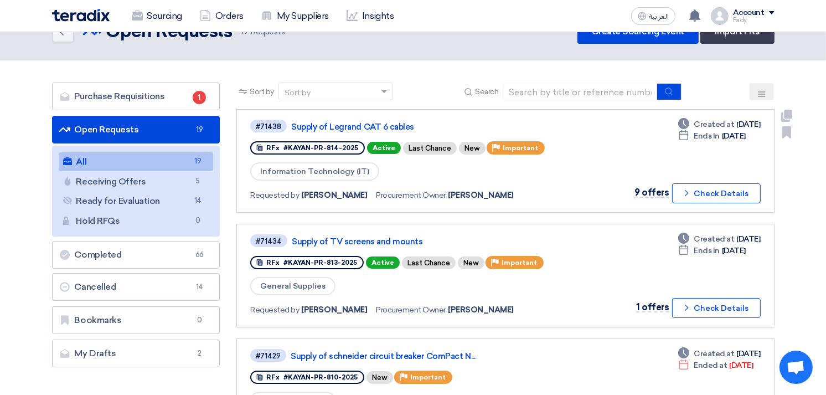
scroll to position [0, 0]
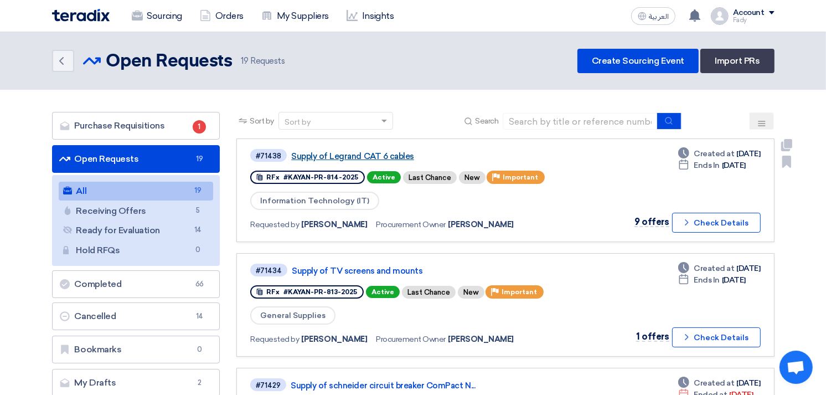
click at [383, 153] on link "Supply of Legrand CAT 6 cables" at bounding box center [429, 156] width 277 height 10
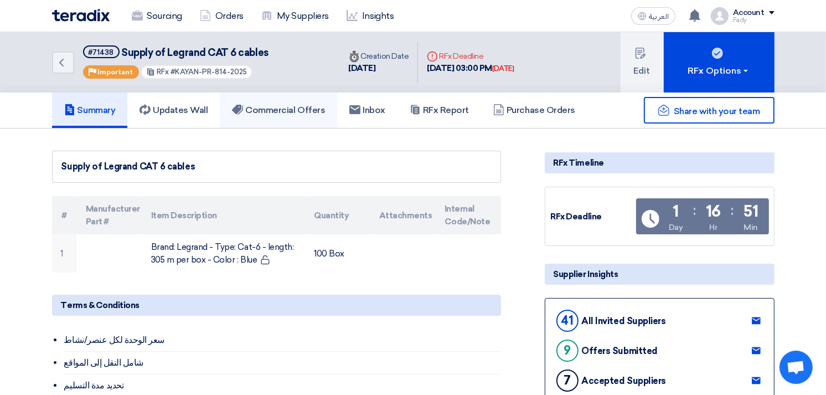
click at [286, 118] on link "Commercial Offers" at bounding box center [278, 109] width 117 height 35
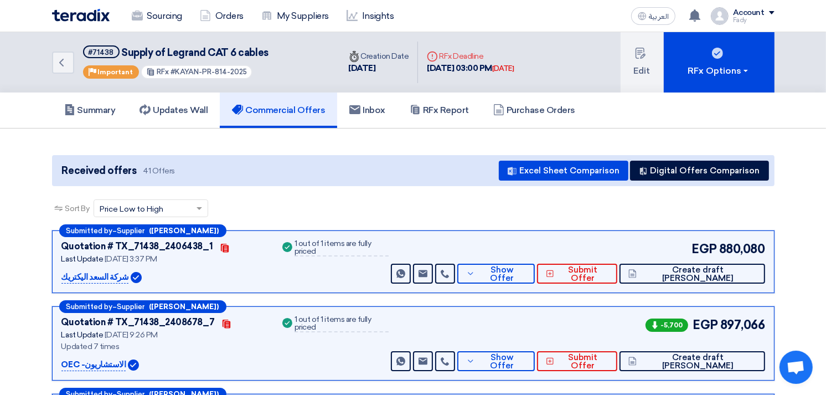
drag, startPoint x: 286, startPoint y: 119, endPoint x: 526, endPoint y: 224, distance: 261.9
click at [526, 224] on div "Sort By Sort by × Price Low to High ×" at bounding box center [413, 214] width 722 height 31
click at [369, 214] on div "Sort By Sort by × Price Low to High ×" at bounding box center [413, 214] width 722 height 31
